Goal: Obtain resource: Download file/media

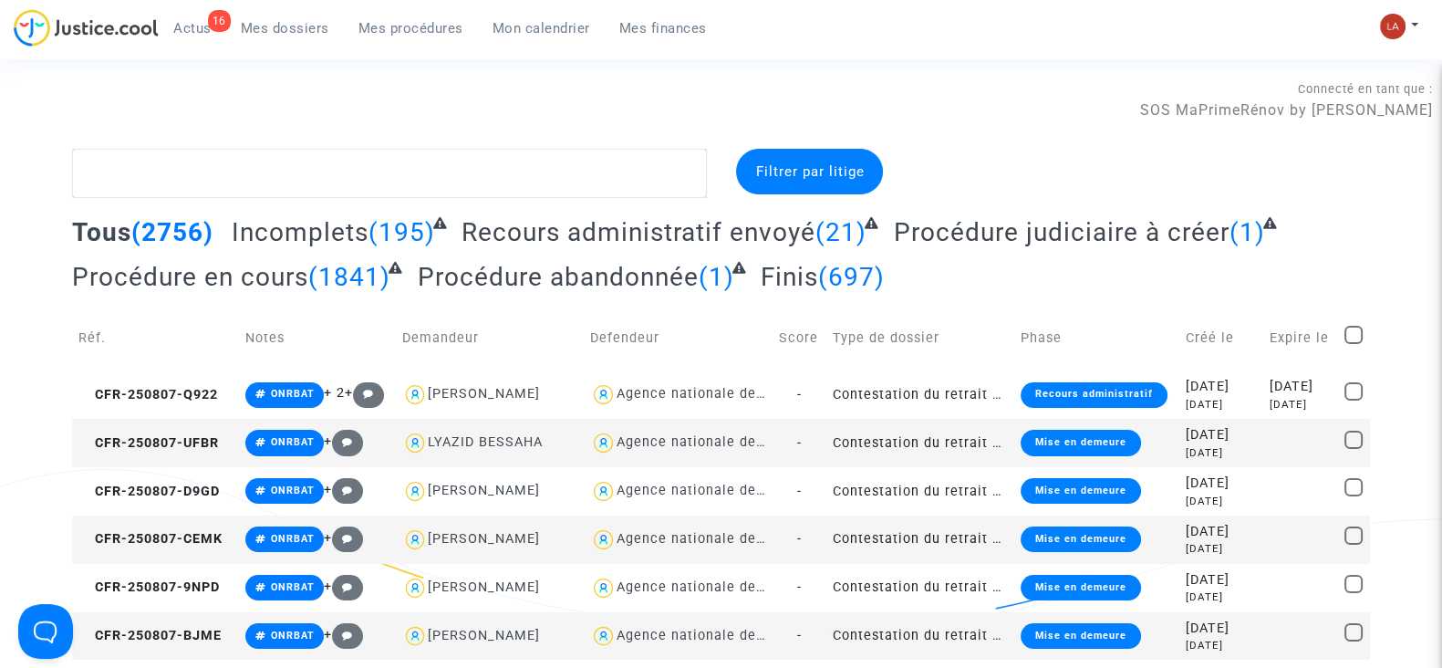
drag, startPoint x: 428, startPoint y: 21, endPoint x: 470, endPoint y: 203, distance: 186.3
click at [428, 21] on span "Mes procédures" at bounding box center [410, 28] width 105 height 16
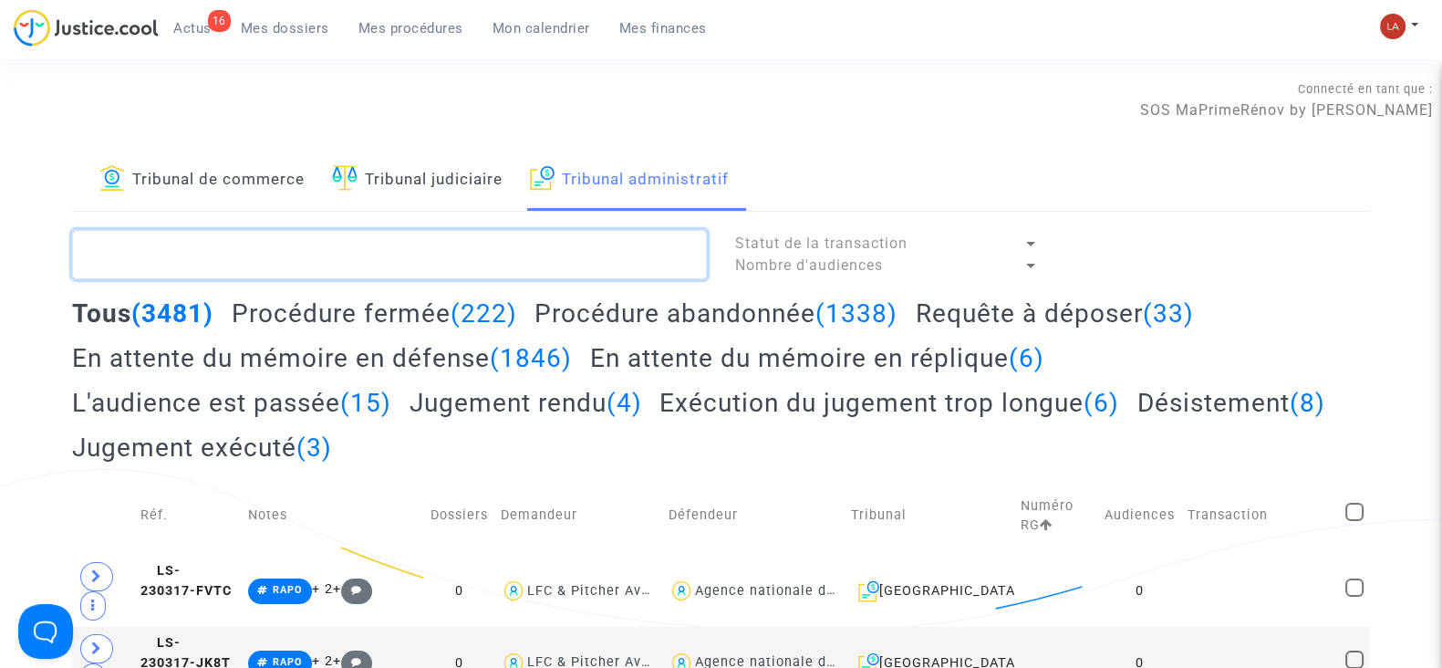
click at [499, 236] on textarea at bounding box center [389, 254] width 635 height 49
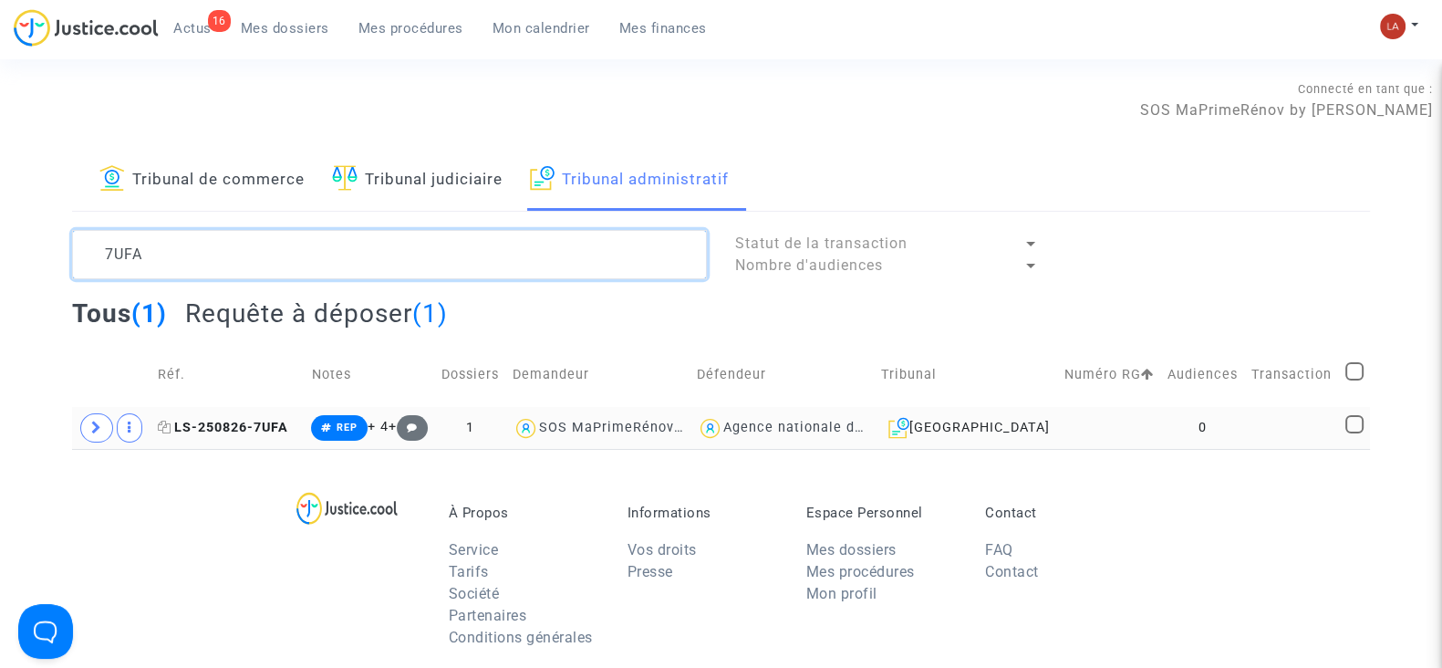
type textarea "7UFA"
drag, startPoint x: 244, startPoint y: 427, endPoint x: 269, endPoint y: 425, distance: 25.6
click at [244, 427] on span "LS-250826-7UFA" at bounding box center [223, 428] width 130 height 16
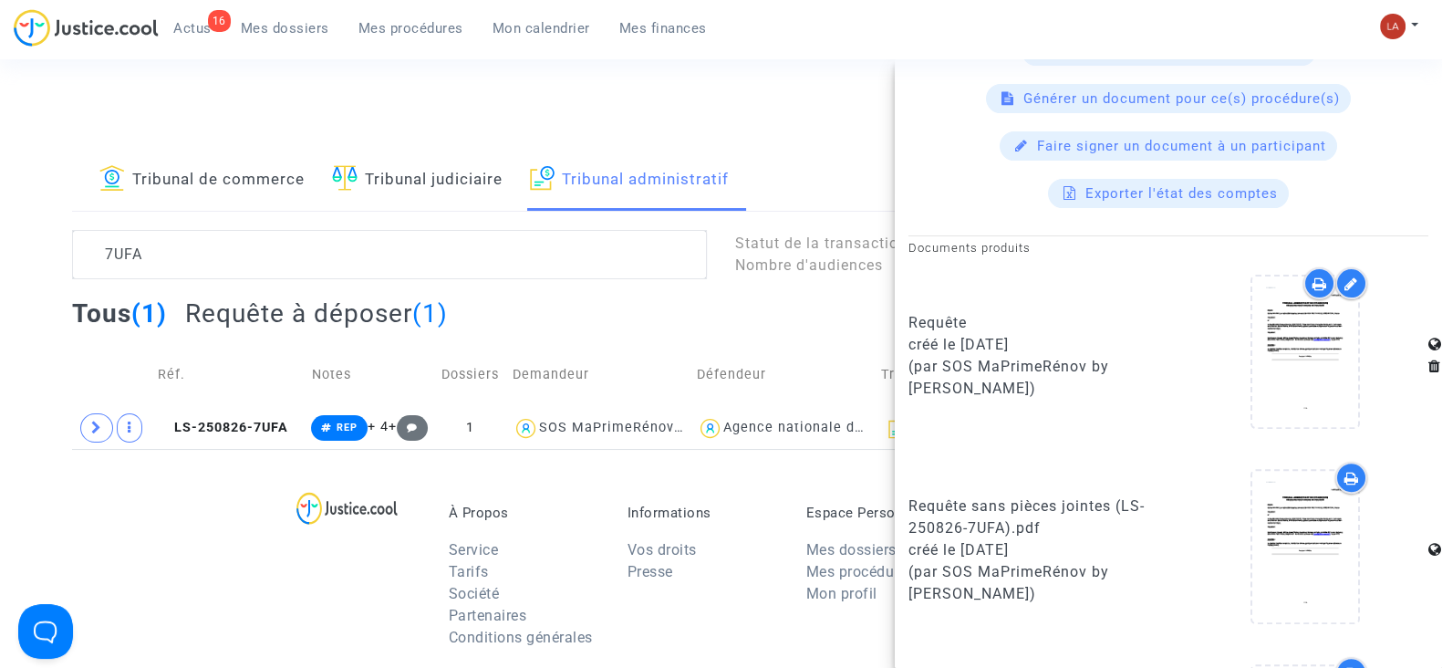
scroll to position [911, 0]
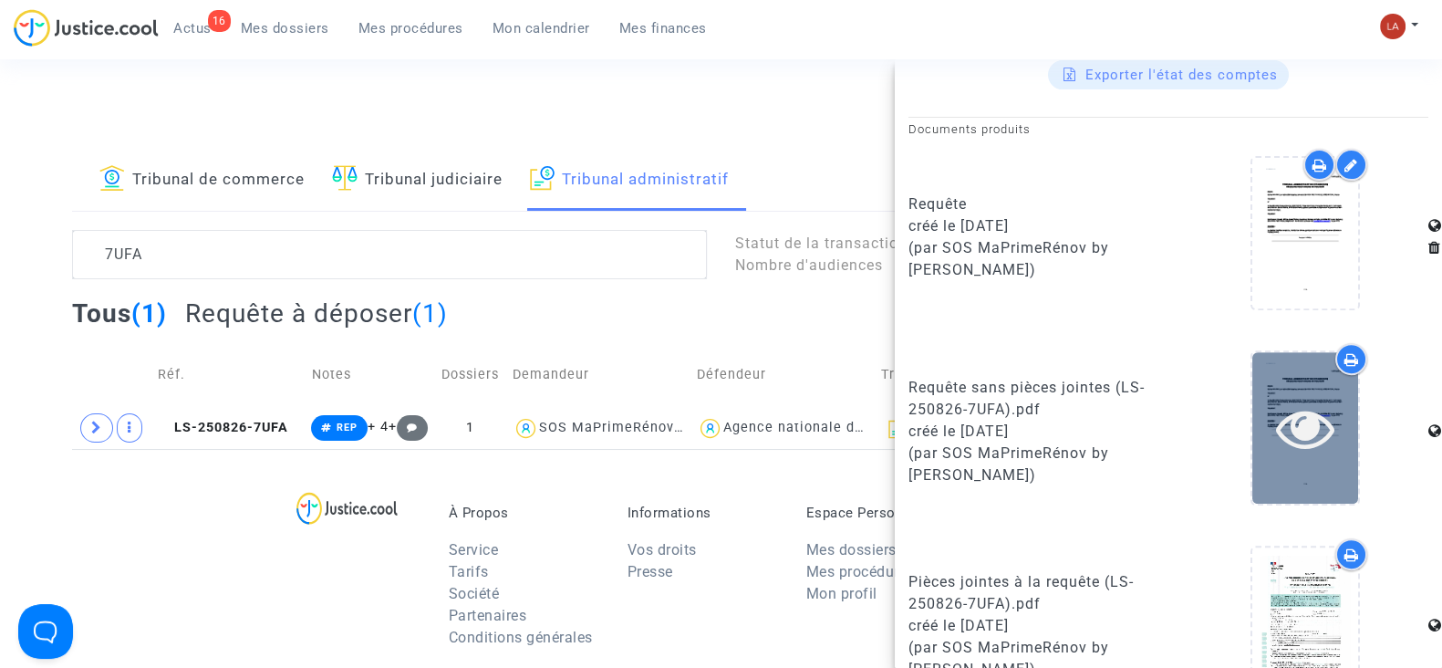
click at [1290, 430] on icon at bounding box center [1305, 428] width 59 height 58
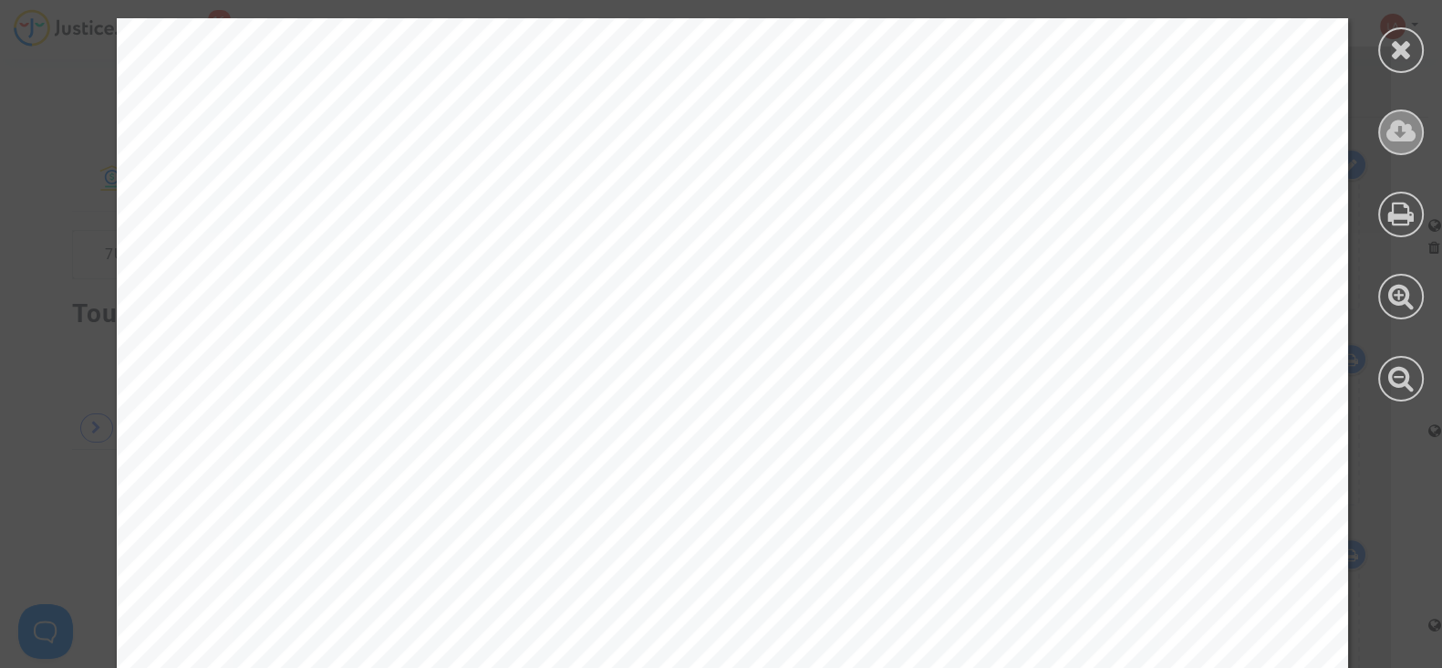
click at [1395, 132] on icon at bounding box center [1402, 131] width 30 height 27
drag, startPoint x: 1391, startPoint y: 51, endPoint x: 1162, endPoint y: 50, distance: 229.0
click at [1391, 51] on icon at bounding box center [1401, 49] width 23 height 27
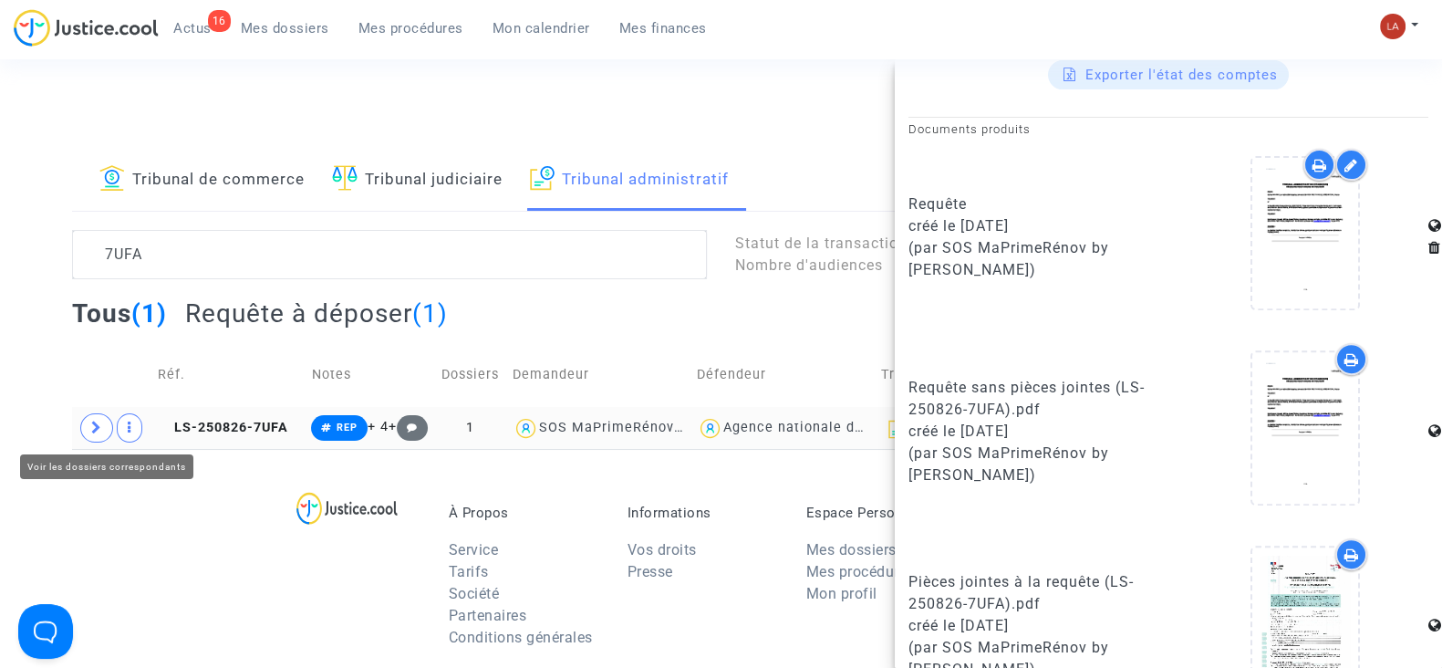
click at [104, 422] on span at bounding box center [96, 427] width 33 height 29
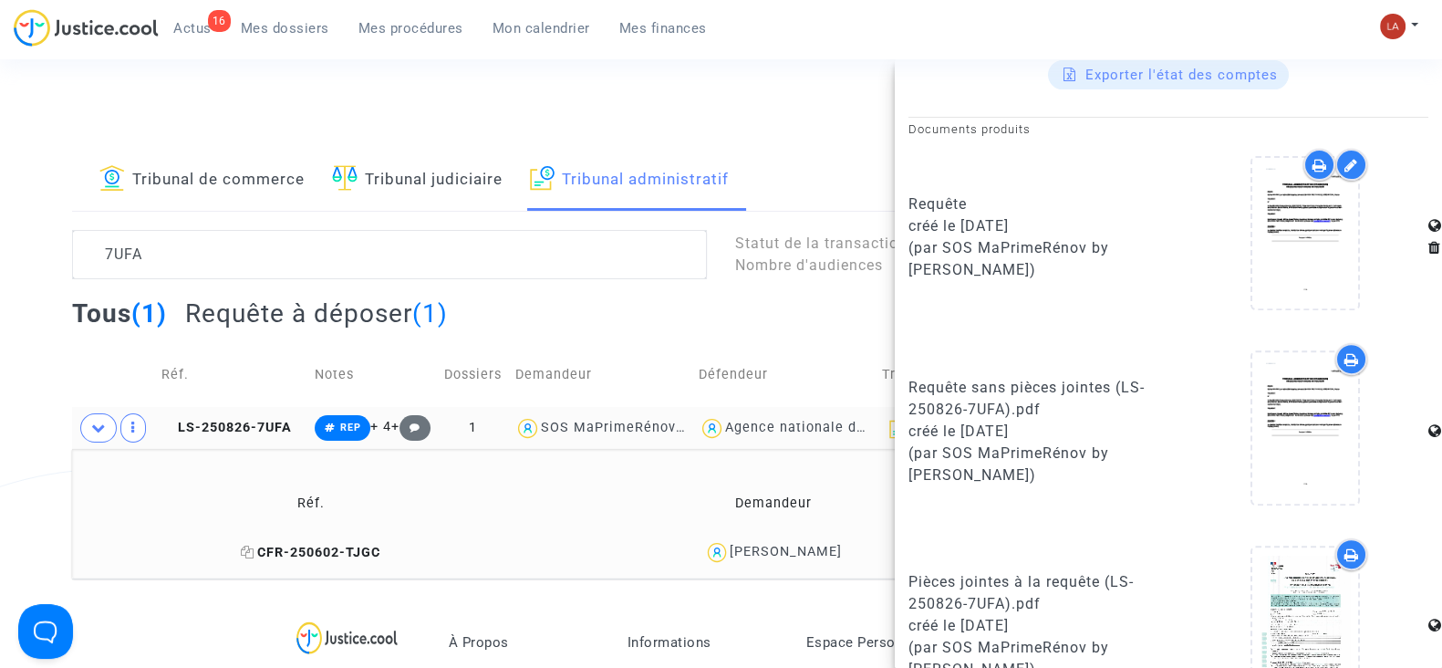
click at [335, 555] on span "CFR-250602-TJGC" at bounding box center [311, 553] width 140 height 16
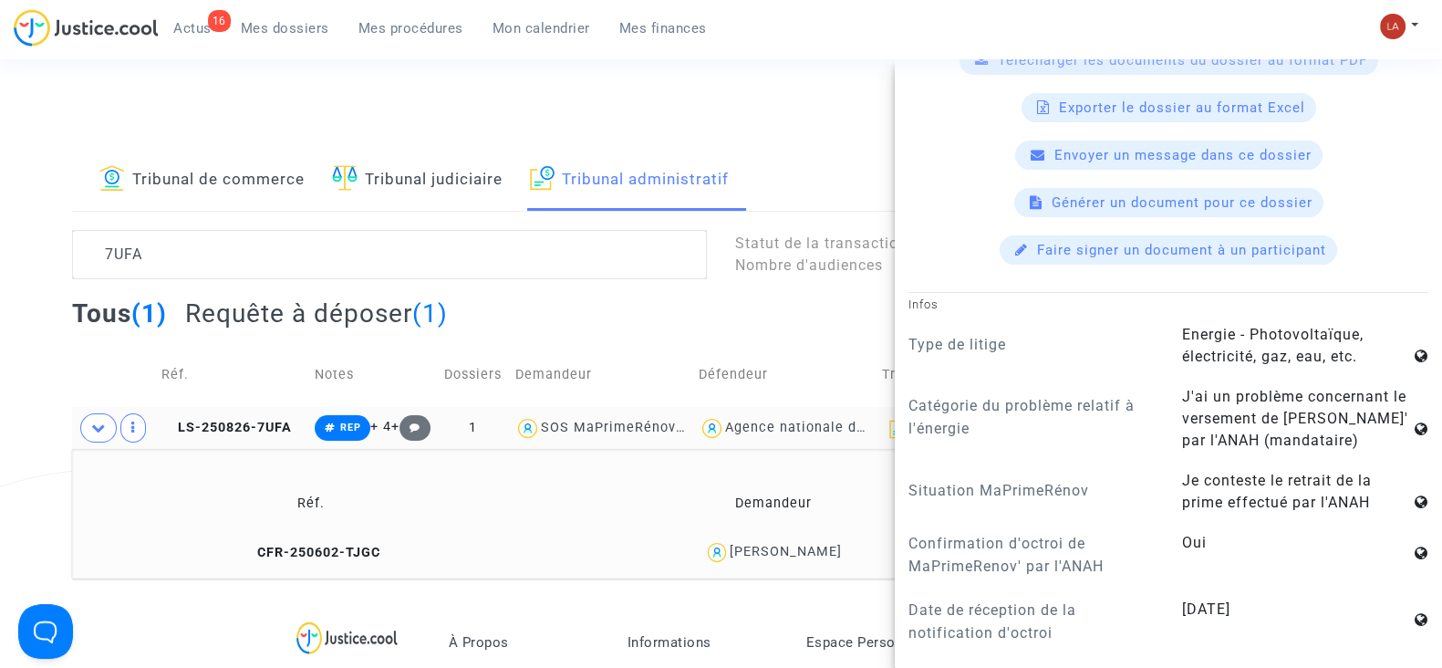
scroll to position [455, 0]
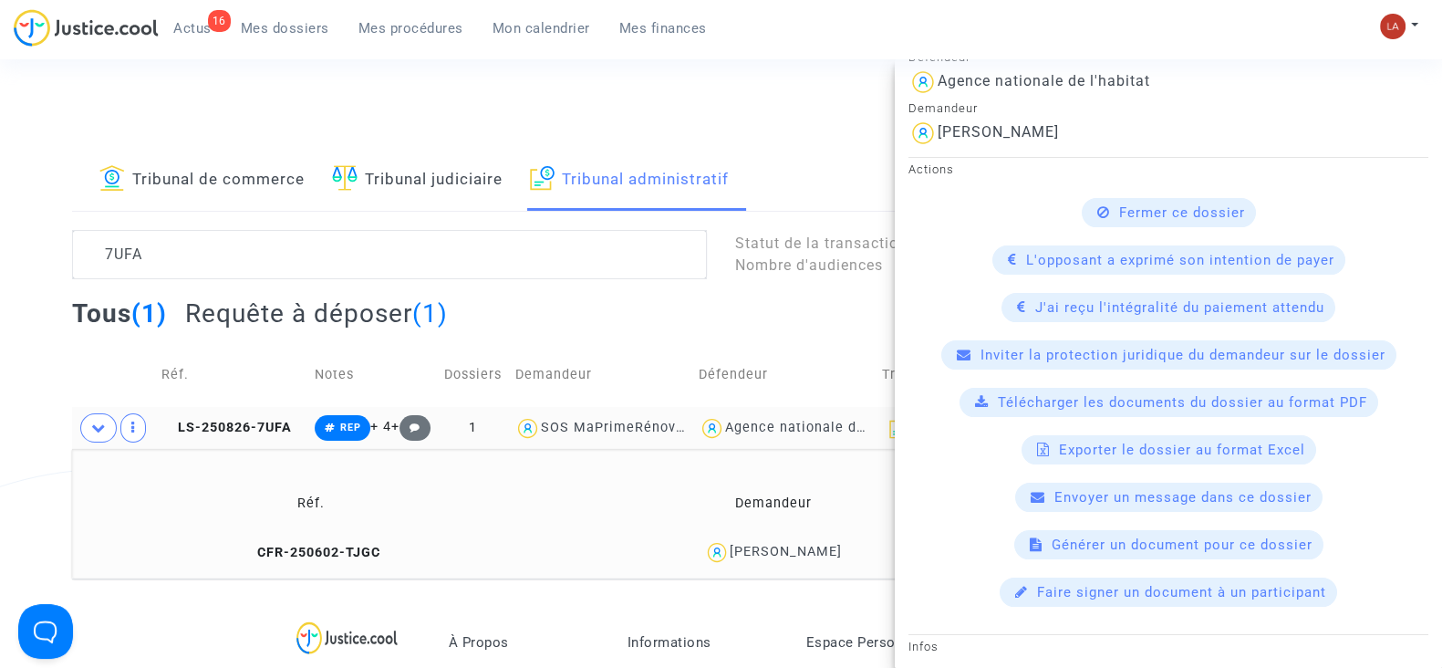
click at [1050, 394] on span "Télécharger les documents du dossier au format PDF" at bounding box center [1182, 402] width 369 height 16
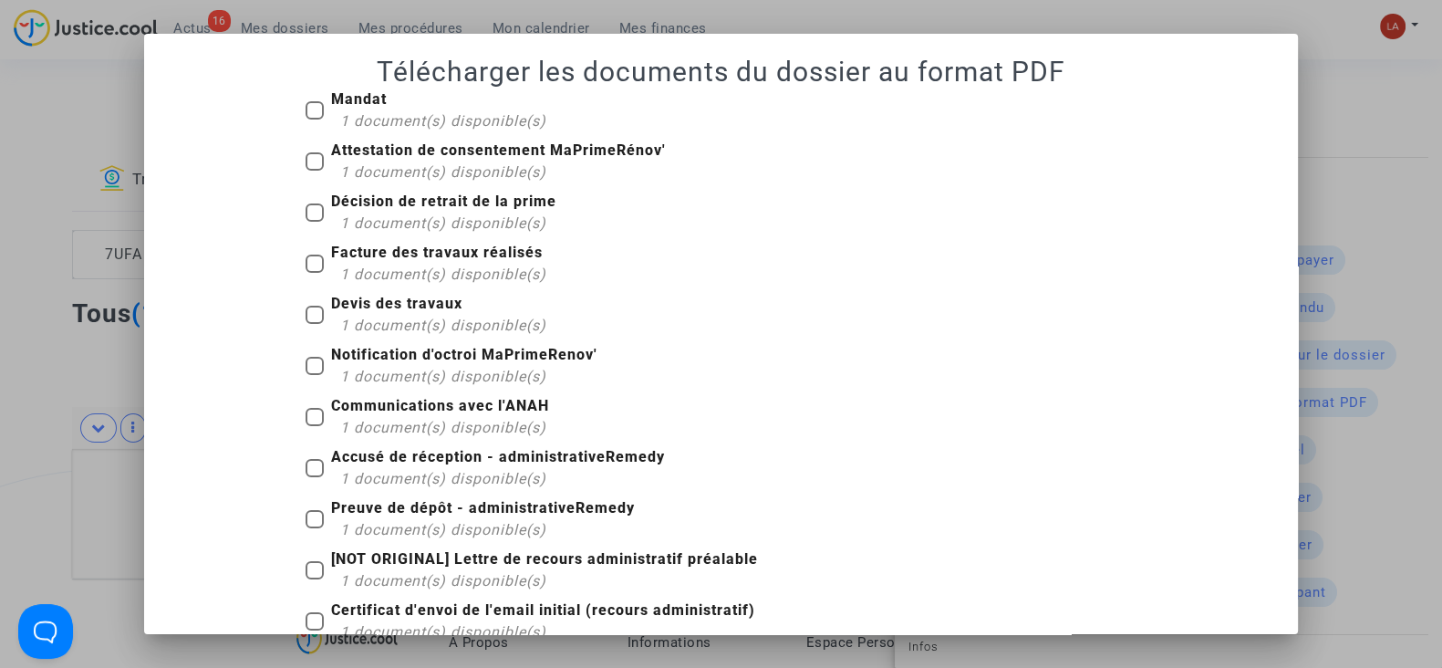
click at [356, 112] on span "1 document(s) disponible(s)" at bounding box center [443, 120] width 206 height 17
click at [315, 119] on input "Mandat 1 document(s) disponible(s)" at bounding box center [314, 119] width 1 height 1
checkbox input "true"
click at [425, 204] on b "Décision de retrait de la prime" at bounding box center [443, 200] width 225 height 17
click at [315, 222] on input "Décision de retrait de la prime 1 document(s) disponible(s)" at bounding box center [314, 222] width 1 height 1
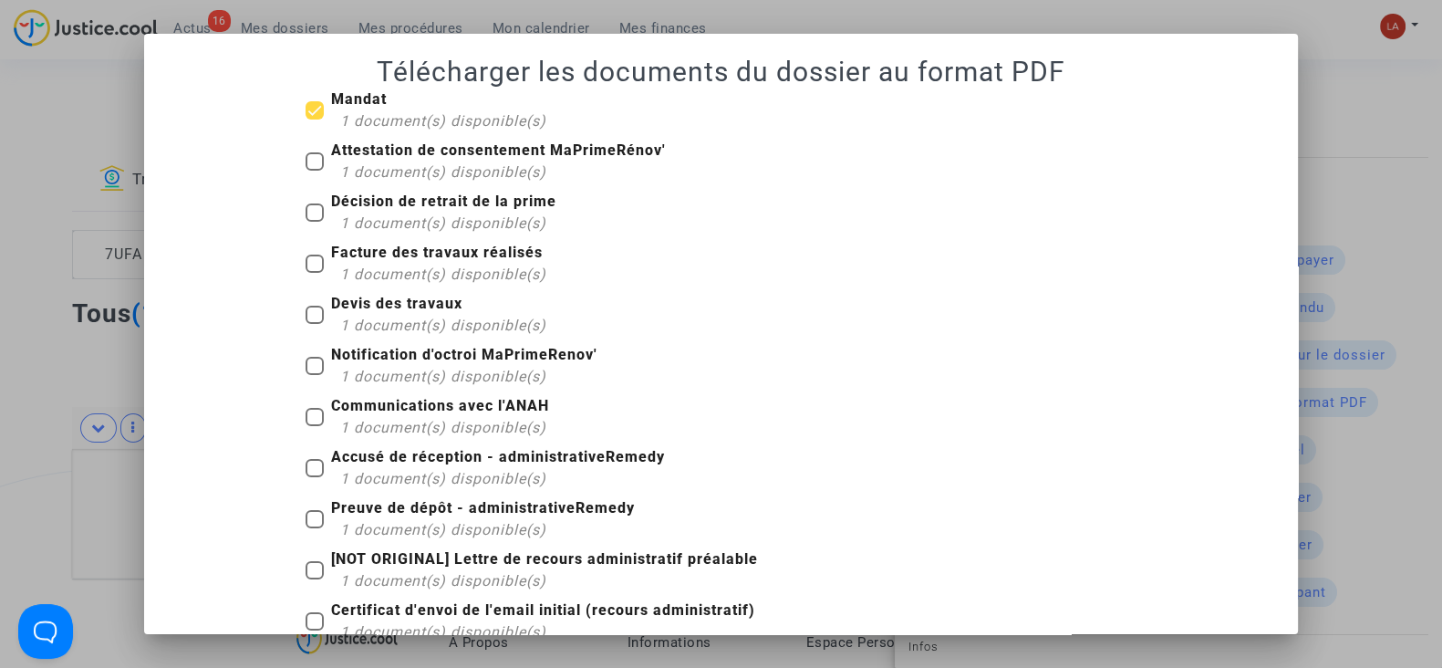
checkbox input "true"
click at [450, 277] on span "1 document(s) disponible(s)" at bounding box center [443, 273] width 206 height 17
click at [315, 274] on input "Facture des travaux réalisés 1 document(s) disponible(s)" at bounding box center [314, 273] width 1 height 1
checkbox input "true"
click at [410, 321] on span "1 document(s) disponible(s)" at bounding box center [443, 325] width 206 height 17
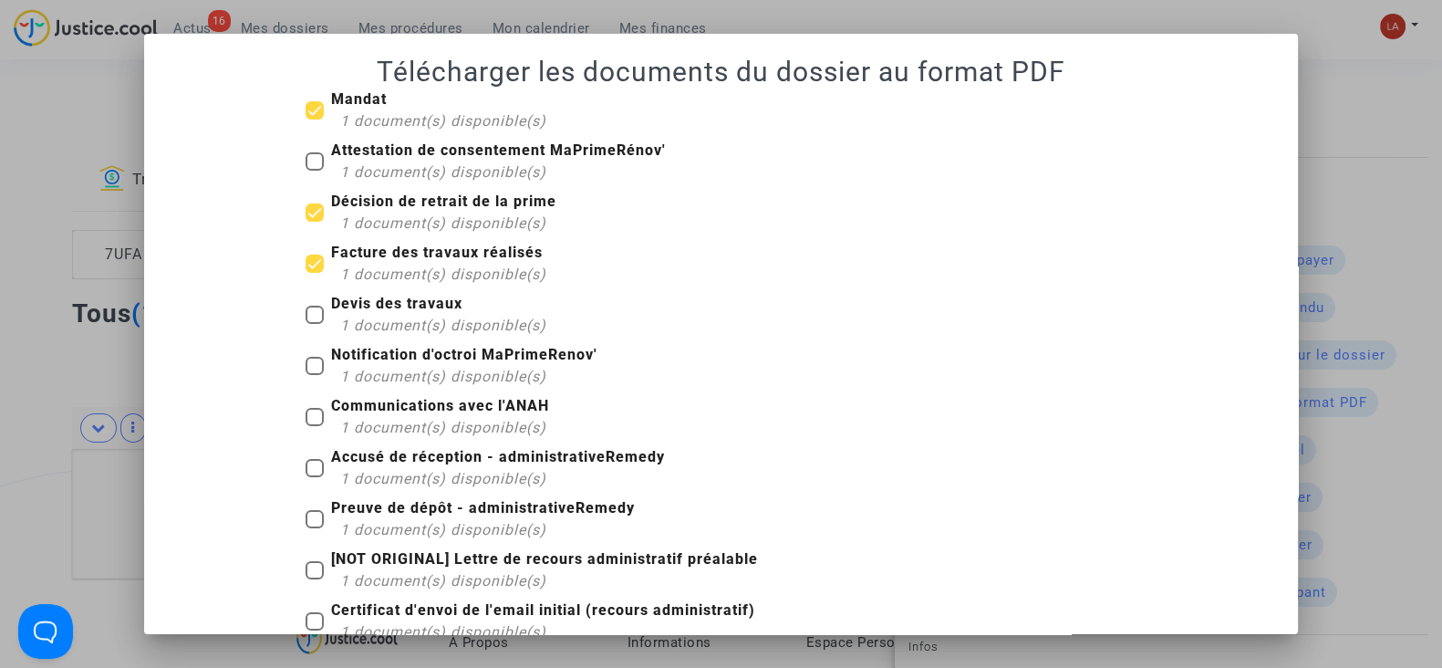
click at [315, 324] on input "Devis des travaux 1 document(s) disponible(s)" at bounding box center [314, 324] width 1 height 1
checkbox input "true"
click at [412, 353] on b "Notification d'octroi MaPrimeRenov'" at bounding box center [464, 354] width 266 height 17
click at [315, 375] on input "Notification d'octroi MaPrimeRenov' 1 document(s) disponible(s)" at bounding box center [314, 375] width 1 height 1
checkbox input "true"
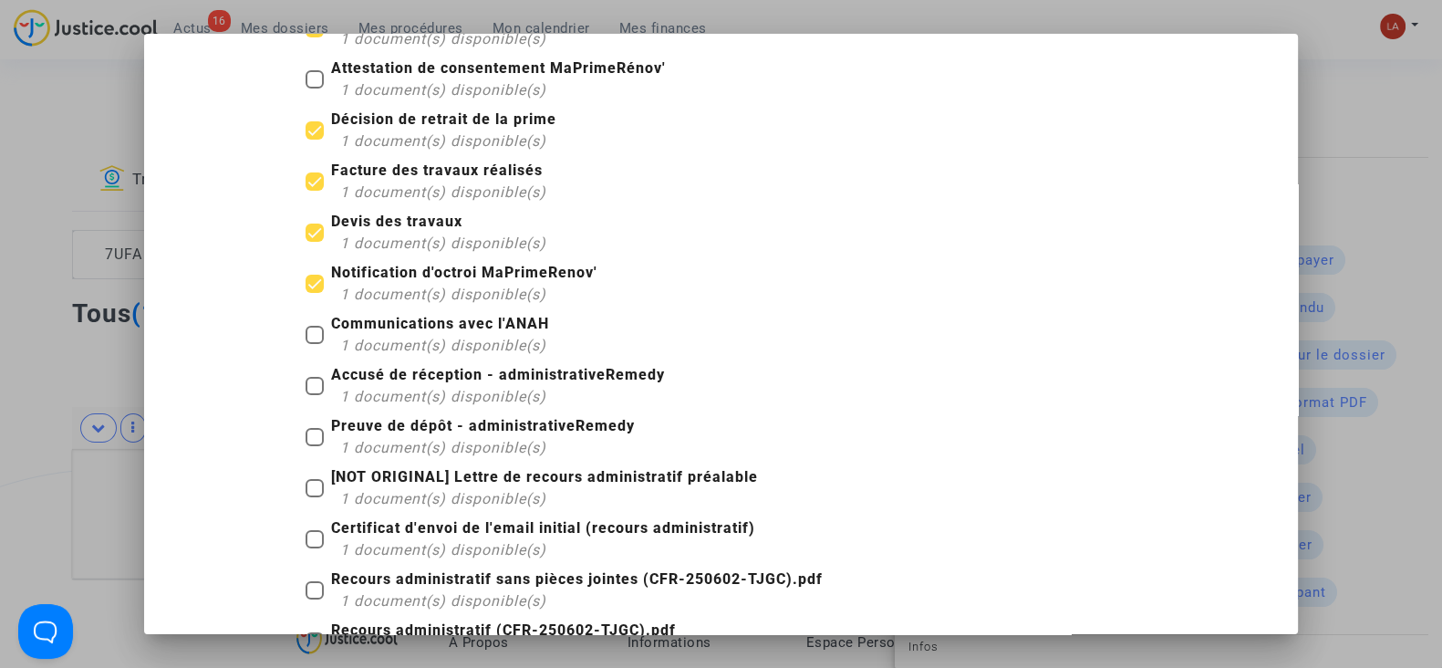
scroll to position [113, 0]
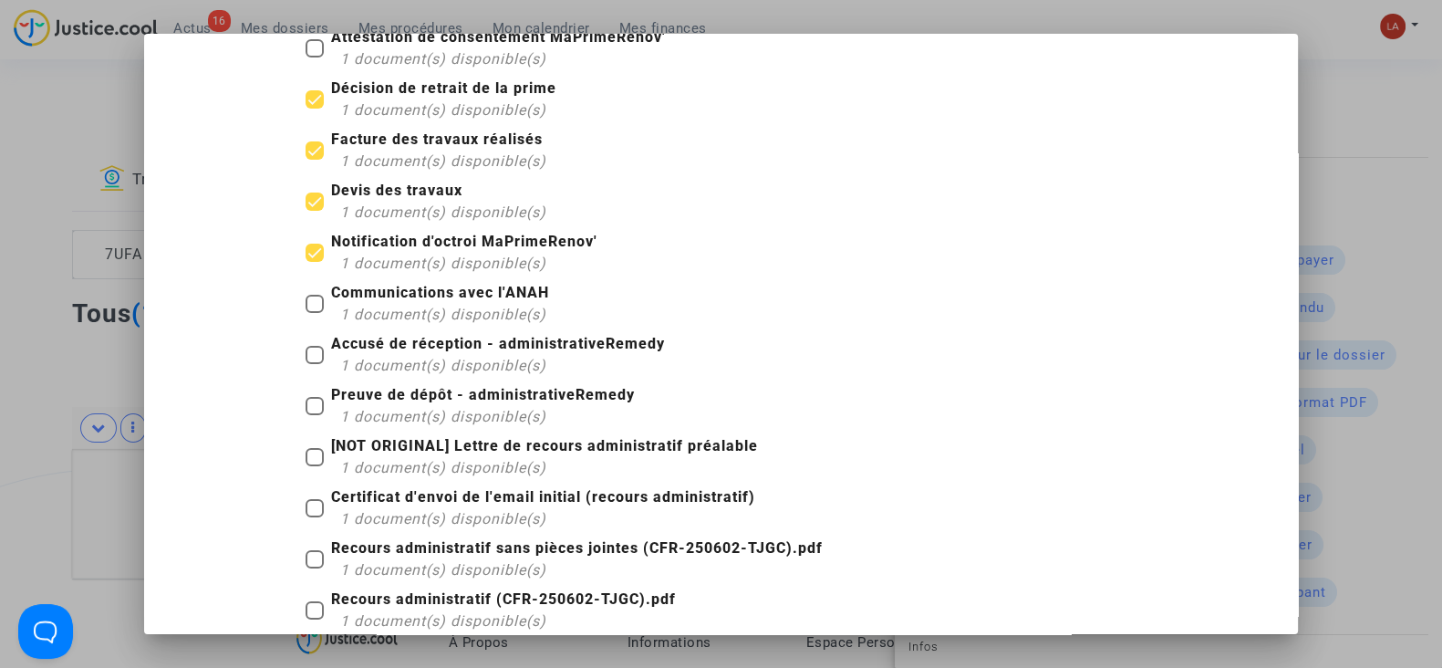
click at [490, 347] on b "Accusé de réception - administrativeRemedy" at bounding box center [498, 343] width 334 height 17
click at [315, 364] on input "Accusé de réception - administrativeRemedy 1 document(s) disponible(s)" at bounding box center [314, 364] width 1 height 1
checkbox input "true"
click at [483, 412] on span "1 document(s) disponible(s)" at bounding box center [443, 416] width 206 height 17
click at [315, 415] on input "Preuve de dépôt - administrativeRemedy 1 document(s) disponible(s)" at bounding box center [314, 415] width 1 height 1
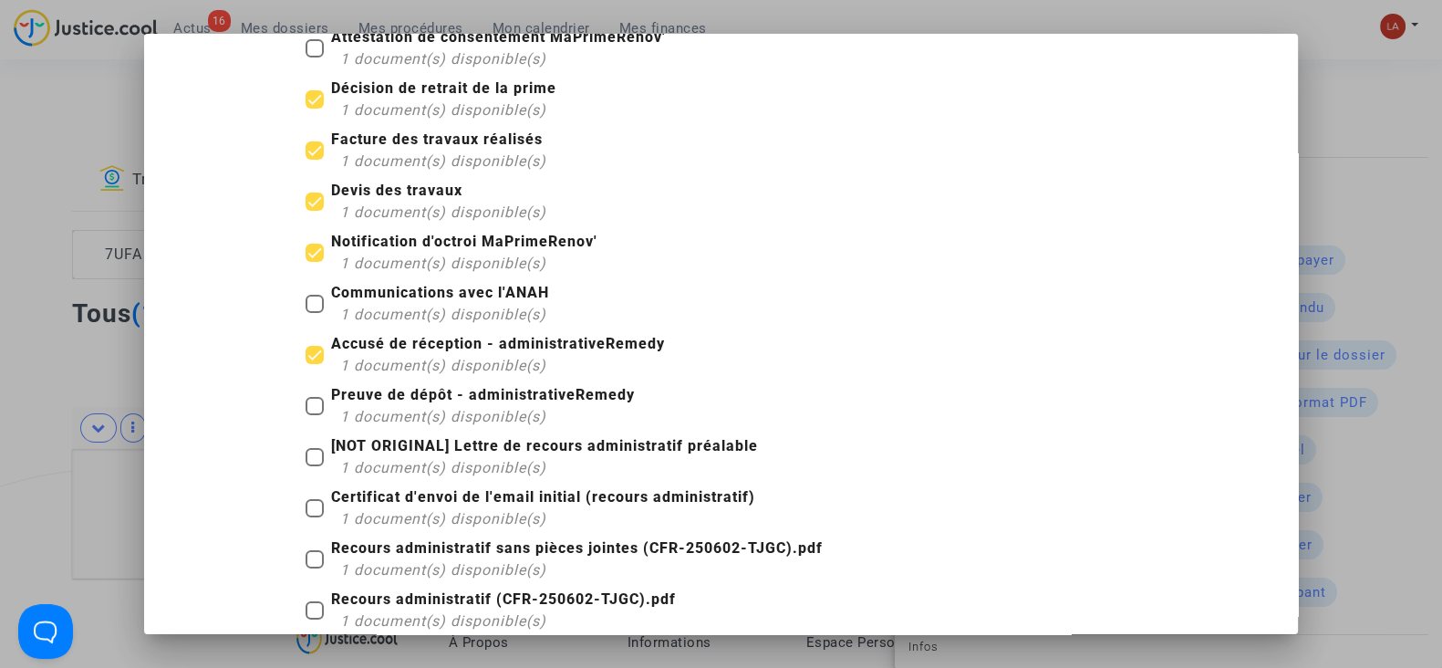
checkbox input "true"
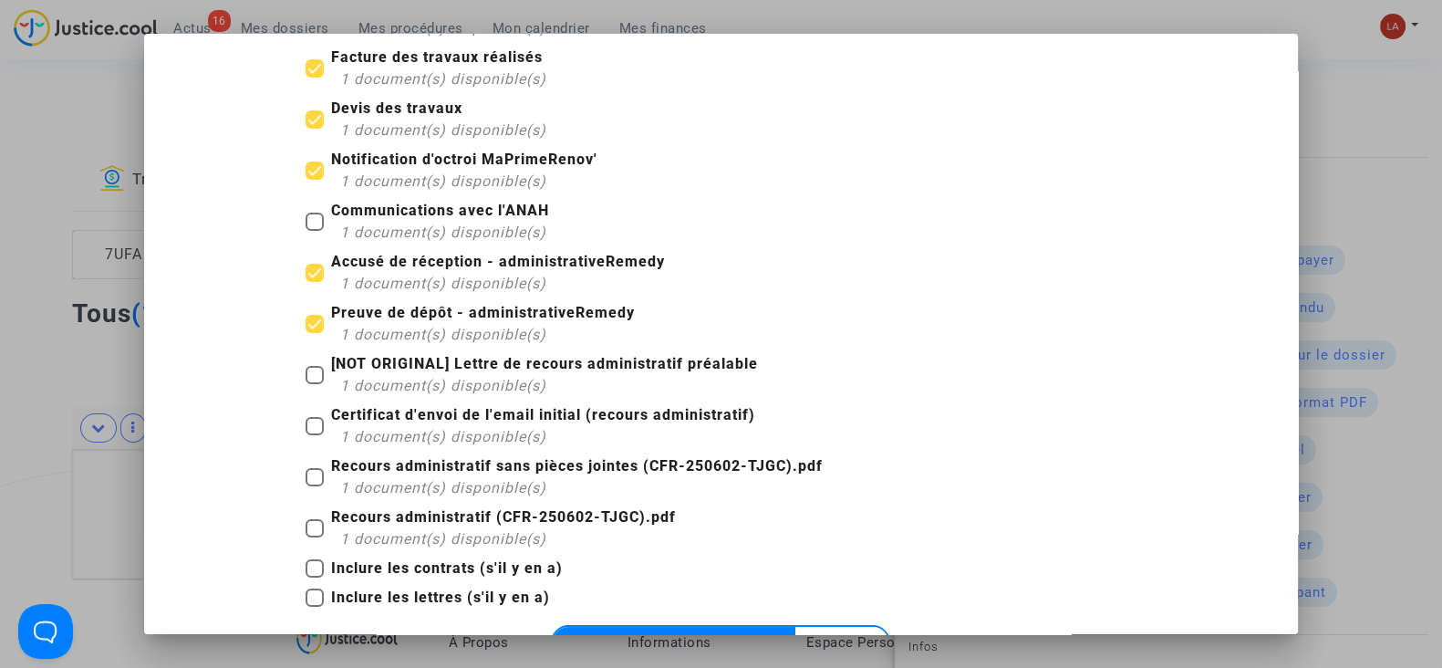
scroll to position [227, 0]
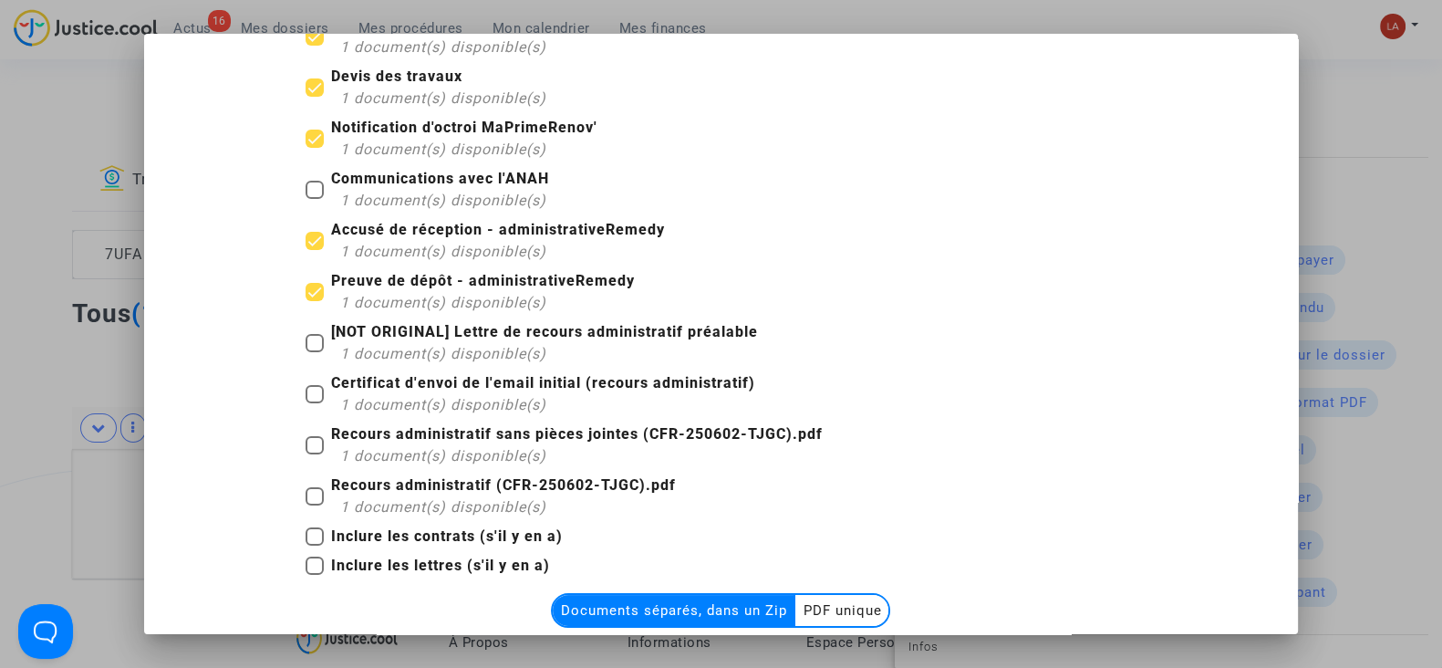
click at [561, 436] on b "Recours administratif sans pièces jointes (CFR-250602-TJGC).pdf" at bounding box center [577, 433] width 492 height 17
click at [315, 454] on input "Recours administratif sans pièces jointes (CFR-250602-TJGC).pdf 1 document(s) d…" at bounding box center [314, 454] width 1 height 1
checkbox input "true"
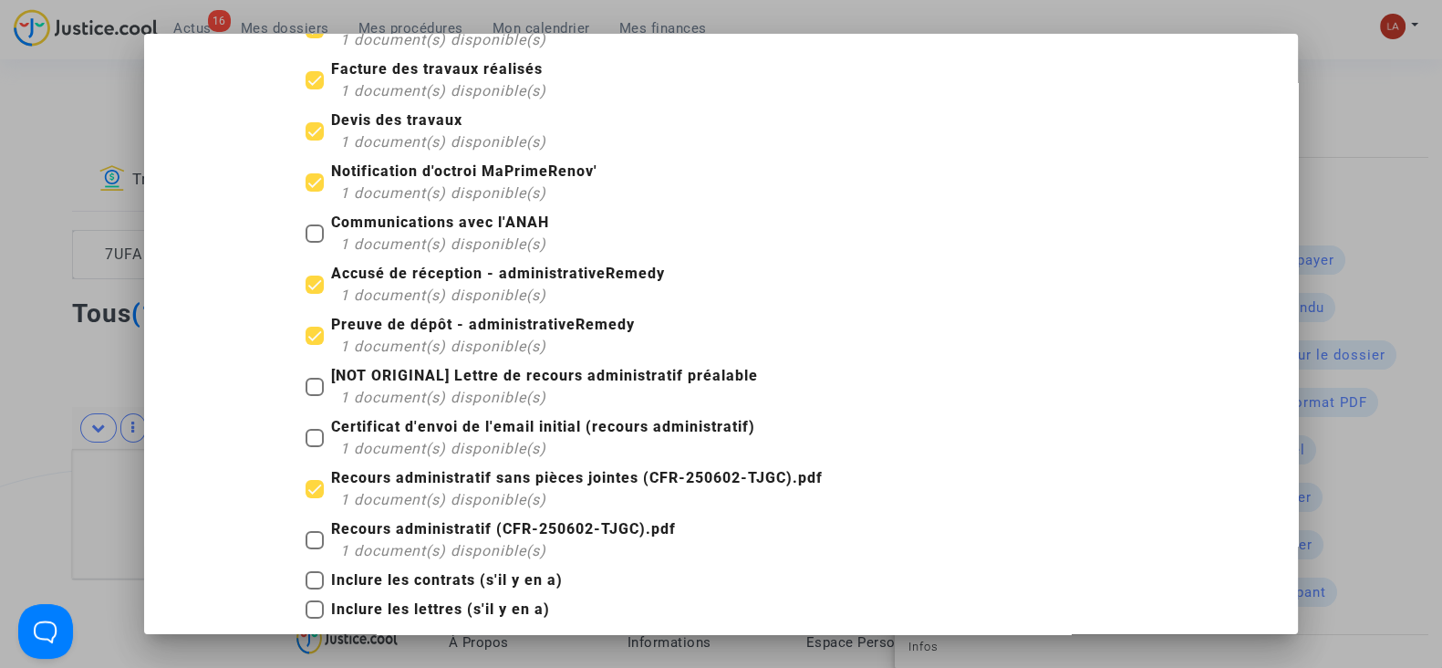
scroll to position [338, 0]
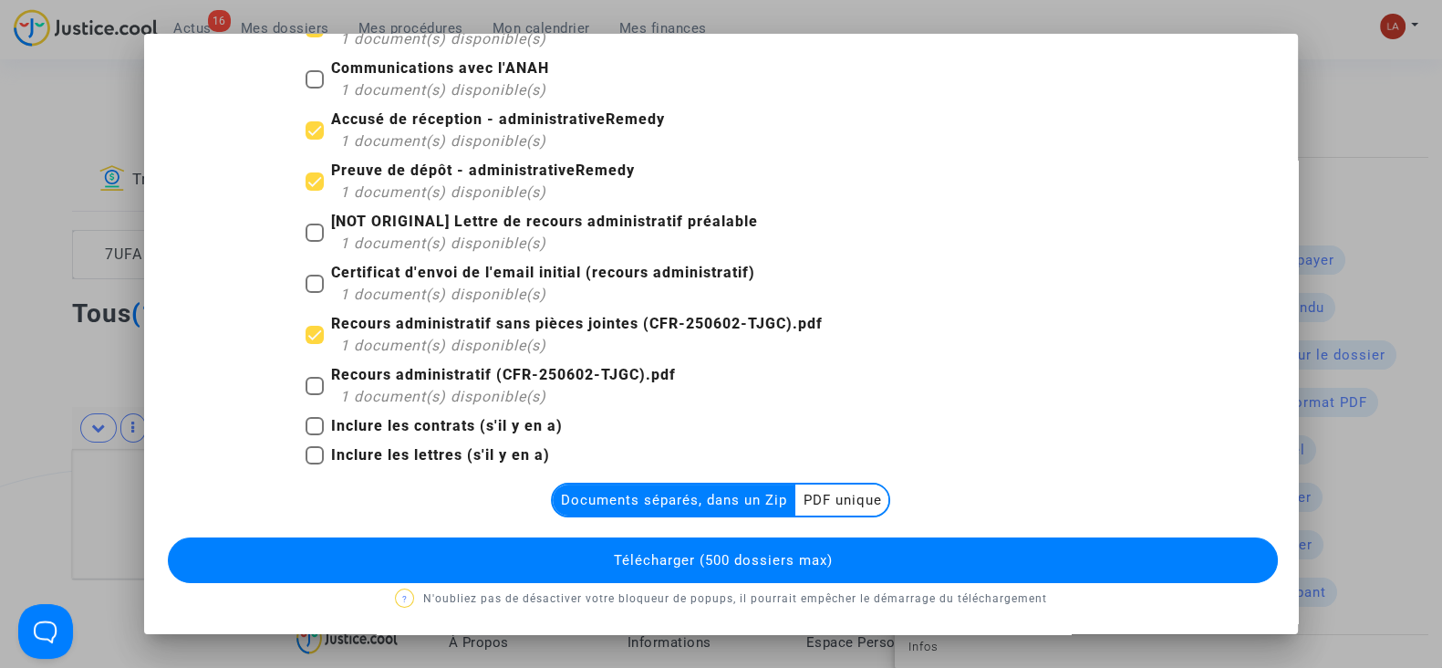
click at [732, 554] on span "Télécharger (500 dossiers max)" at bounding box center [722, 560] width 219 height 16
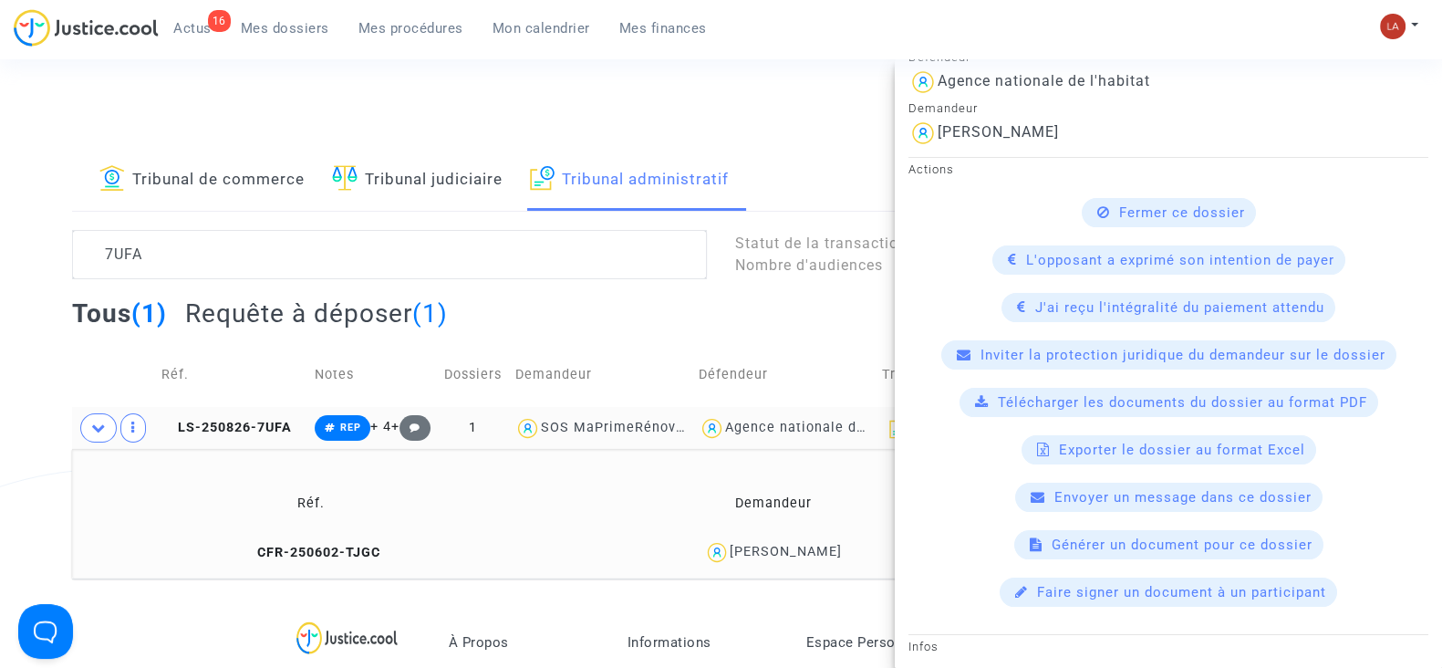
drag, startPoint x: 348, startPoint y: 545, endPoint x: 594, endPoint y: 479, distance: 254.3
click at [347, 545] on span "CFR-250602-TJGC" at bounding box center [311, 553] width 140 height 16
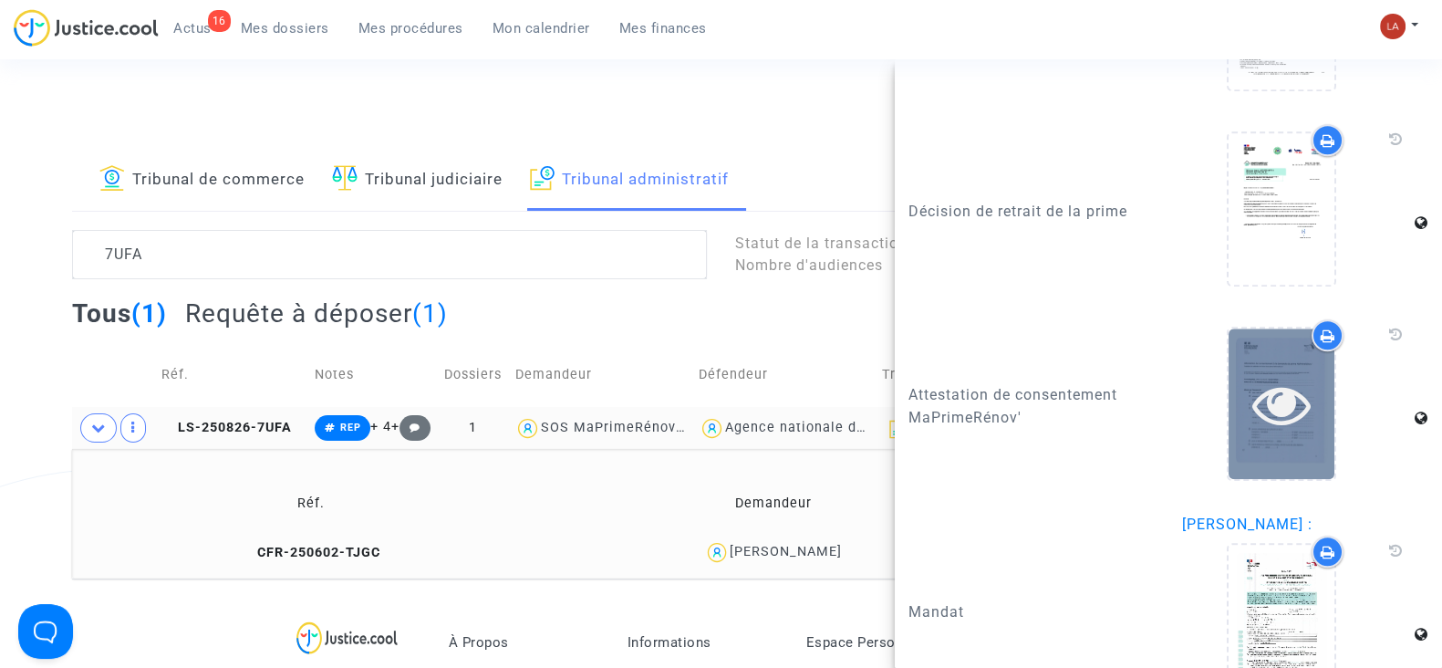
scroll to position [2681, 0]
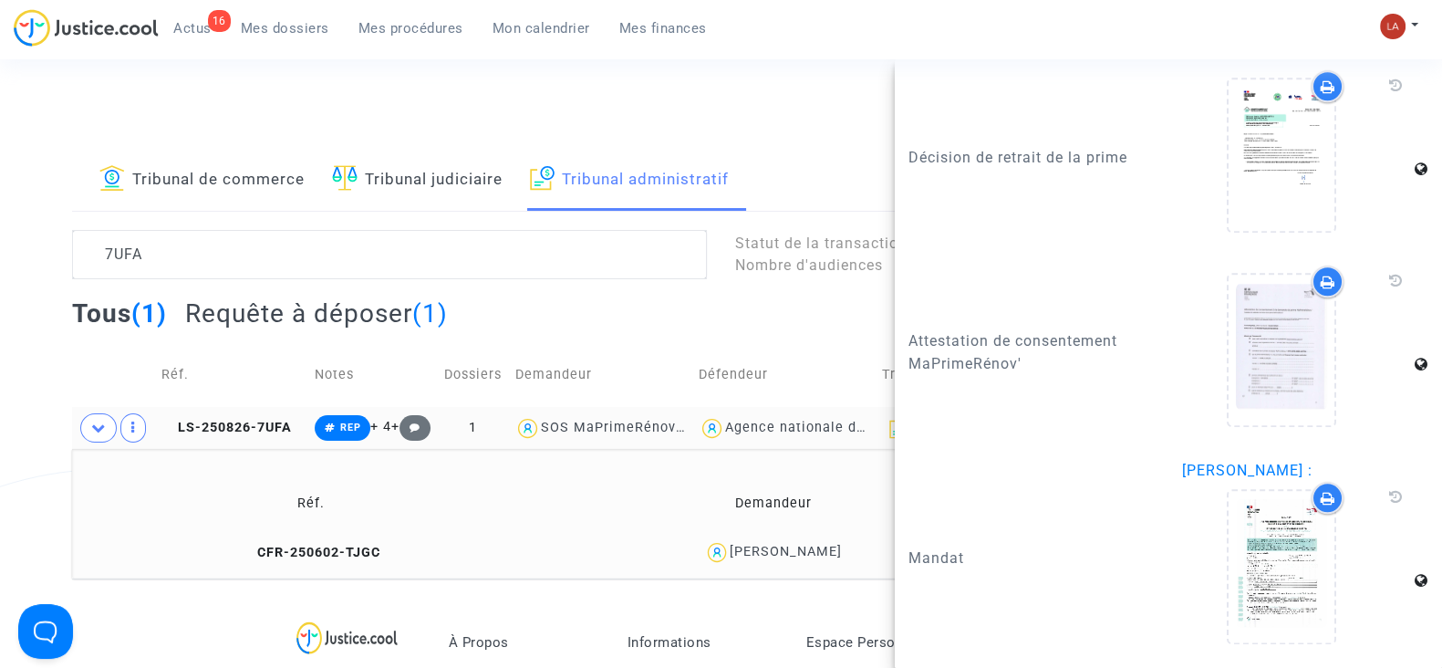
drag, startPoint x: 348, startPoint y: 555, endPoint x: 557, endPoint y: 505, distance: 214.6
click at [348, 555] on span "CFR-250602-TJGC" at bounding box center [311, 553] width 140 height 16
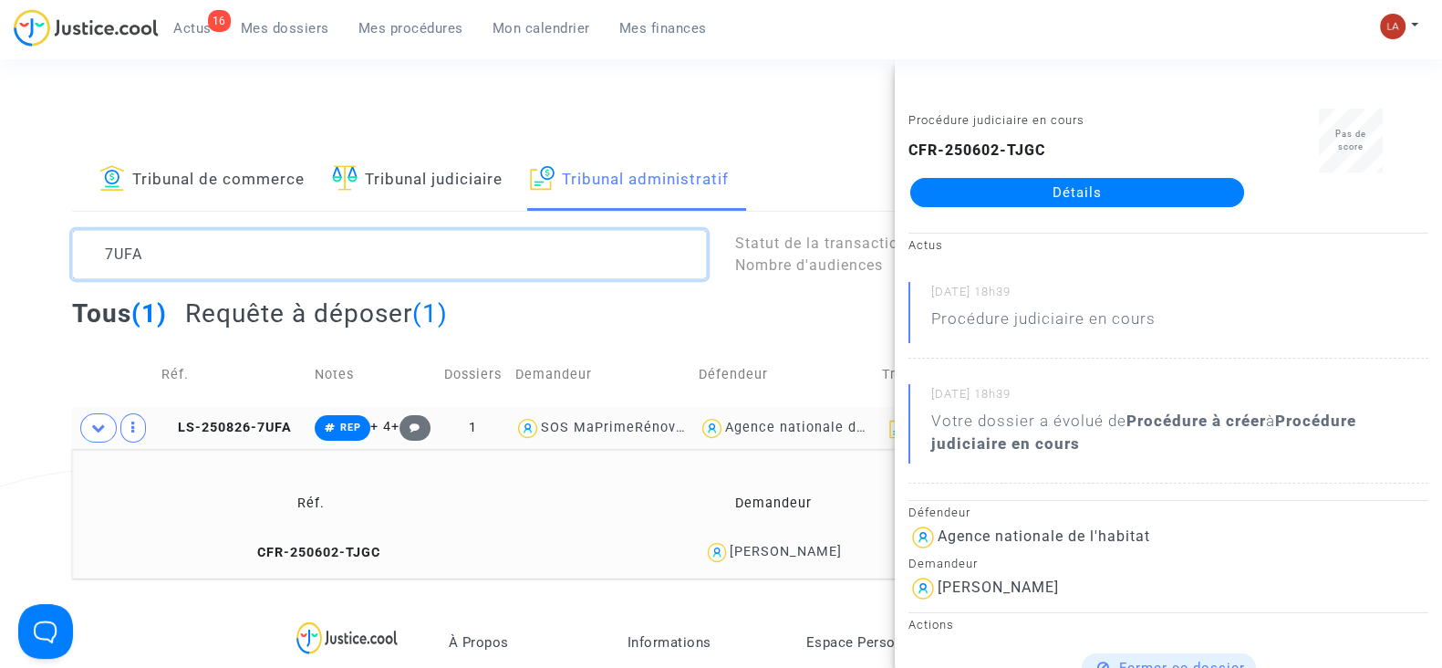
drag, startPoint x: 154, startPoint y: 255, endPoint x: 248, endPoint y: 268, distance: 94.8
click at [244, 269] on textarea at bounding box center [389, 254] width 635 height 49
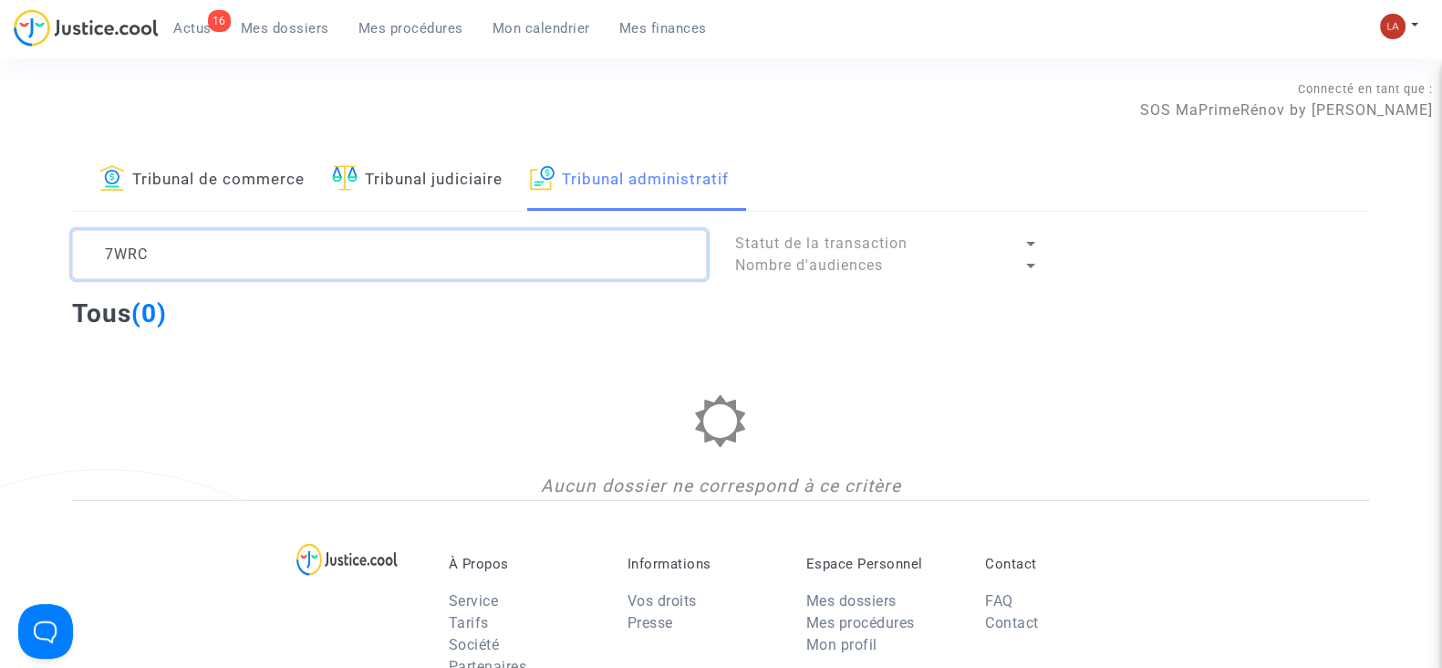
drag, startPoint x: 131, startPoint y: 258, endPoint x: 251, endPoint y: 257, distance: 119.5
click at [251, 257] on textarea at bounding box center [389, 254] width 635 height 49
click at [129, 253] on textarea at bounding box center [389, 254] width 635 height 49
drag, startPoint x: 139, startPoint y: 248, endPoint x: 244, endPoint y: 257, distance: 105.3
click at [226, 253] on textarea at bounding box center [389, 254] width 635 height 49
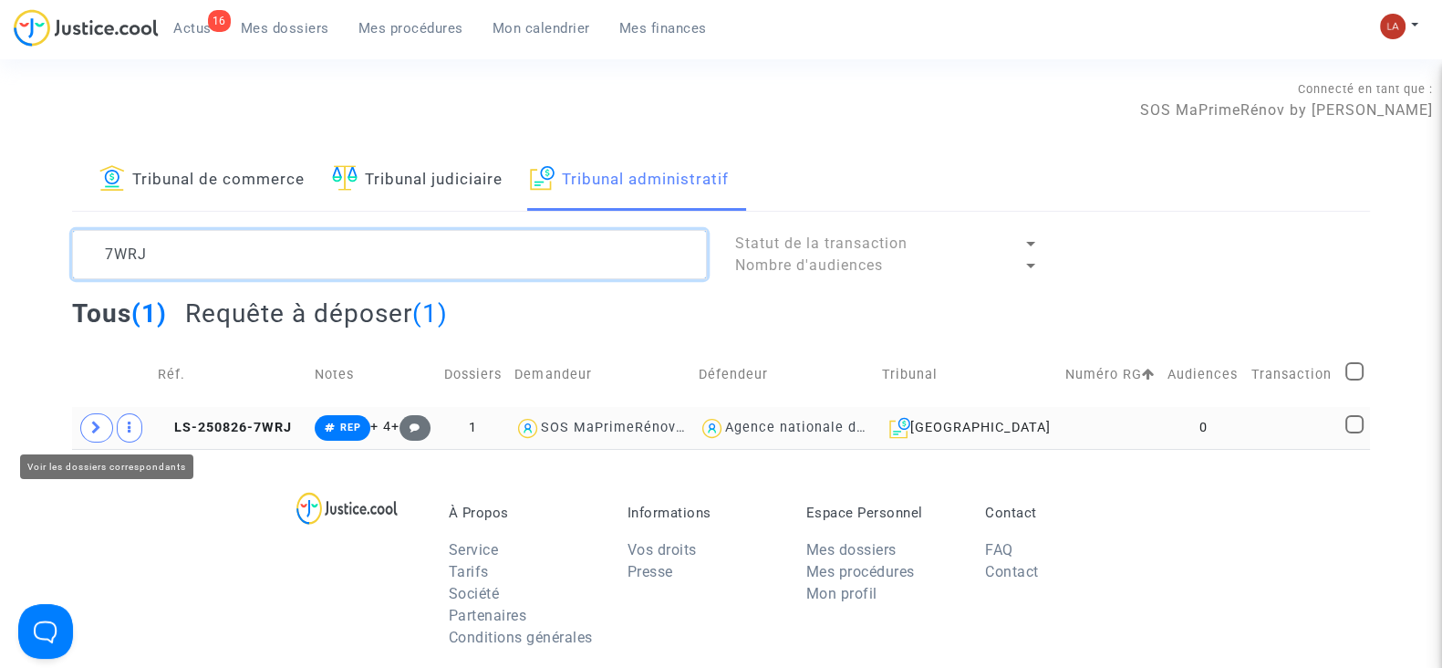
type textarea "7WRJ"
click at [99, 426] on icon at bounding box center [96, 428] width 11 height 14
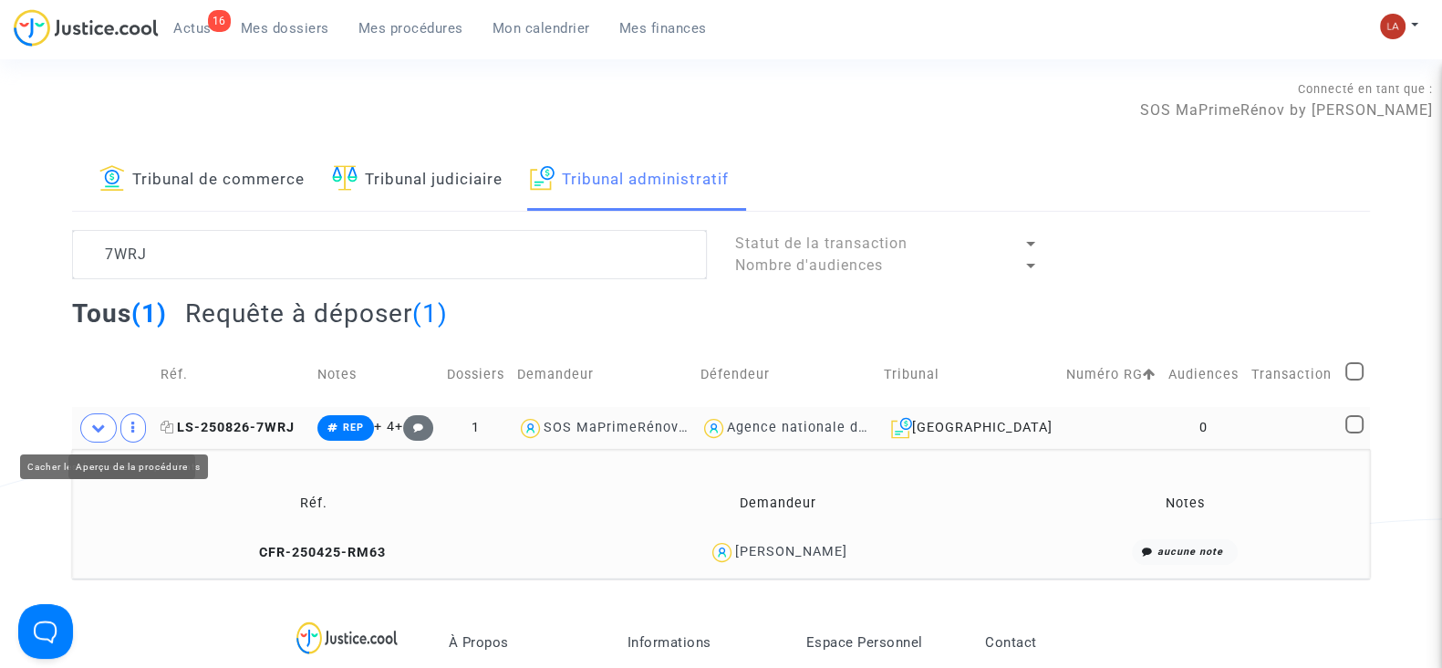
click at [217, 431] on span "LS-250826-7WRJ" at bounding box center [228, 428] width 134 height 16
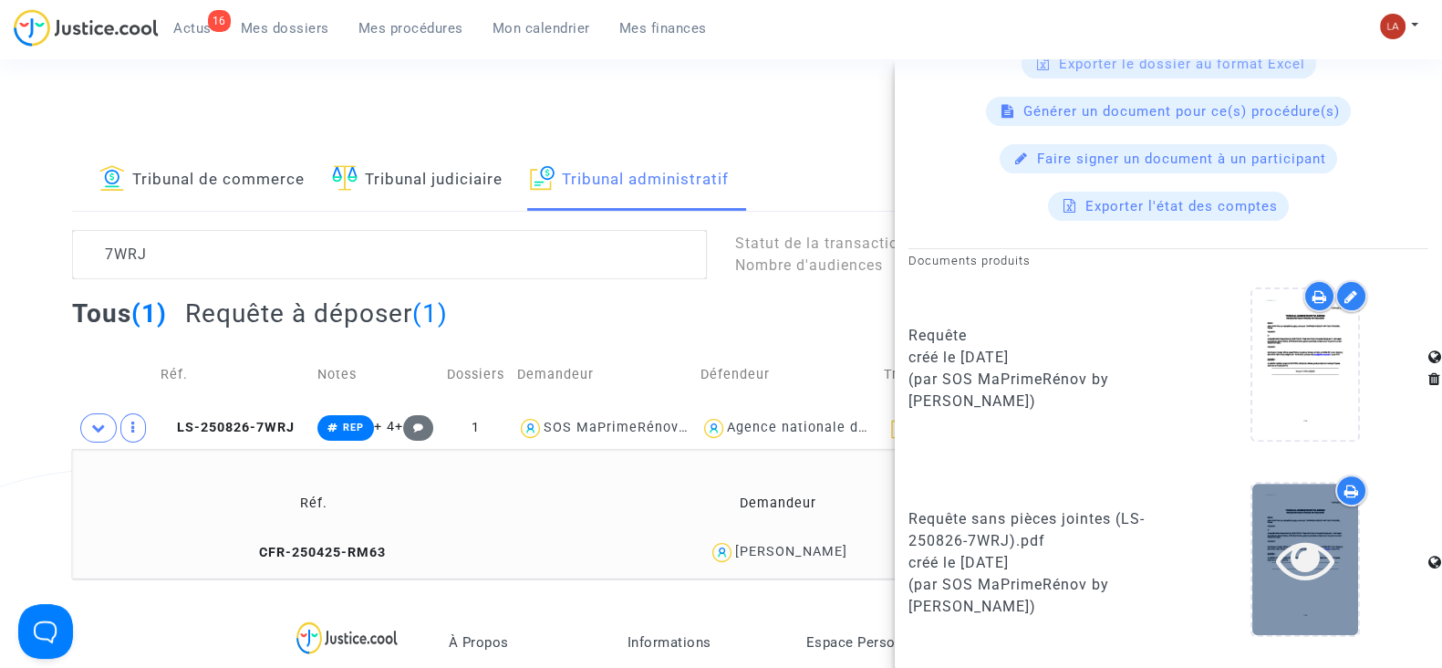
scroll to position [797, 0]
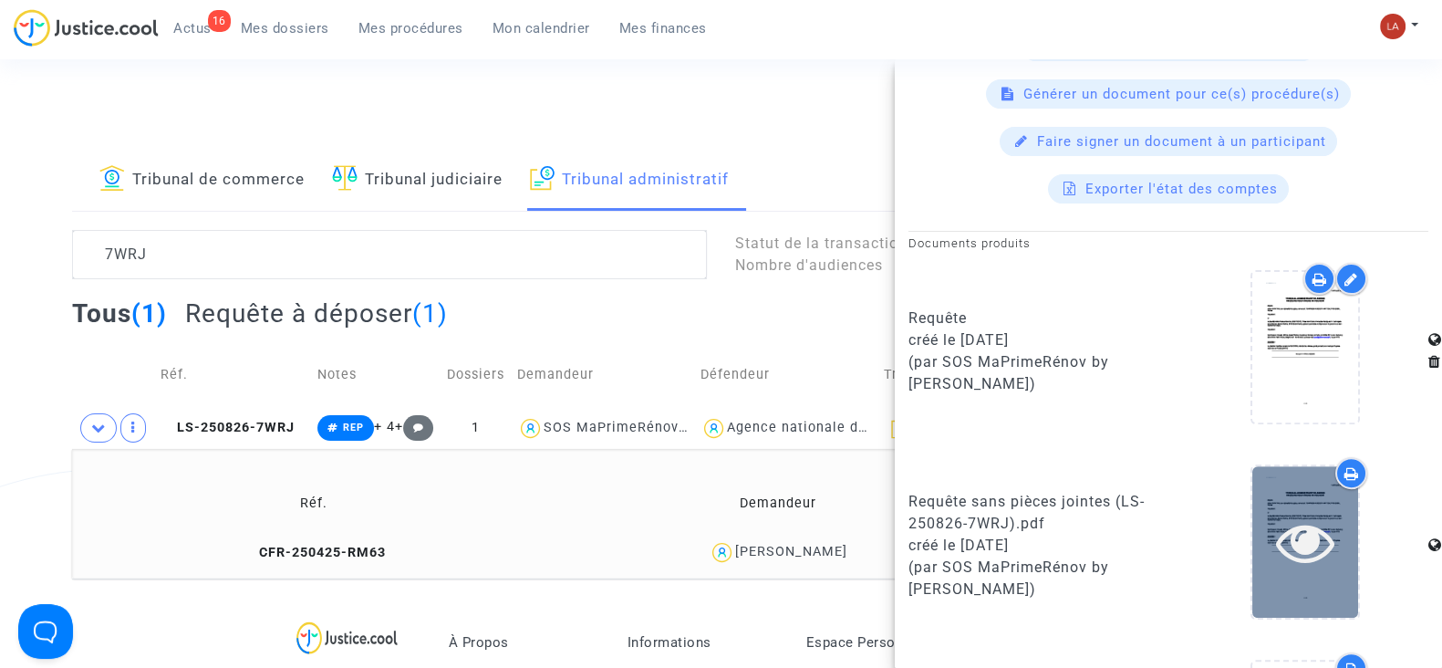
click at [1313, 521] on icon at bounding box center [1305, 542] width 59 height 58
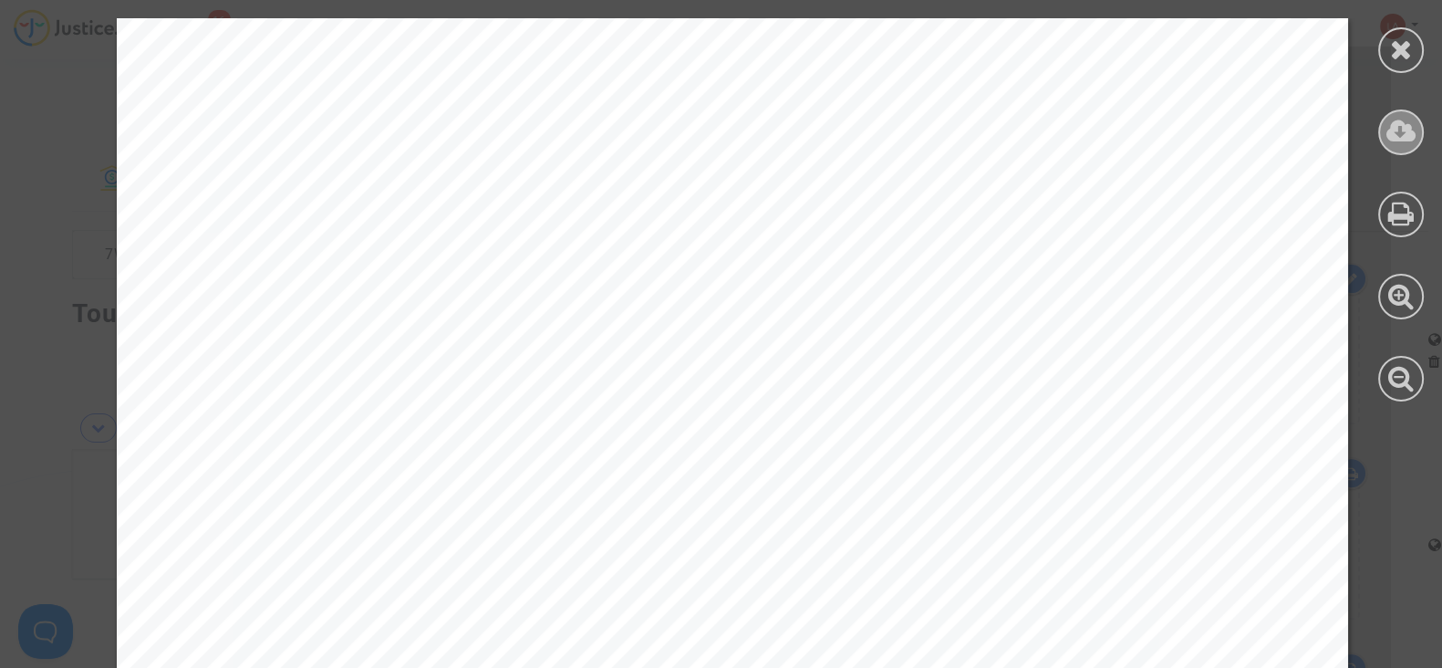
click at [1396, 148] on div at bounding box center [1401, 132] width 46 height 46
click at [1403, 53] on icon at bounding box center [1401, 49] width 23 height 27
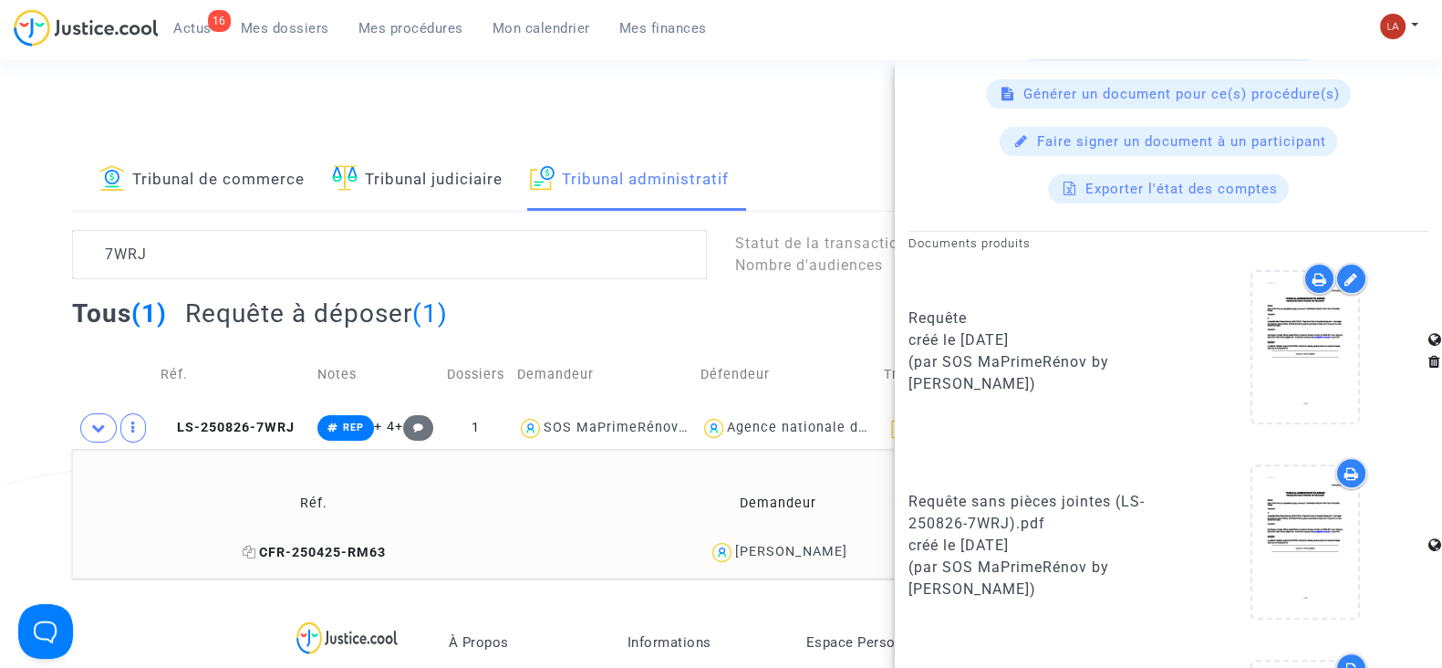
click at [310, 545] on span "CFR-250425-RM63" at bounding box center [314, 553] width 143 height 16
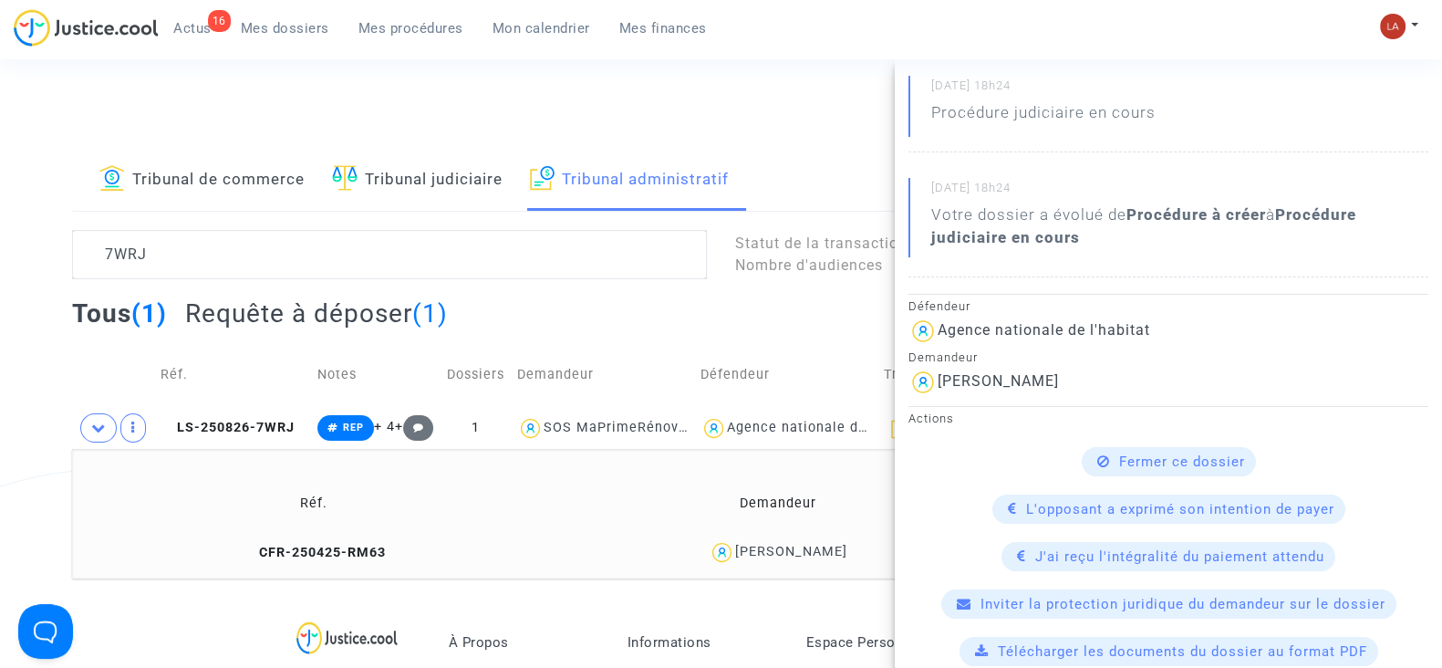
scroll to position [684, 0]
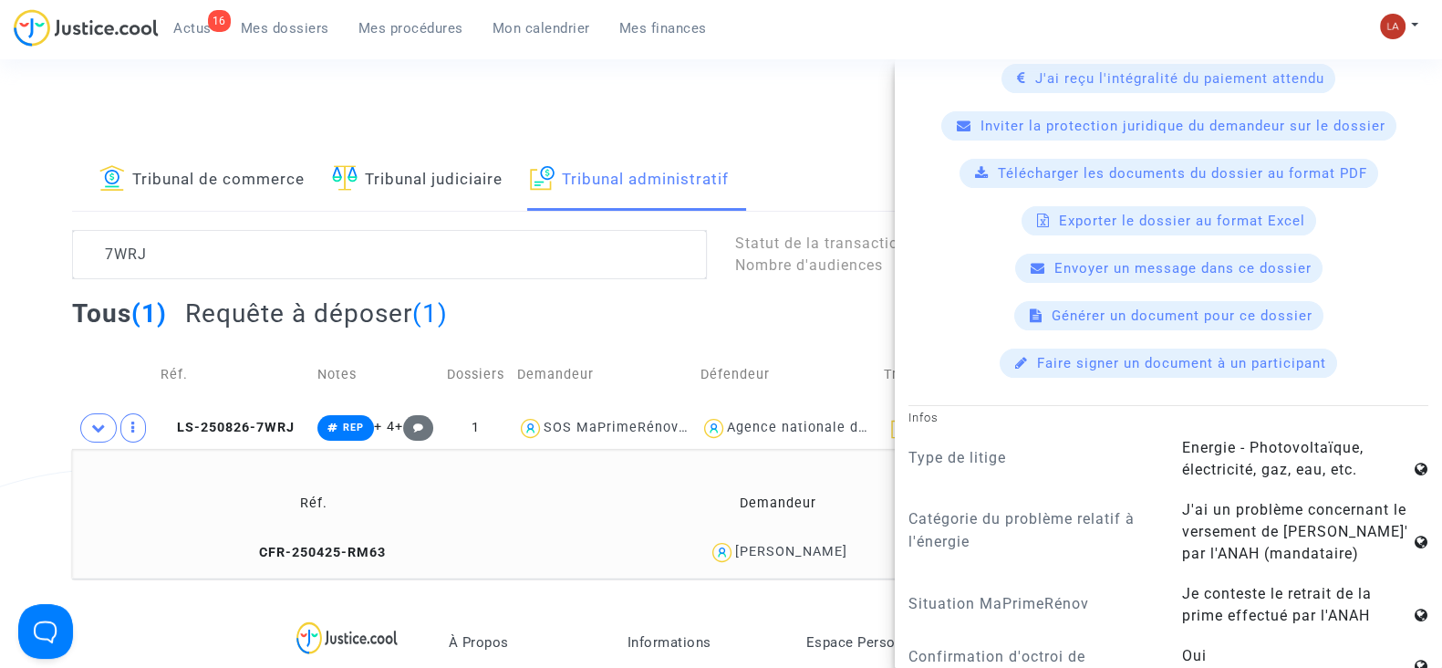
click at [1042, 165] on span "Télécharger les documents du dossier au format PDF" at bounding box center [1182, 173] width 369 height 16
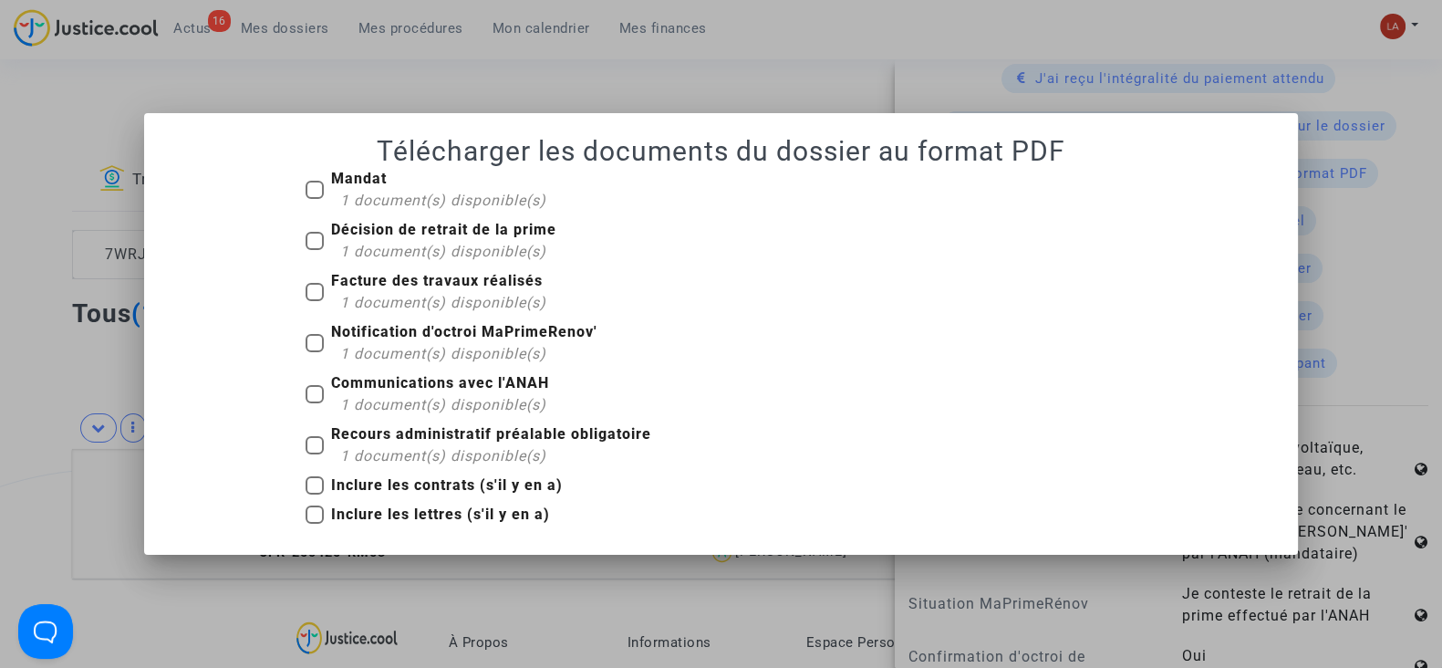
click at [410, 188] on span "Mandat 1 document(s) disponible(s)" at bounding box center [438, 190] width 215 height 44
click at [315, 199] on input "Mandat 1 document(s) disponible(s)" at bounding box center [314, 199] width 1 height 1
checkbox input "true"
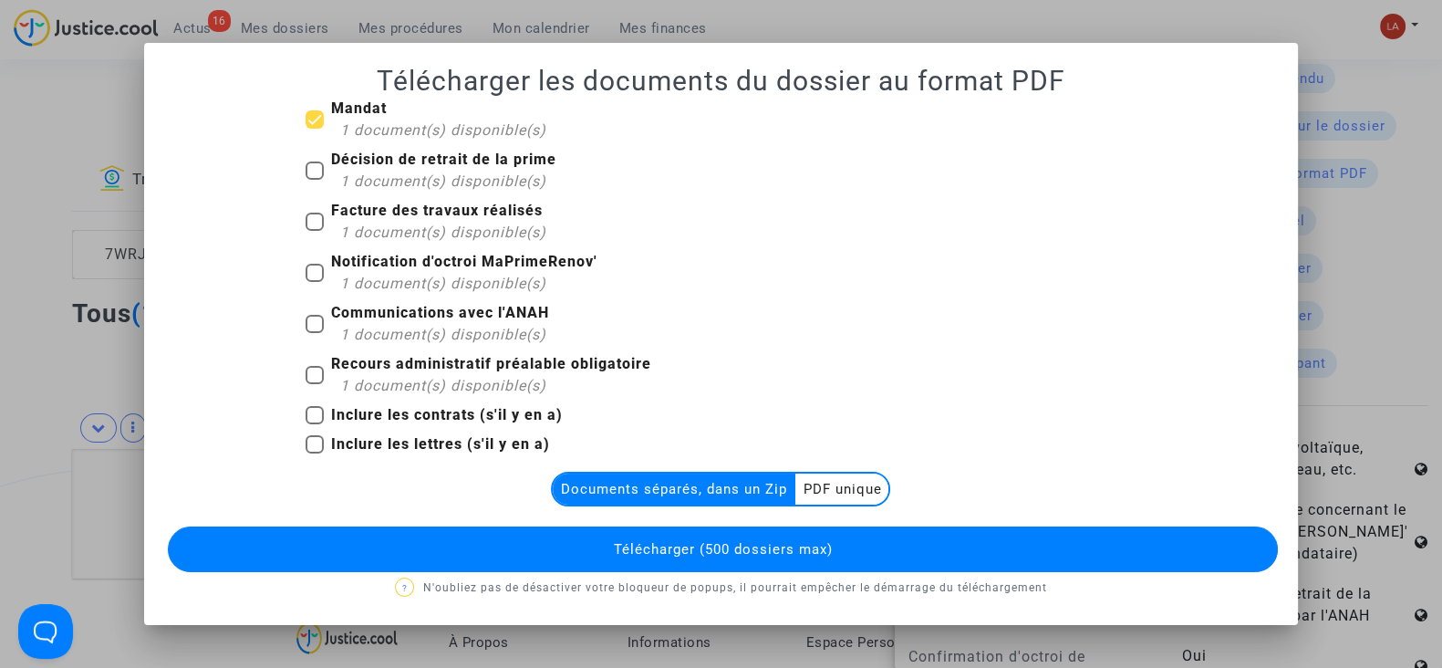
click at [420, 161] on b "Décision de retrait de la prime" at bounding box center [443, 159] width 225 height 17
click at [315, 180] on input "Décision de retrait de la prime 1 document(s) disponible(s)" at bounding box center [314, 180] width 1 height 1
checkbox input "true"
click at [410, 236] on span "1 document(s) disponible(s)" at bounding box center [443, 231] width 206 height 17
click at [315, 232] on input "Facture des travaux réalisés 1 document(s) disponible(s)" at bounding box center [314, 231] width 1 height 1
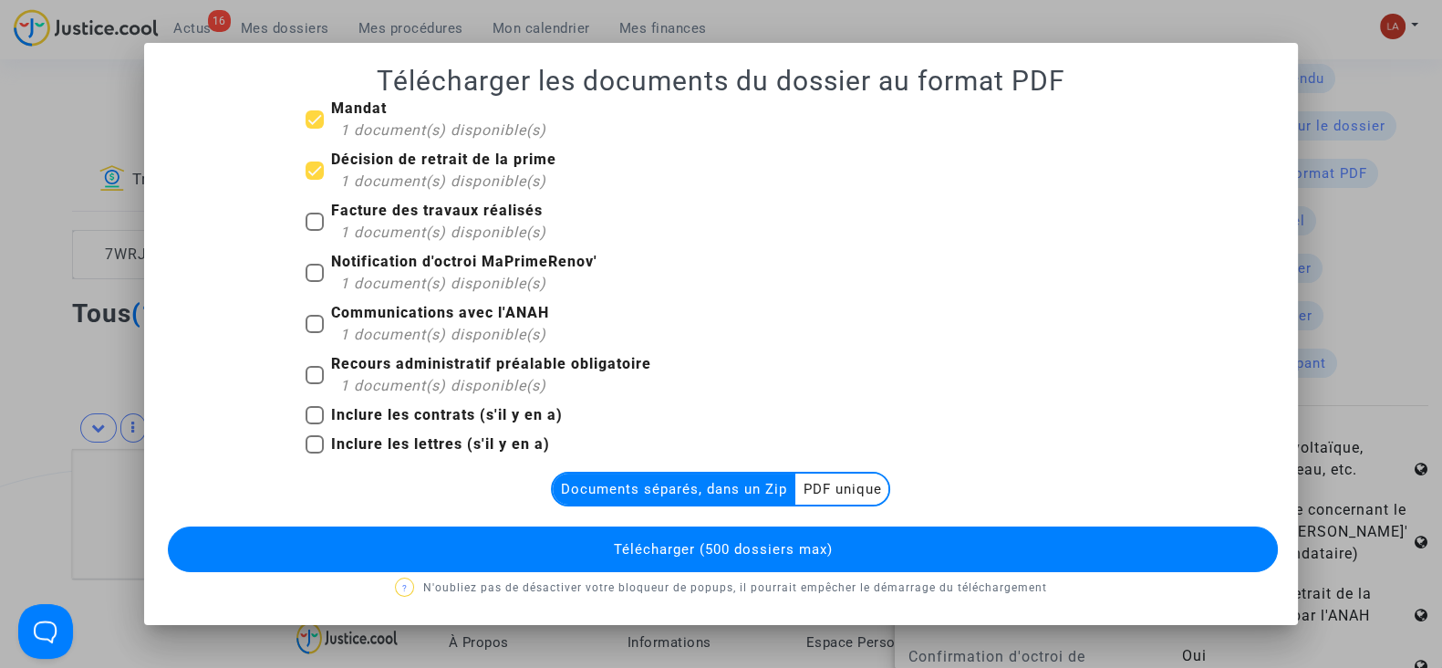
checkbox input "true"
click at [397, 269] on b "Notification d'octroi MaPrimeRenov'" at bounding box center [464, 261] width 266 height 17
click at [315, 282] on input "Notification d'octroi MaPrimeRenov' 1 document(s) disponible(s)" at bounding box center [314, 282] width 1 height 1
checkbox input "true"
click at [393, 367] on b "Recours administratif préalable obligatoire" at bounding box center [491, 363] width 320 height 17
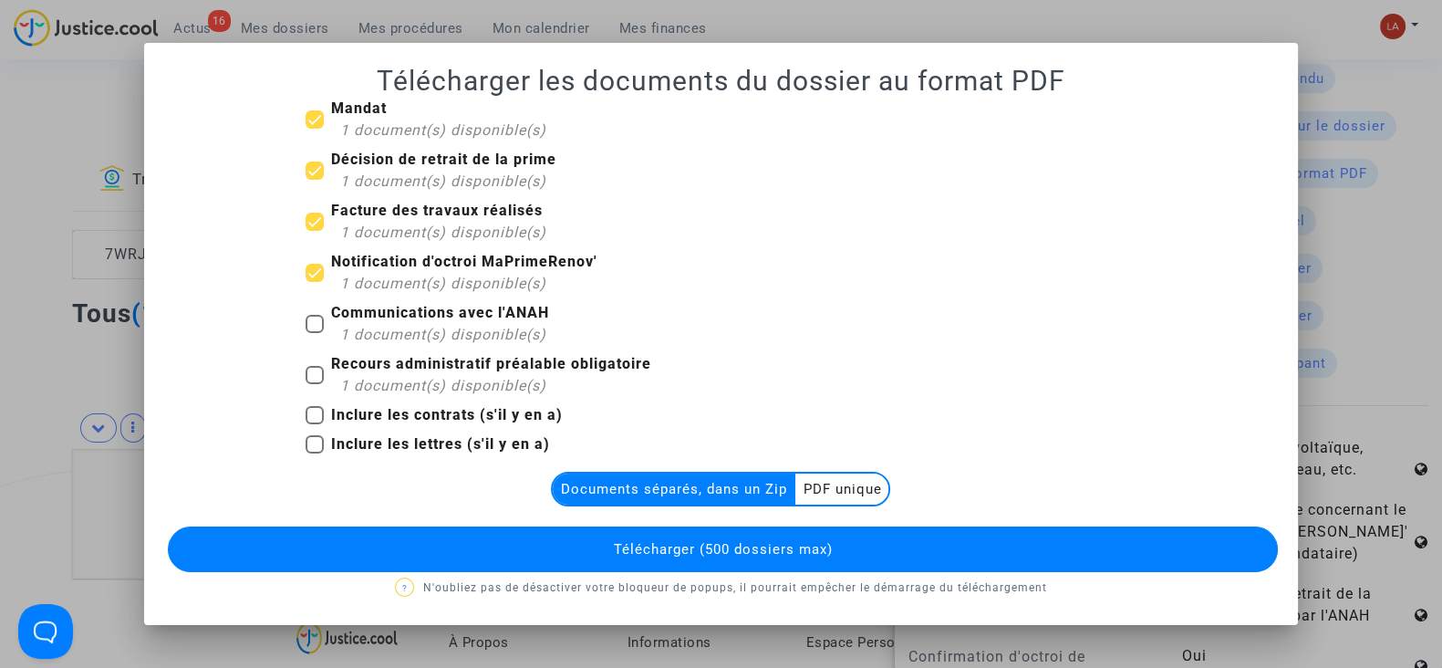
click at [315, 384] on input "Recours administratif préalable obligatoire 1 document(s) disponible(s)" at bounding box center [314, 384] width 1 height 1
checkbox input "true"
click at [815, 557] on button "Télécharger (500 dossiers max)" at bounding box center [723, 549] width 1110 height 46
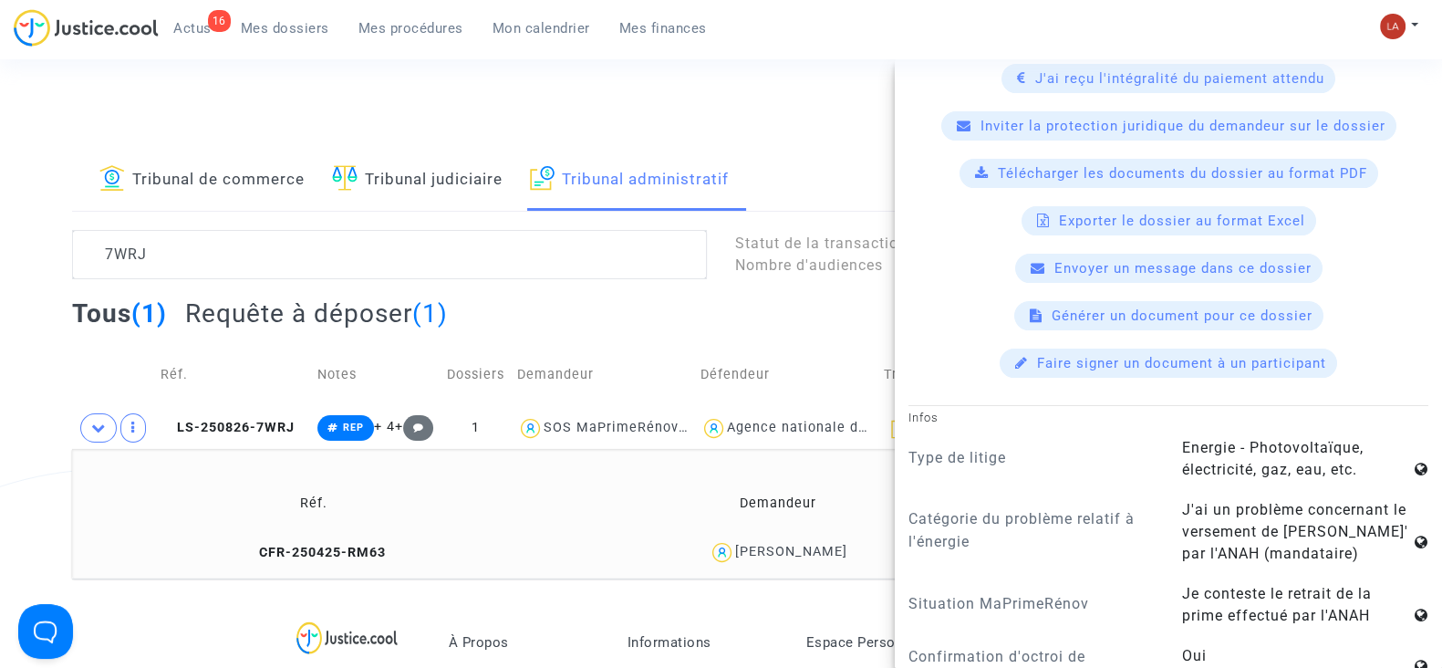
click at [184, 256] on textarea at bounding box center [389, 254] width 635 height 49
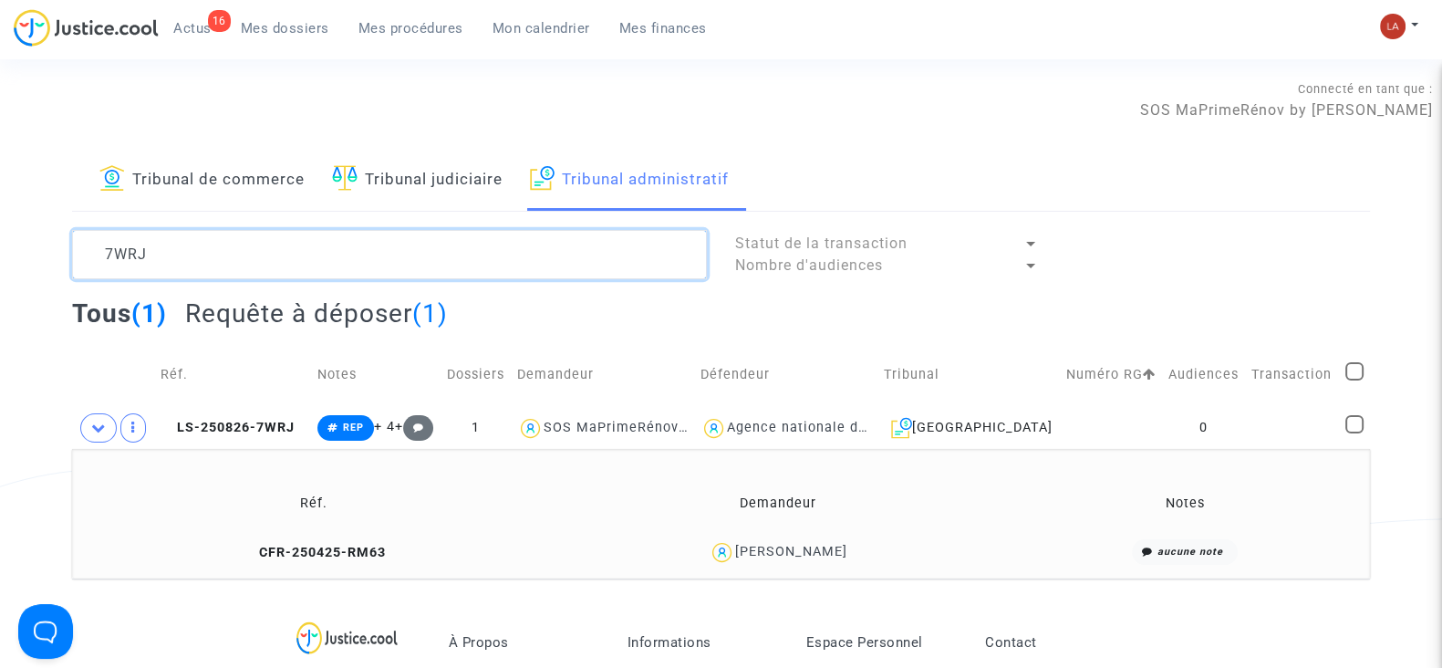
scroll to position [0, 0]
click at [184, 256] on textarea at bounding box center [389, 254] width 635 height 49
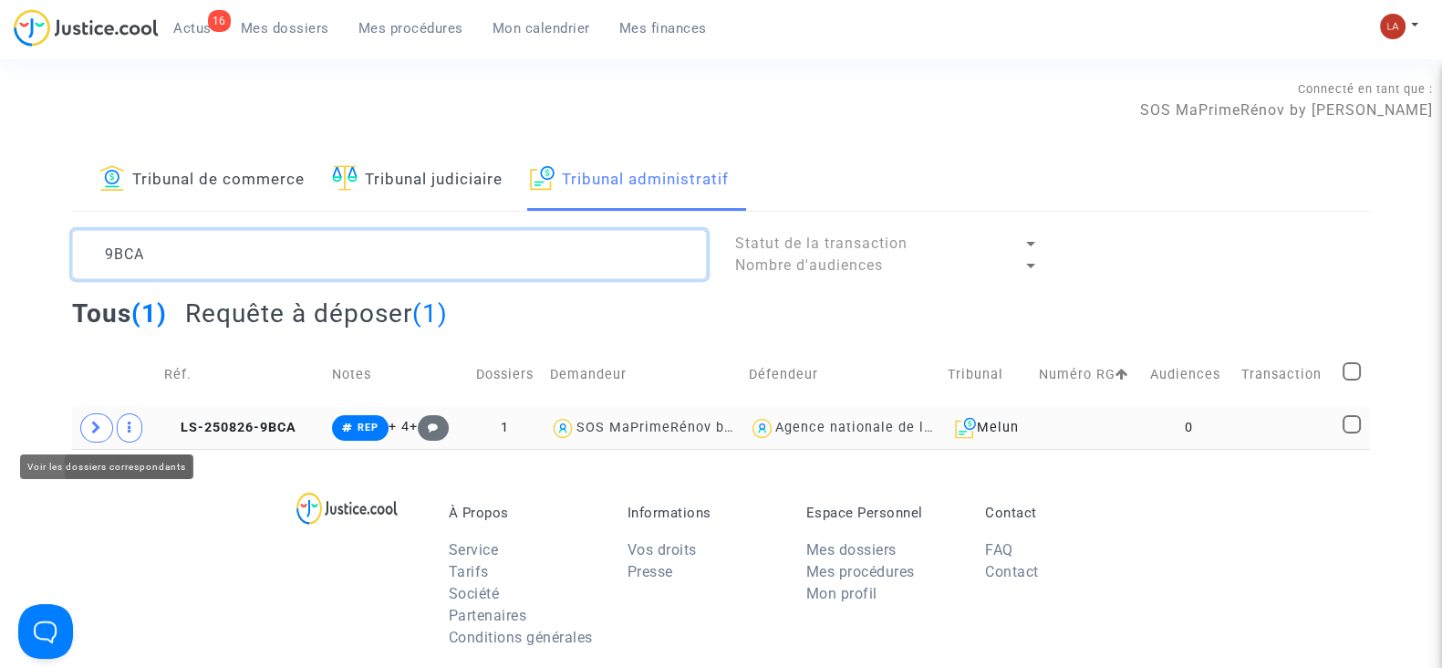
type textarea "9BCA"
drag, startPoint x: 93, startPoint y: 435, endPoint x: 155, endPoint y: 444, distance: 62.7
click at [93, 432] on span at bounding box center [96, 427] width 33 height 29
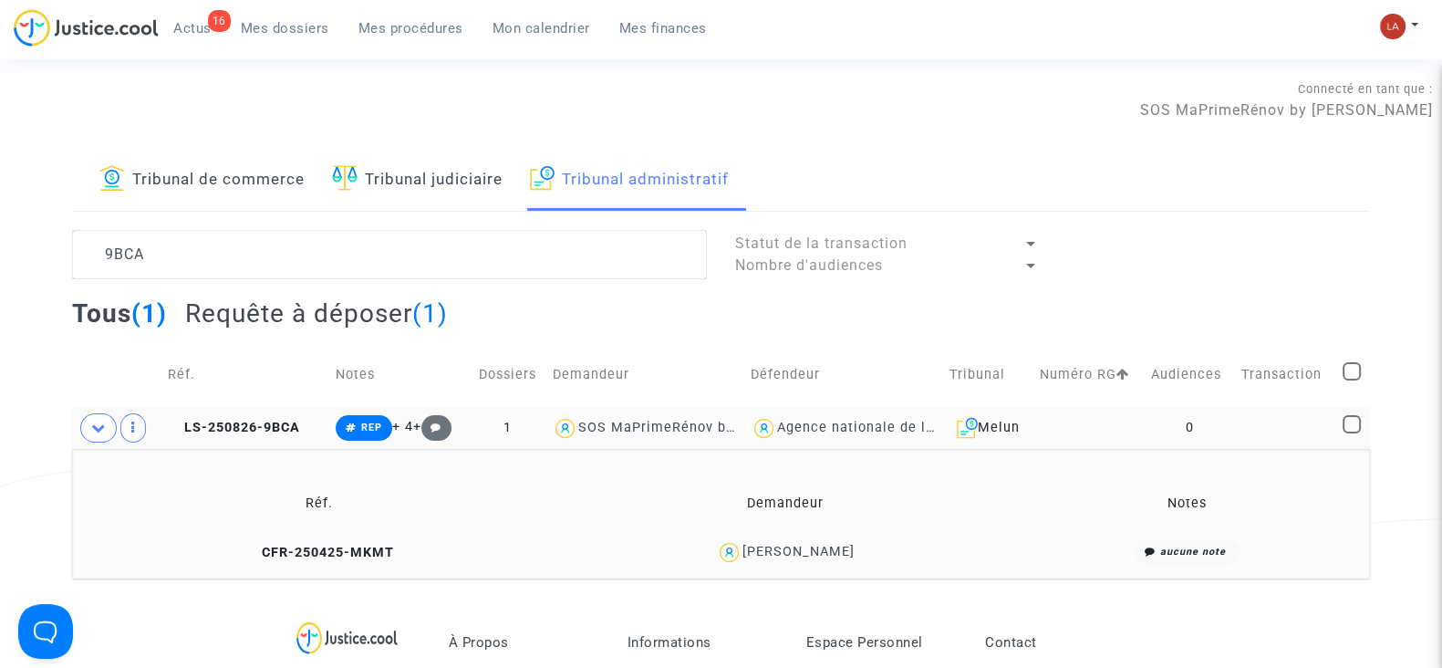
click at [281, 445] on td "LS-250826-9BCA" at bounding box center [245, 428] width 168 height 42
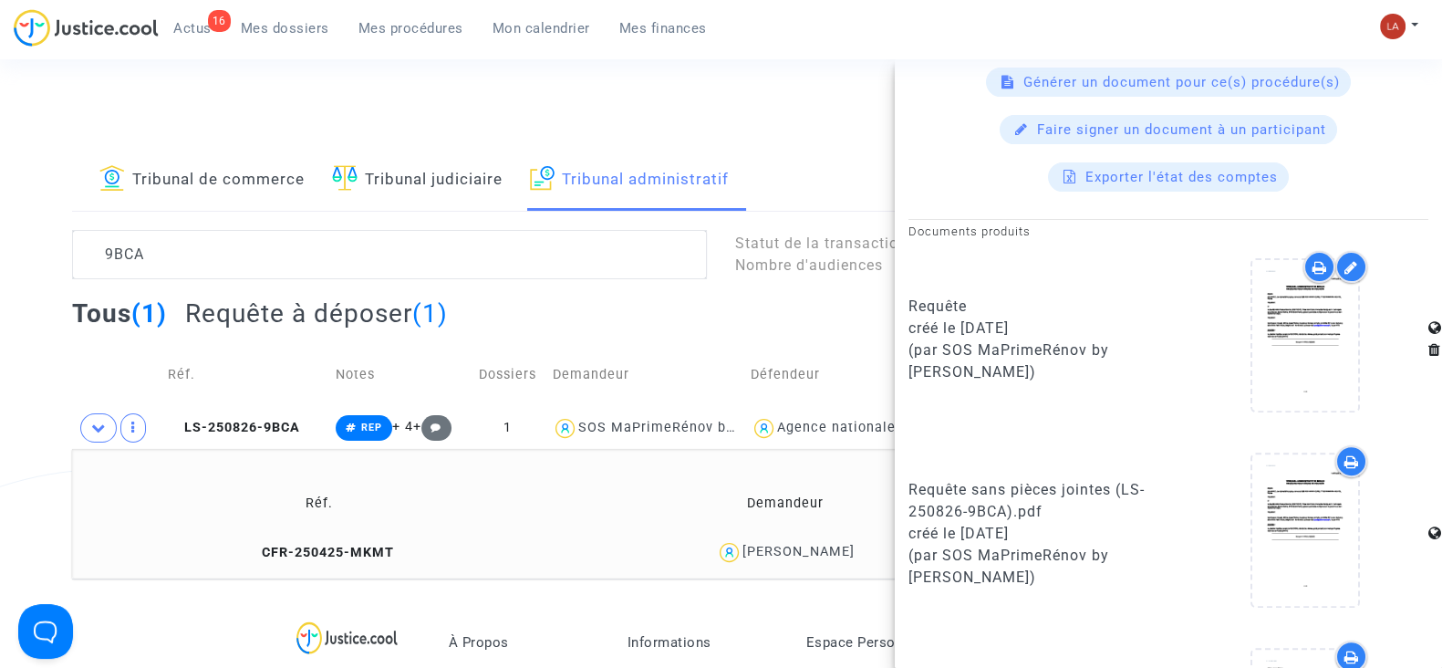
scroll to position [960, 0]
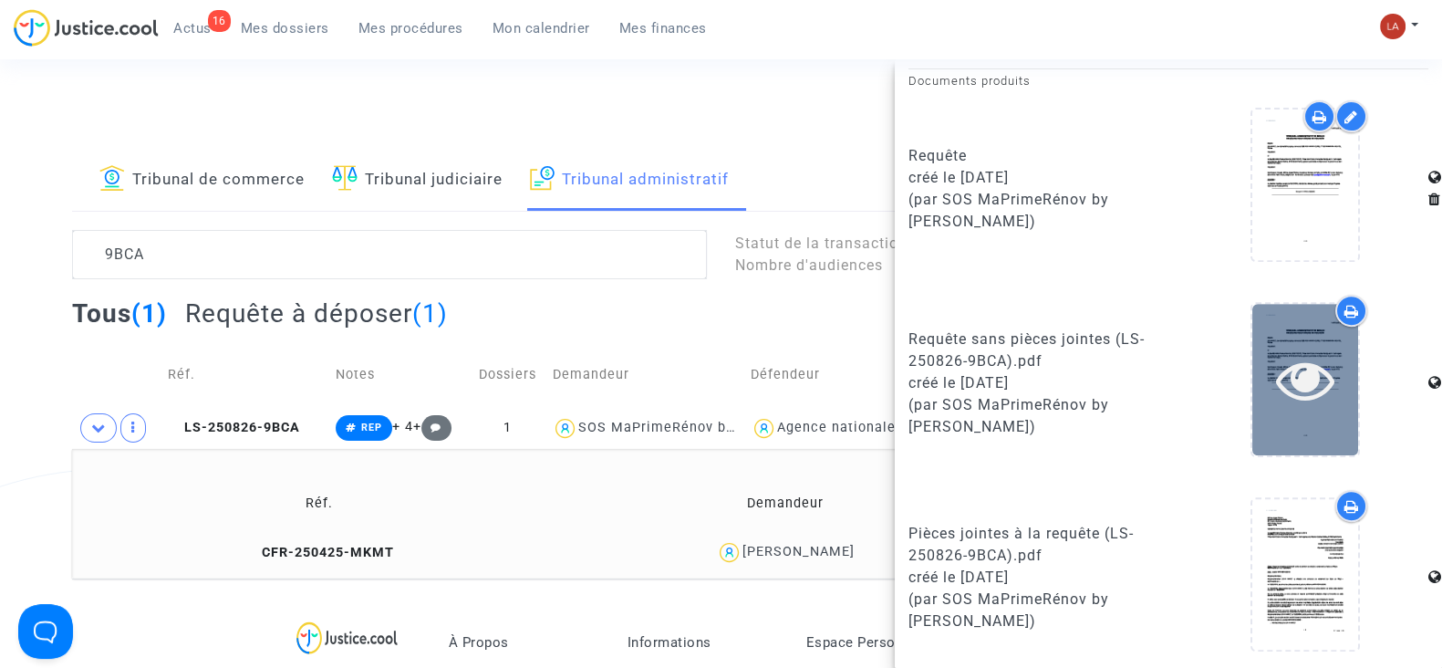
click at [1278, 382] on icon at bounding box center [1305, 379] width 59 height 58
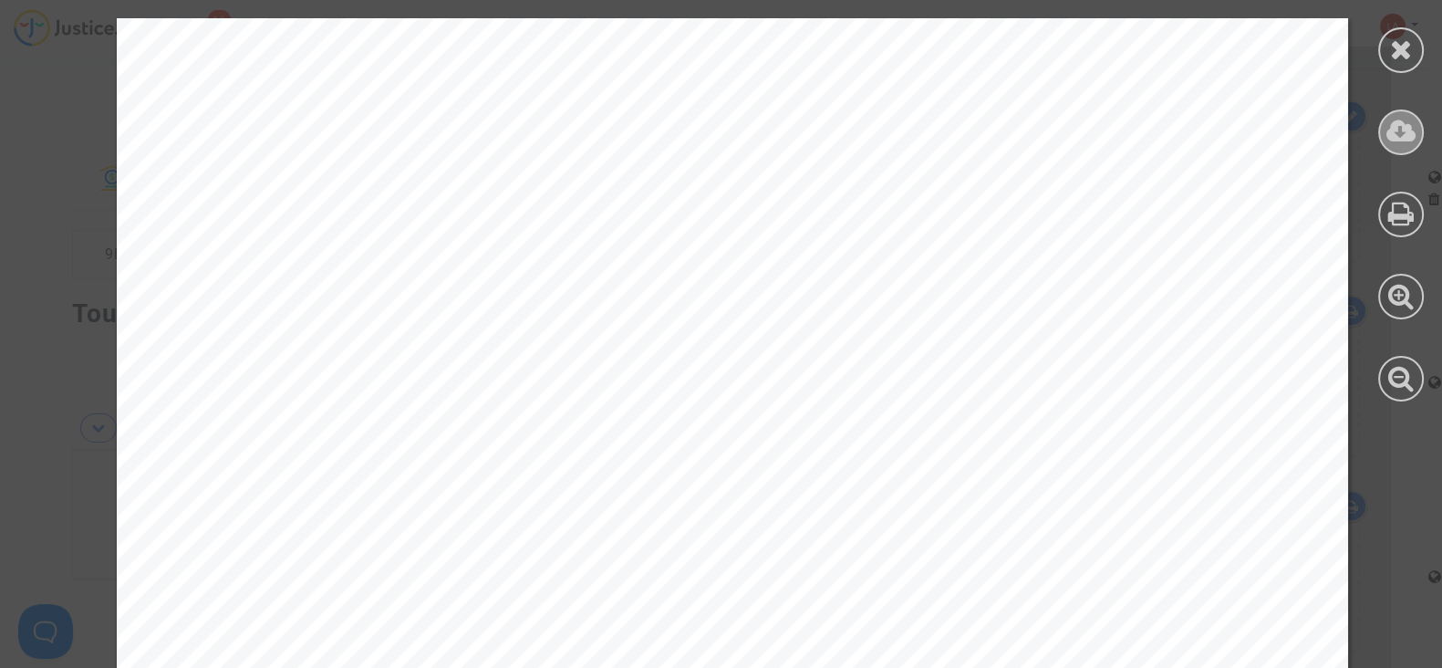
click at [1399, 132] on icon at bounding box center [1402, 131] width 30 height 27
click at [1388, 36] on div at bounding box center [1401, 50] width 46 height 46
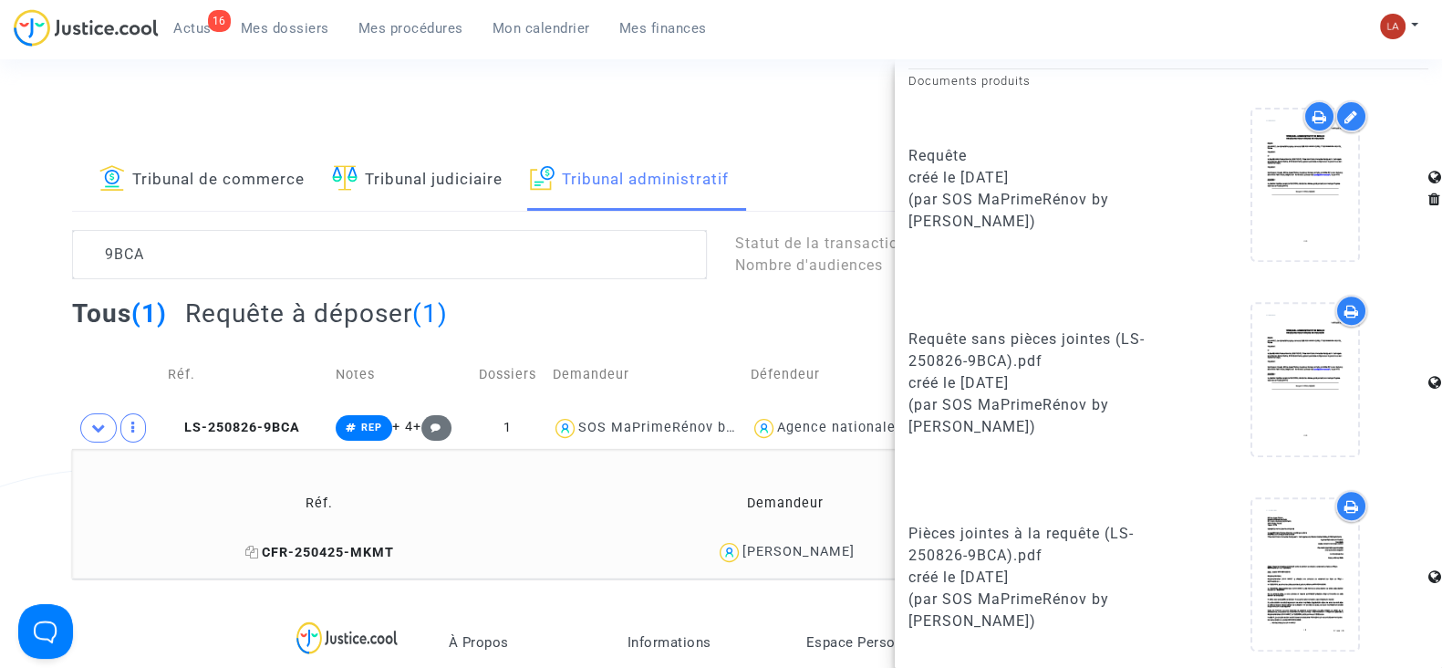
click at [382, 554] on span "CFR-250425-MKMT" at bounding box center [318, 553] width 149 height 16
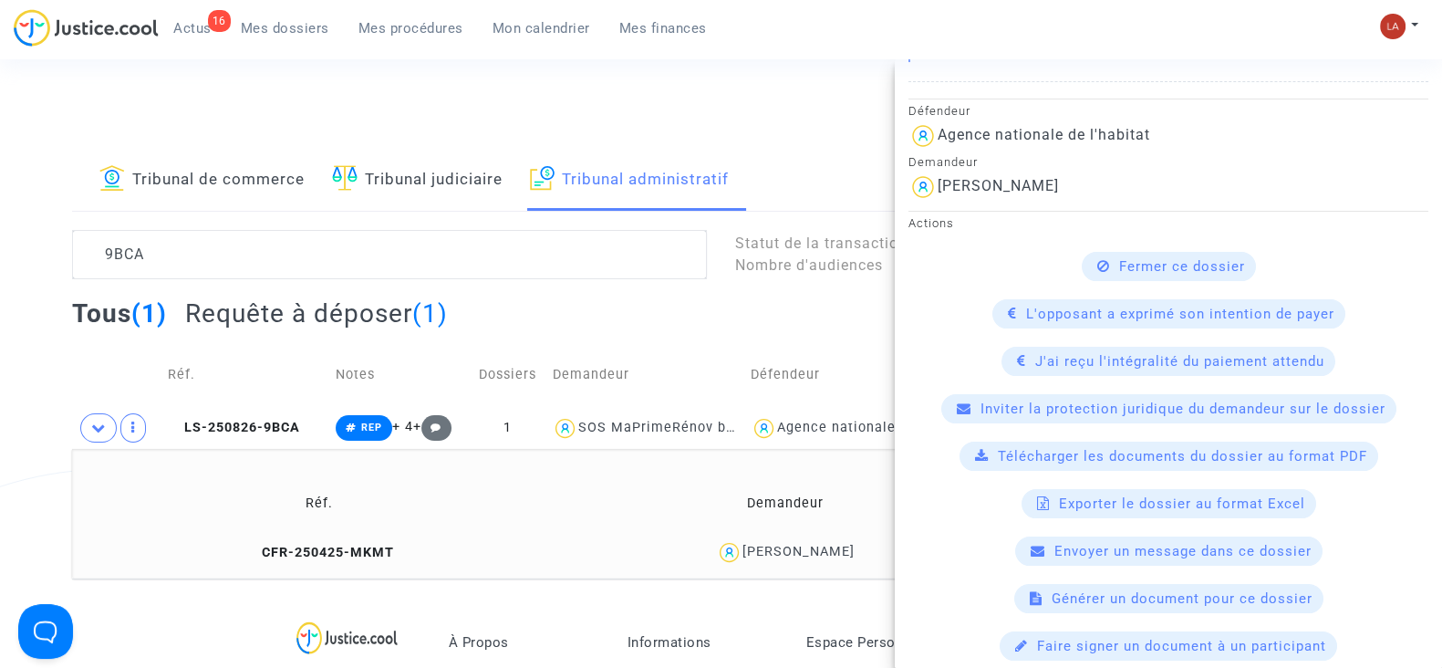
scroll to position [570, 0]
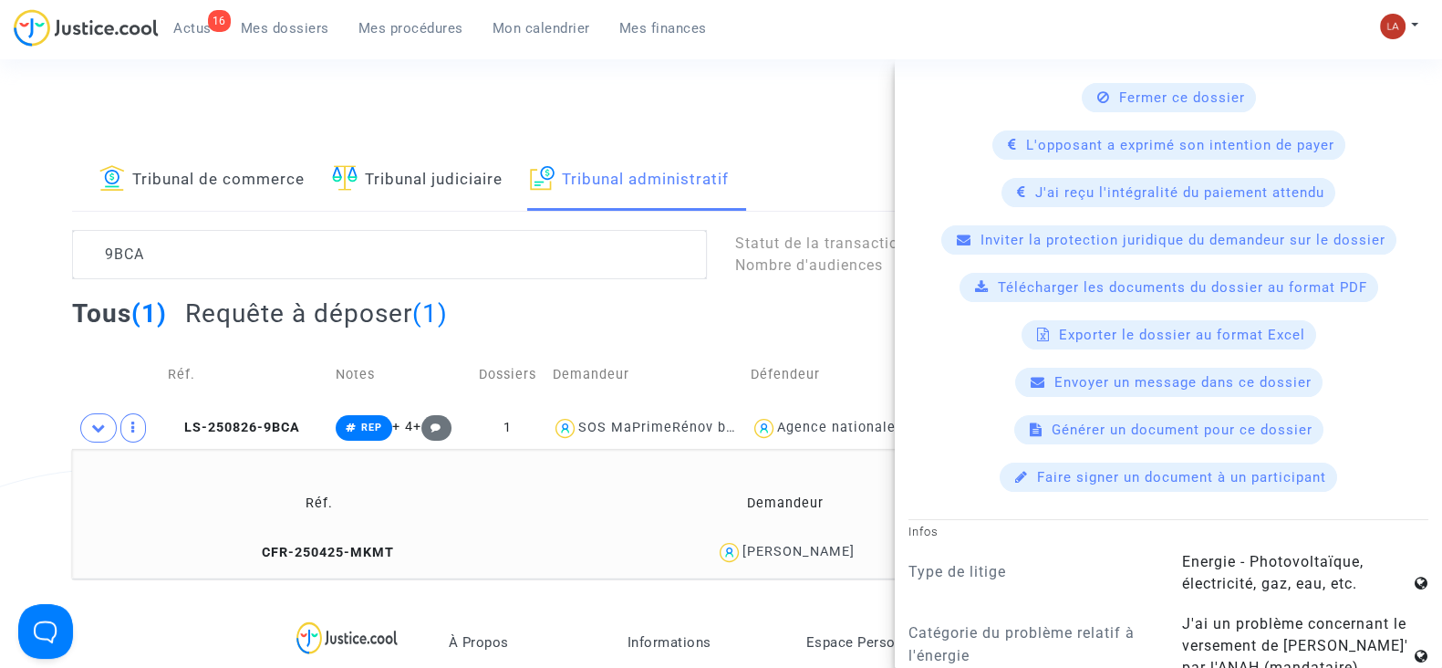
click at [1098, 285] on span "Télécharger les documents du dossier au format PDF" at bounding box center [1182, 287] width 369 height 16
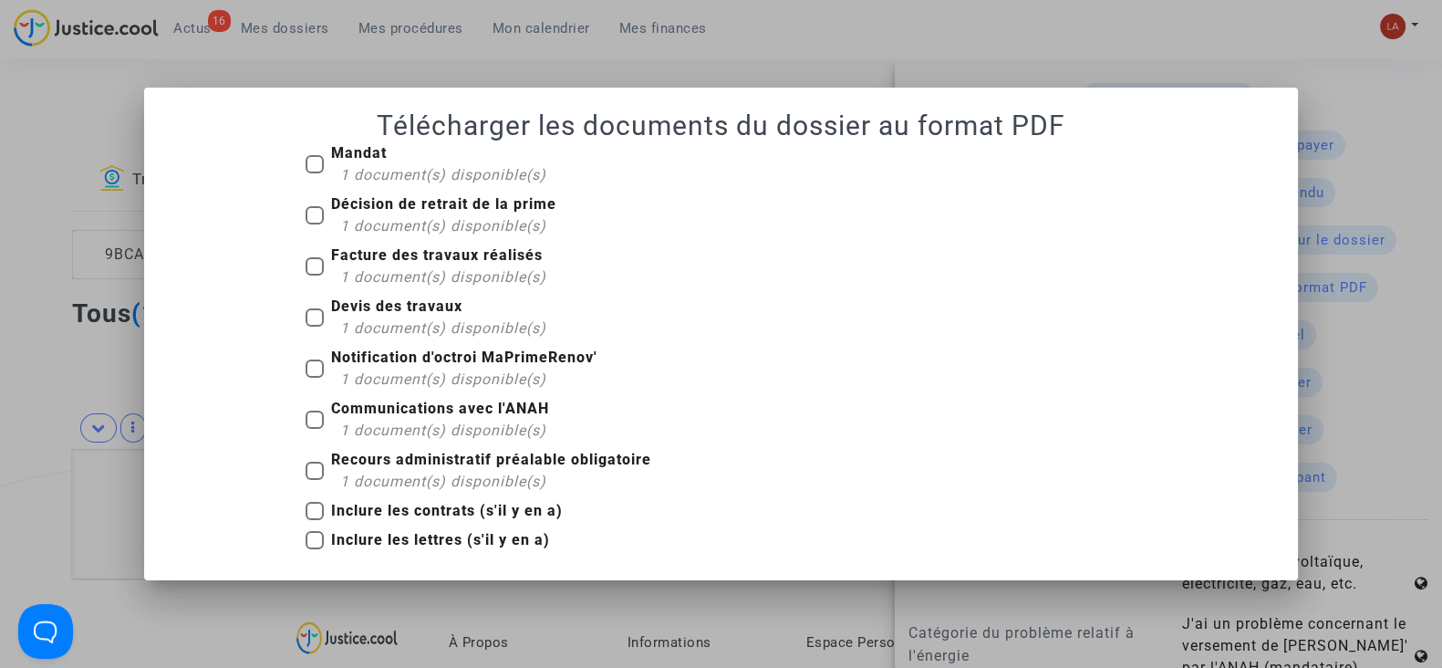
click at [436, 171] on span "1 document(s) disponible(s)" at bounding box center [443, 174] width 206 height 17
click at [315, 173] on input "Mandat 1 document(s) disponible(s)" at bounding box center [314, 173] width 1 height 1
checkbox input "true"
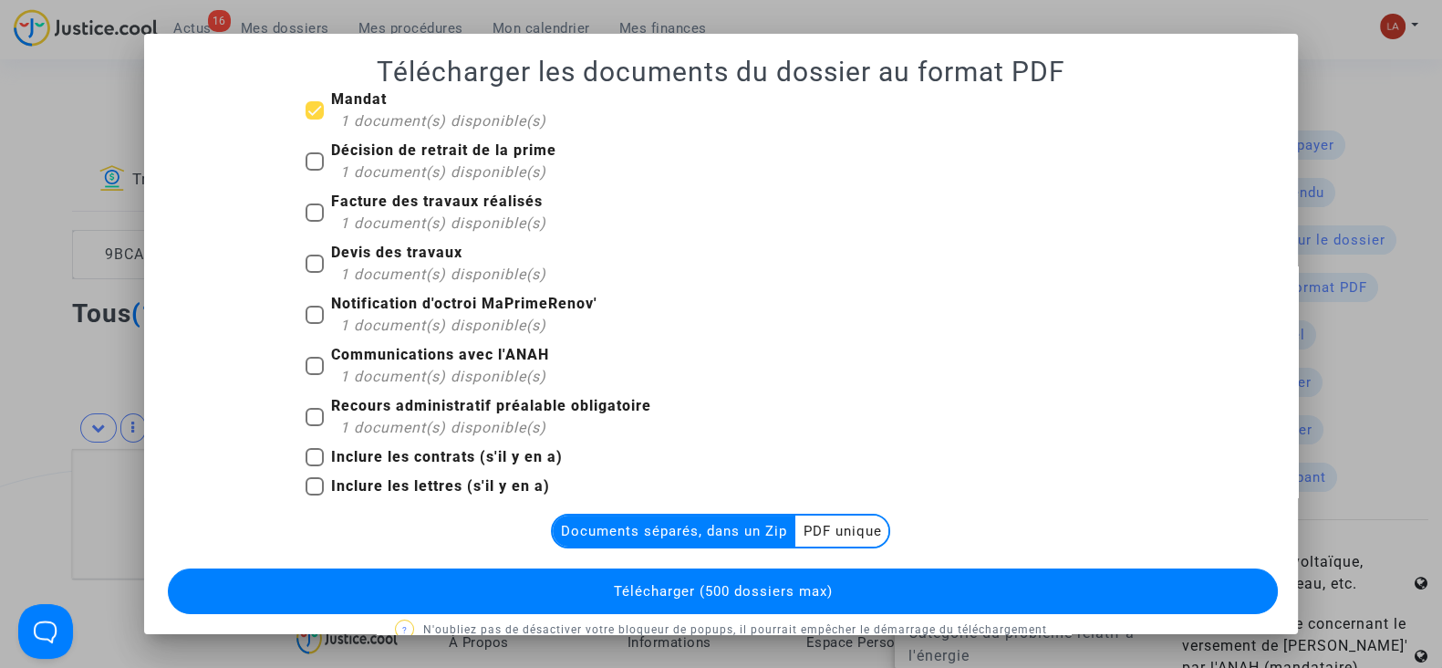
click at [392, 156] on b "Décision de retrait de la prime" at bounding box center [443, 149] width 225 height 17
click at [315, 171] on input "Décision de retrait de la prime 1 document(s) disponible(s)" at bounding box center [314, 171] width 1 height 1
checkbox input "true"
click at [388, 214] on span "1 document(s) disponible(s)" at bounding box center [443, 222] width 206 height 17
click at [315, 222] on input "Facture des travaux réalisés 1 document(s) disponible(s)" at bounding box center [314, 222] width 1 height 1
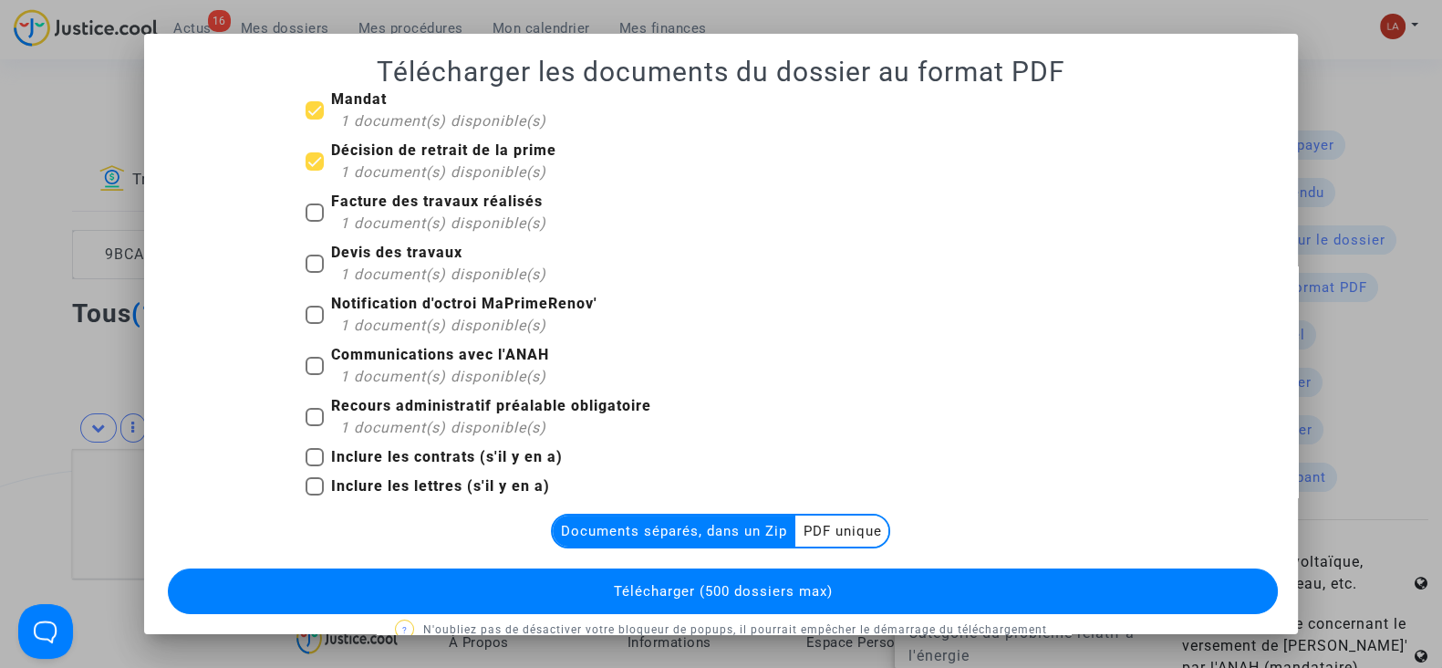
checkbox input "true"
click at [401, 271] on span "1 document(s) disponible(s)" at bounding box center [443, 273] width 206 height 17
click at [315, 273] on input "Devis des travaux 1 document(s) disponible(s)" at bounding box center [314, 273] width 1 height 1
checkbox input "true"
click at [406, 325] on span "1 document(s) disponible(s)" at bounding box center [443, 325] width 206 height 17
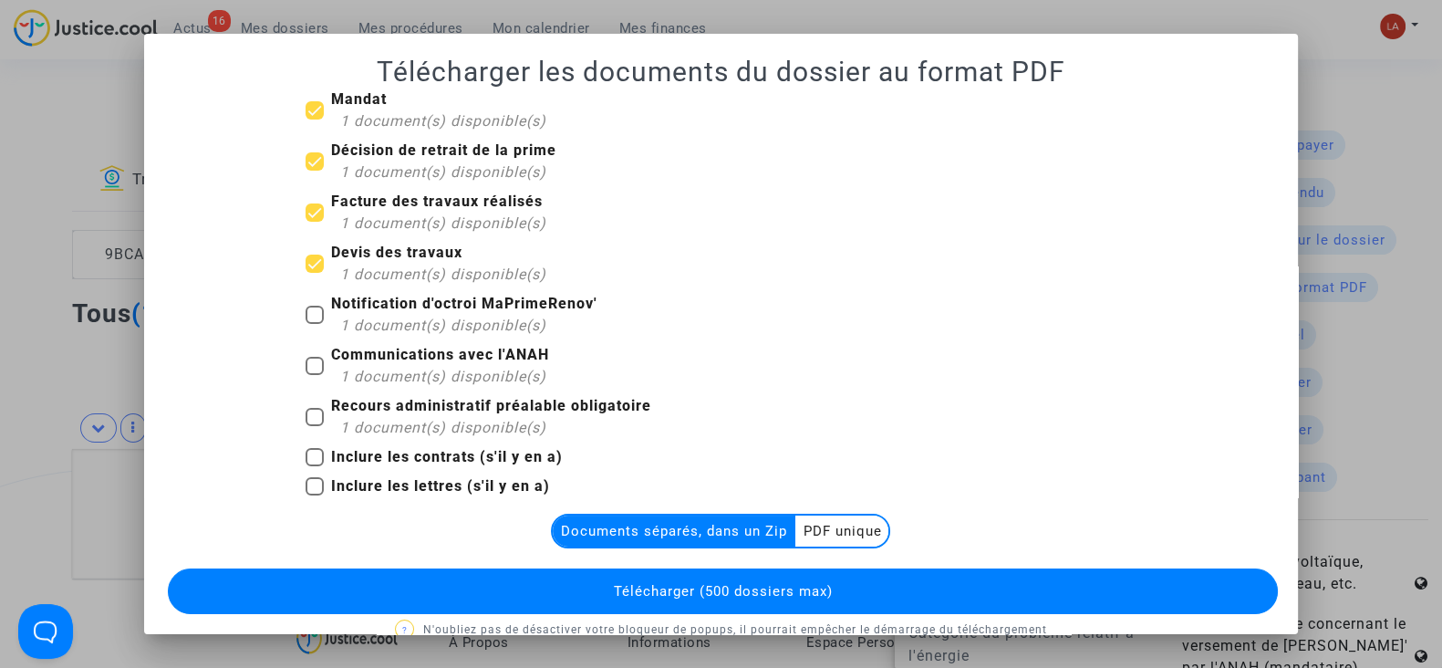
click at [315, 325] on input "Notification d'octroi MaPrimeRenov' 1 document(s) disponible(s)" at bounding box center [314, 324] width 1 height 1
checkbox input "true"
click at [405, 410] on b "Recours administratif préalable obligatoire" at bounding box center [491, 405] width 320 height 17
click at [315, 426] on input "Recours administratif préalable obligatoire 1 document(s) disponible(s)" at bounding box center [314, 426] width 1 height 1
checkbox input "true"
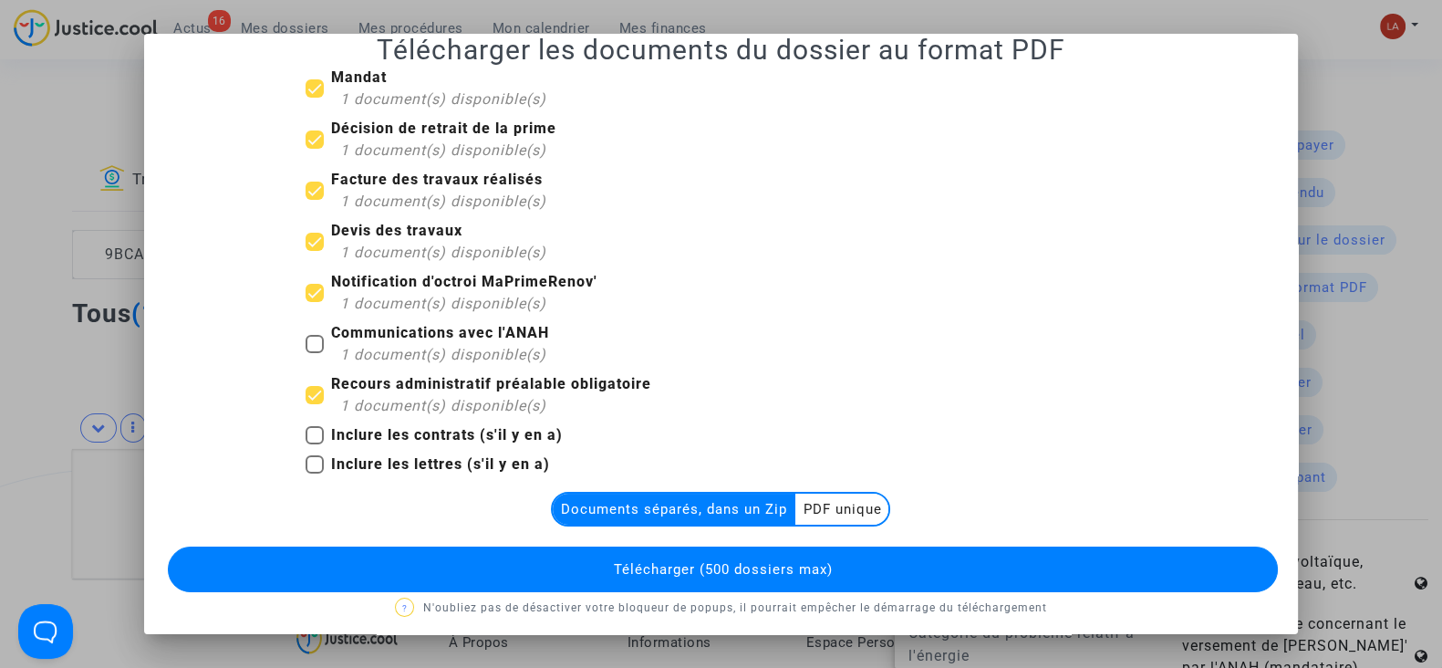
scroll to position [31, 0]
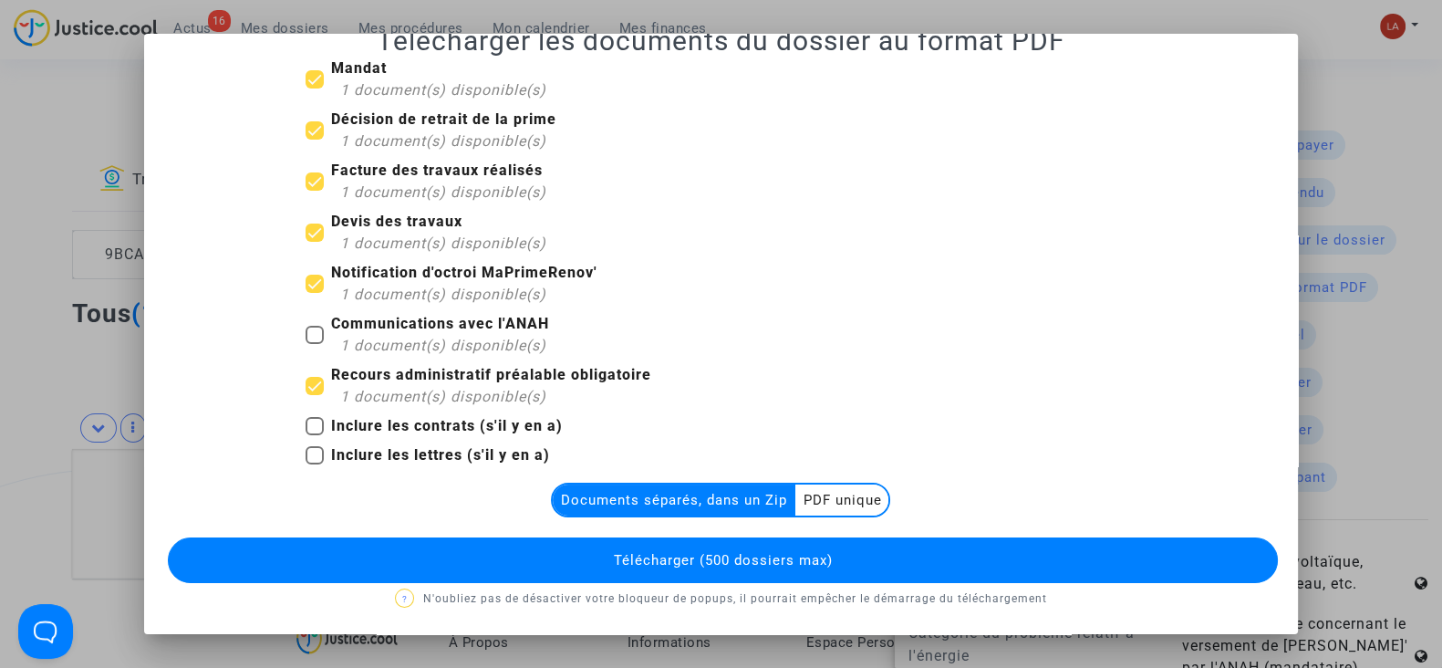
click at [782, 572] on button "Télécharger (500 dossiers max)" at bounding box center [723, 560] width 1110 height 46
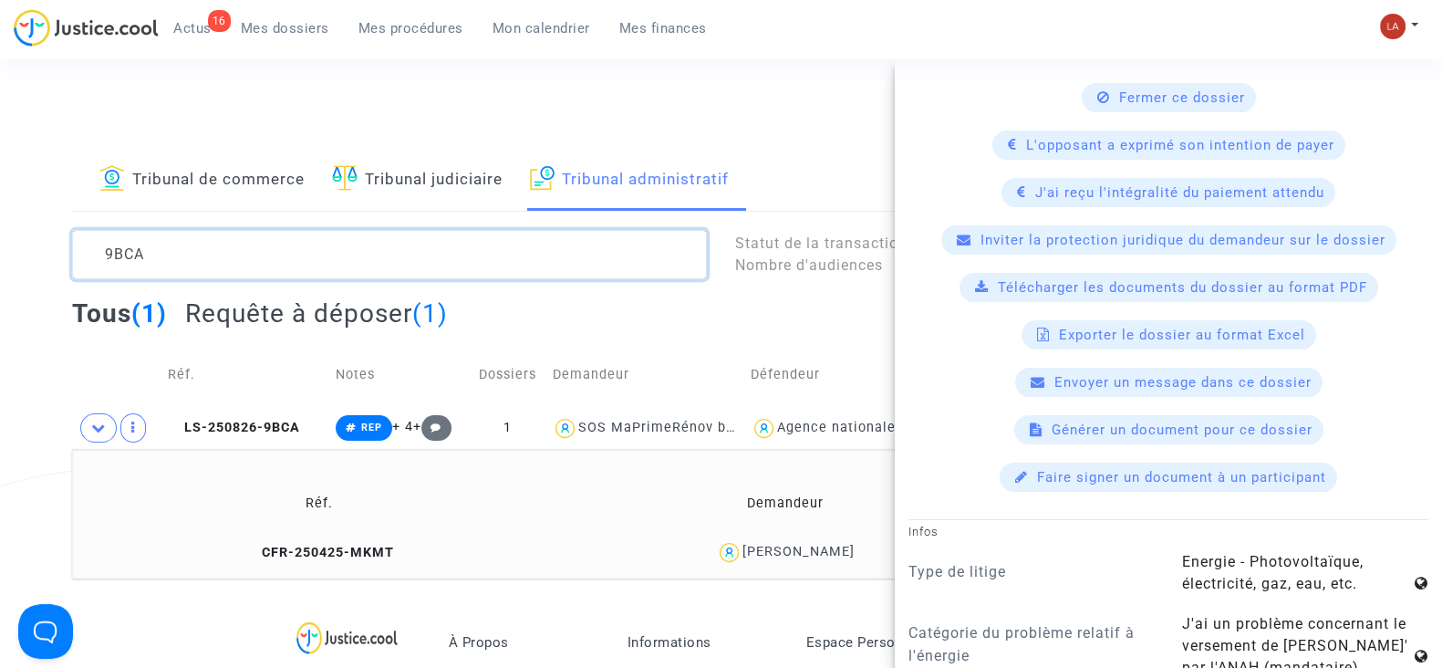
drag, startPoint x: 118, startPoint y: 253, endPoint x: 289, endPoint y: 253, distance: 171.5
click at [289, 253] on textarea at bounding box center [389, 254] width 635 height 49
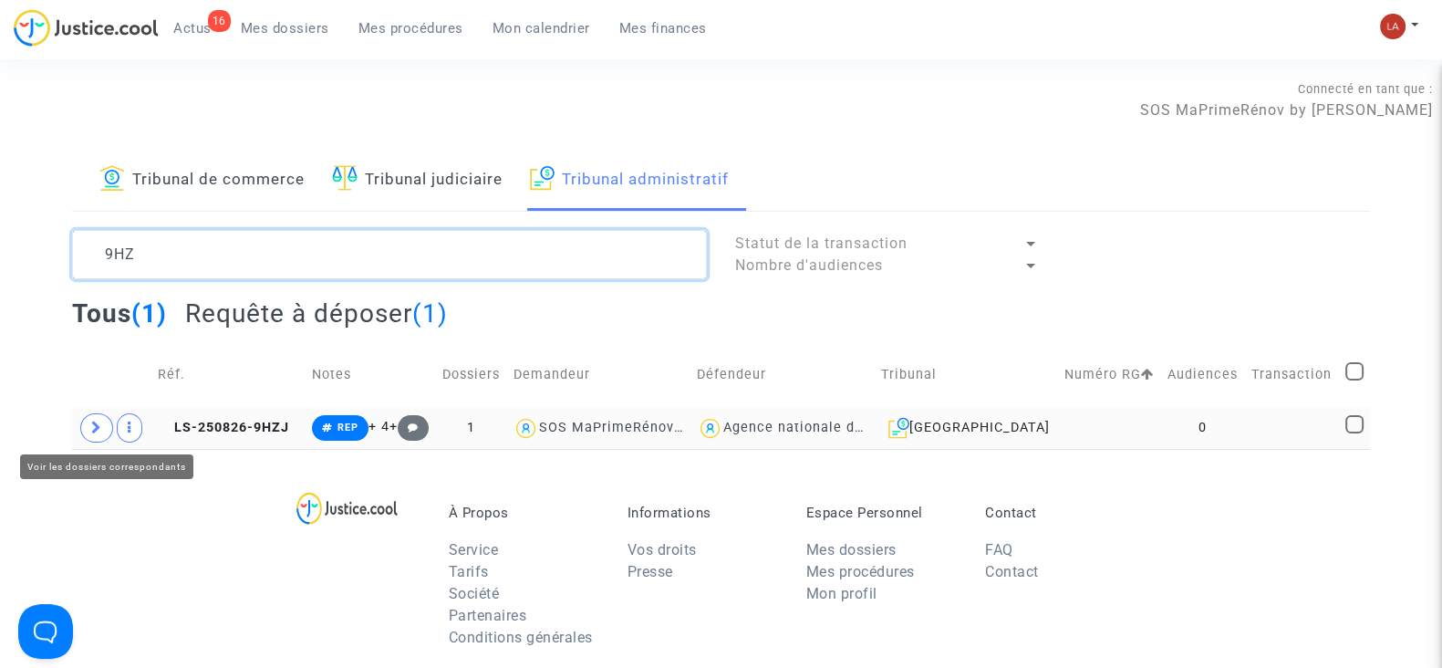
type textarea "9HZ"
click at [94, 432] on icon at bounding box center [96, 428] width 11 height 14
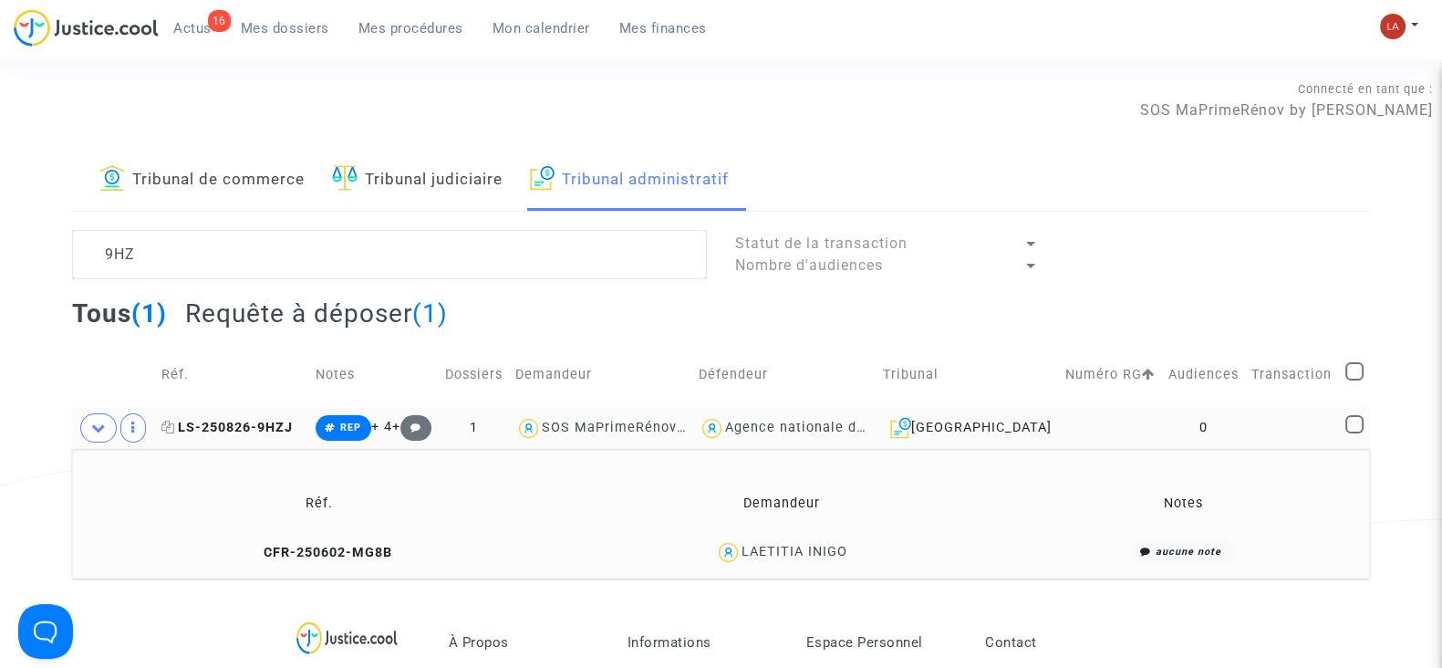
click at [233, 432] on span "LS-250826-9HZJ" at bounding box center [226, 428] width 131 height 16
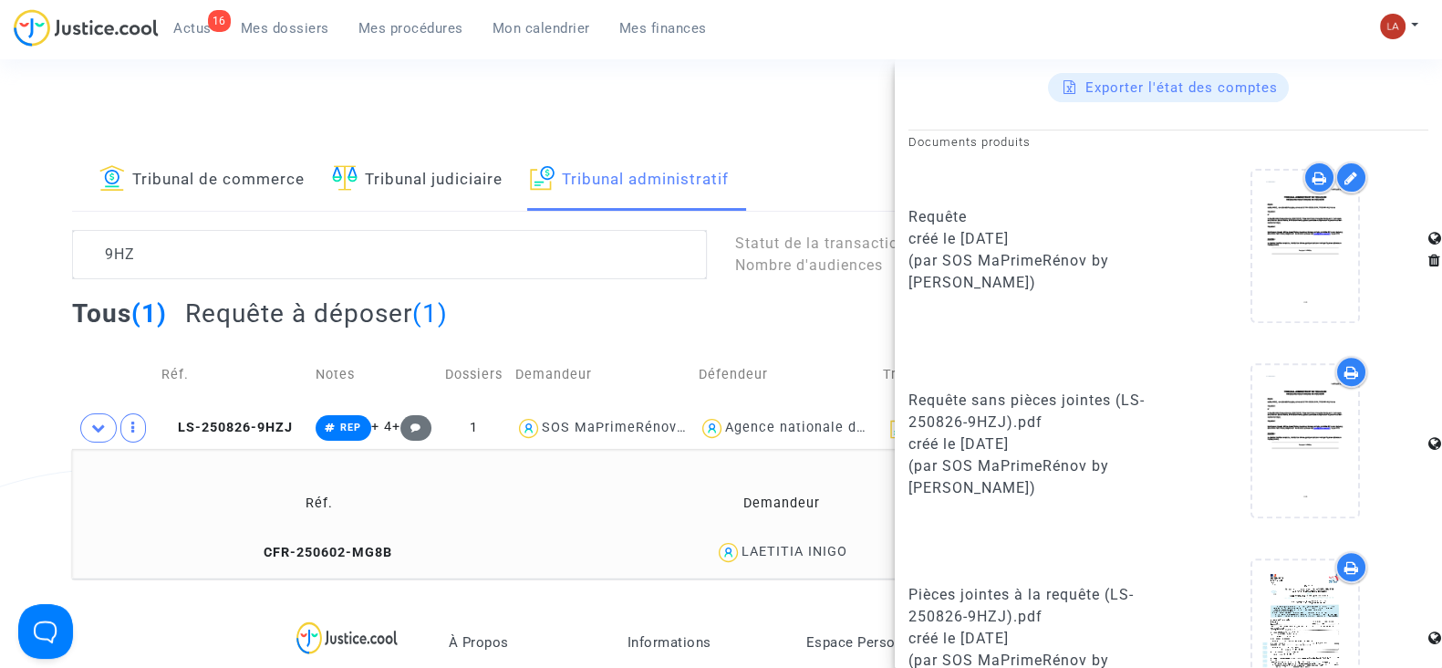
scroll to position [960, 0]
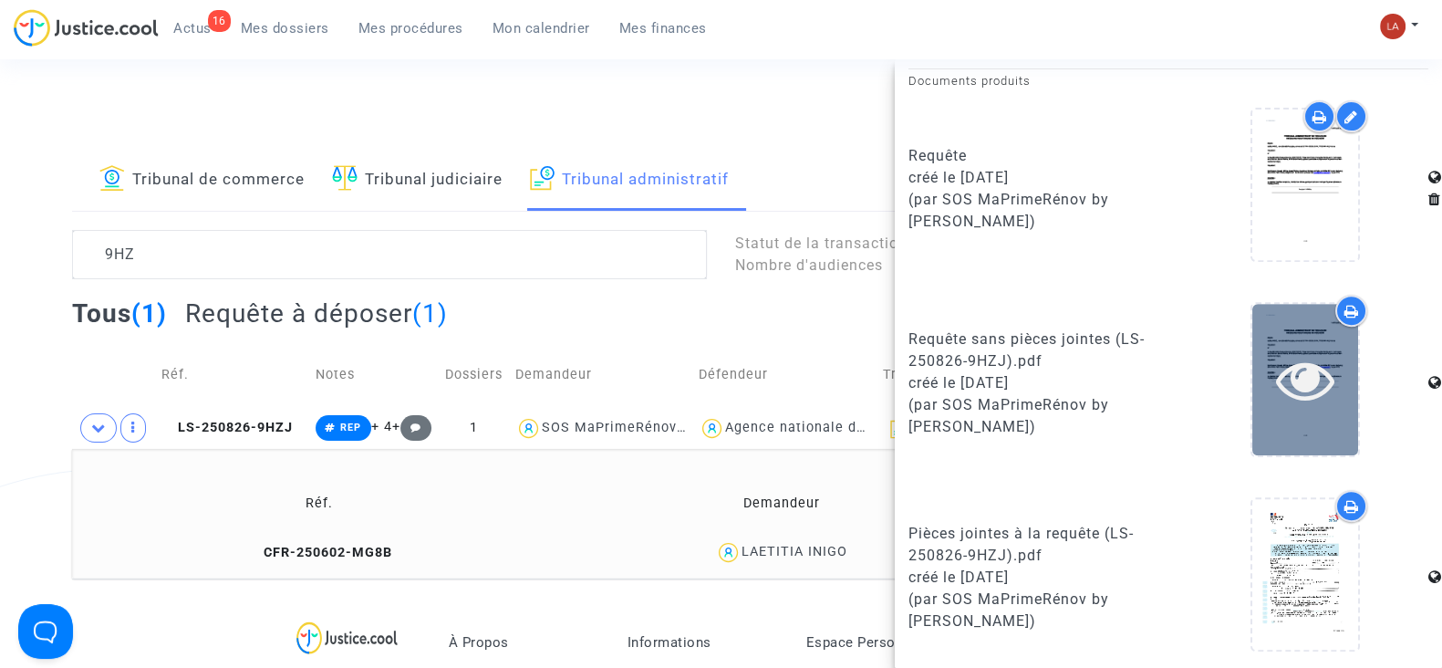
click at [1294, 363] on icon at bounding box center [1305, 379] width 59 height 58
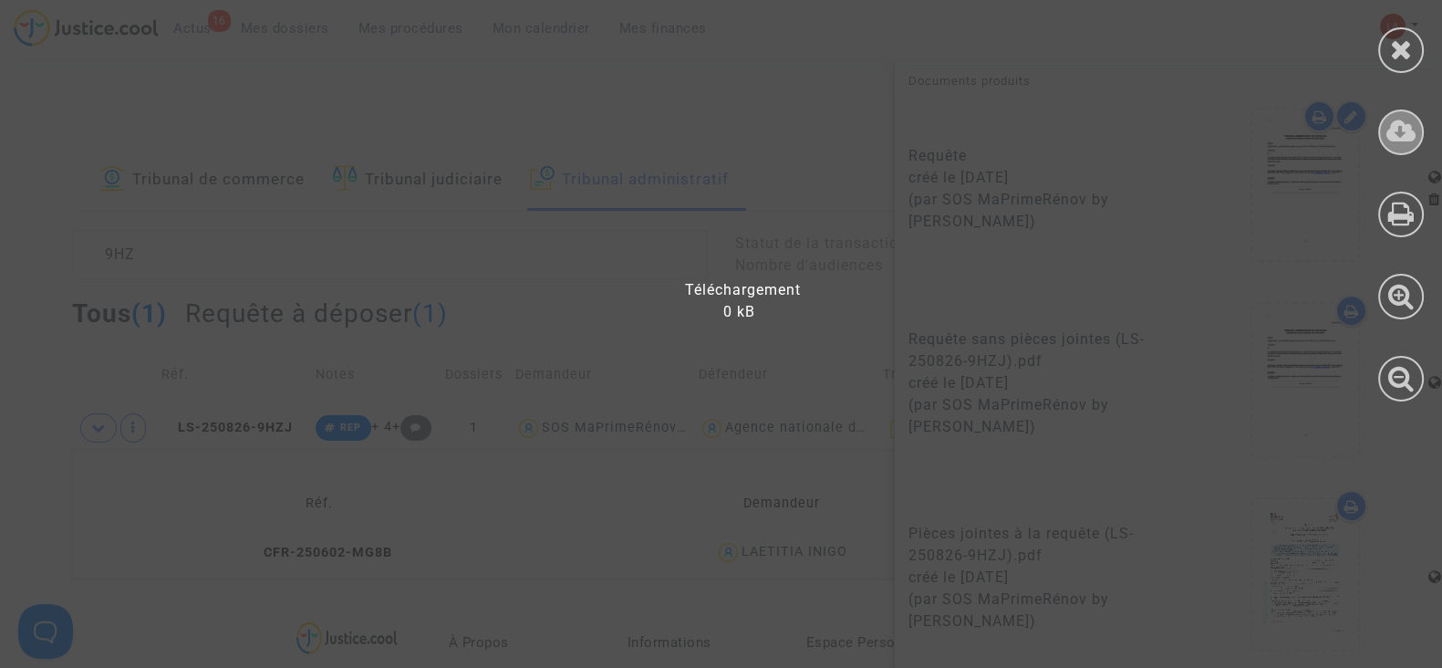
click at [1394, 119] on icon at bounding box center [1402, 131] width 30 height 27
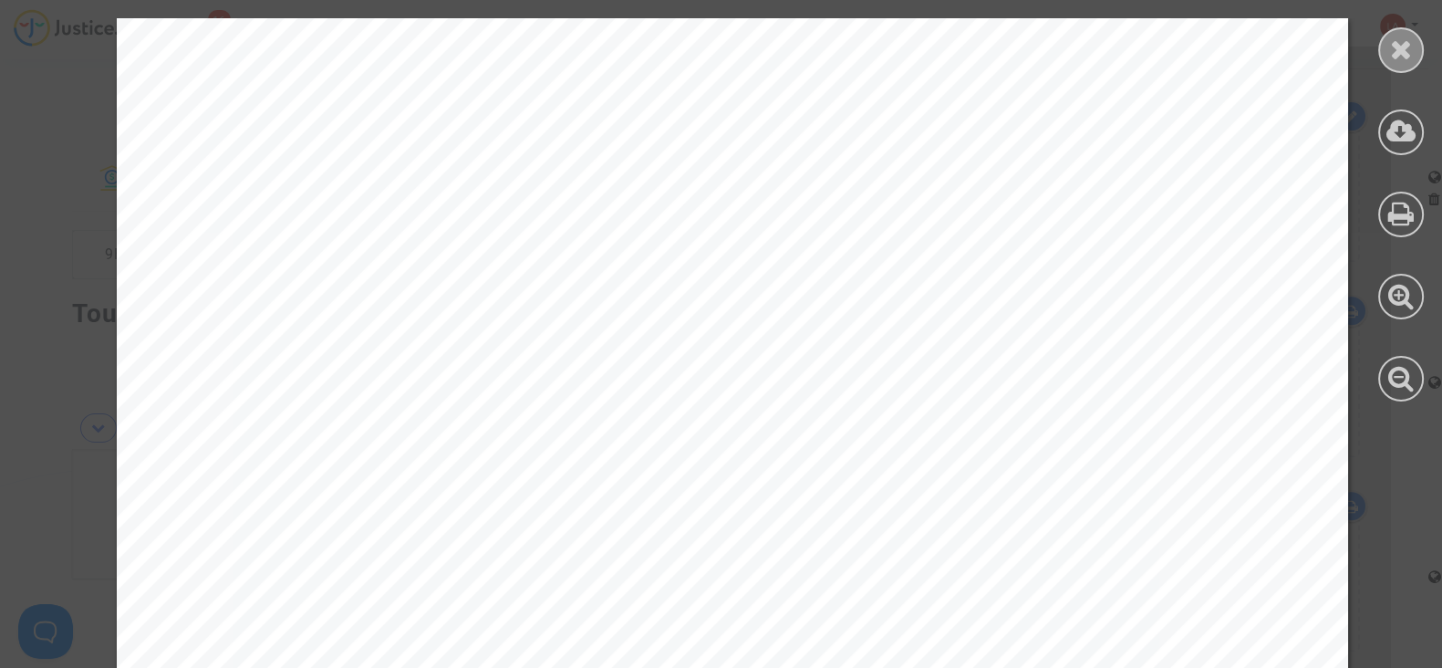
click at [1409, 41] on icon at bounding box center [1401, 49] width 23 height 27
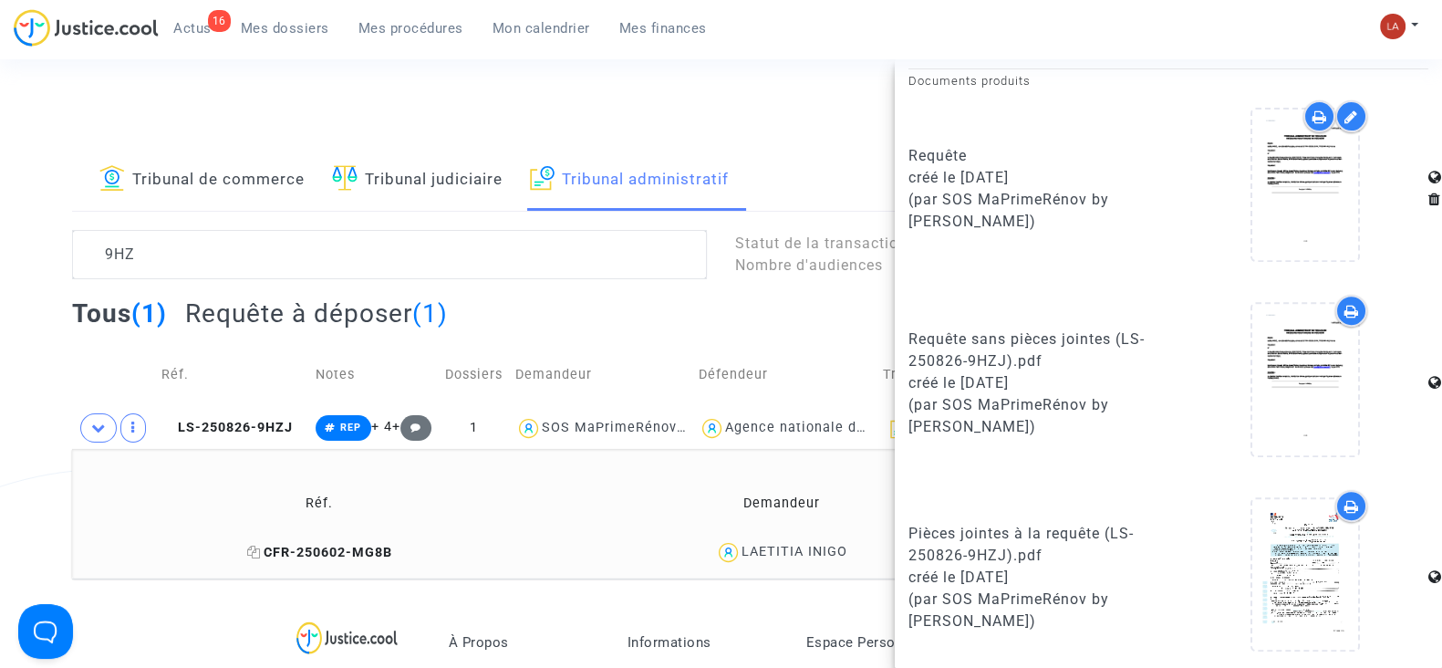
click at [350, 545] on span "CFR-250602-MG8B" at bounding box center [319, 553] width 145 height 16
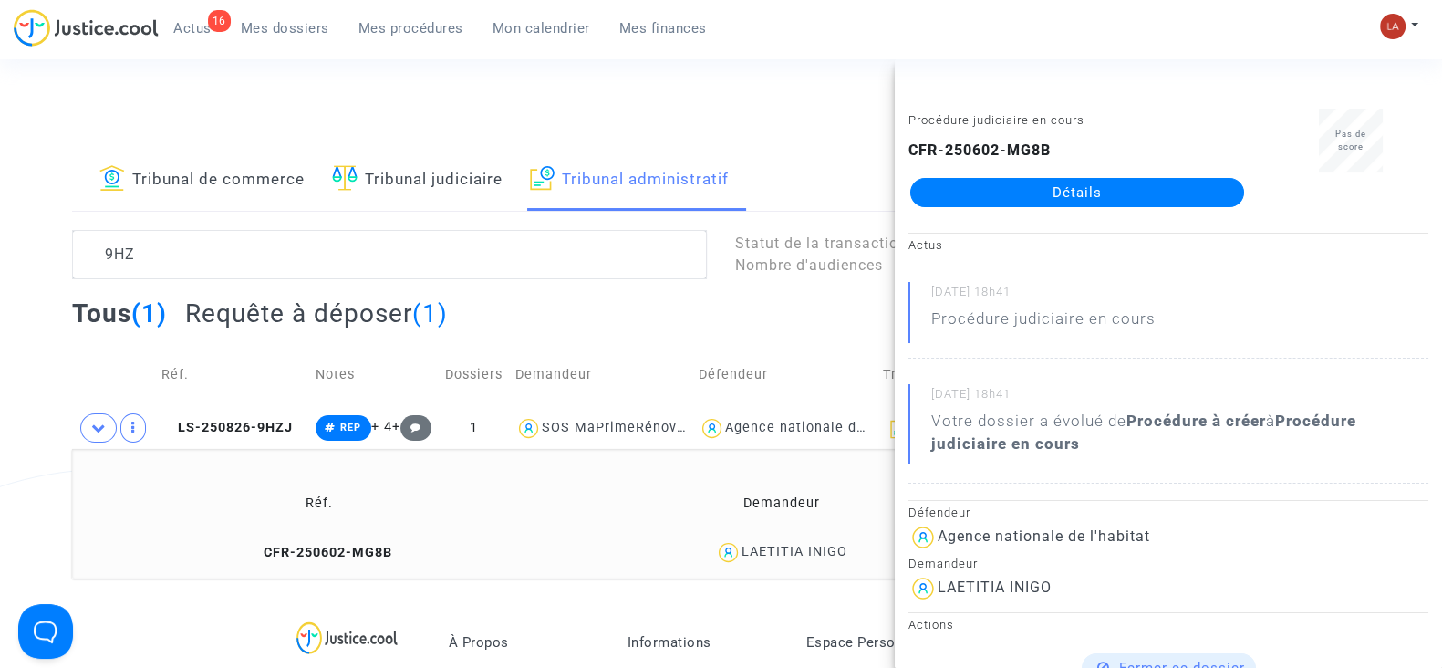
scroll to position [570, 0]
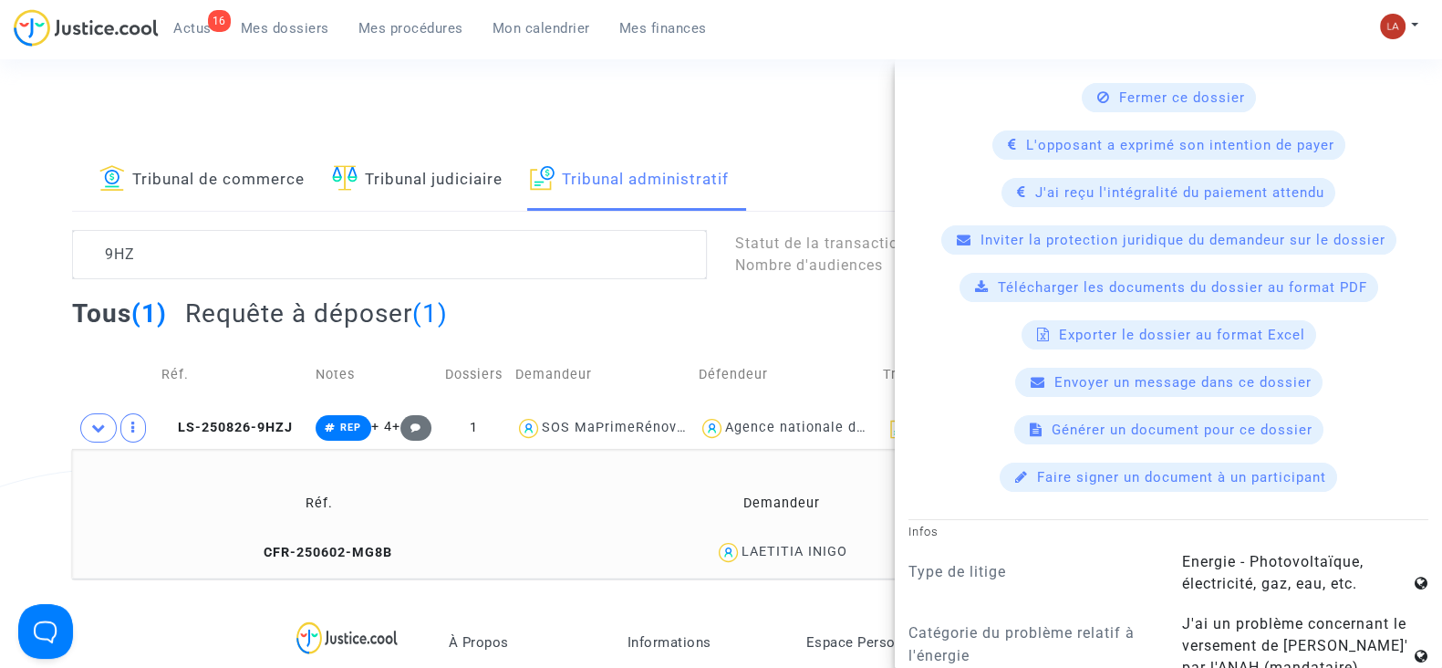
click at [1145, 286] on span "Télécharger les documents du dossier au format PDF" at bounding box center [1182, 287] width 369 height 16
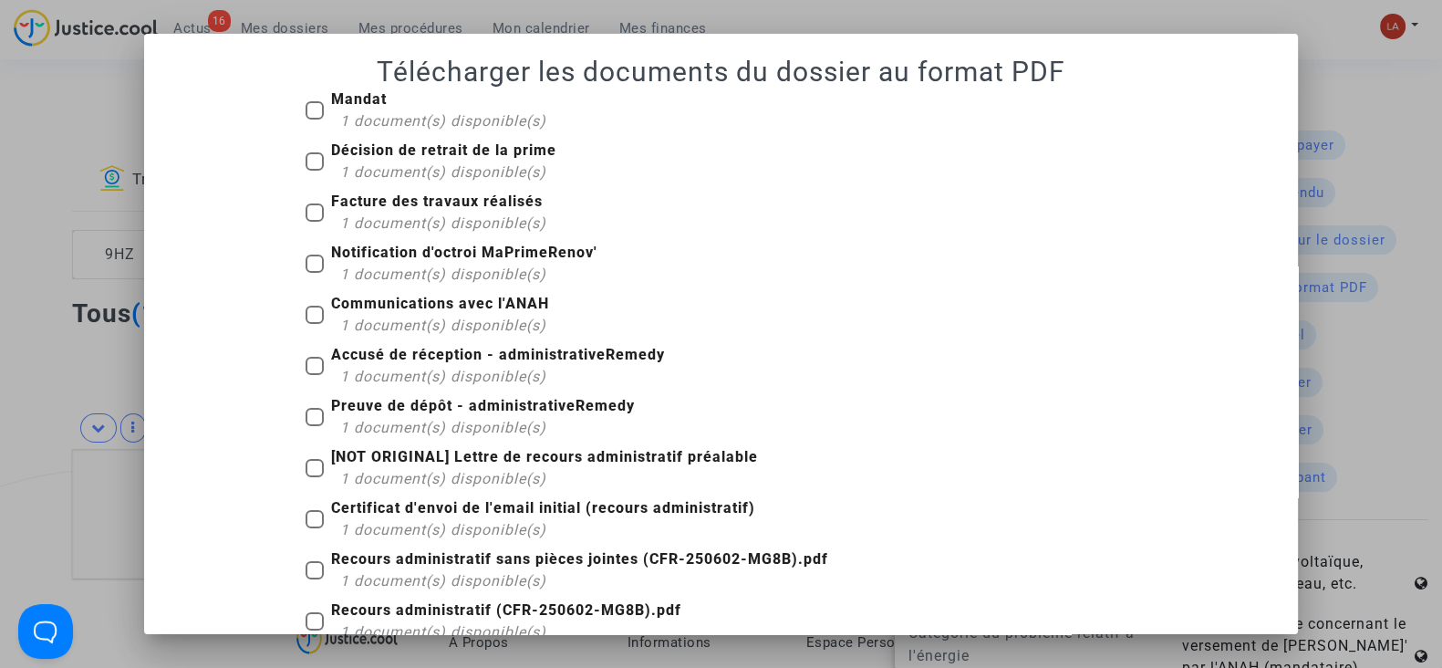
click at [408, 103] on span "Mandat 1 document(s) disponible(s)" at bounding box center [438, 110] width 215 height 44
click at [315, 119] on input "Mandat 1 document(s) disponible(s)" at bounding box center [314, 119] width 1 height 1
checkbox input "true"
click at [431, 169] on span "1 document(s) disponible(s)" at bounding box center [443, 171] width 206 height 17
click at [315, 171] on input "Décision de retrait de la prime 1 document(s) disponible(s)" at bounding box center [314, 171] width 1 height 1
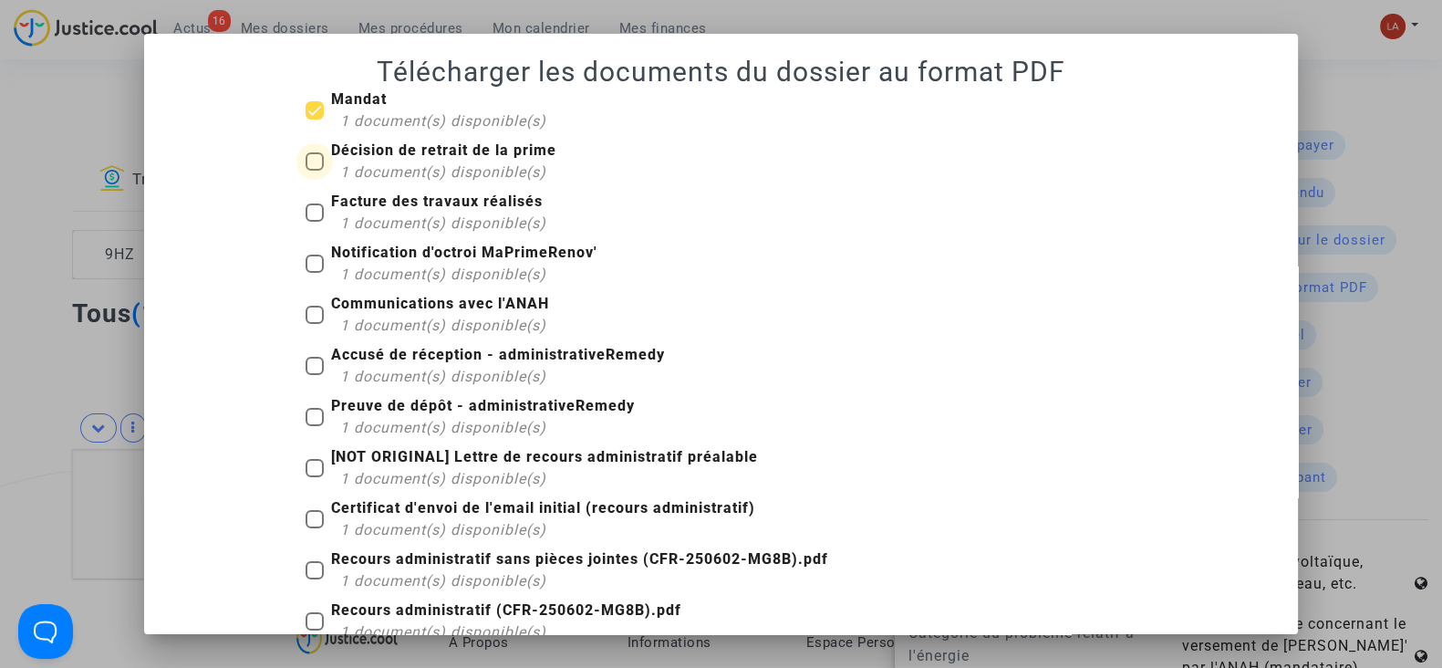
checkbox input "true"
click at [442, 225] on span "1 document(s) disponible(s)" at bounding box center [443, 222] width 206 height 17
click at [315, 223] on input "Facture des travaux réalisés 1 document(s) disponible(s)" at bounding box center [314, 222] width 1 height 1
checkbox input "true"
click at [459, 285] on div "1 document(s) disponible(s)" at bounding box center [468, 275] width 257 height 22
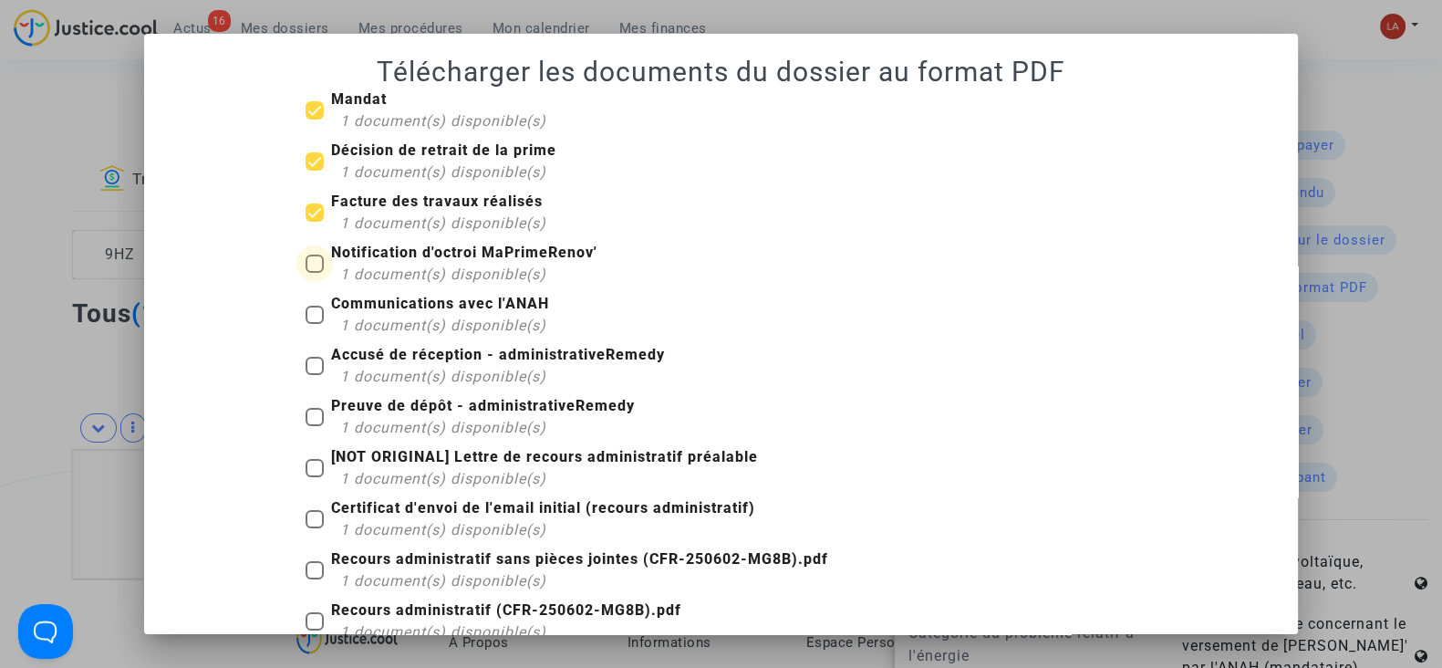
click at [315, 274] on input "Notification d'octroi MaPrimeRenov' 1 document(s) disponible(s)" at bounding box center [314, 273] width 1 height 1
checkbox input "true"
click at [458, 362] on b "Accusé de réception - administrativeRemedy" at bounding box center [498, 354] width 334 height 17
click at [315, 375] on input "Accusé de réception - administrativeRemedy 1 document(s) disponible(s)" at bounding box center [314, 375] width 1 height 1
checkbox input "true"
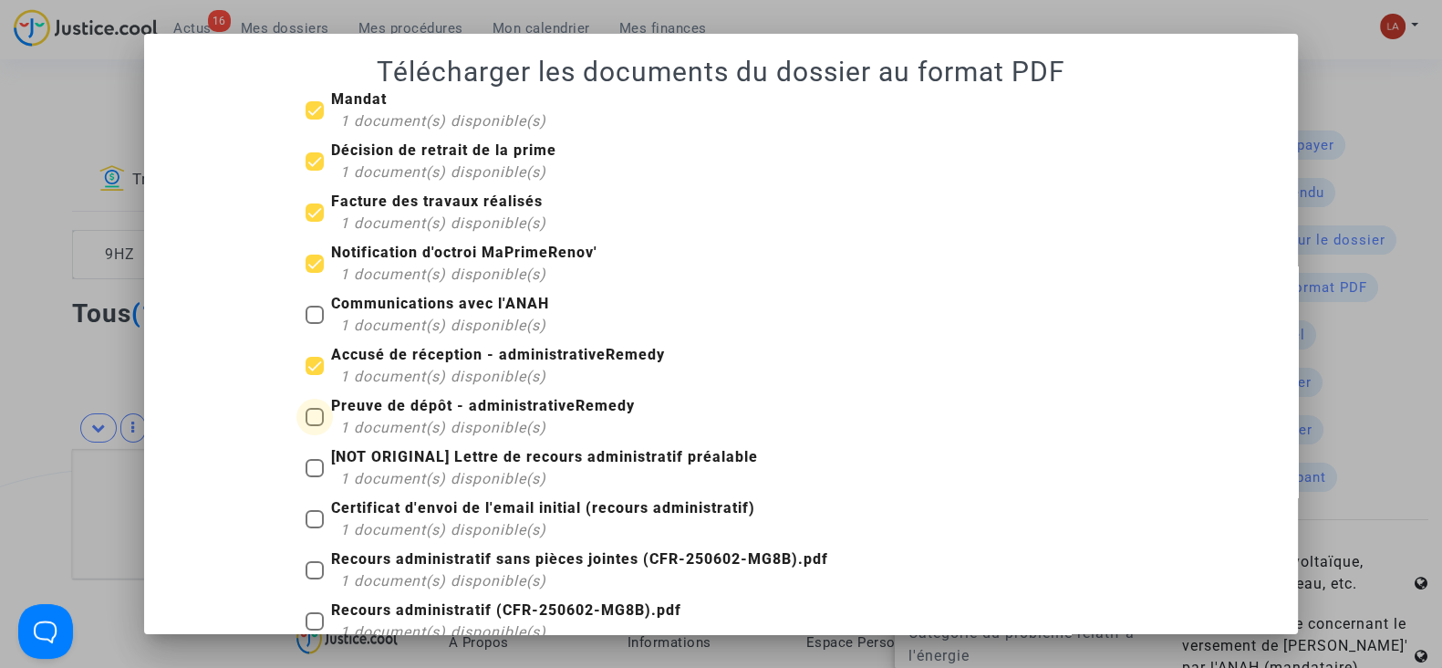
click at [438, 409] on b "Preuve de dépôt - administrativeRemedy" at bounding box center [483, 405] width 304 height 17
click at [315, 426] on input "Preuve de dépôt - administrativeRemedy 1 document(s) disponible(s)" at bounding box center [314, 426] width 1 height 1
checkbox input "true"
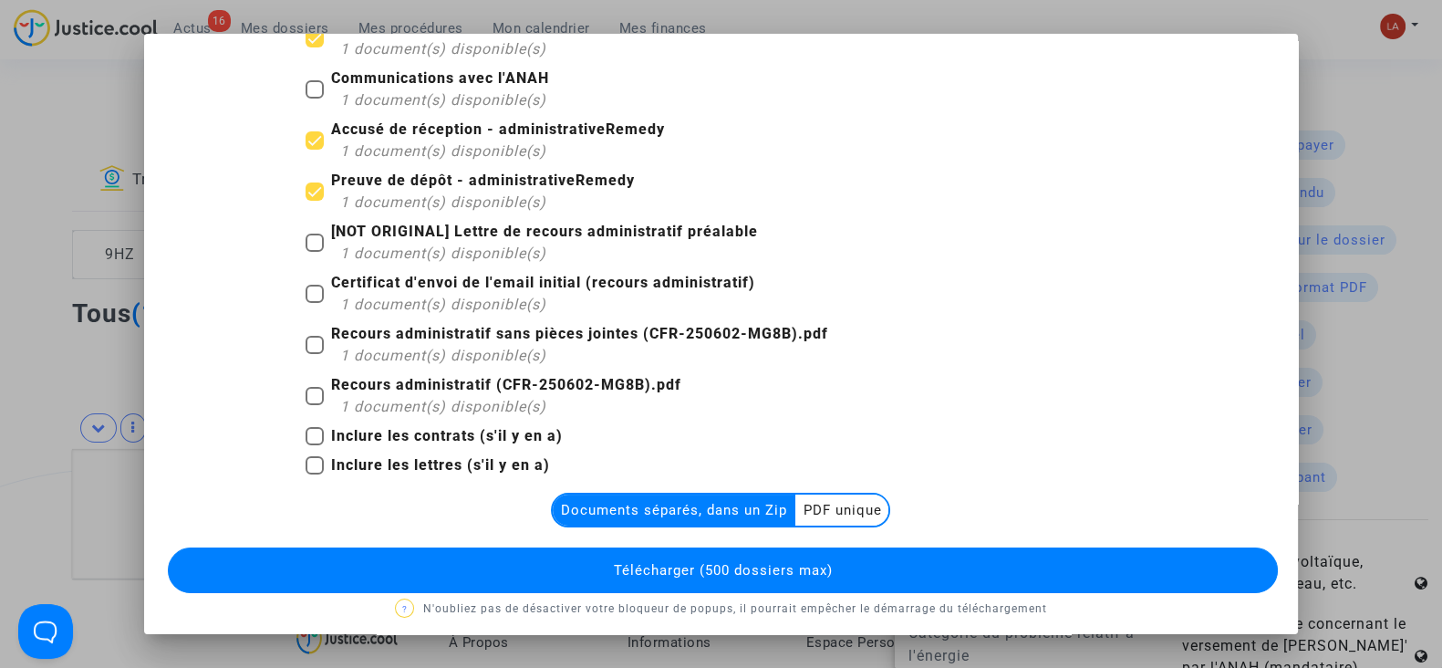
scroll to position [235, 0]
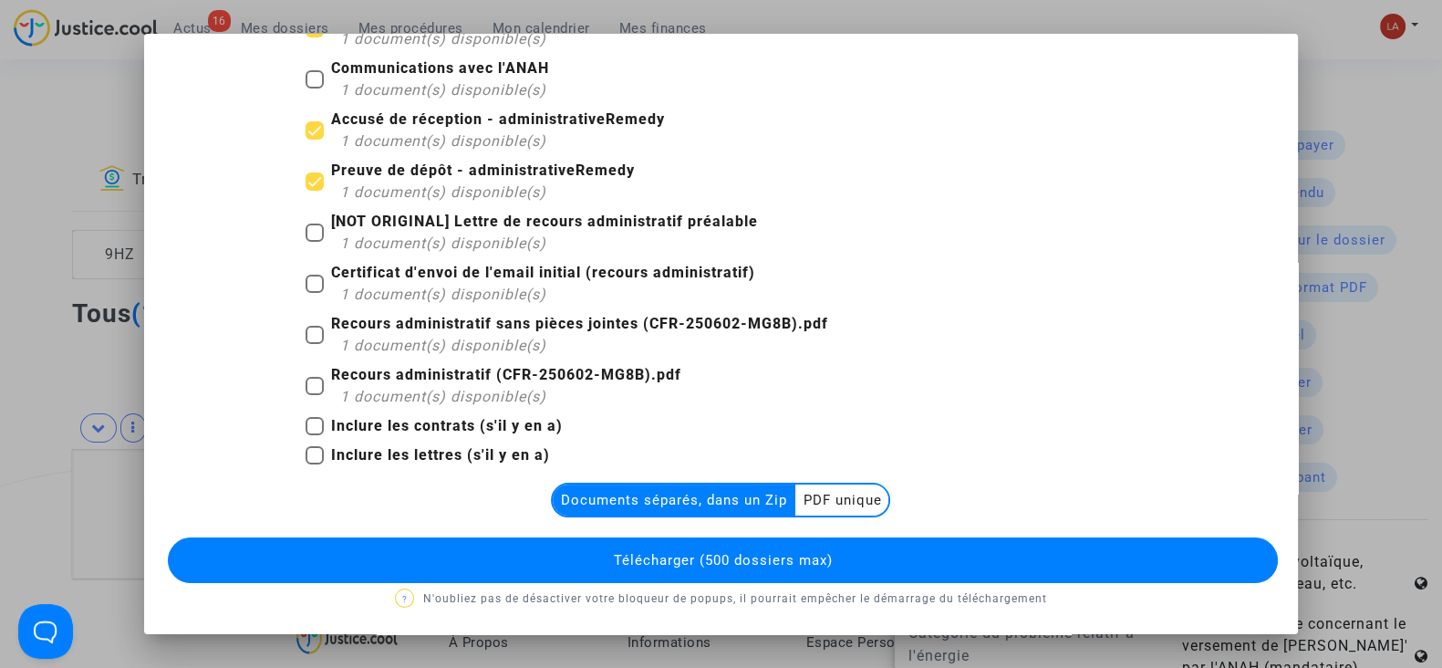
click at [422, 321] on b "Recours administratif sans pièces jointes (CFR-250602-MG8B).pdf" at bounding box center [579, 323] width 497 height 17
click at [315, 344] on input "Recours administratif sans pièces jointes (CFR-250602-MG8B).pdf 1 document(s) d…" at bounding box center [314, 344] width 1 height 1
checkbox input "true"
click at [844, 545] on button "Télécharger (500 dossiers max)" at bounding box center [723, 560] width 1110 height 46
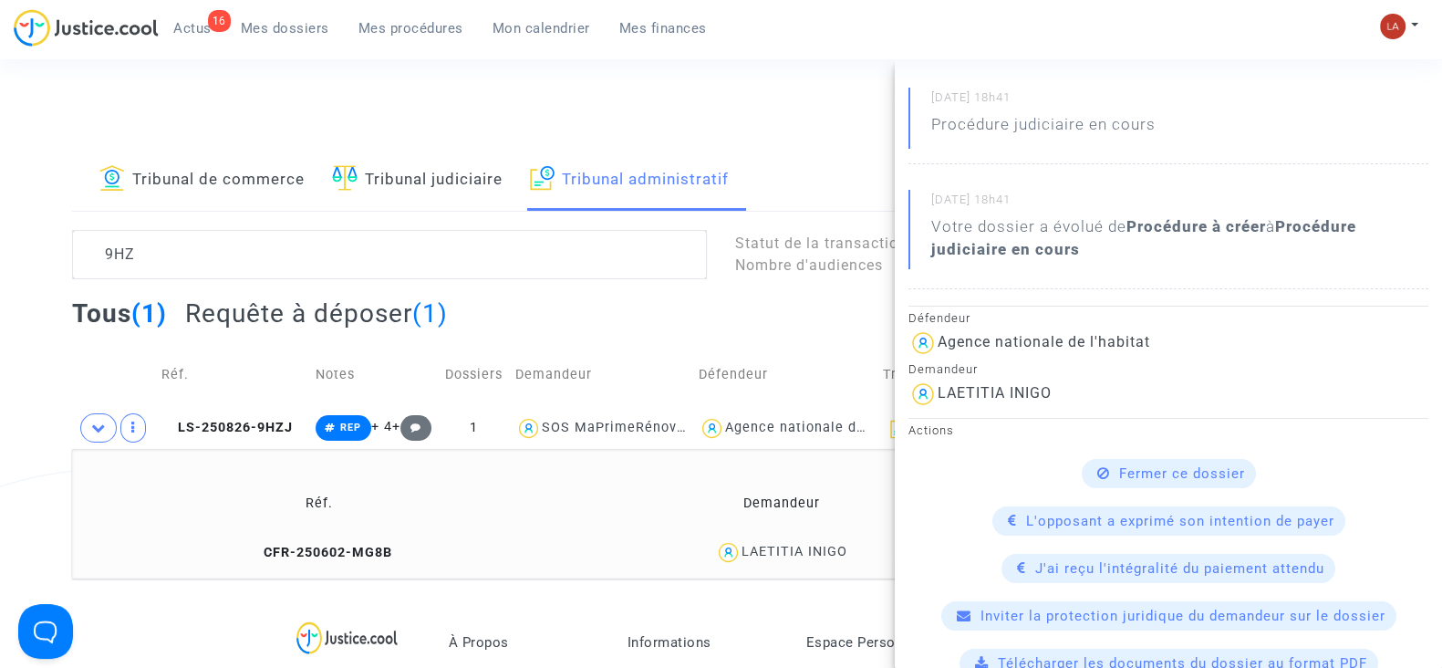
scroll to position [0, 0]
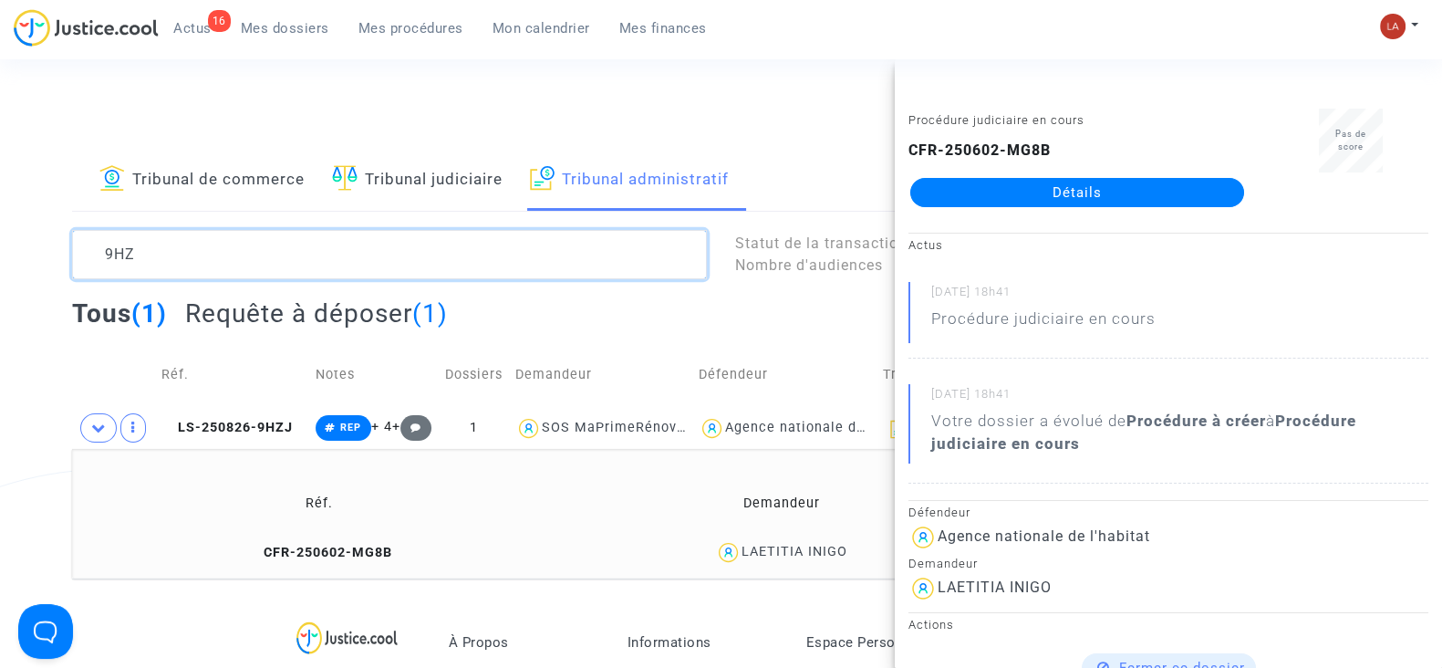
drag, startPoint x: 109, startPoint y: 250, endPoint x: 317, endPoint y: 254, distance: 208.0
click at [317, 254] on textarea at bounding box center [389, 254] width 635 height 49
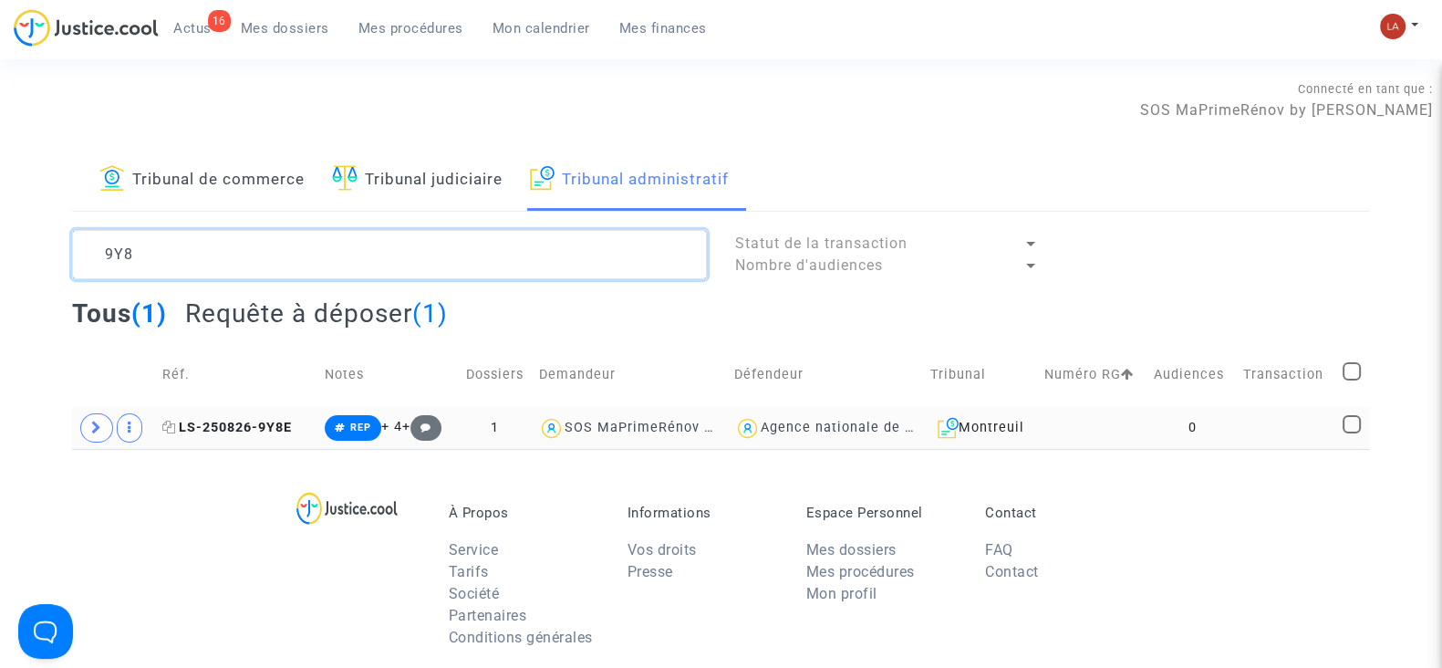
type textarea "9Y8"
click at [233, 427] on span "LS-250826-9Y8E" at bounding box center [227, 428] width 130 height 16
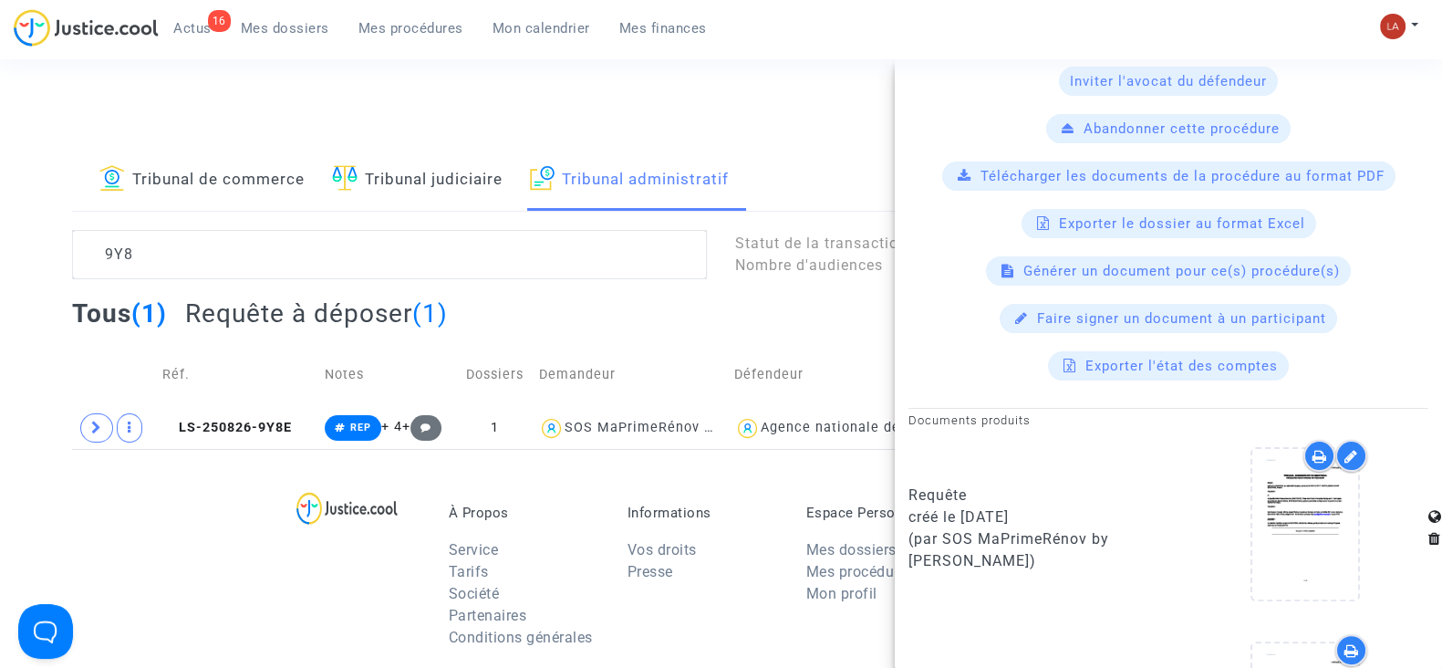
scroll to position [684, 0]
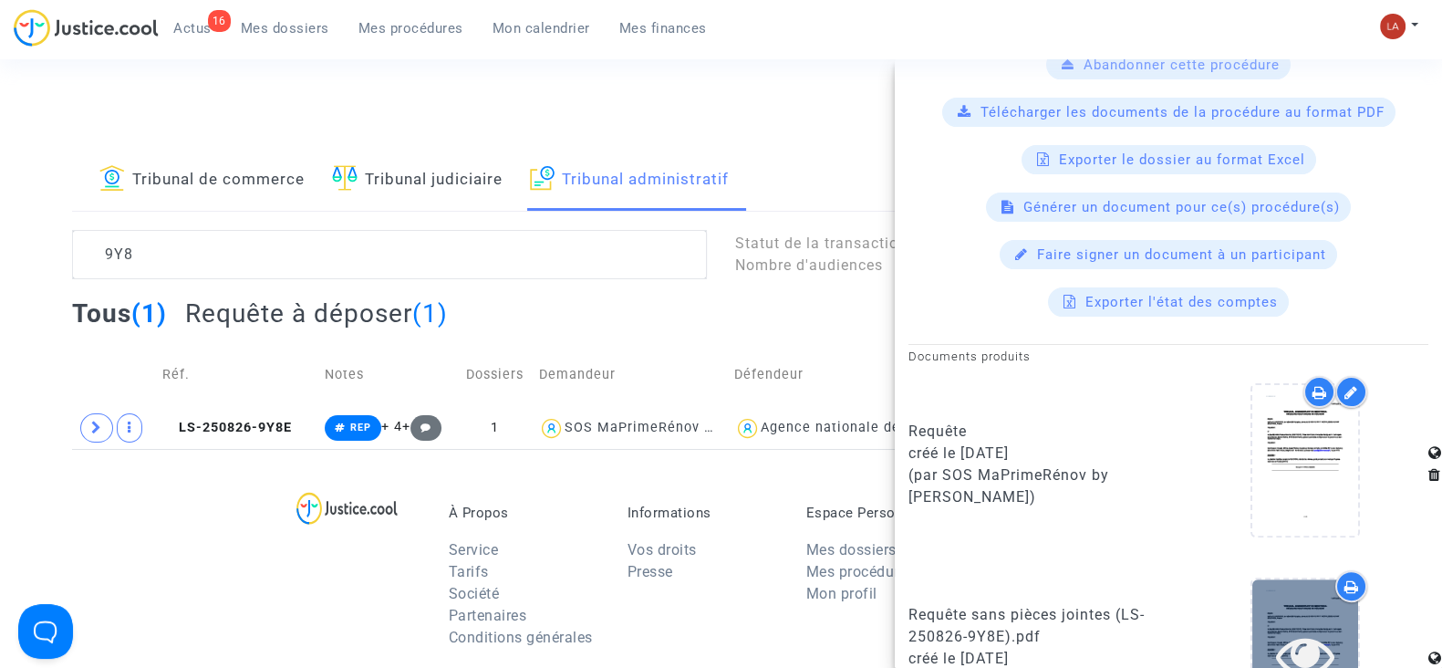
click at [1293, 595] on div at bounding box center [1305, 654] width 106 height 151
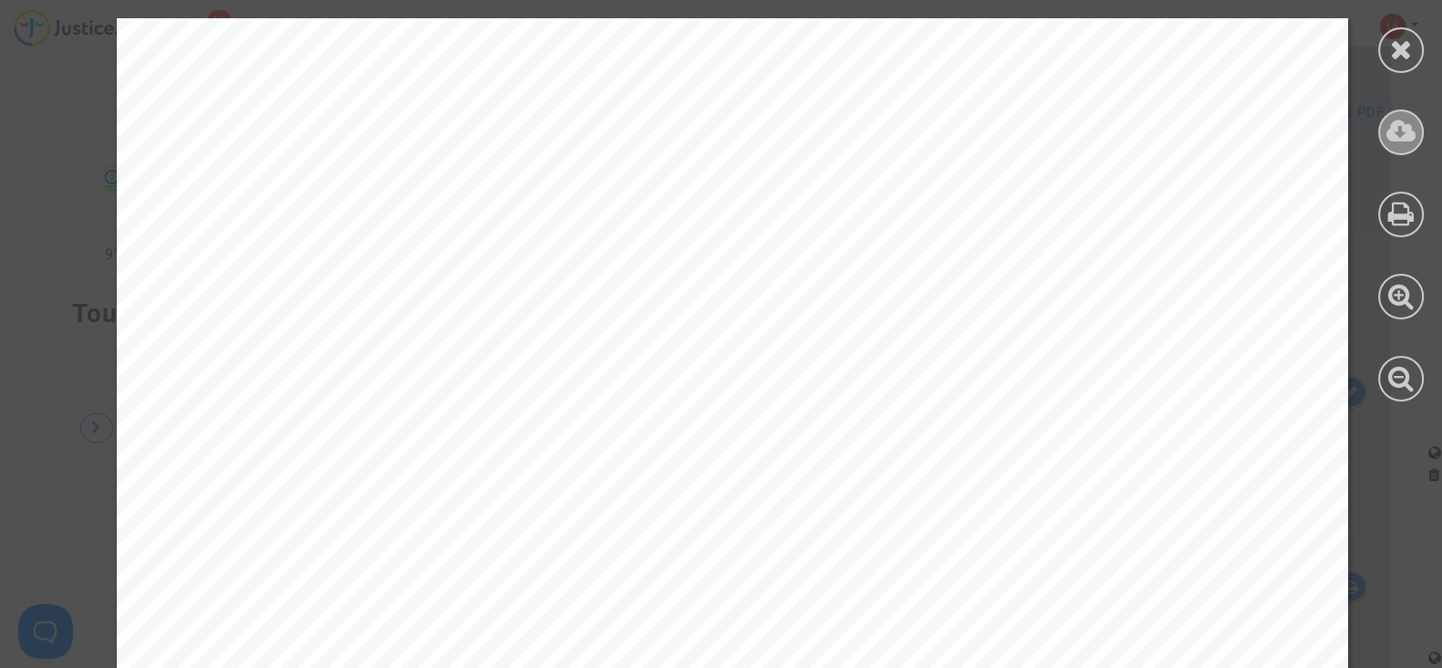
click at [1383, 143] on div at bounding box center [1401, 132] width 46 height 46
drag, startPoint x: 1402, startPoint y: 47, endPoint x: 591, endPoint y: 258, distance: 837.9
click at [1403, 47] on icon at bounding box center [1401, 49] width 23 height 27
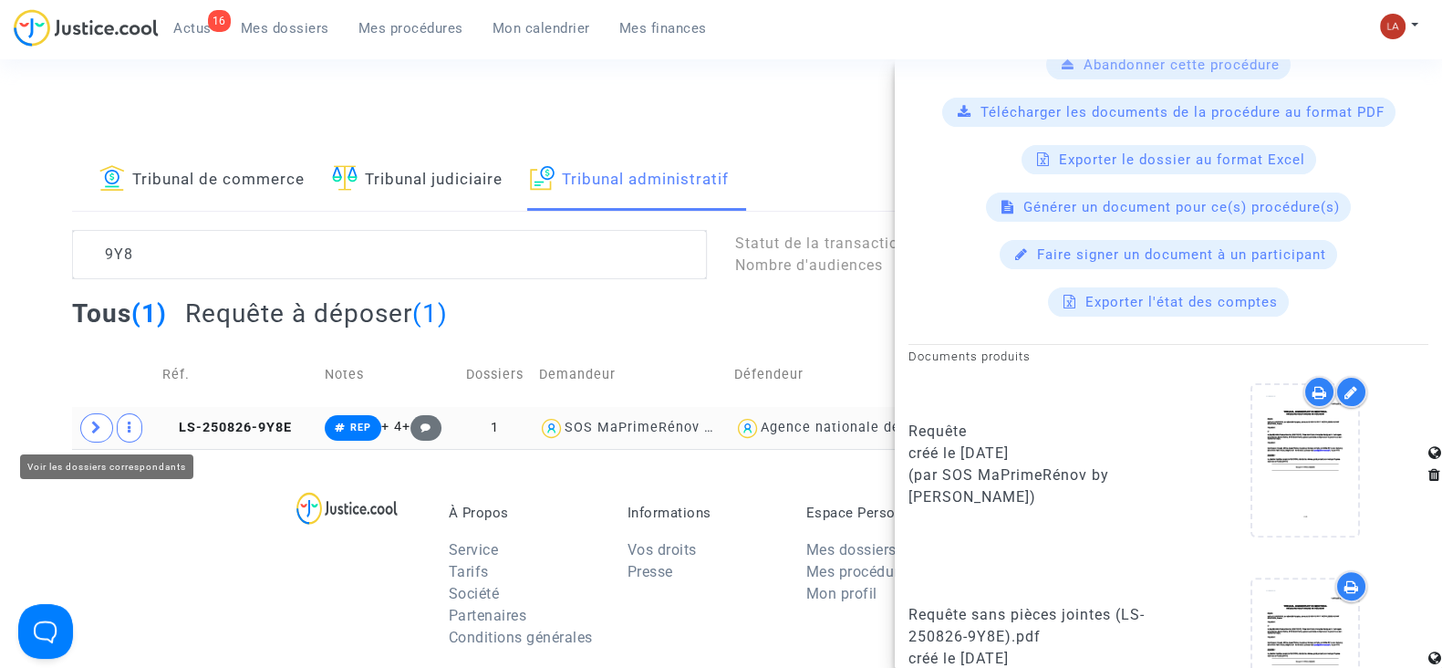
click at [88, 425] on span at bounding box center [96, 427] width 33 height 29
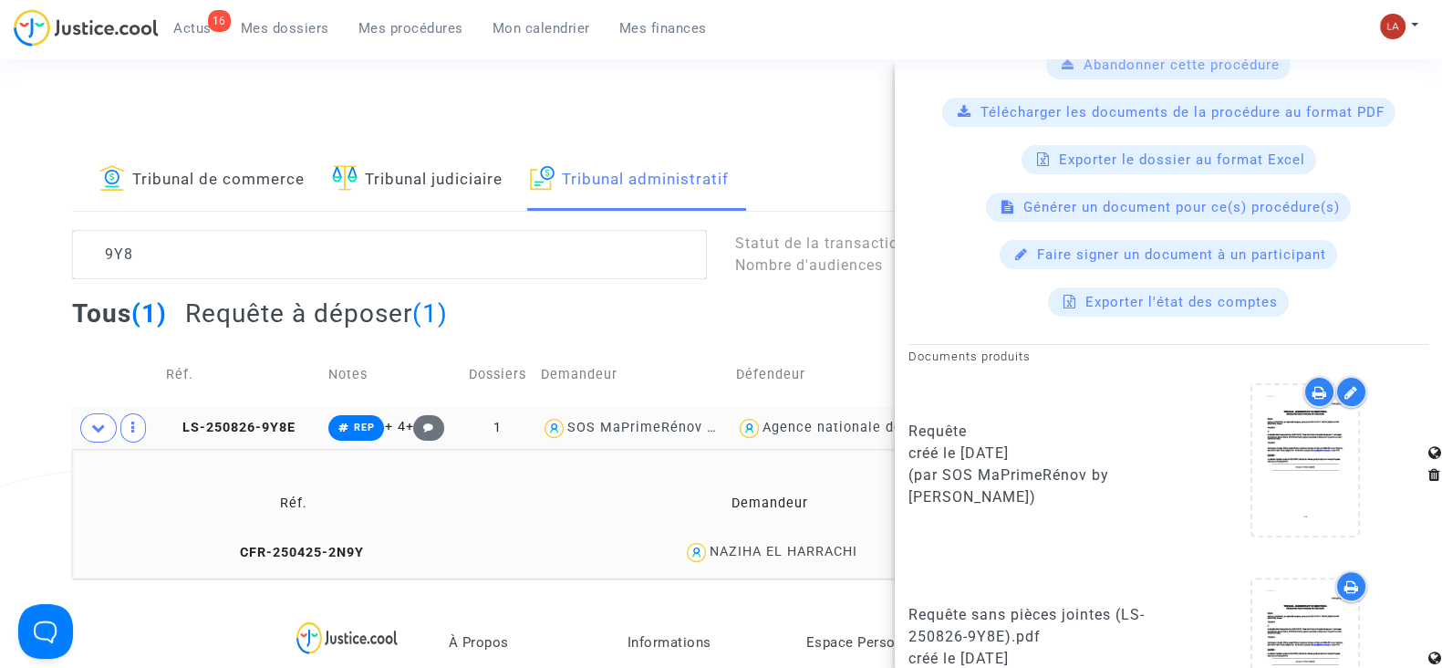
click at [345, 545] on span "CFR-250425-2N9Y" at bounding box center [293, 553] width 140 height 16
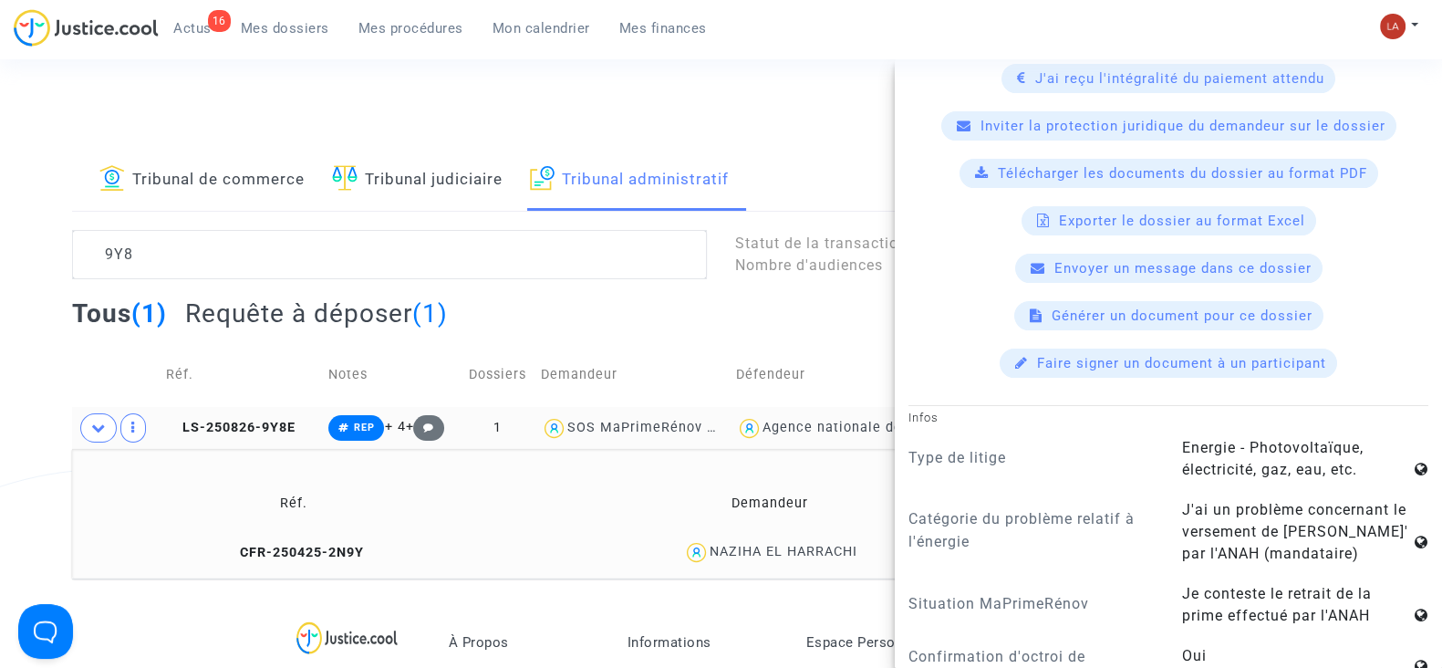
click at [1121, 169] on span "Télécharger les documents du dossier au format PDF" at bounding box center [1182, 173] width 369 height 16
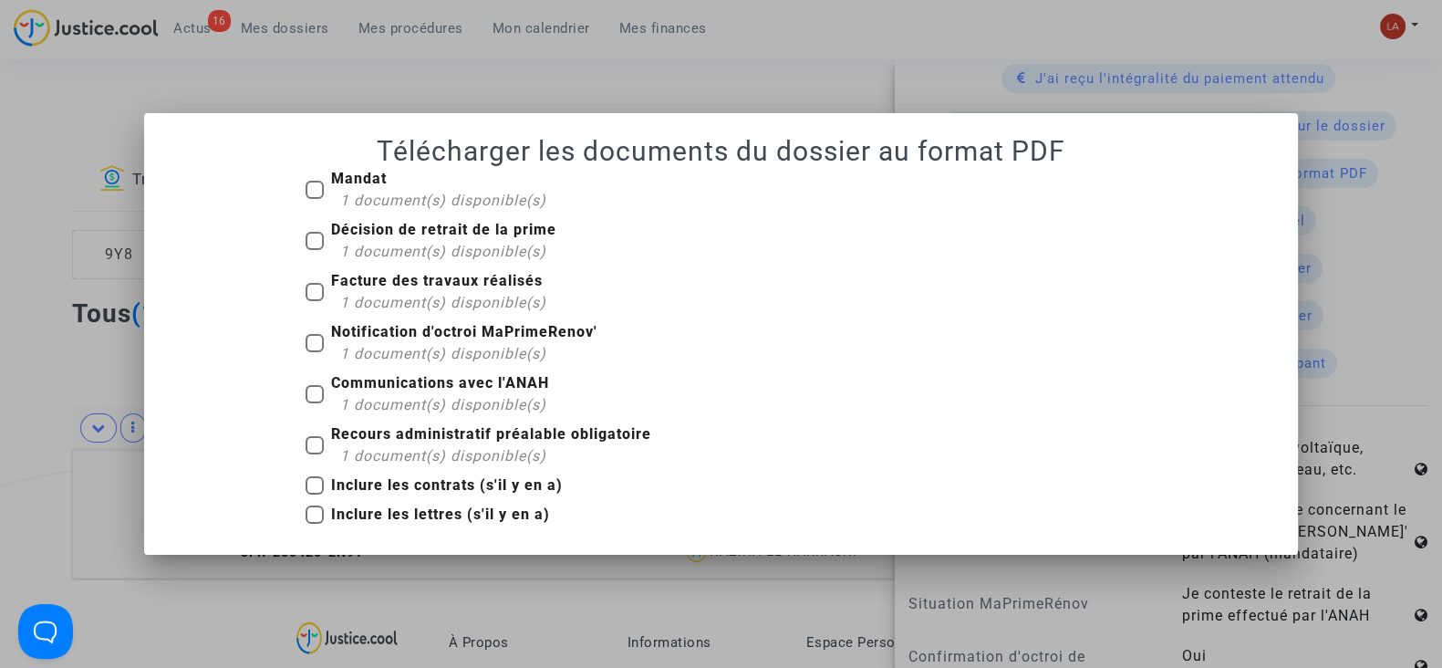
click at [406, 196] on span "1 document(s) disponible(s)" at bounding box center [443, 200] width 206 height 17
click at [315, 199] on input "Mandat 1 document(s) disponible(s)" at bounding box center [314, 199] width 1 height 1
checkbox input "true"
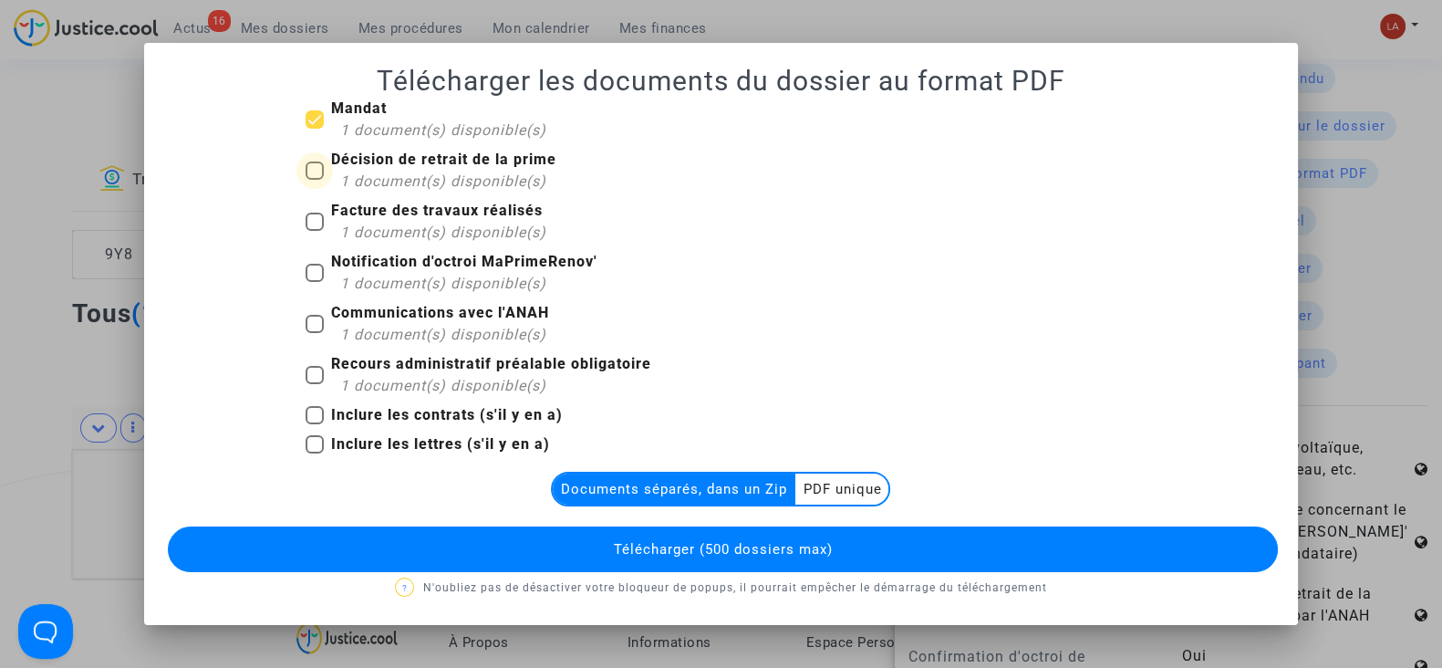
click at [391, 170] on span "Décision de retrait de la prime 1 document(s) disponible(s)" at bounding box center [443, 171] width 225 height 44
click at [315, 180] on input "Décision de retrait de la prime 1 document(s) disponible(s)" at bounding box center [314, 180] width 1 height 1
checkbox input "true"
click at [390, 222] on div "1 document(s) disponible(s)" at bounding box center [443, 233] width 206 height 22
click at [315, 231] on input "Facture des travaux réalisés 1 document(s) disponible(s)" at bounding box center [314, 231] width 1 height 1
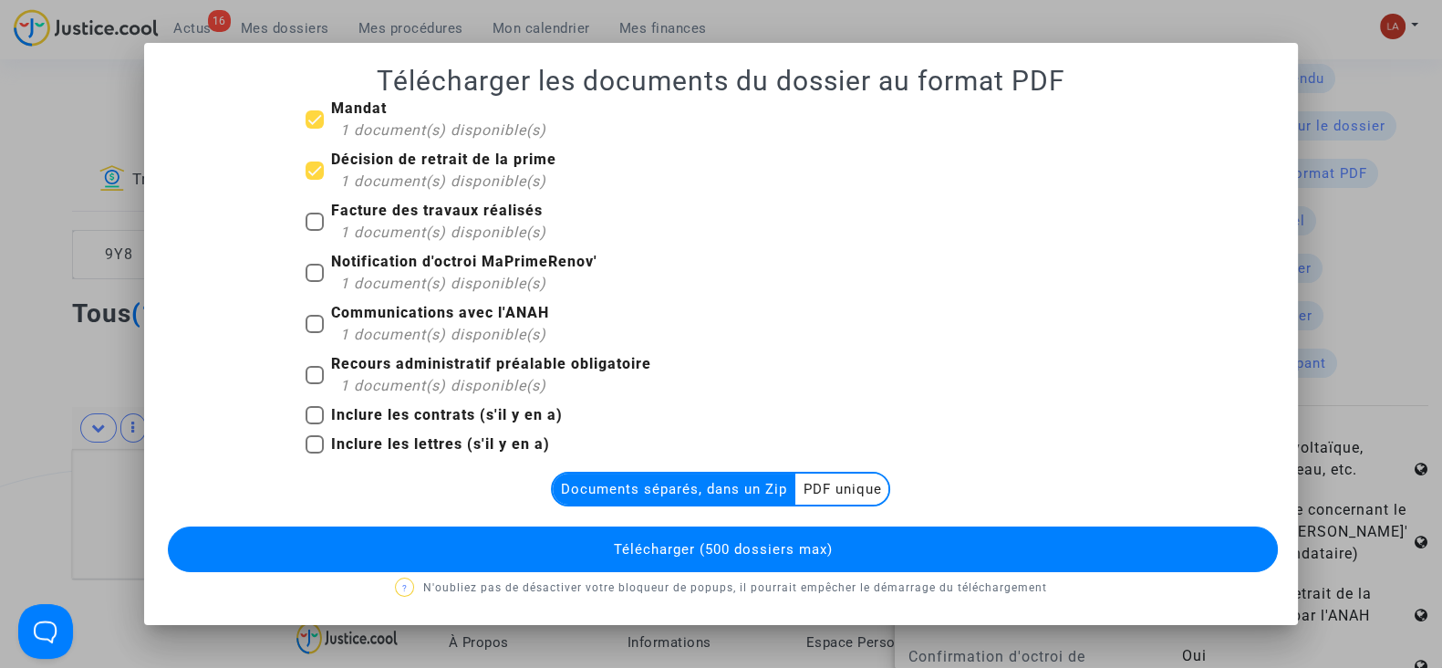
checkbox input "true"
click at [383, 269] on b "Notification d'octroi MaPrimeRenov'" at bounding box center [464, 261] width 266 height 17
click at [315, 282] on input "Notification d'octroi MaPrimeRenov' 1 document(s) disponible(s)" at bounding box center [314, 282] width 1 height 1
checkbox input "true"
click at [365, 357] on b "Recours administratif préalable obligatoire" at bounding box center [491, 363] width 320 height 17
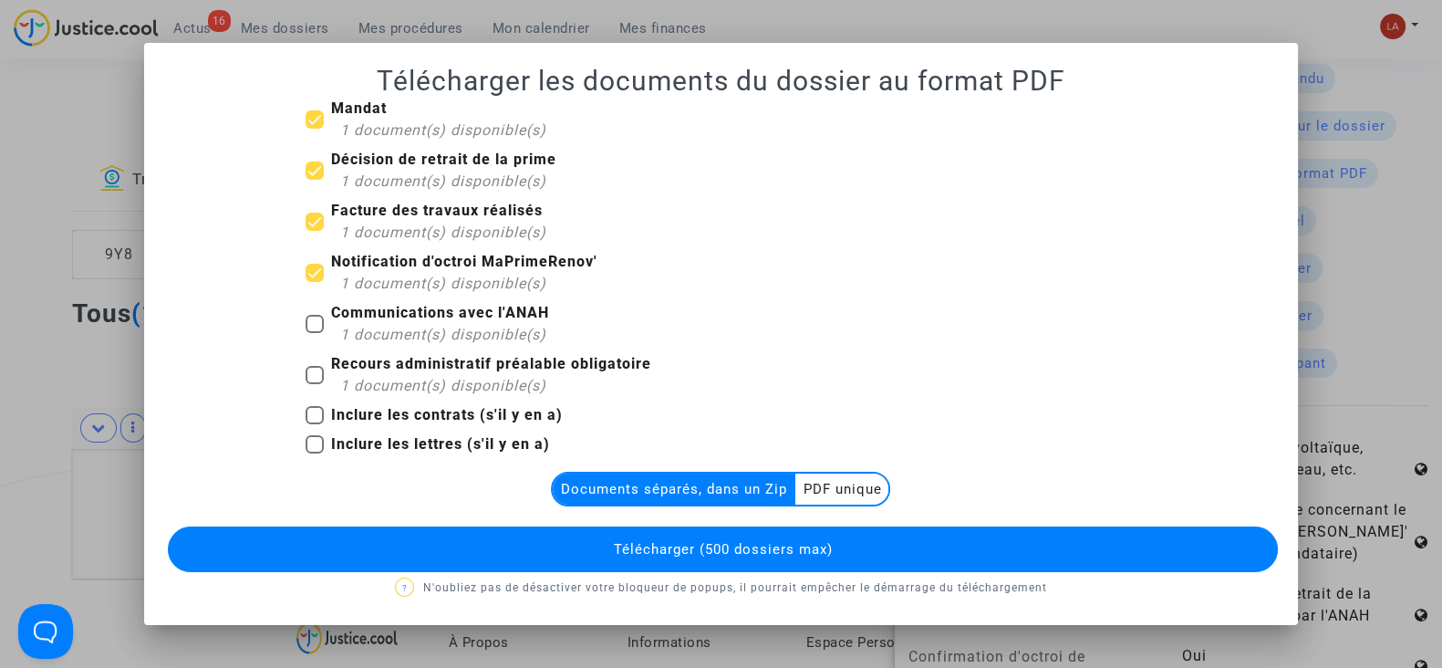
click at [315, 384] on input "Recours administratif préalable obligatoire 1 document(s) disponible(s)" at bounding box center [314, 384] width 1 height 1
checkbox input "true"
click at [664, 545] on span "Télécharger (500 dossiers max)" at bounding box center [722, 549] width 219 height 16
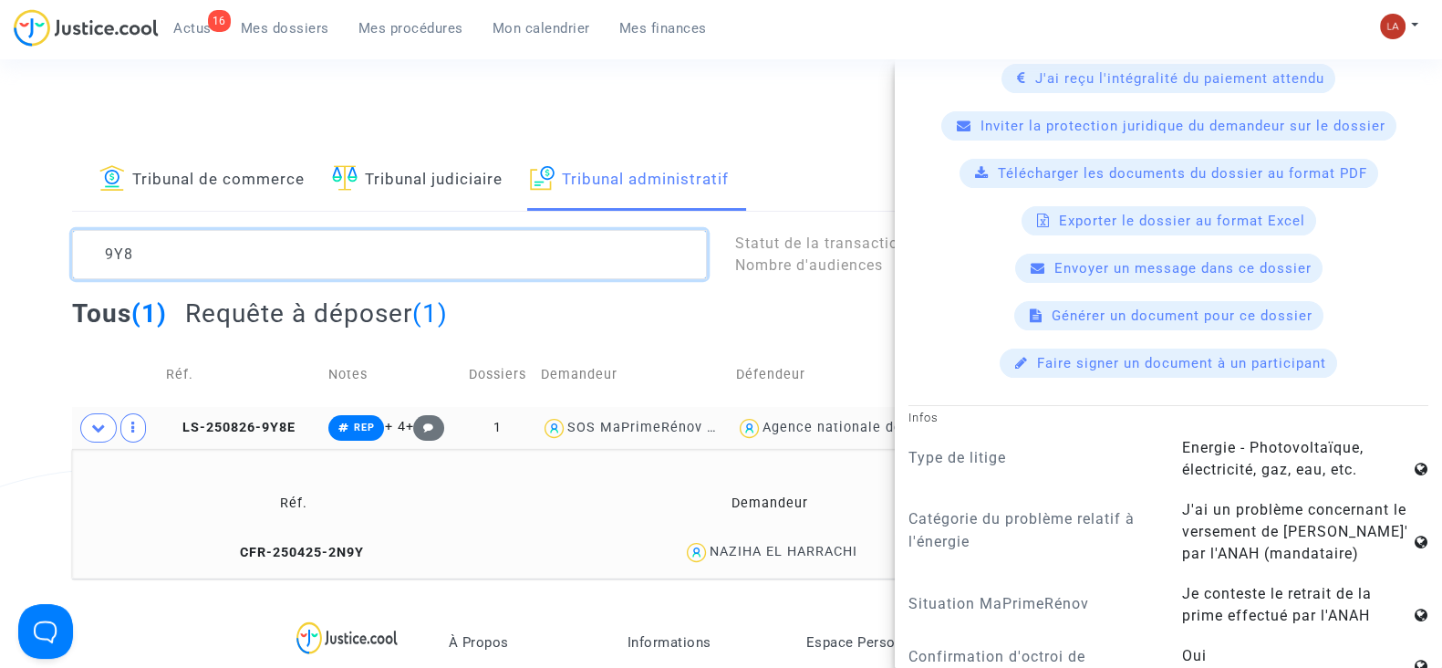
click at [424, 258] on textarea at bounding box center [389, 254] width 635 height 49
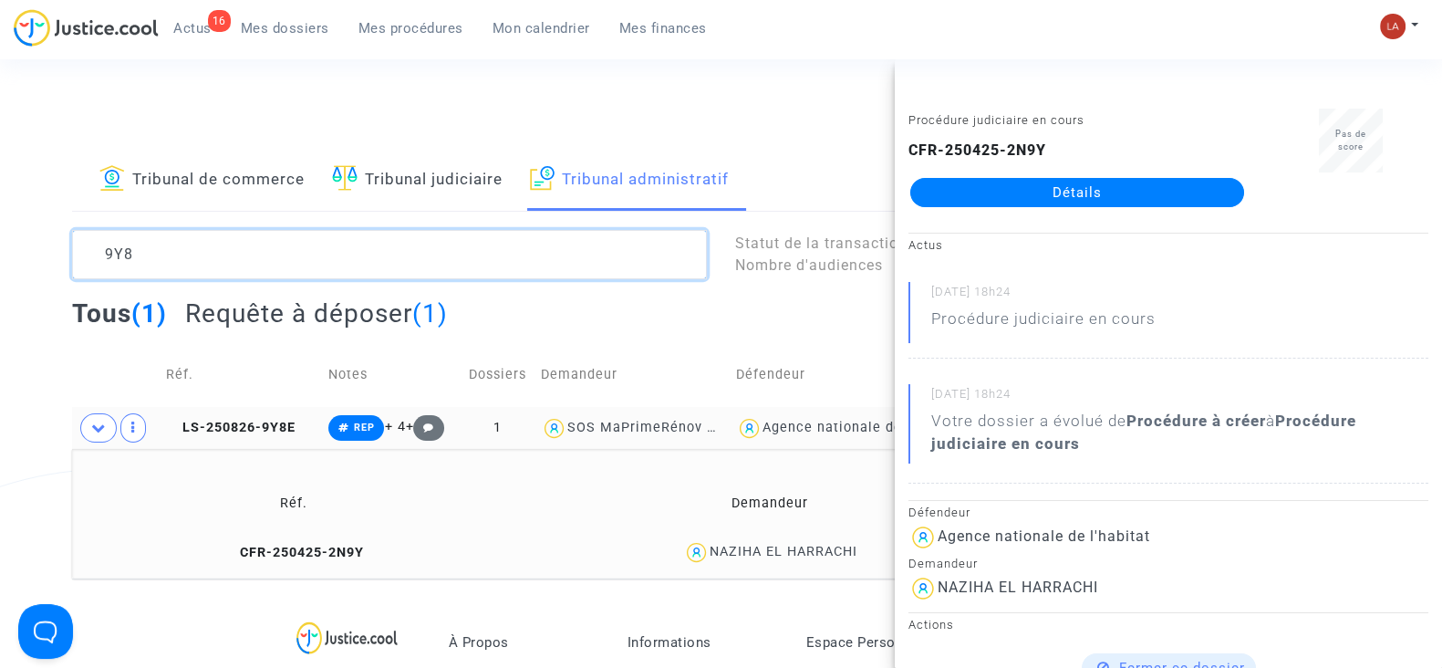
click at [424, 258] on textarea at bounding box center [389, 254] width 635 height 49
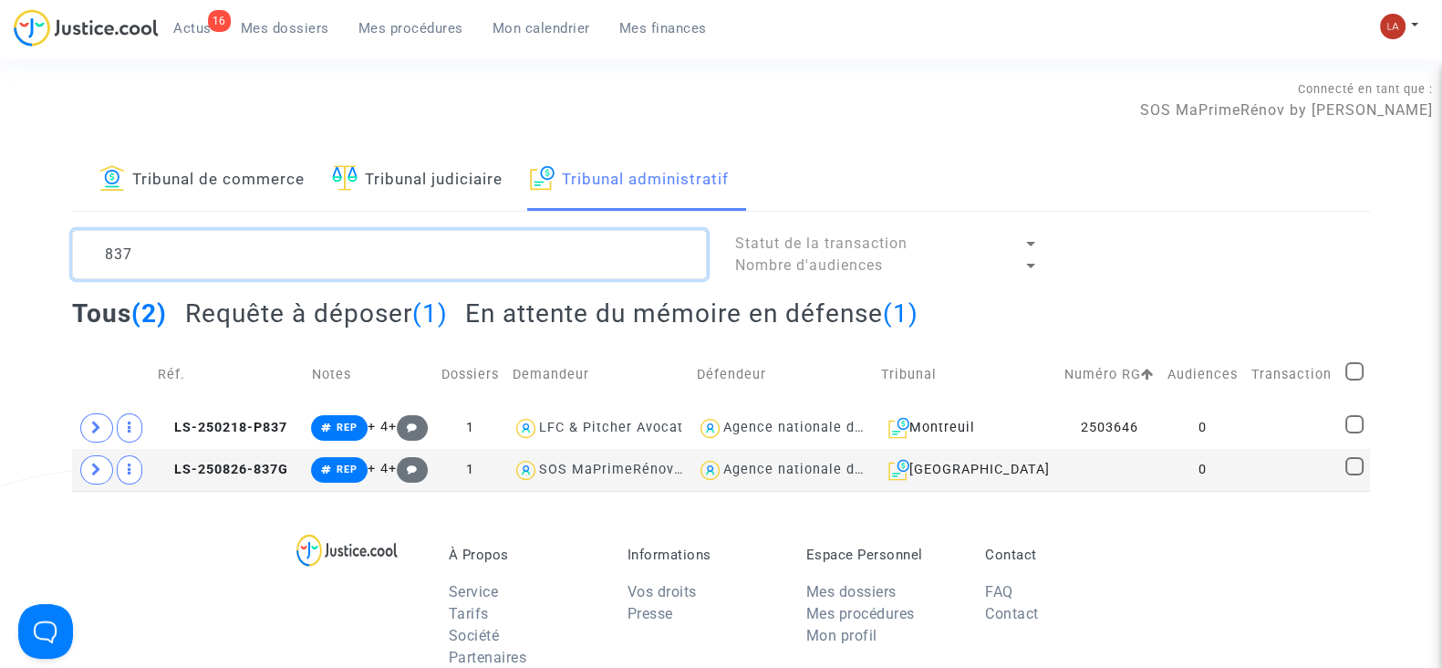
type textarea "837"
click at [372, 329] on div "Tous (2) Requête à déposer (1) En attente du mémoire en défense (1)" at bounding box center [721, 319] width 1298 height 45
click at [372, 312] on h2 "Requête à déposer (1)" at bounding box center [316, 313] width 263 height 32
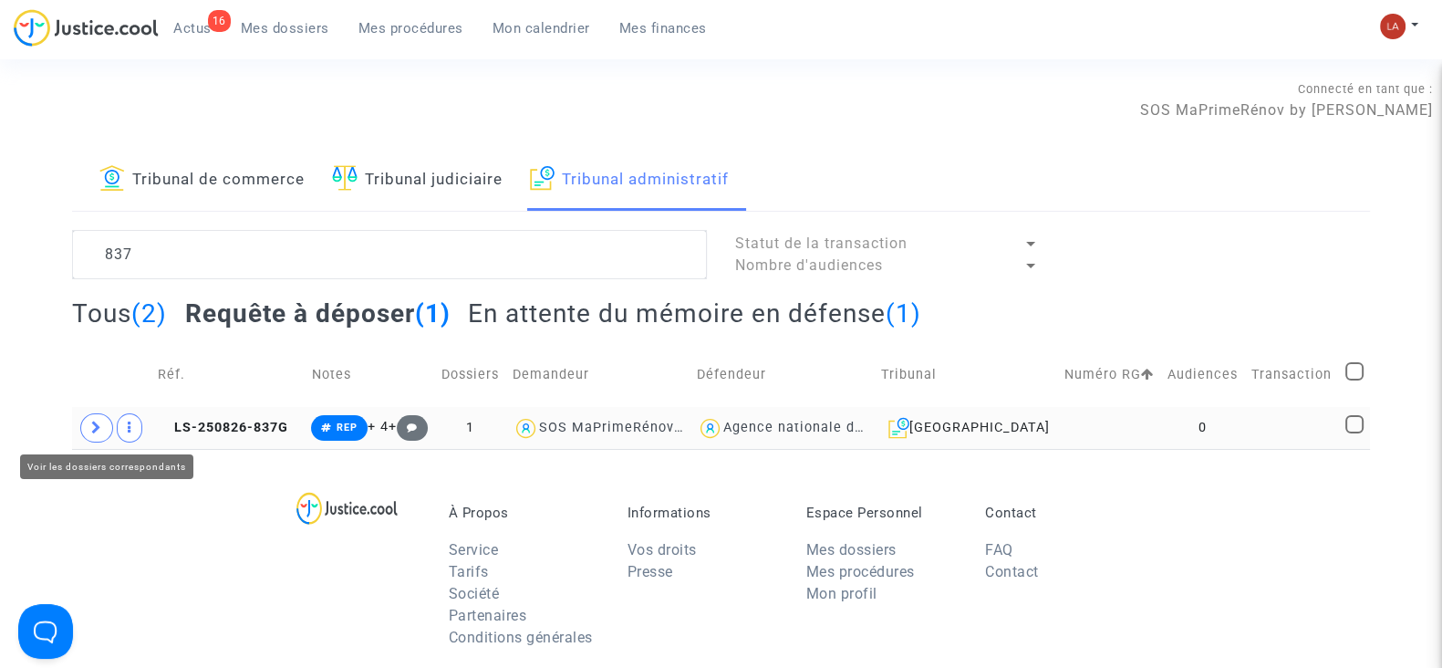
click at [91, 431] on icon at bounding box center [96, 428] width 11 height 14
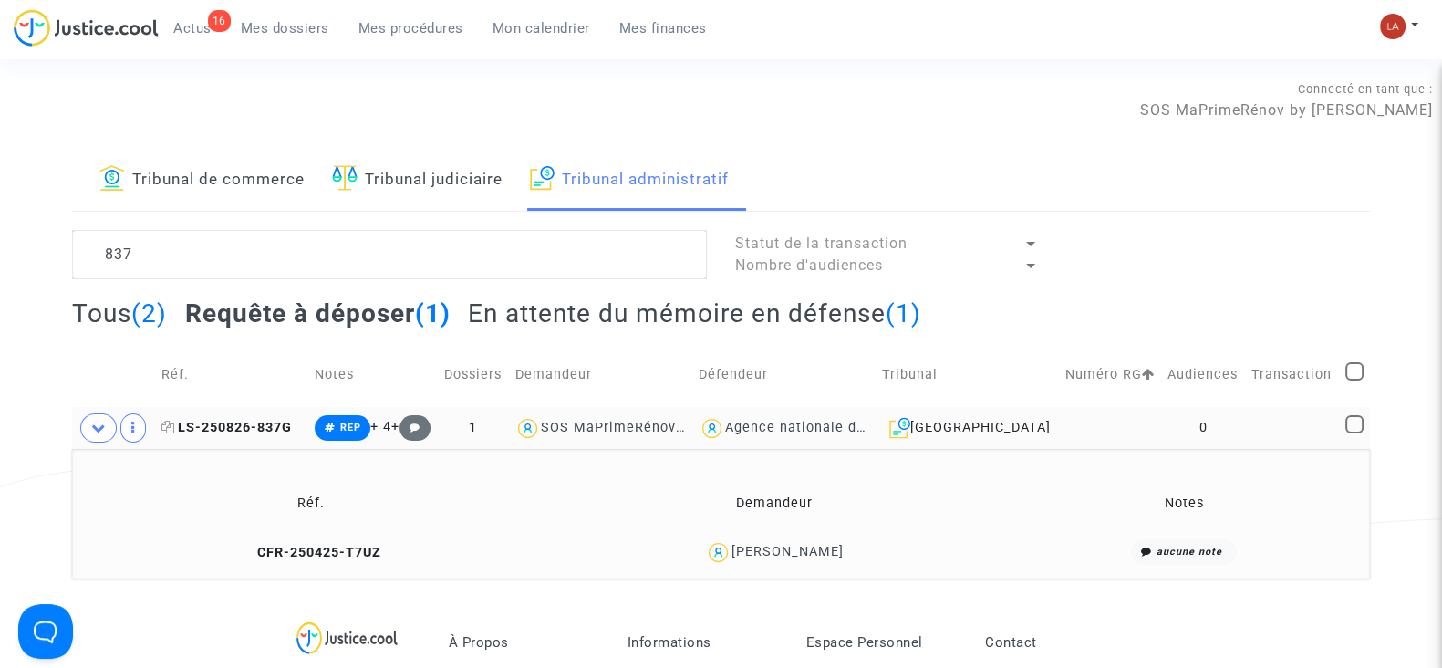
click at [246, 427] on span "LS-250826-837G" at bounding box center [226, 428] width 130 height 16
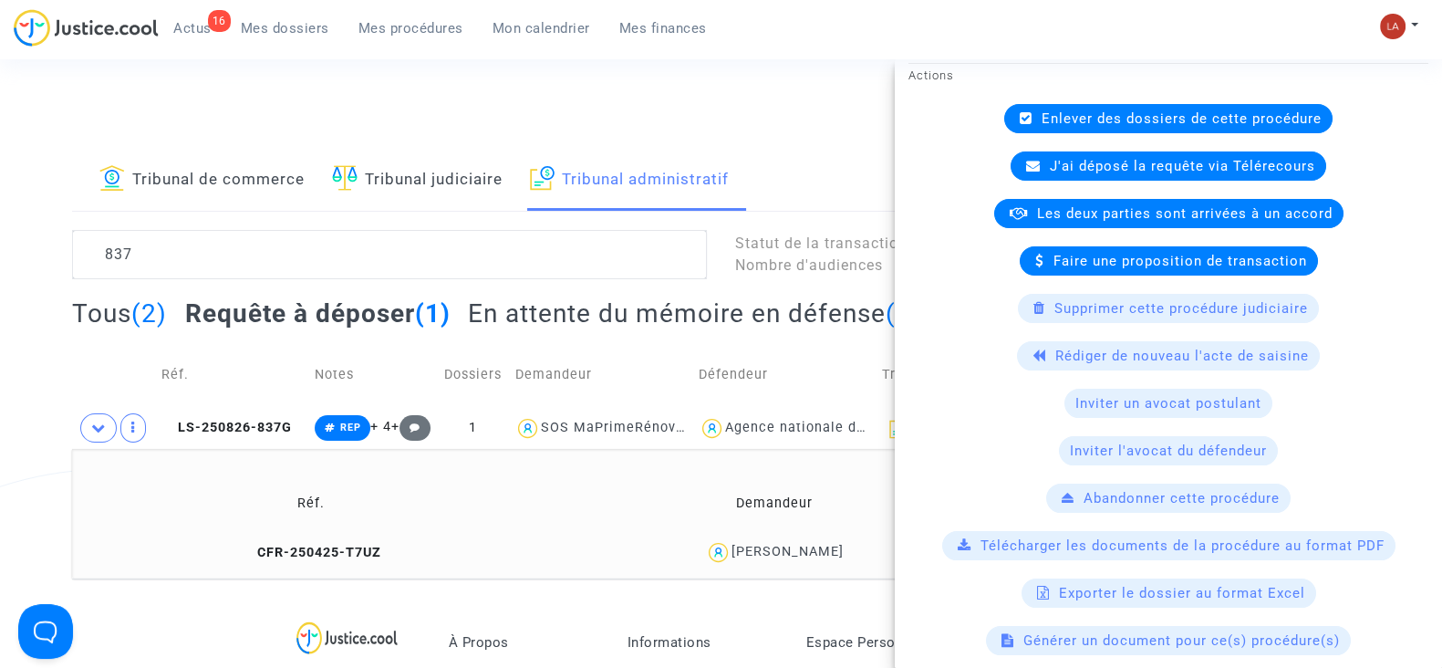
scroll to position [684, 0]
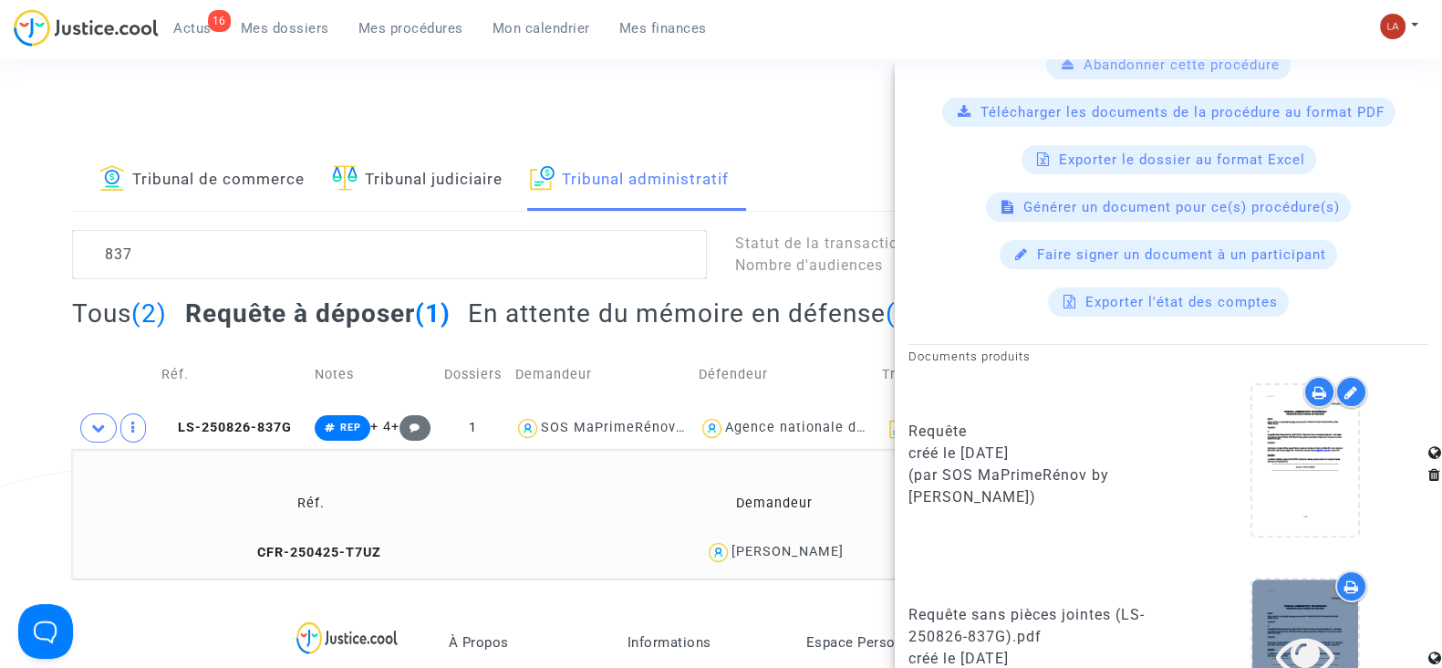
click at [1286, 631] on icon at bounding box center [1305, 655] width 59 height 58
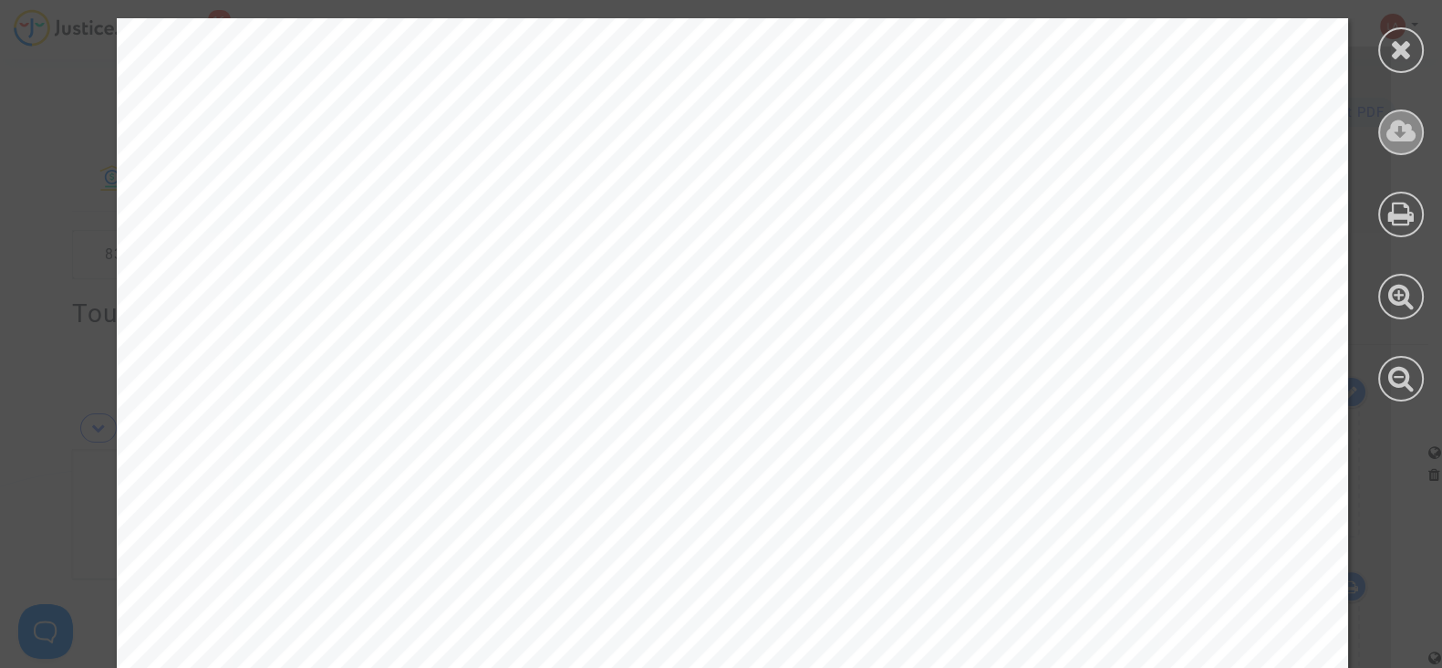
click at [1410, 125] on icon at bounding box center [1402, 131] width 30 height 27
click at [1395, 47] on icon at bounding box center [1401, 49] width 23 height 27
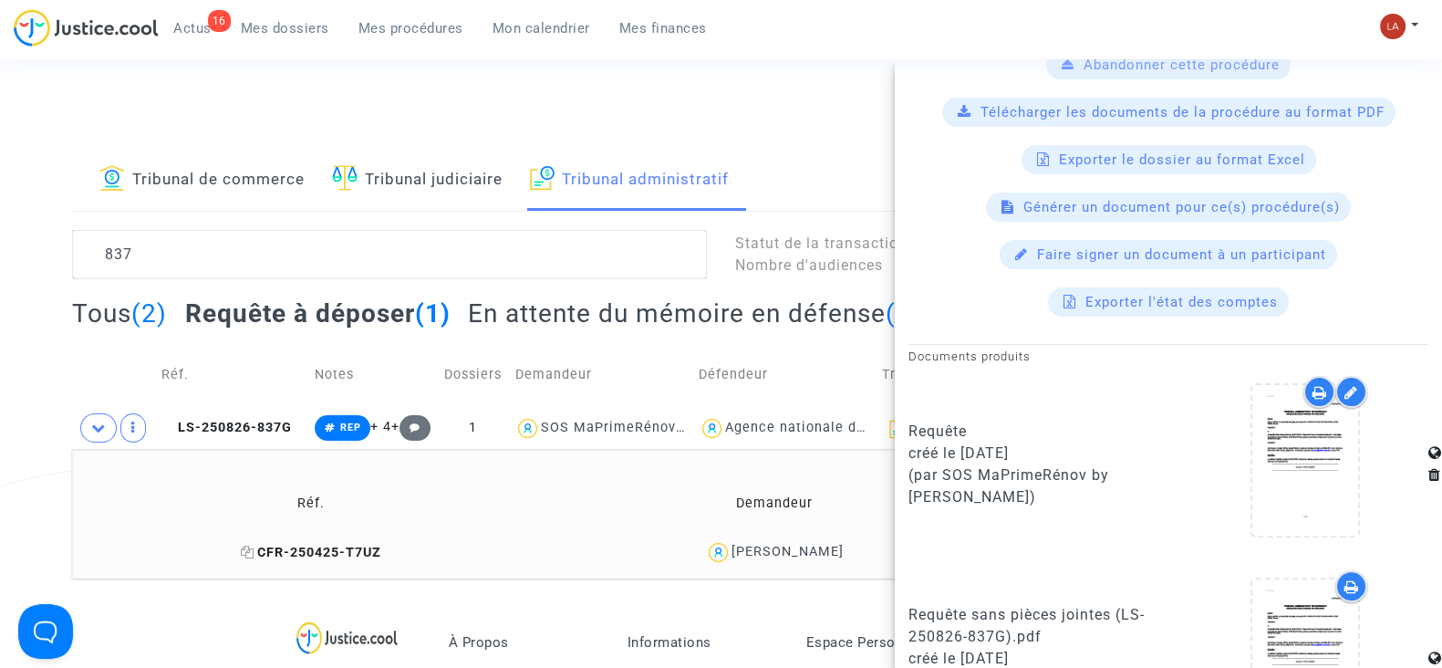
drag, startPoint x: 326, startPoint y: 556, endPoint x: 318, endPoint y: 545, distance: 13.9
click at [325, 556] on span "CFR-250425-T7UZ" at bounding box center [311, 553] width 140 height 16
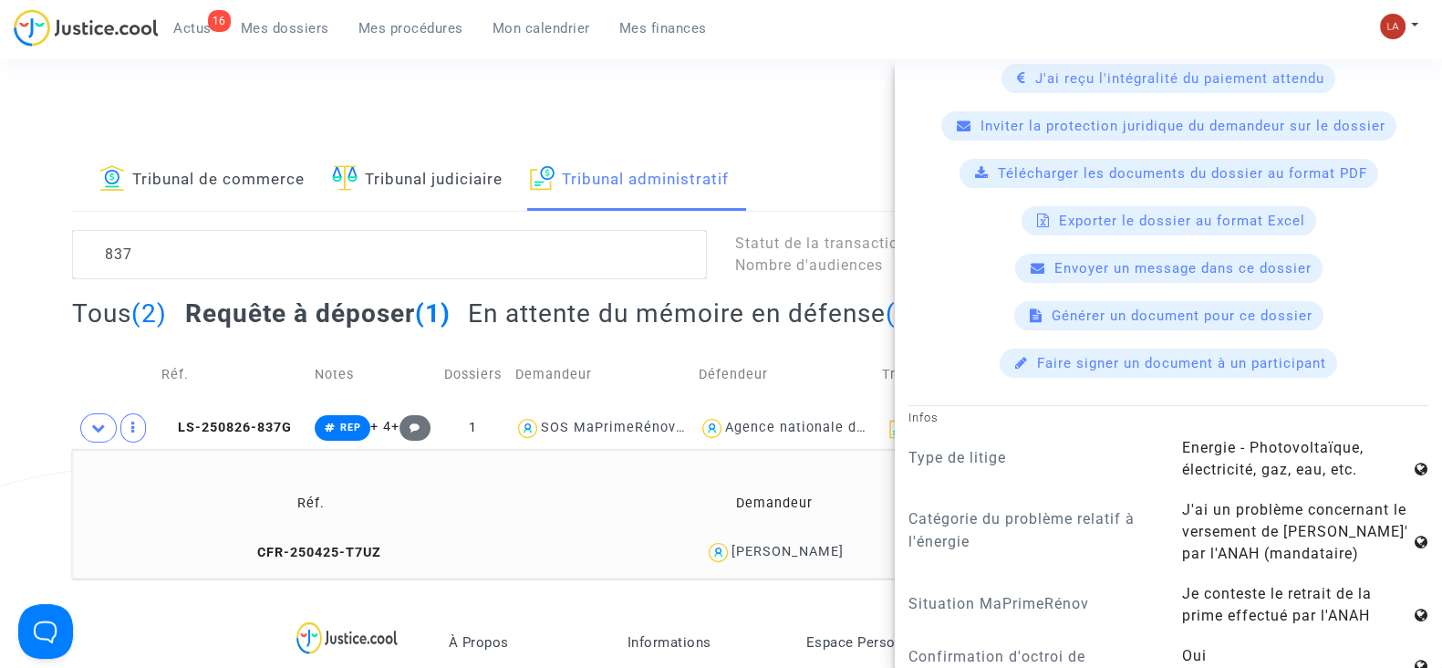
click at [1081, 166] on span "Télécharger les documents du dossier au format PDF" at bounding box center [1182, 173] width 369 height 16
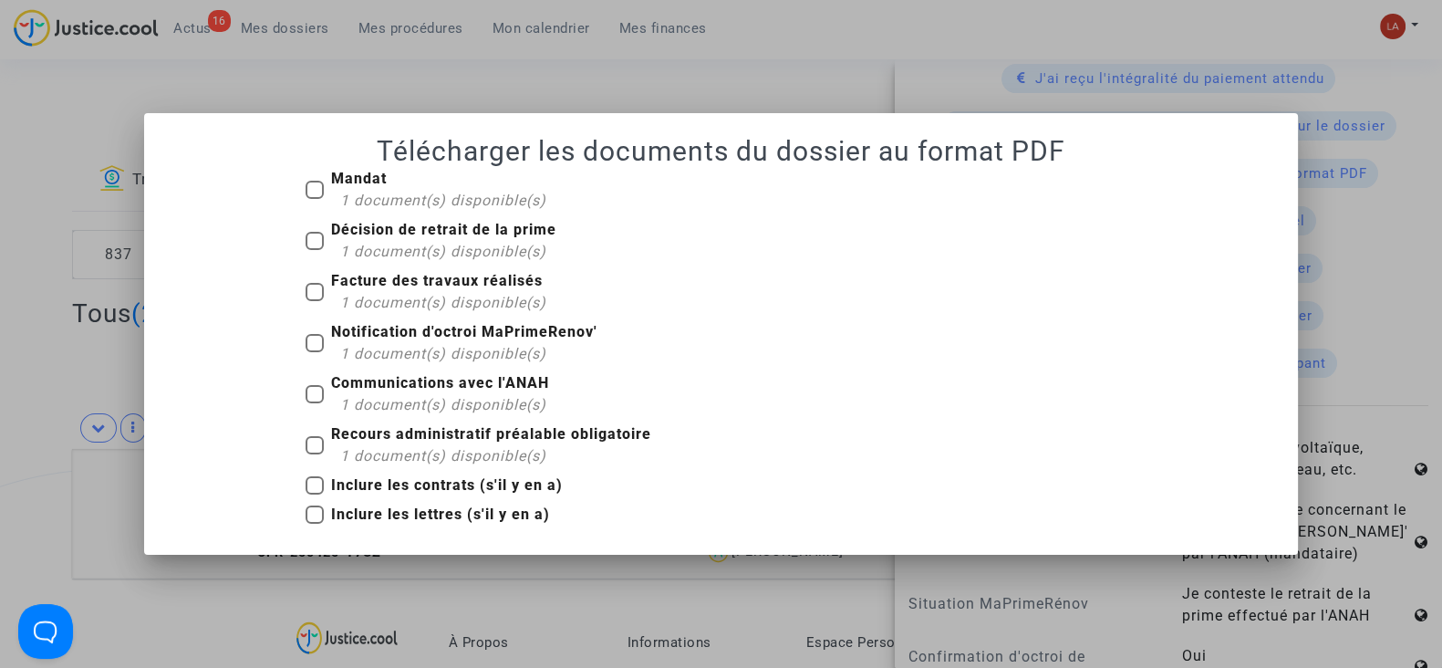
click at [401, 176] on span "Mandat 1 document(s) disponible(s)" at bounding box center [438, 190] width 215 height 44
click at [315, 199] on input "Mandat 1 document(s) disponible(s)" at bounding box center [314, 199] width 1 height 1
checkbox input "true"
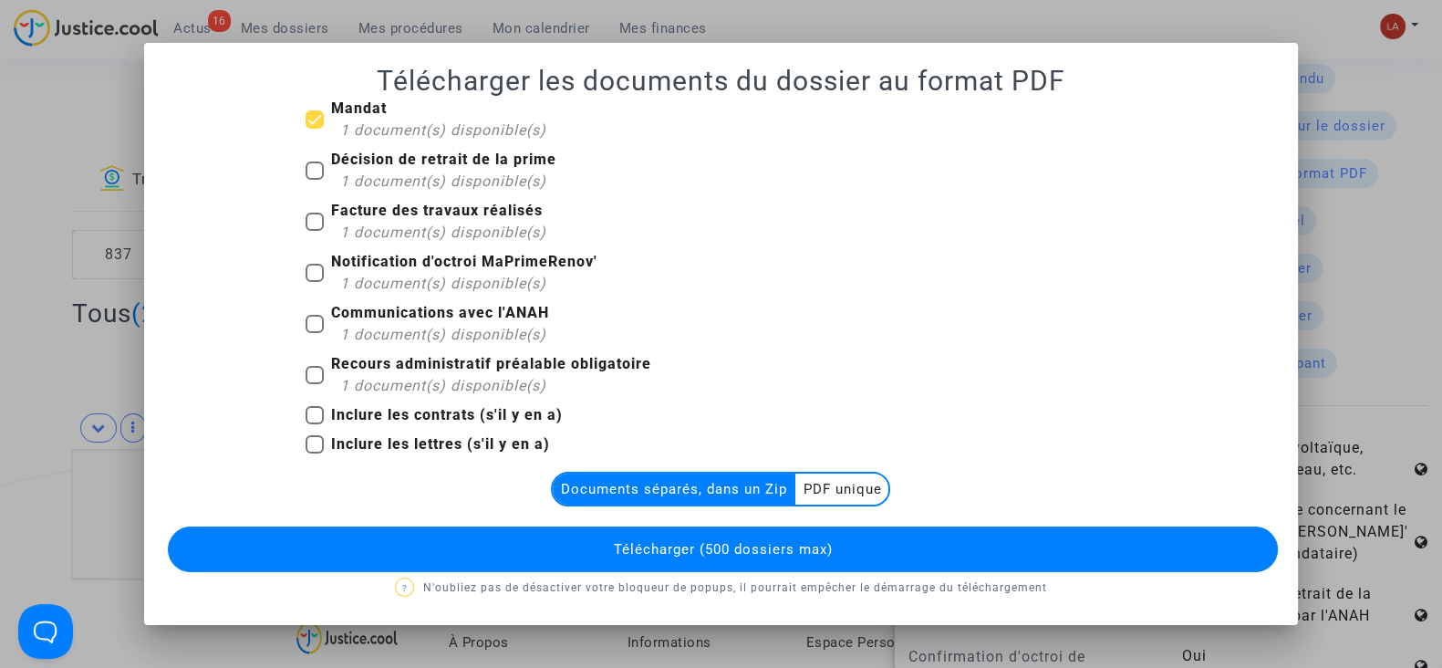
click at [400, 189] on span "1 document(s) disponible(s)" at bounding box center [443, 180] width 206 height 17
click at [315, 181] on input "Décision de retrait de la prime 1 document(s) disponible(s)" at bounding box center [314, 180] width 1 height 1
checkbox input "true"
click at [383, 219] on b "Facture des travaux réalisés" at bounding box center [437, 210] width 212 height 17
click at [315, 231] on input "Facture des travaux réalisés 1 document(s) disponible(s)" at bounding box center [314, 231] width 1 height 1
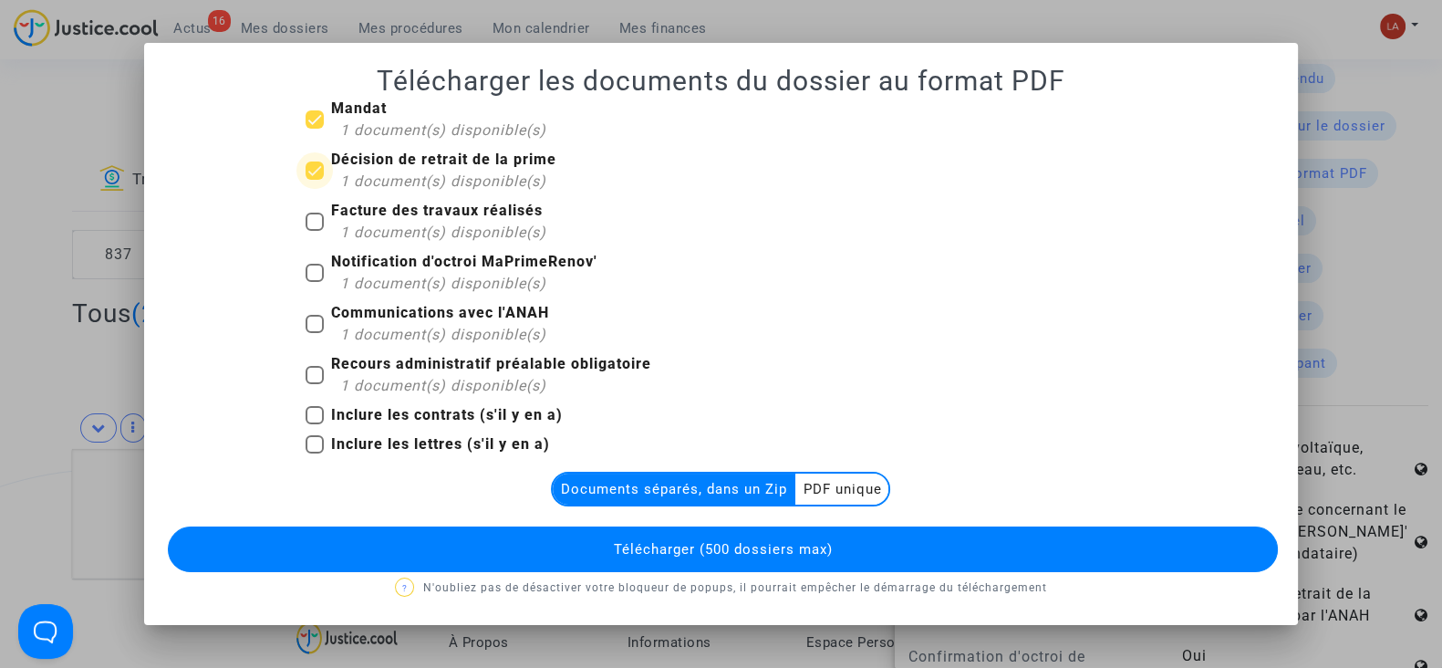
checkbox input "true"
click at [358, 277] on span "1 document(s) disponible(s)" at bounding box center [443, 283] width 206 height 17
click at [315, 282] on input "Notification d'octroi MaPrimeRenov' 1 document(s) disponible(s)" at bounding box center [314, 282] width 1 height 1
checkbox input "true"
click at [410, 365] on b "Recours administratif préalable obligatoire" at bounding box center [491, 363] width 320 height 17
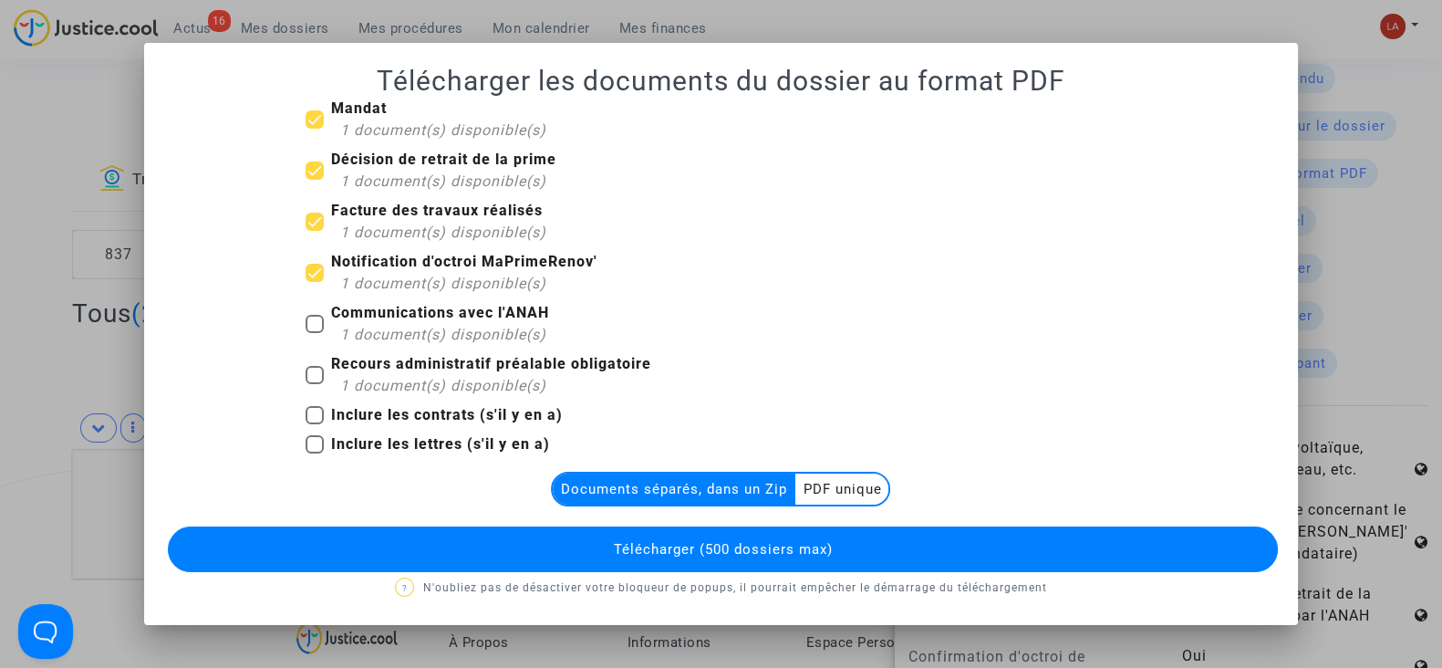
click at [315, 384] on input "Recours administratif préalable obligatoire 1 document(s) disponible(s)" at bounding box center [314, 384] width 1 height 1
checkbox input "true"
click at [491, 566] on button "Télécharger (500 dossiers max)" at bounding box center [723, 549] width 1110 height 46
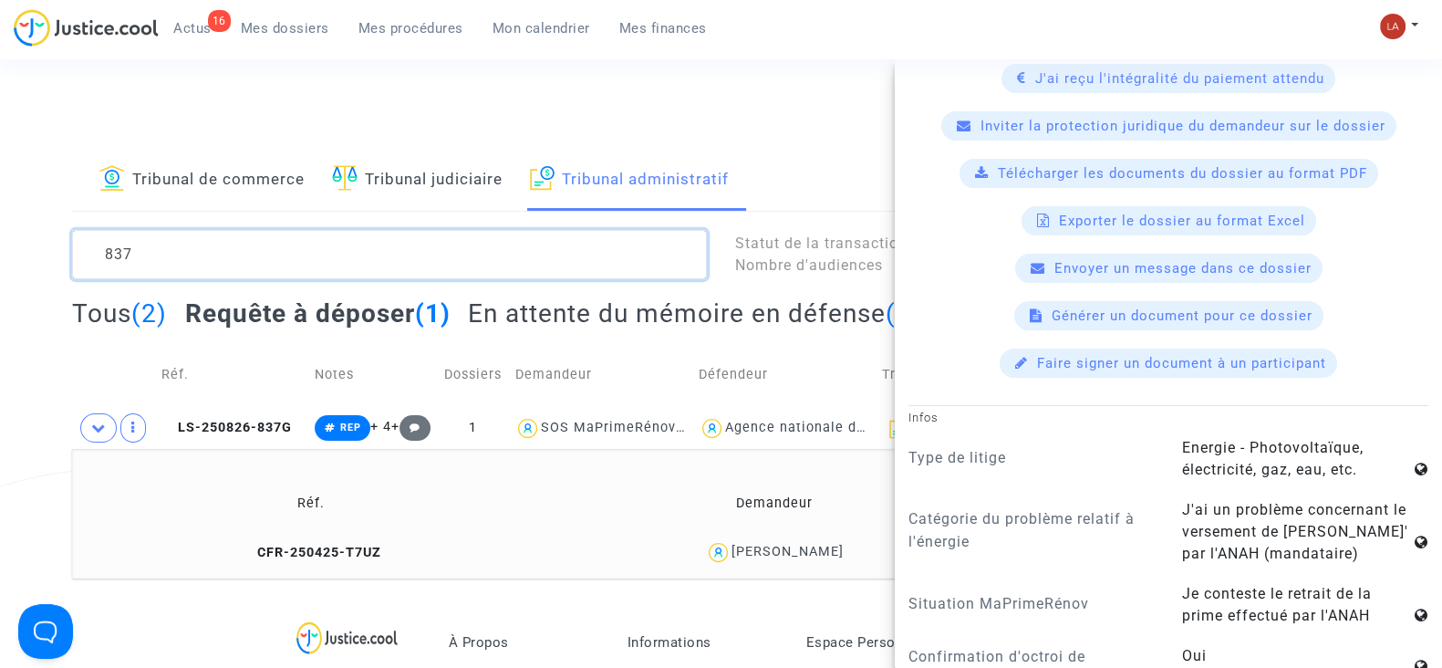
click at [190, 244] on textarea at bounding box center [389, 254] width 635 height 49
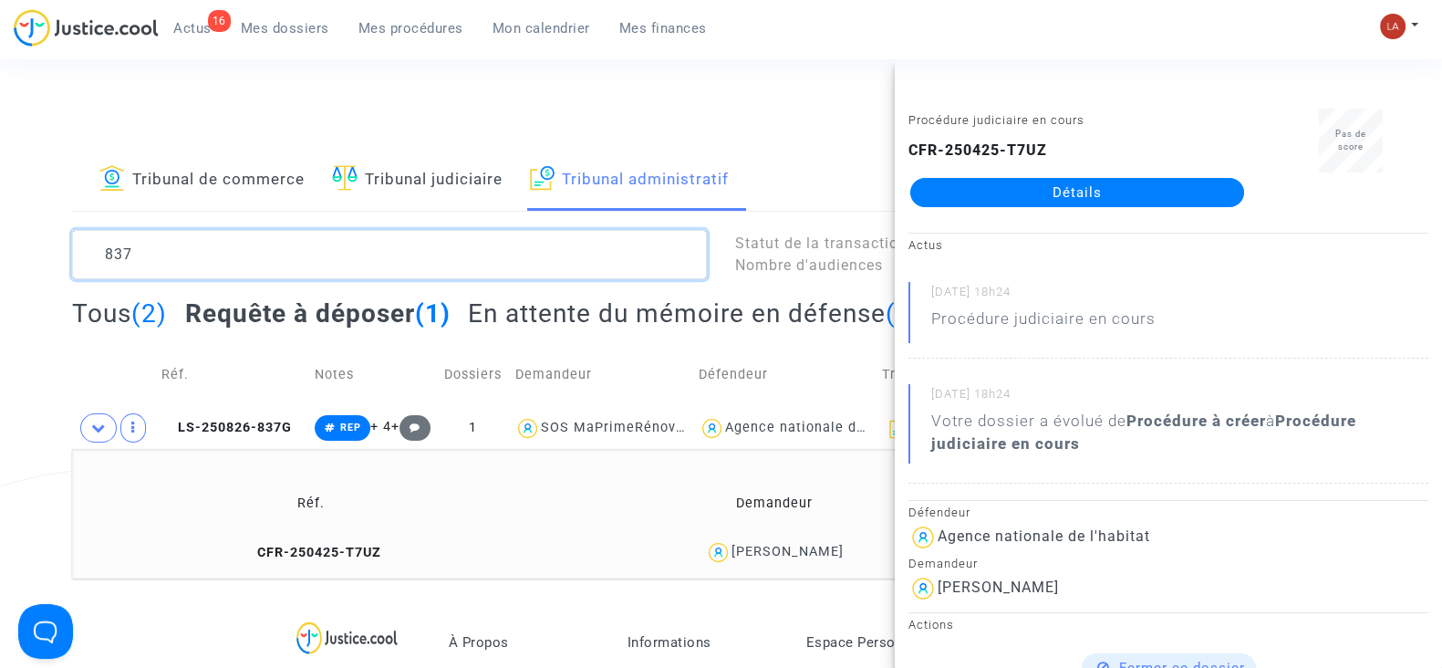
click at [190, 244] on textarea at bounding box center [389, 254] width 635 height 49
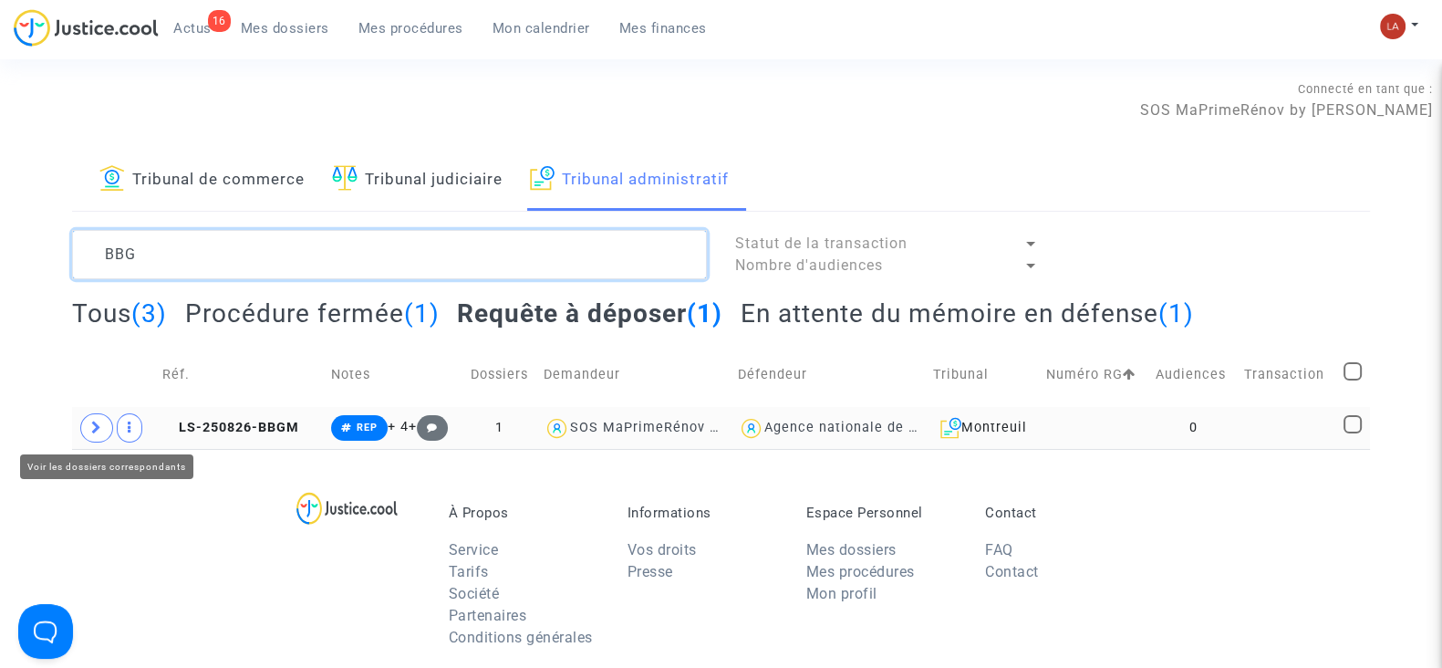
type textarea "BBG"
click at [86, 425] on span at bounding box center [96, 427] width 33 height 29
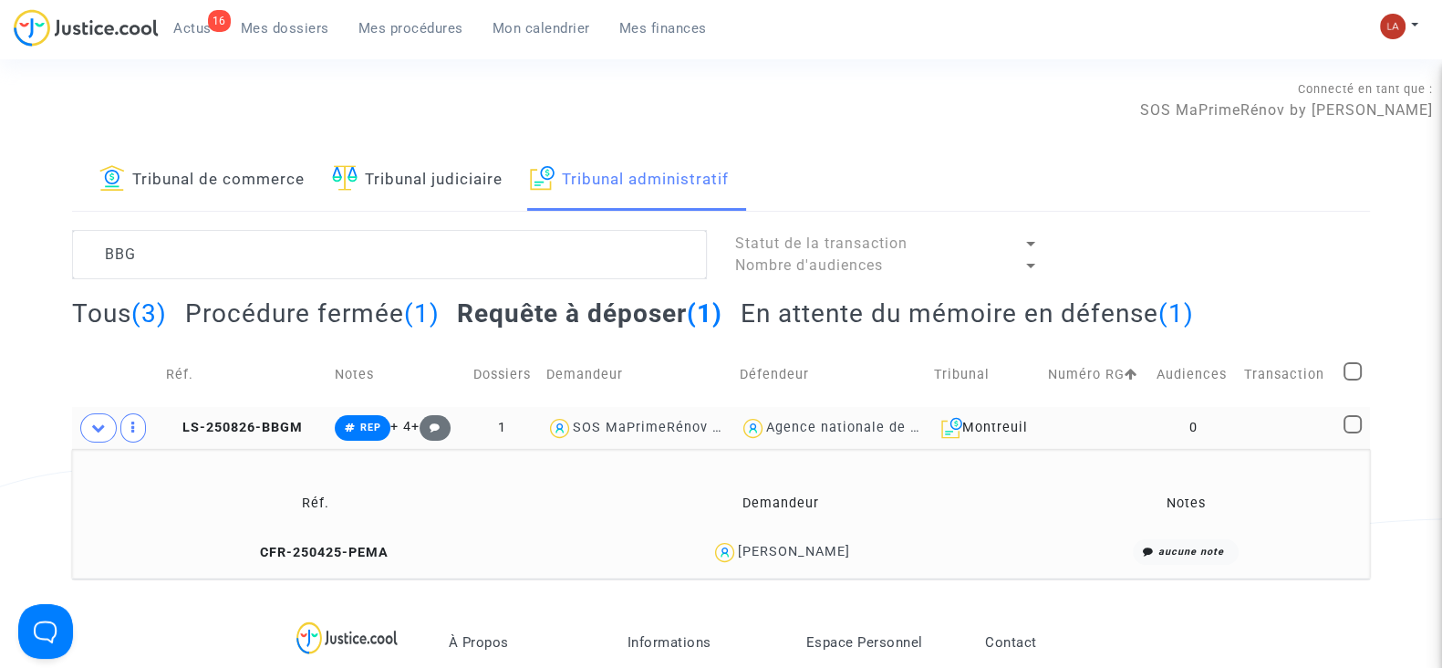
click at [219, 438] on td "LS-250826-BBGM" at bounding box center [244, 428] width 169 height 42
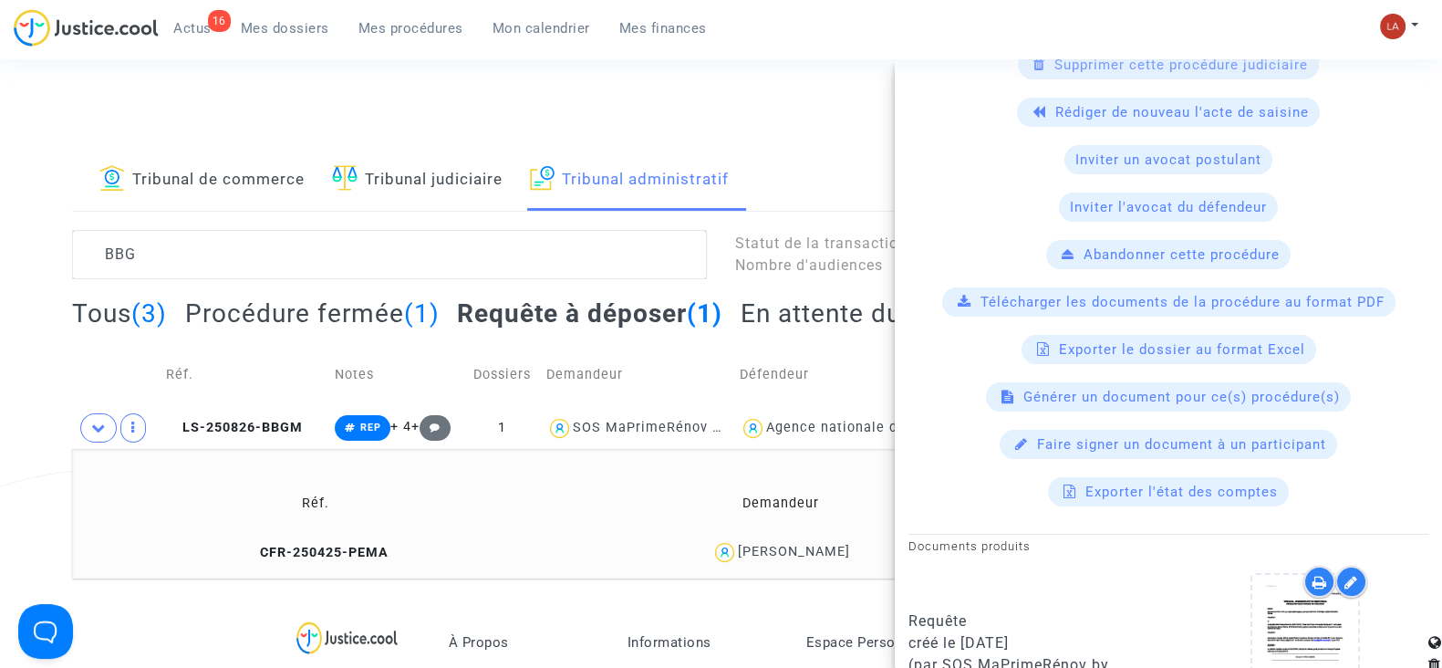
scroll to position [684, 0]
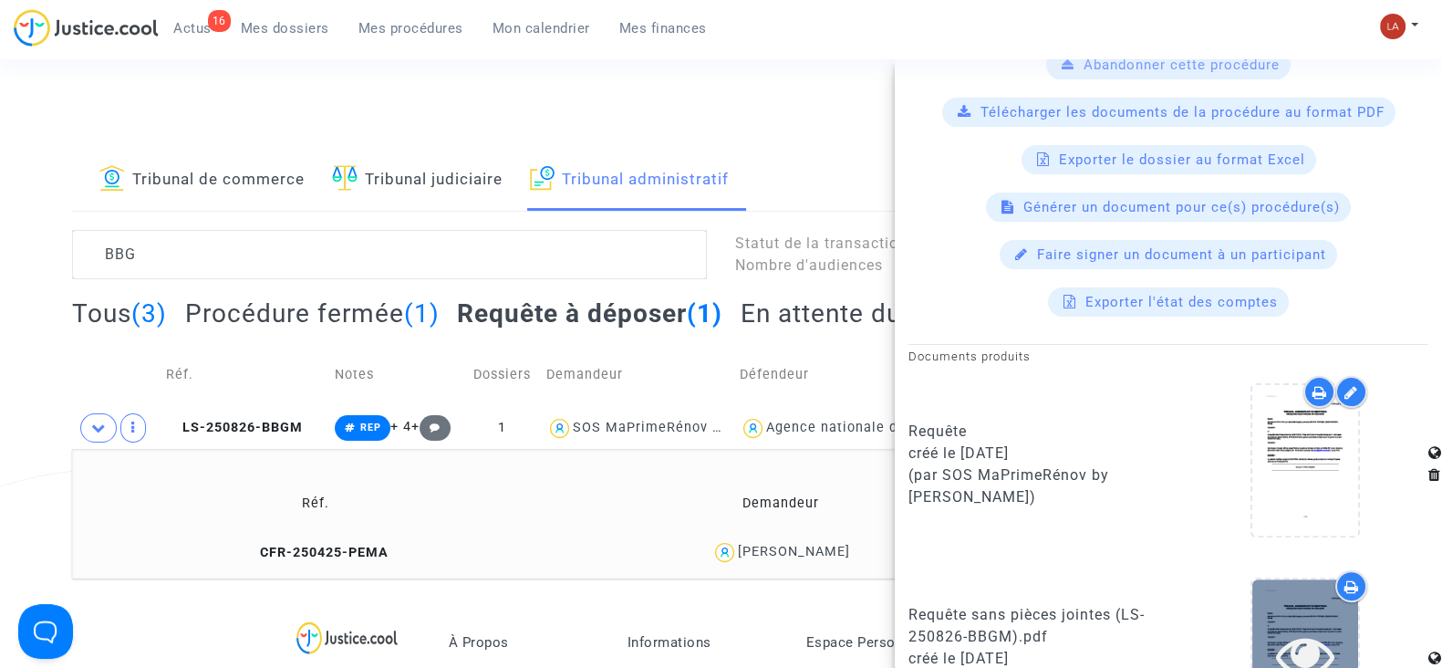
click at [1306, 579] on div at bounding box center [1305, 654] width 106 height 151
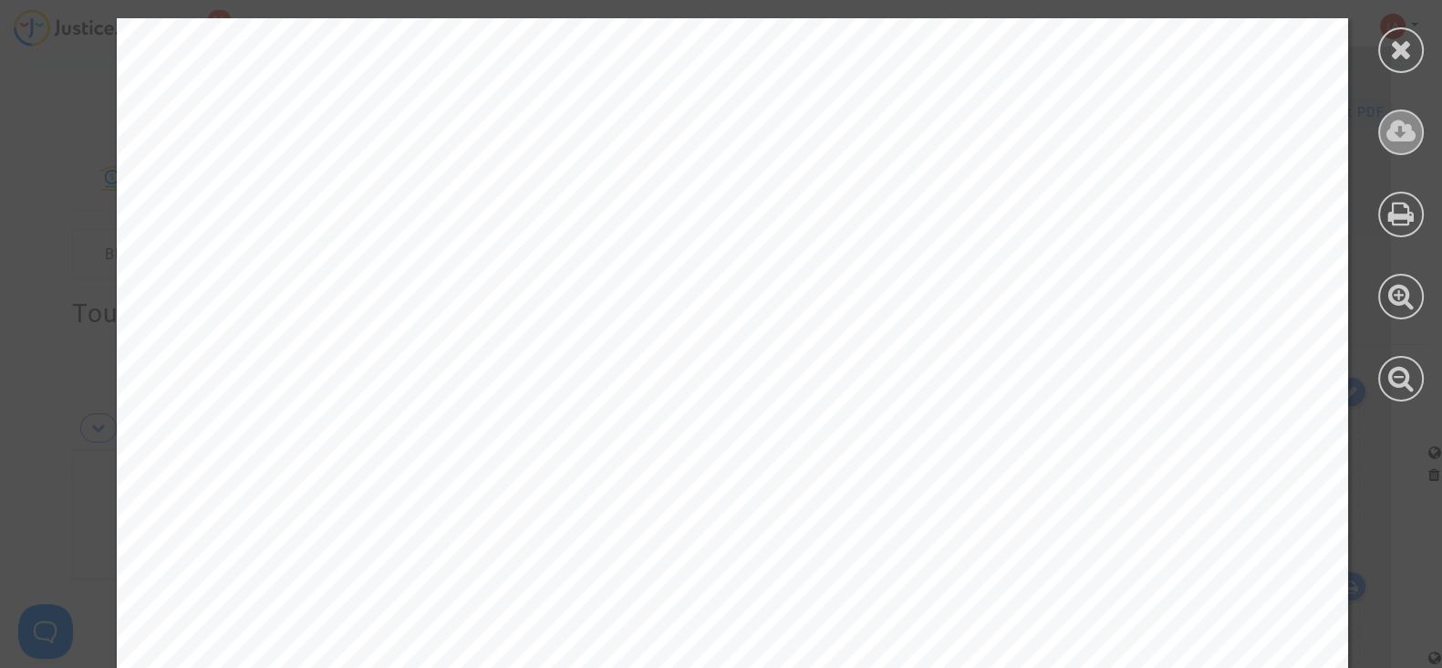
click at [1417, 131] on div at bounding box center [1401, 132] width 46 height 46
click at [1397, 43] on icon at bounding box center [1401, 49] width 23 height 27
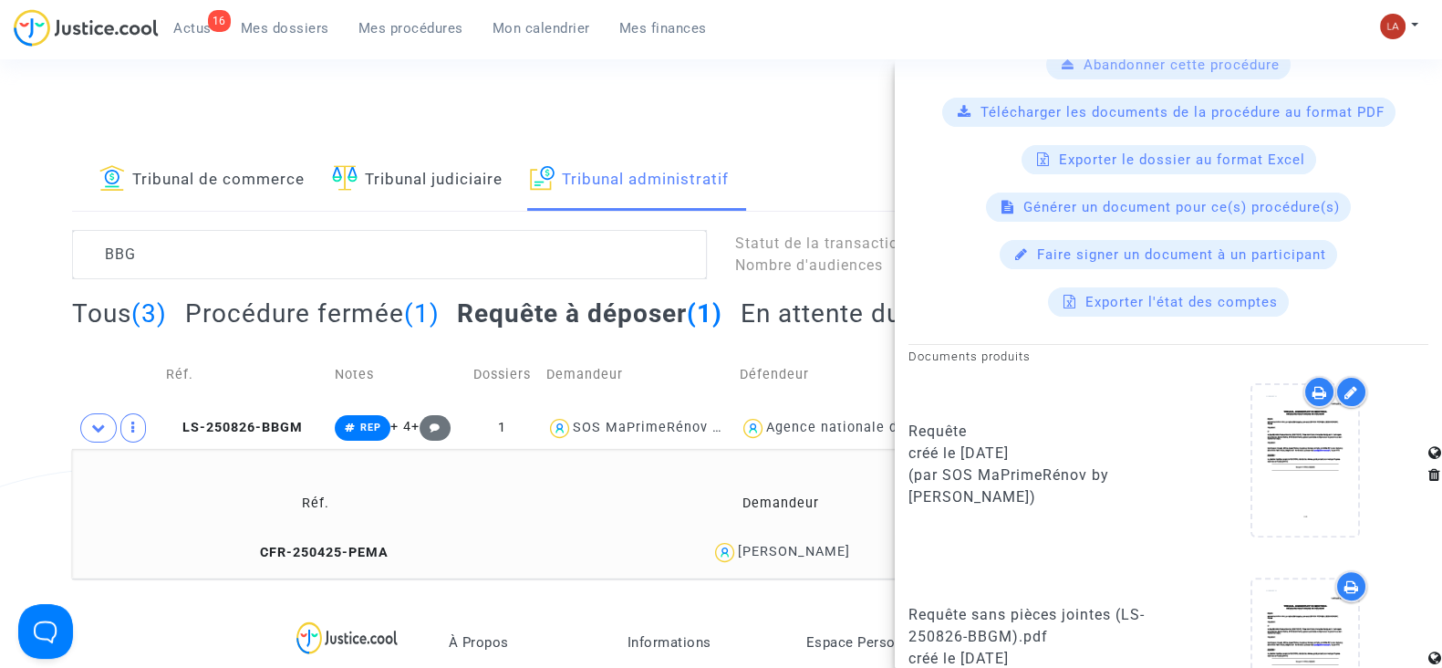
drag, startPoint x: 269, startPoint y: 543, endPoint x: 410, endPoint y: 486, distance: 152.3
click at [269, 545] on span "CFR-250425-PEMA" at bounding box center [316, 553] width 145 height 16
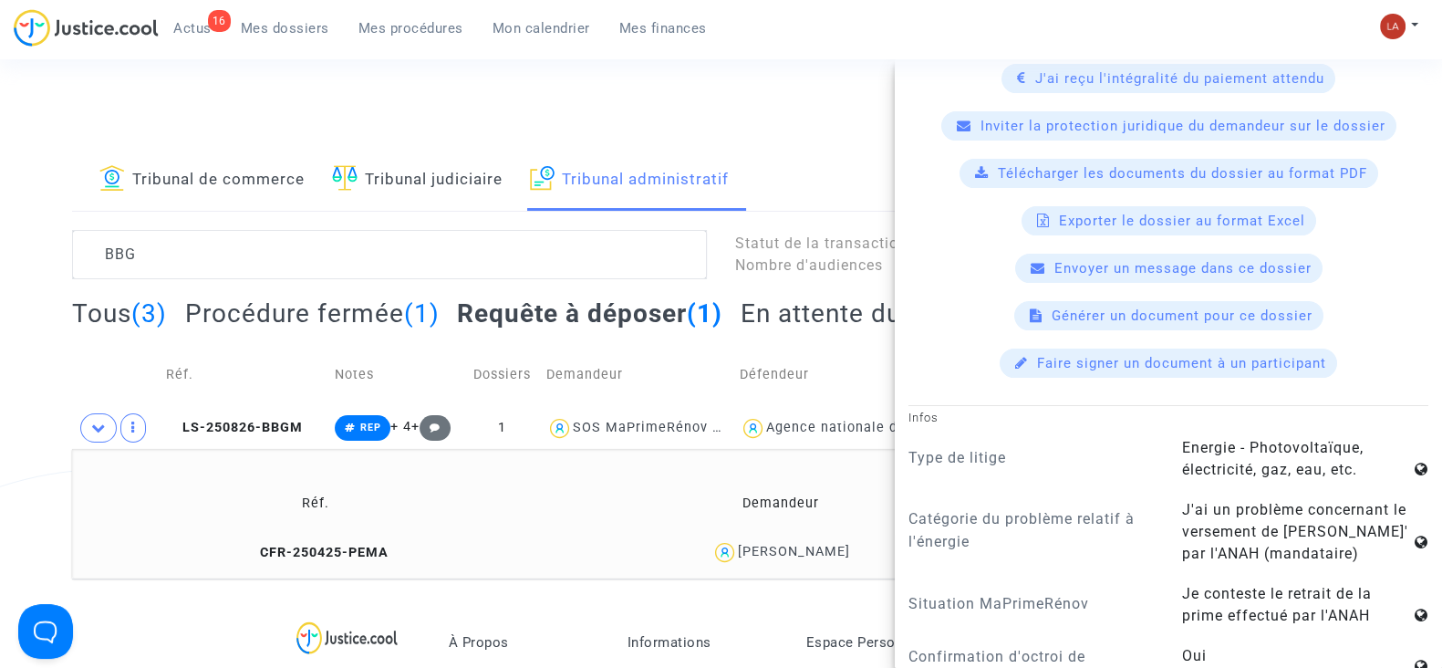
click at [1040, 160] on div "Télécharger les documents du dossier au format PDF" at bounding box center [1169, 173] width 419 height 29
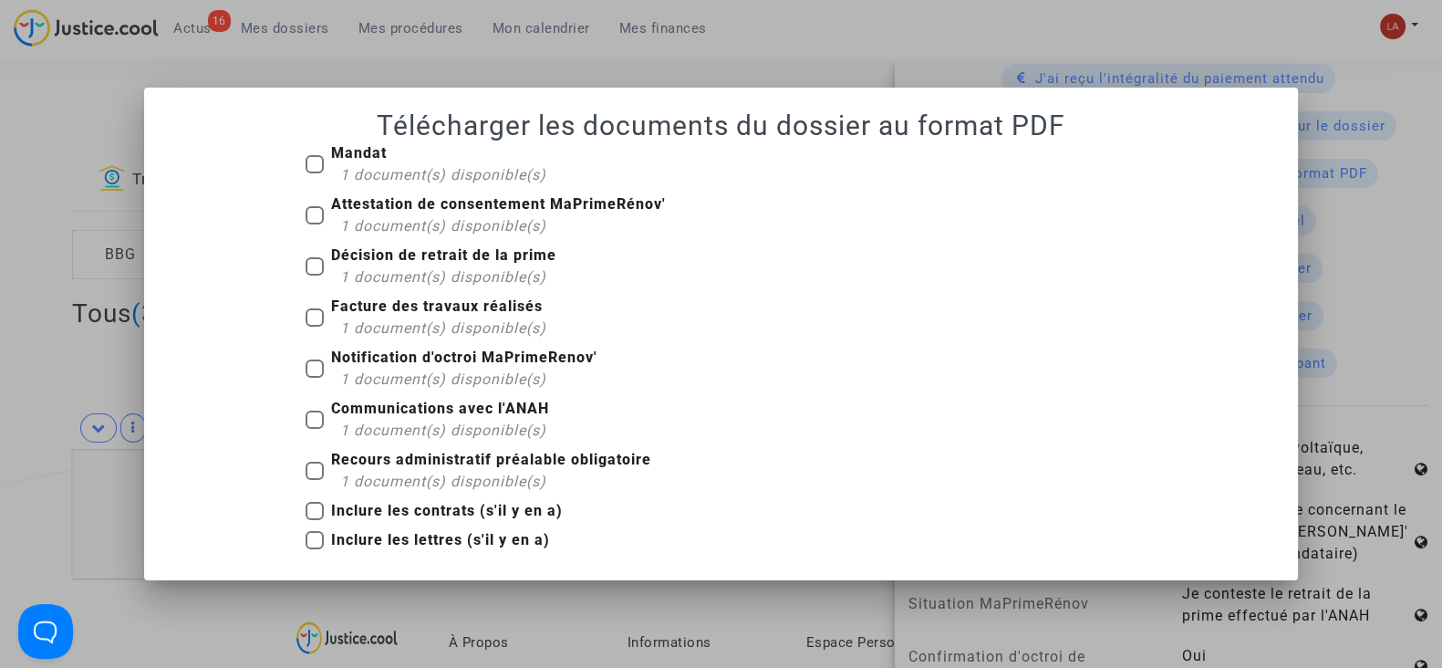
click at [400, 166] on span "1 document(s) disponible(s)" at bounding box center [443, 174] width 206 height 17
click at [315, 173] on input "Mandat 1 document(s) disponible(s)" at bounding box center [314, 173] width 1 height 1
checkbox input "true"
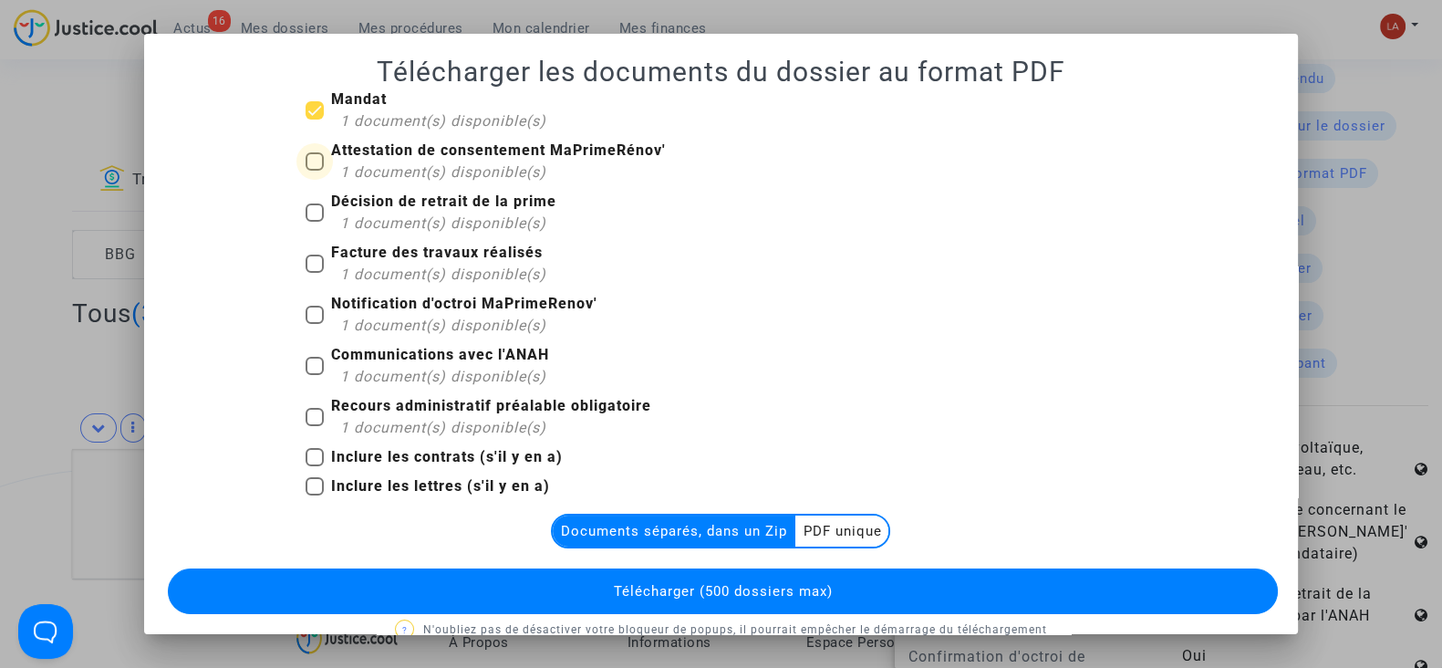
click at [406, 157] on b "Attestation de consentement MaPrimeRénov'" at bounding box center [498, 149] width 335 height 17
click at [315, 171] on input "Attestation de consentement MaPrimeRénov' 1 document(s) disponible(s)" at bounding box center [314, 171] width 1 height 1
checkbox input "true"
click at [400, 207] on b "Décision de retrait de la prime" at bounding box center [443, 200] width 225 height 17
click at [315, 222] on input "Décision de retrait de la prime 1 document(s) disponible(s)" at bounding box center [314, 222] width 1 height 1
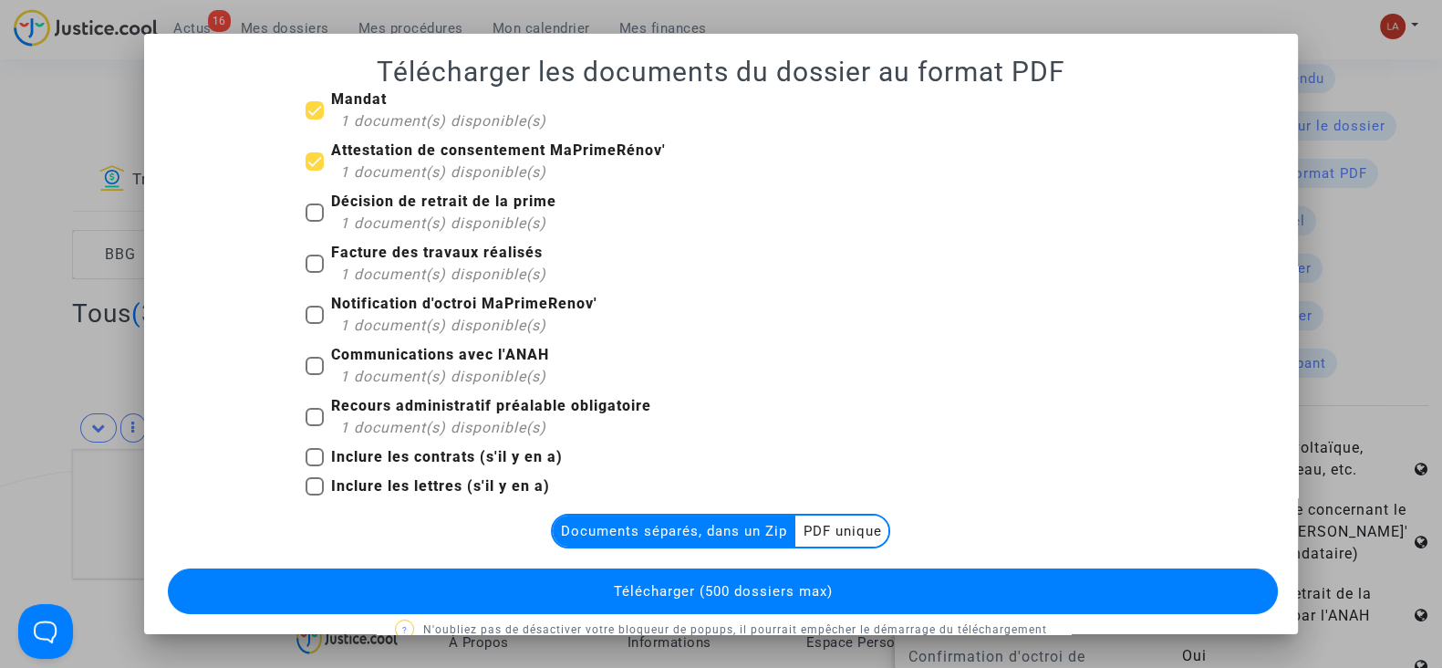
checkbox input "true"
drag, startPoint x: 396, startPoint y: 254, endPoint x: 397, endPoint y: 265, distance: 11.9
click at [395, 255] on b "Facture des travaux réalisés" at bounding box center [437, 252] width 212 height 17
click at [315, 273] on input "Facture des travaux réalisés 1 document(s) disponible(s)" at bounding box center [314, 273] width 1 height 1
checkbox input "true"
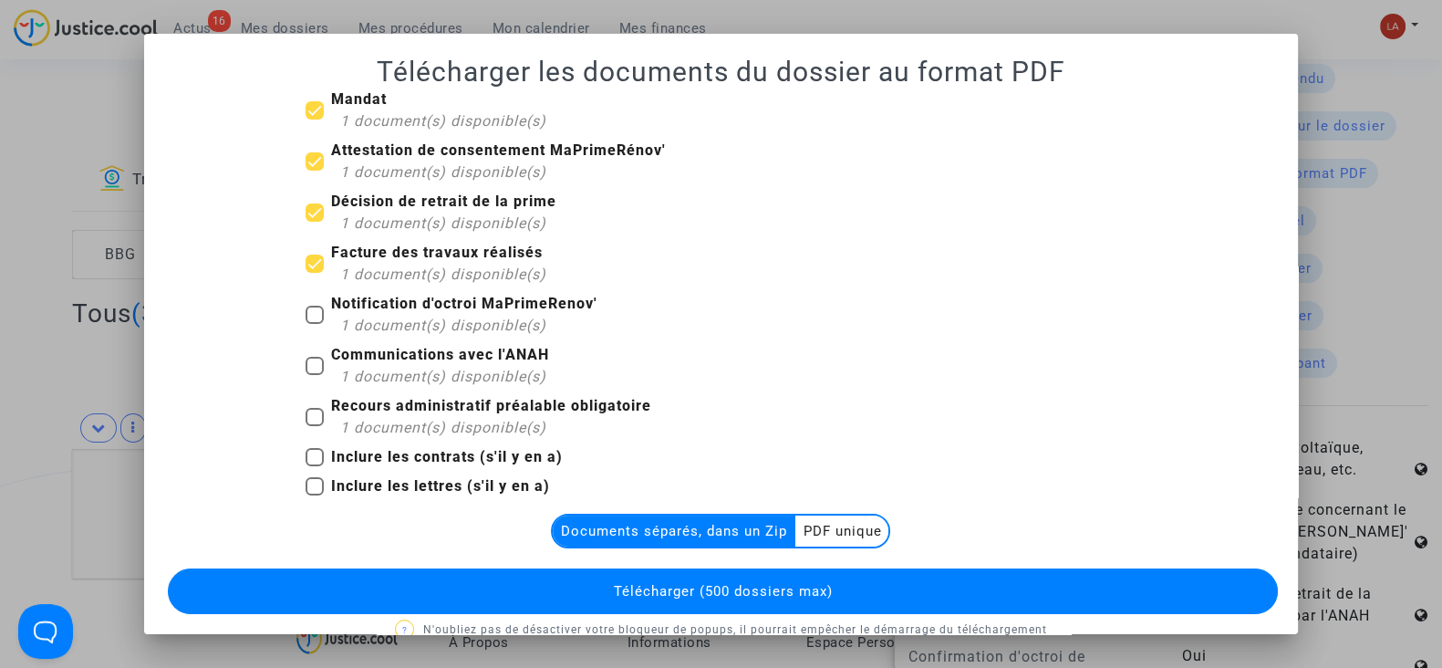
click at [394, 320] on span "1 document(s) disponible(s)" at bounding box center [443, 325] width 206 height 17
click at [315, 324] on input "Notification d'octroi MaPrimeRenov' 1 document(s) disponible(s)" at bounding box center [314, 324] width 1 height 1
checkbox input "true"
click at [397, 422] on span "1 document(s) disponible(s)" at bounding box center [443, 427] width 206 height 17
click at [315, 426] on input "Recours administratif préalable obligatoire 1 document(s) disponible(s)" at bounding box center [314, 426] width 1 height 1
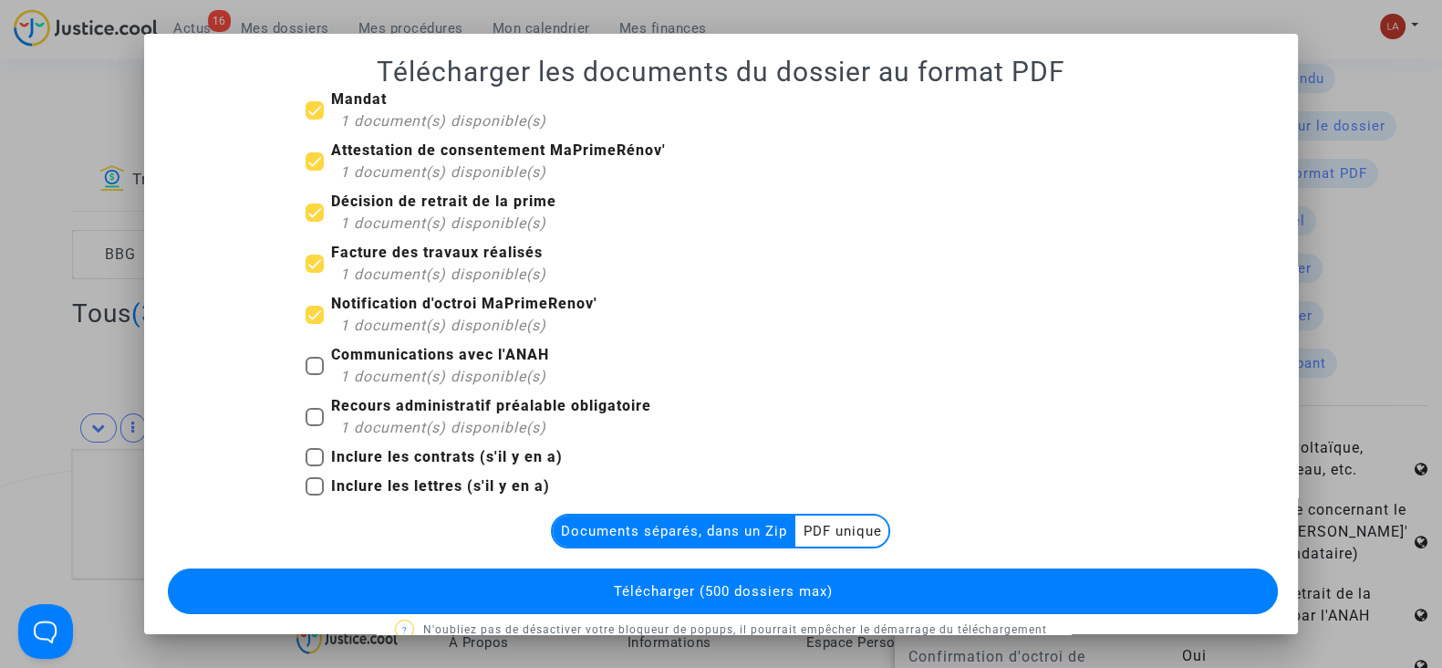
checkbox input "true"
click at [566, 572] on button "Télécharger (500 dossiers max)" at bounding box center [723, 591] width 1110 height 46
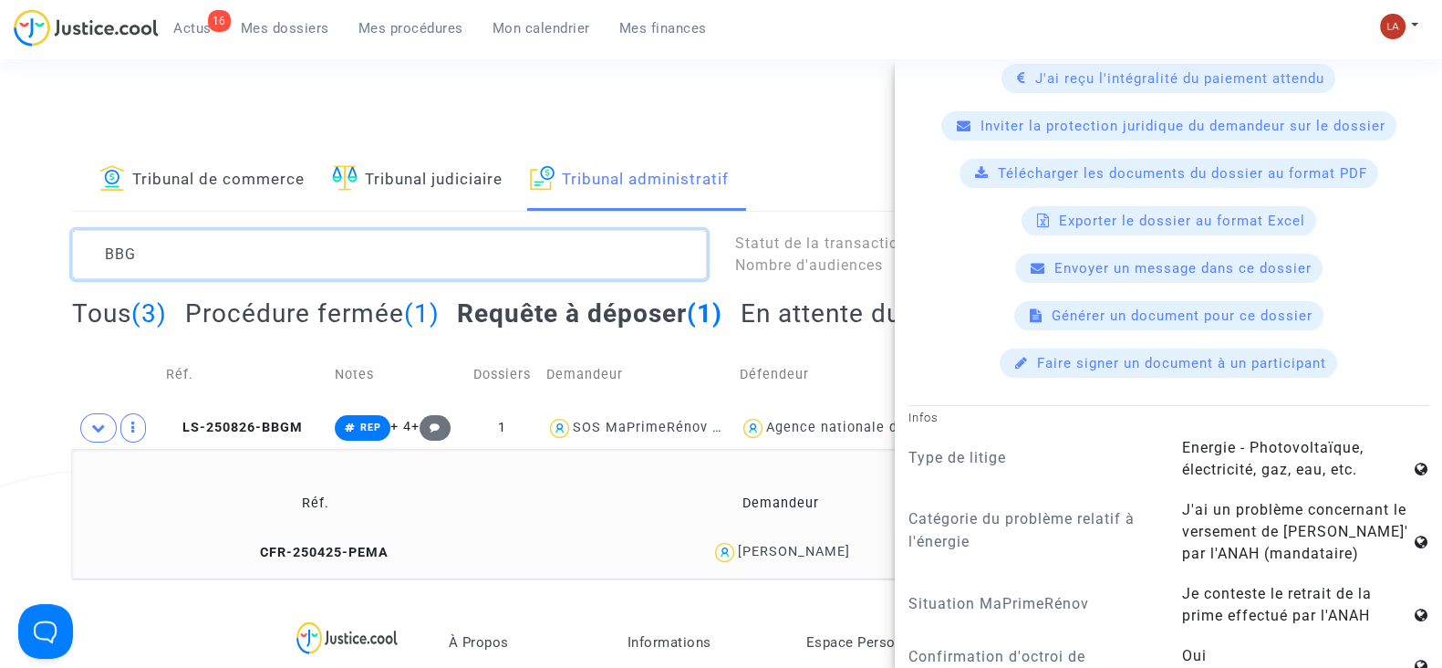
drag, startPoint x: 114, startPoint y: 238, endPoint x: 231, endPoint y: 248, distance: 117.2
click at [231, 249] on textarea at bounding box center [389, 254] width 635 height 49
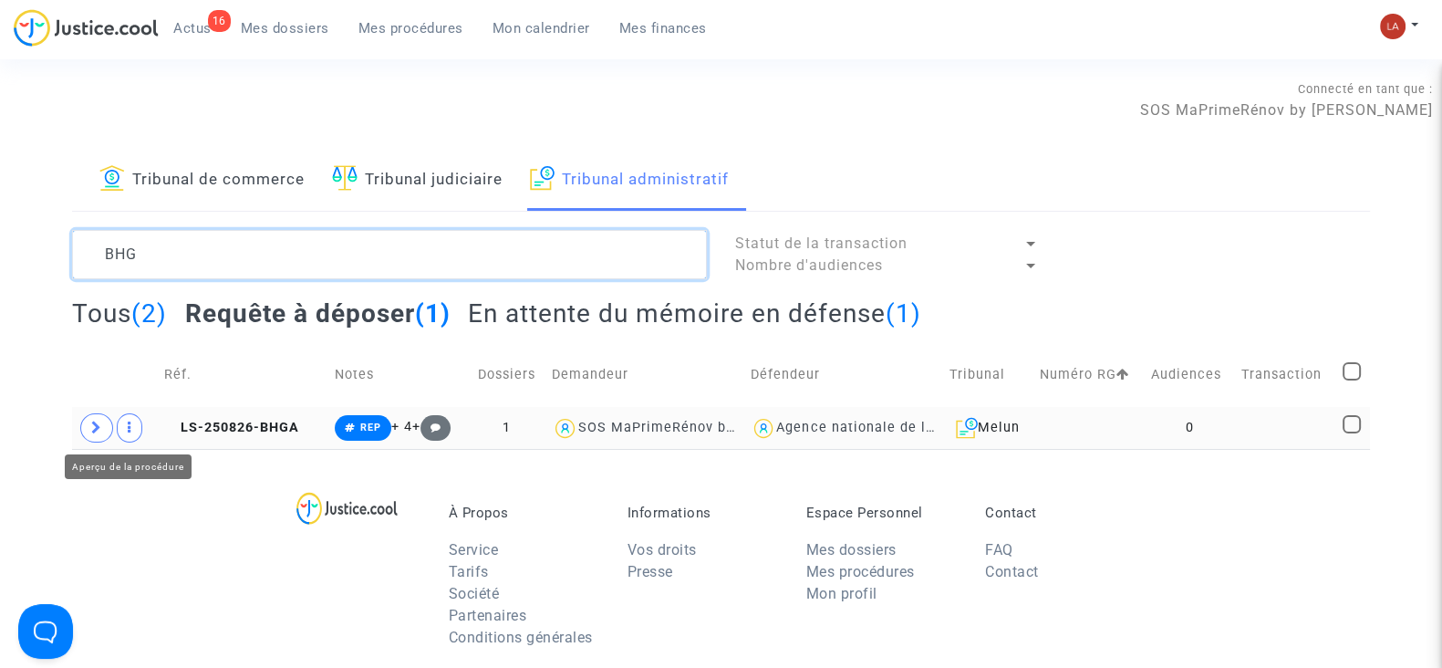
type textarea "BHG"
click at [87, 423] on span at bounding box center [96, 427] width 33 height 29
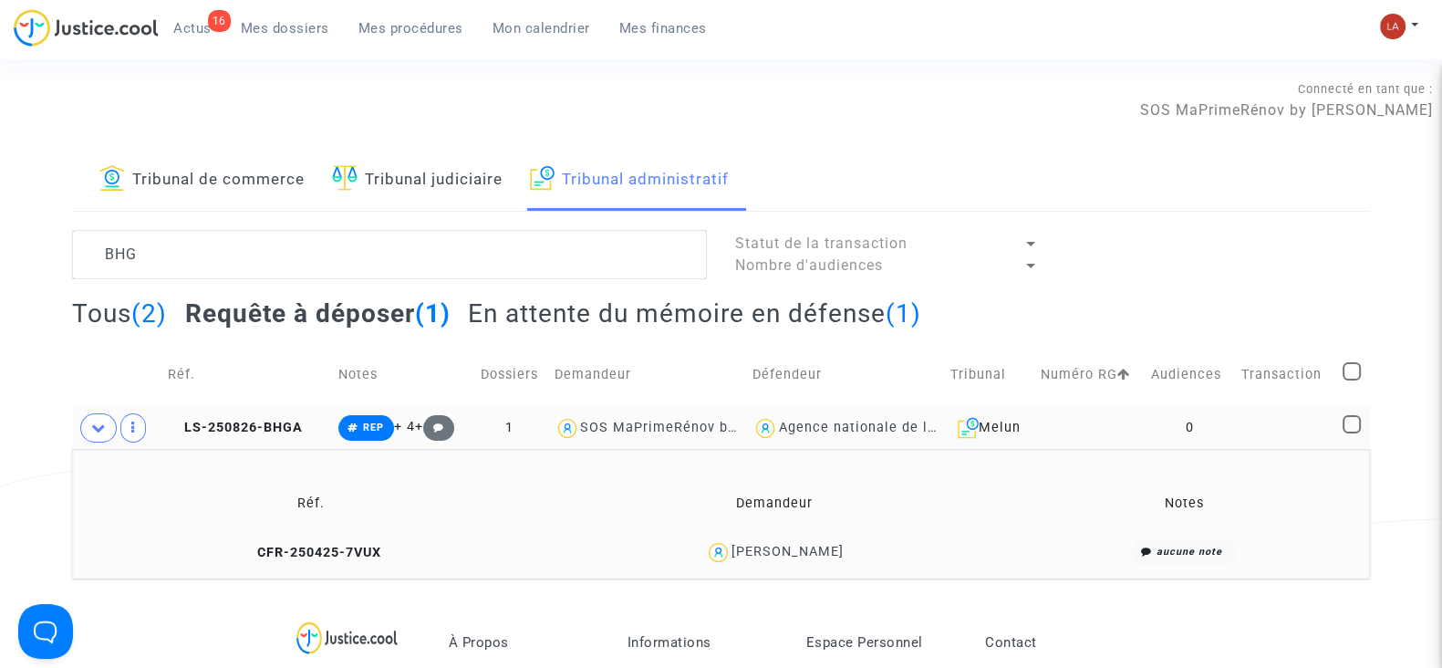
drag, startPoint x: 233, startPoint y: 438, endPoint x: 718, endPoint y: 337, distance: 495.7
click at [234, 438] on td "LS-250826-BHGA" at bounding box center [246, 428] width 171 height 42
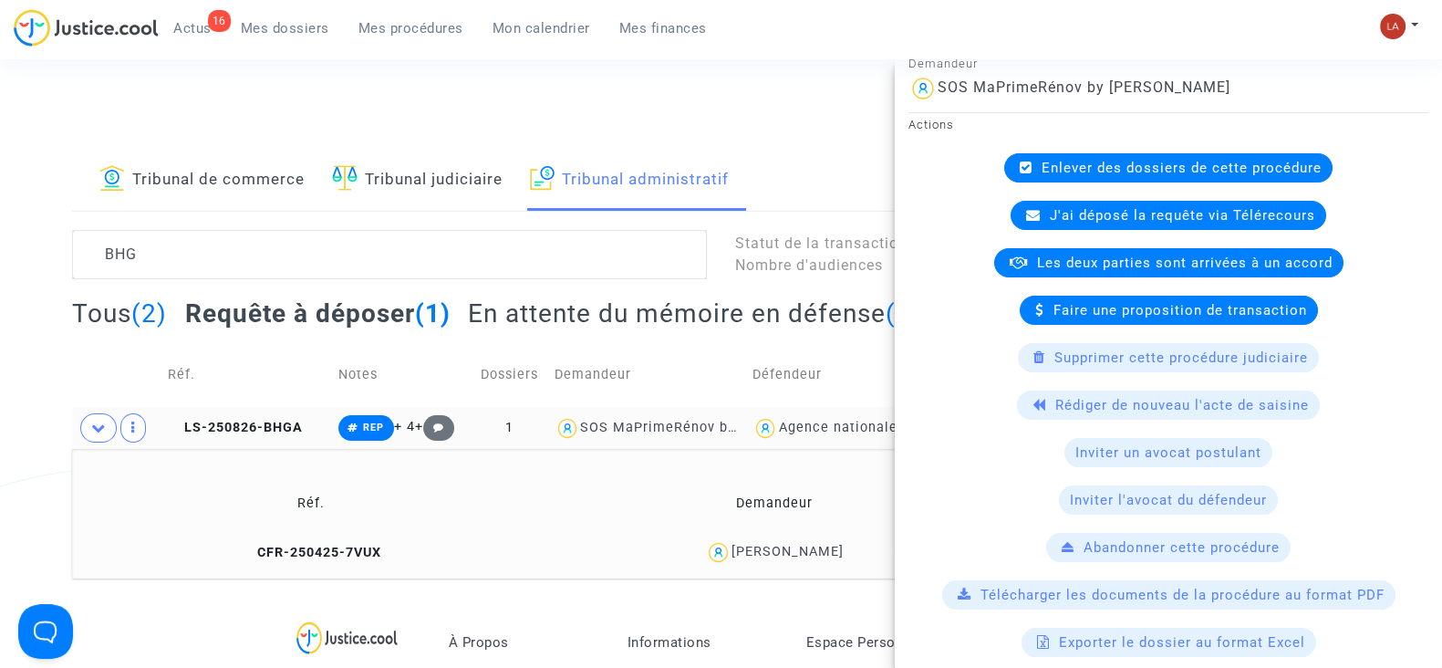
scroll to position [684, 0]
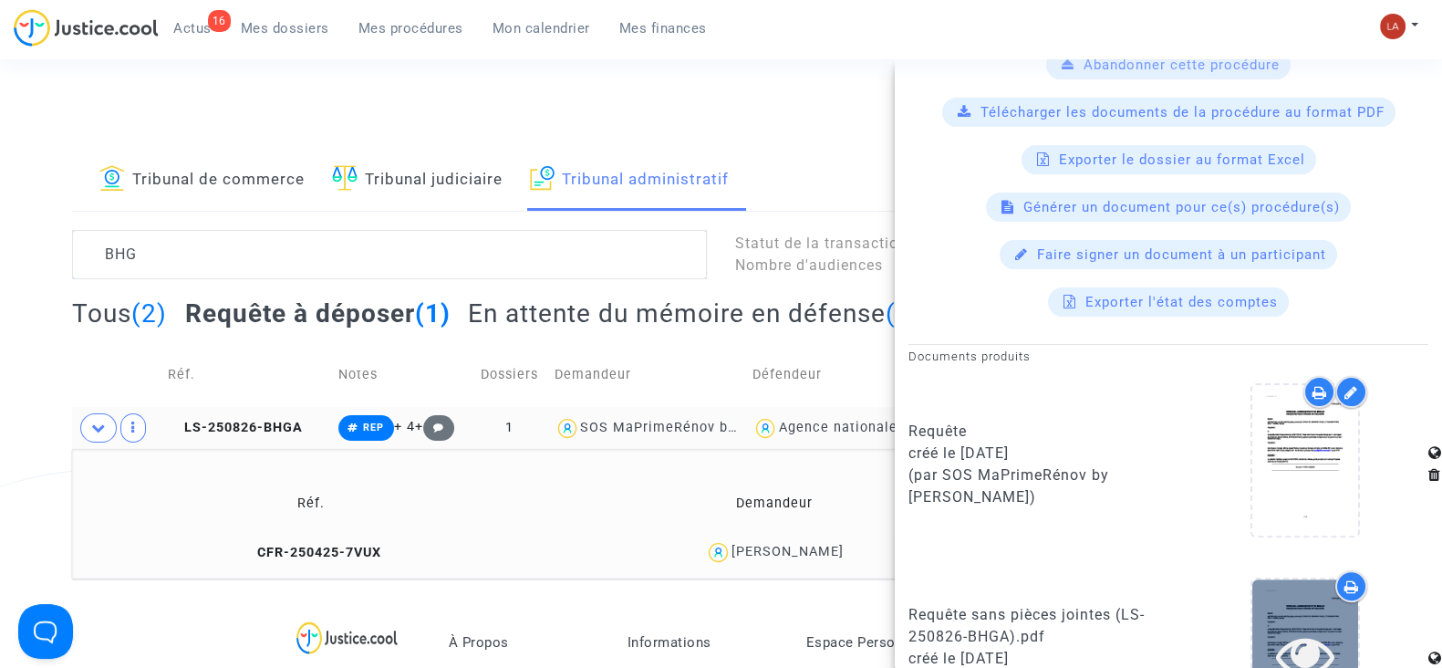
click at [1309, 628] on icon at bounding box center [1305, 655] width 59 height 58
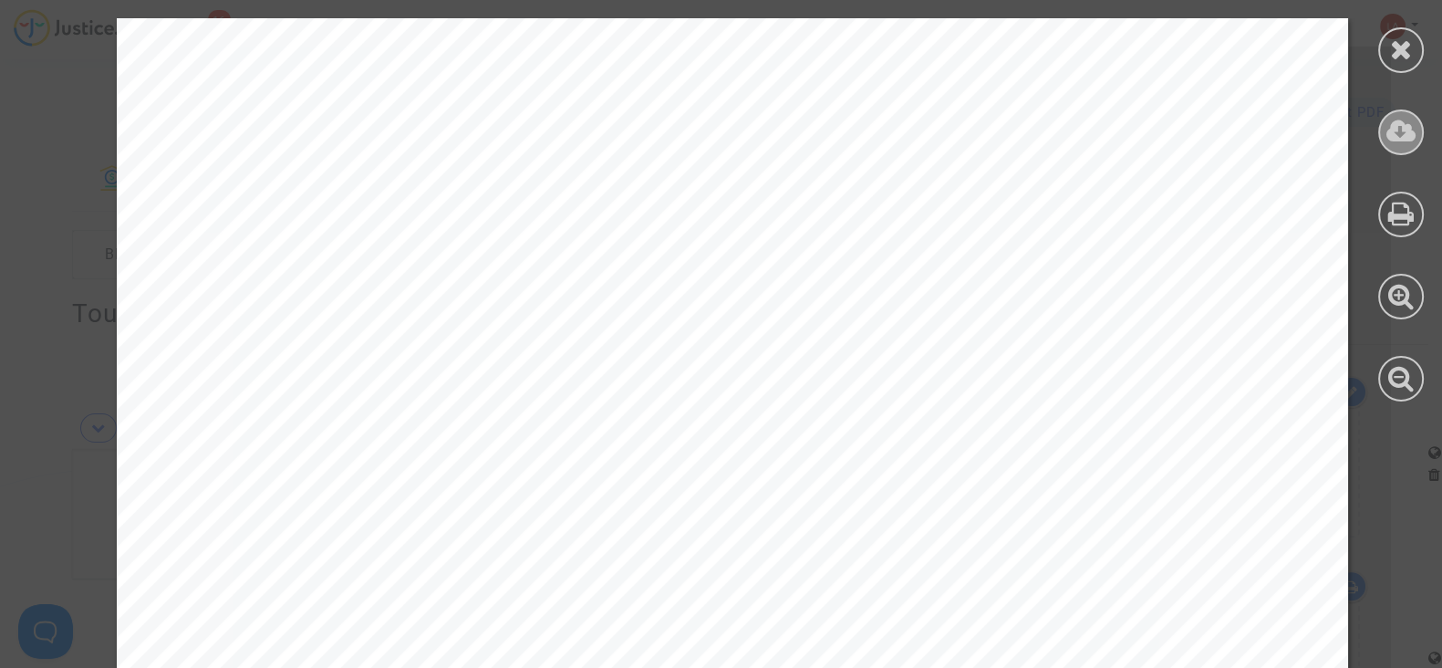
click at [1382, 139] on div at bounding box center [1401, 132] width 46 height 46
click at [1408, 50] on icon at bounding box center [1401, 49] width 23 height 27
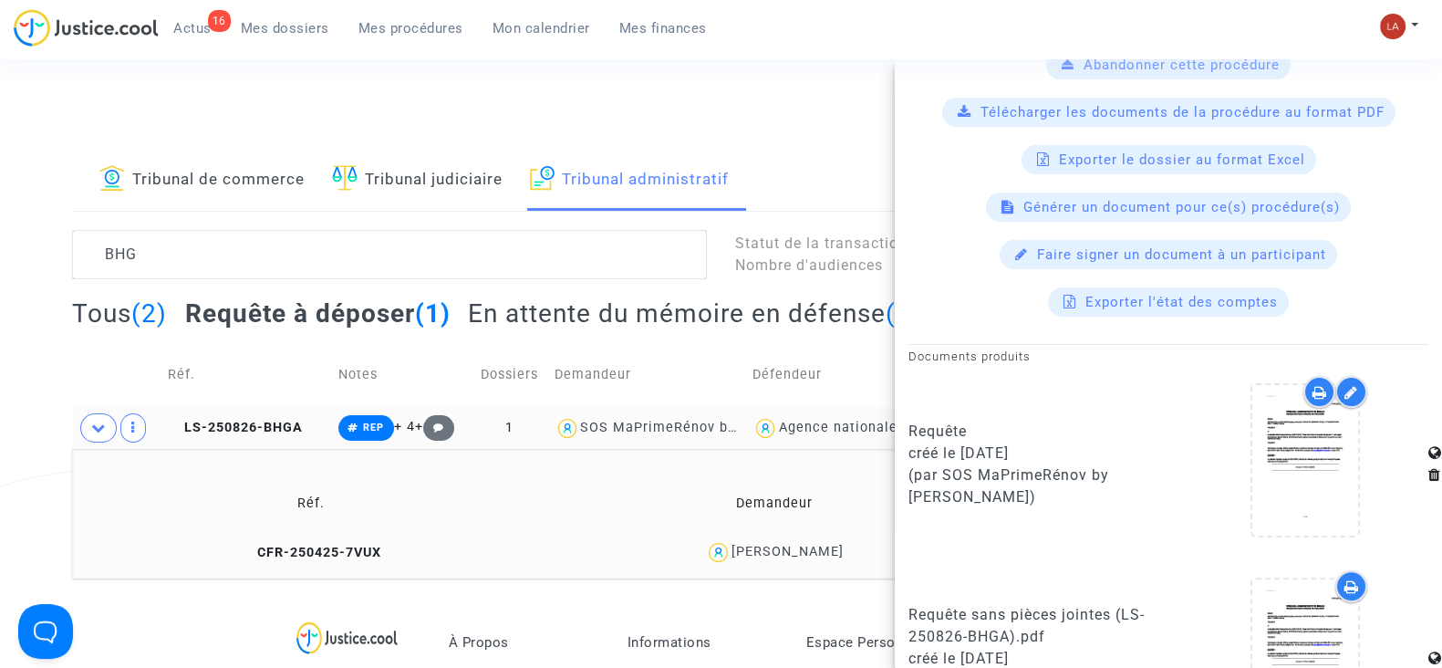
click at [363, 540] on td "CFR-250425-7VUX" at bounding box center [311, 552] width 466 height 39
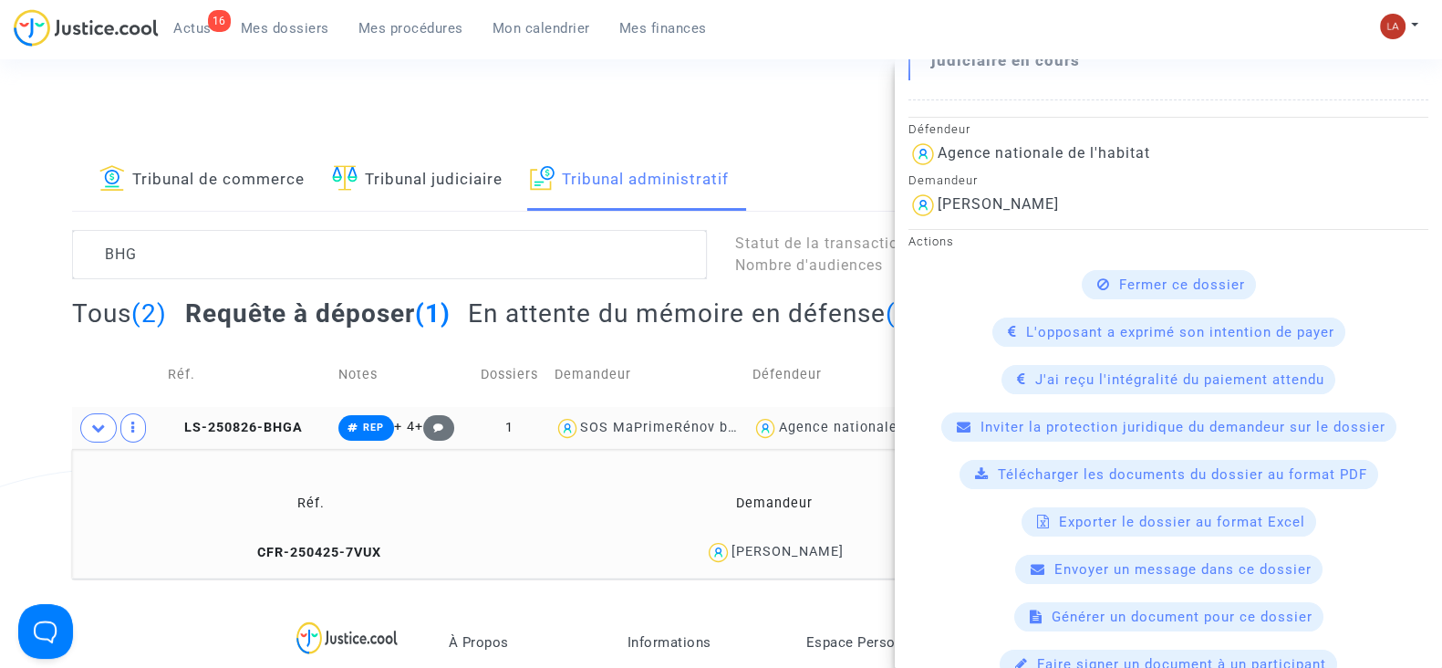
scroll to position [570, 0]
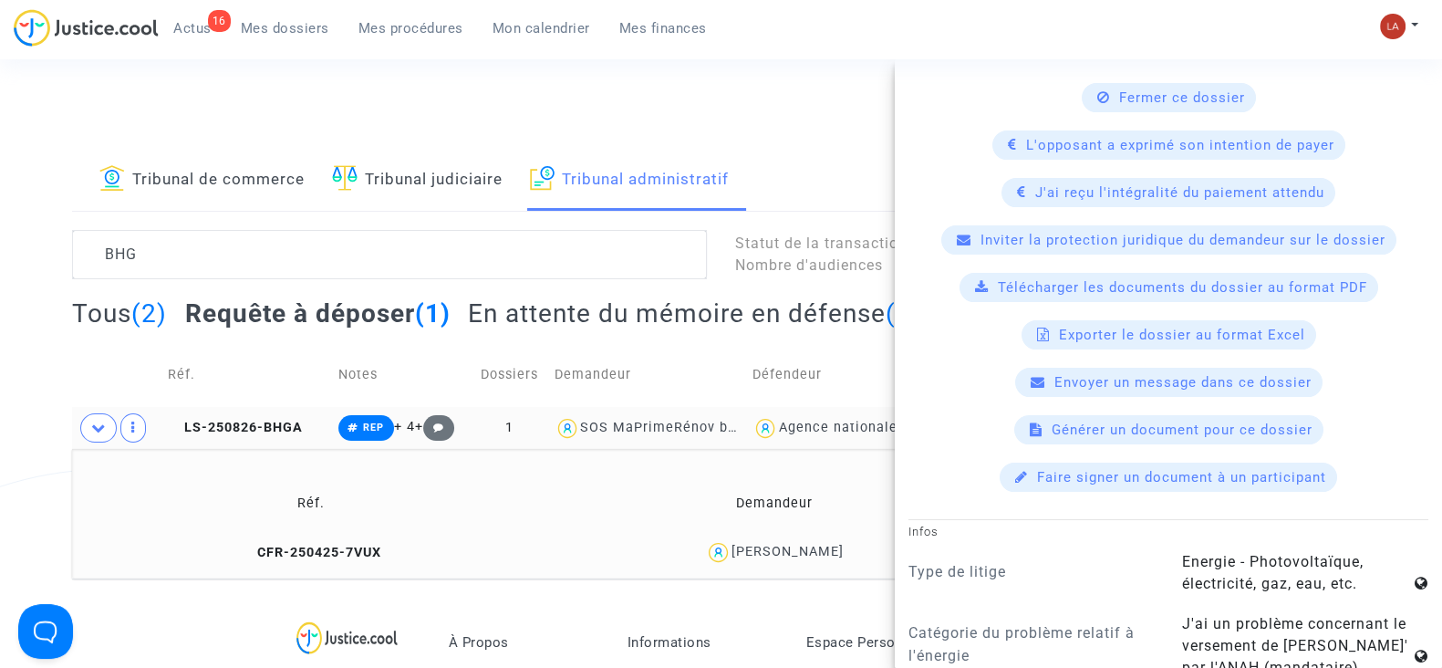
click at [1026, 279] on span "Télécharger les documents du dossier au format PDF" at bounding box center [1182, 287] width 369 height 16
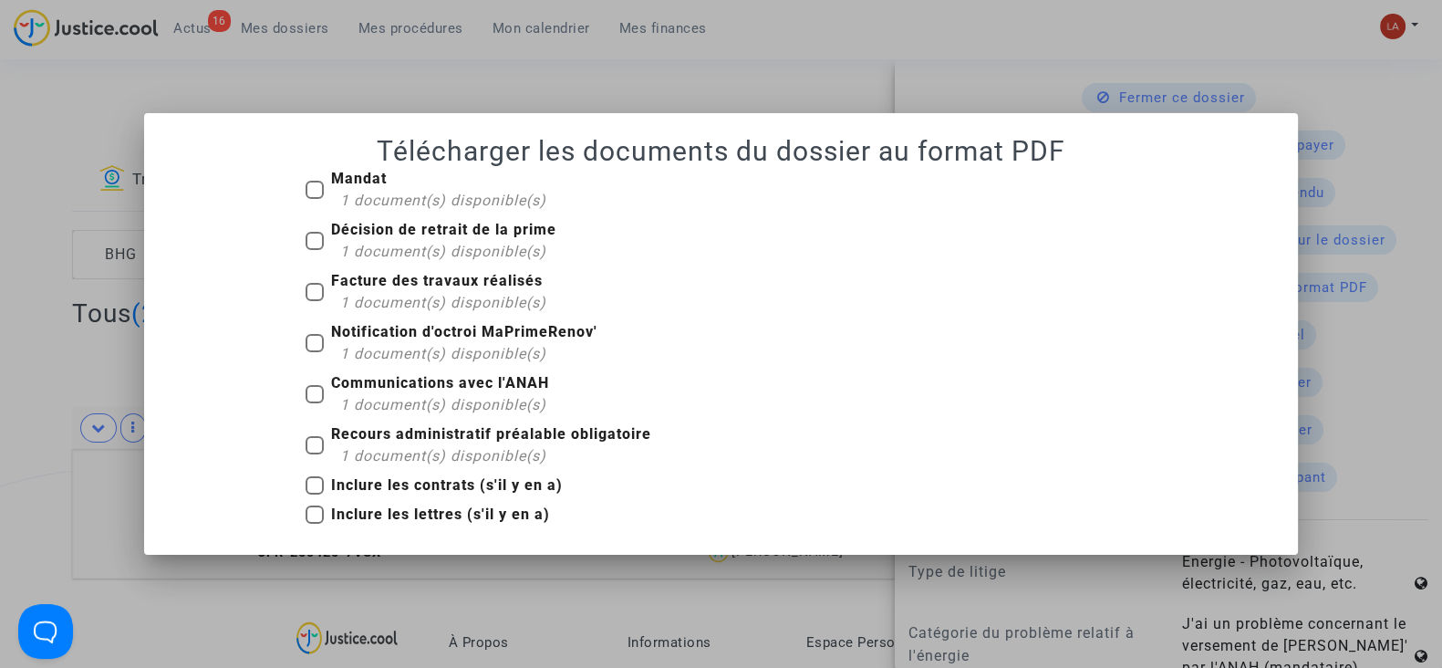
click at [435, 192] on span "1 document(s) disponible(s)" at bounding box center [443, 200] width 206 height 17
click at [315, 199] on input "Mandat 1 document(s) disponible(s)" at bounding box center [314, 199] width 1 height 1
checkbox input "true"
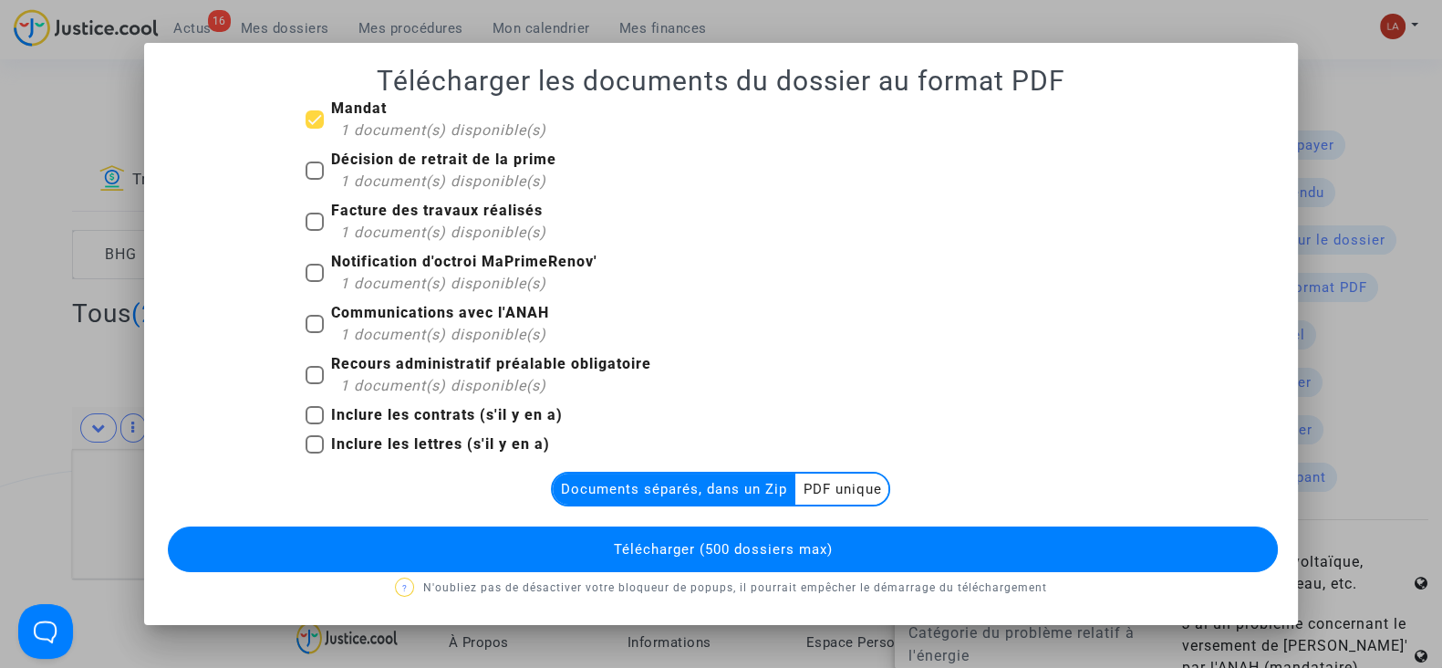
click at [369, 174] on span "1 document(s) disponible(s)" at bounding box center [443, 180] width 206 height 17
click at [315, 180] on input "Décision de retrait de la prime 1 document(s) disponible(s)" at bounding box center [314, 180] width 1 height 1
checkbox input "true"
click at [371, 212] on b "Facture des travaux réalisés" at bounding box center [437, 210] width 212 height 17
click at [315, 231] on input "Facture des travaux réalisés 1 document(s) disponible(s)" at bounding box center [314, 231] width 1 height 1
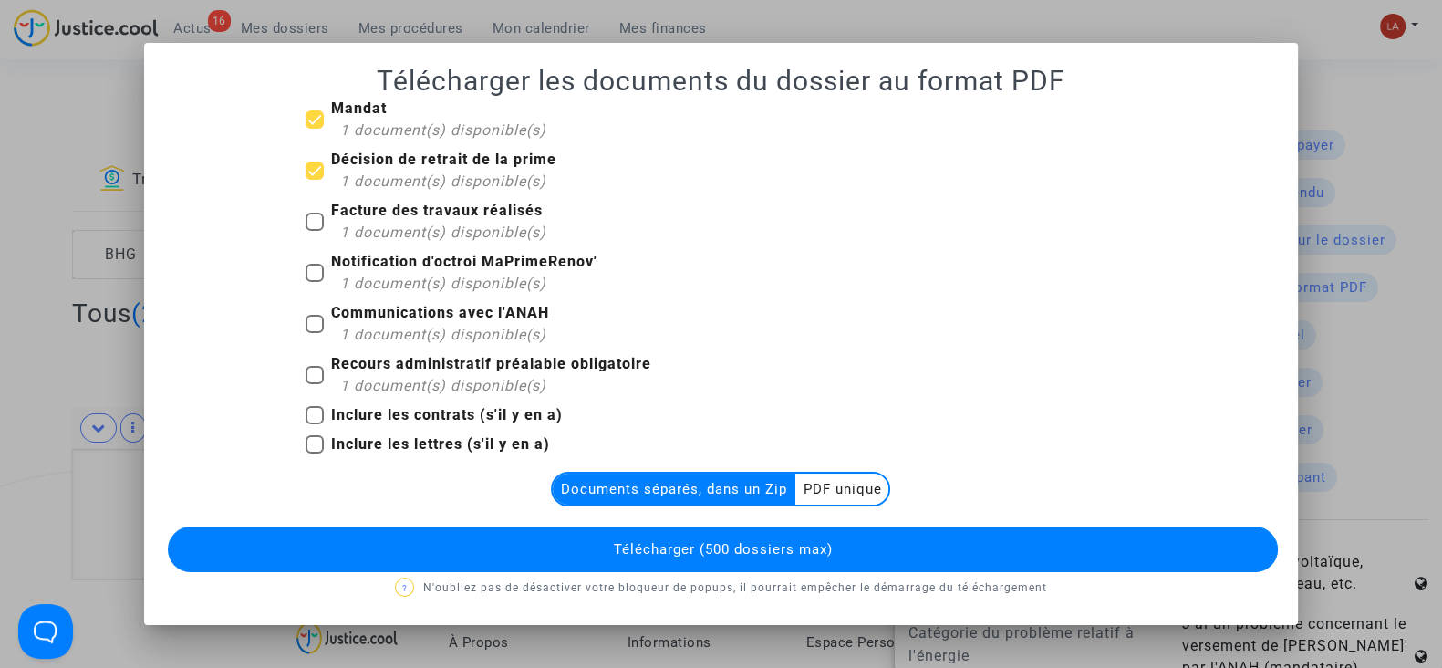
checkbox input "true"
click at [385, 278] on span "1 document(s) disponible(s)" at bounding box center [443, 283] width 206 height 17
click at [315, 282] on input "Notification d'octroi MaPrimeRenov' 1 document(s) disponible(s)" at bounding box center [314, 282] width 1 height 1
checkbox input "true"
click at [400, 354] on span "Recours administratif préalable obligatoire 1 document(s) disponible(s)" at bounding box center [491, 375] width 320 height 44
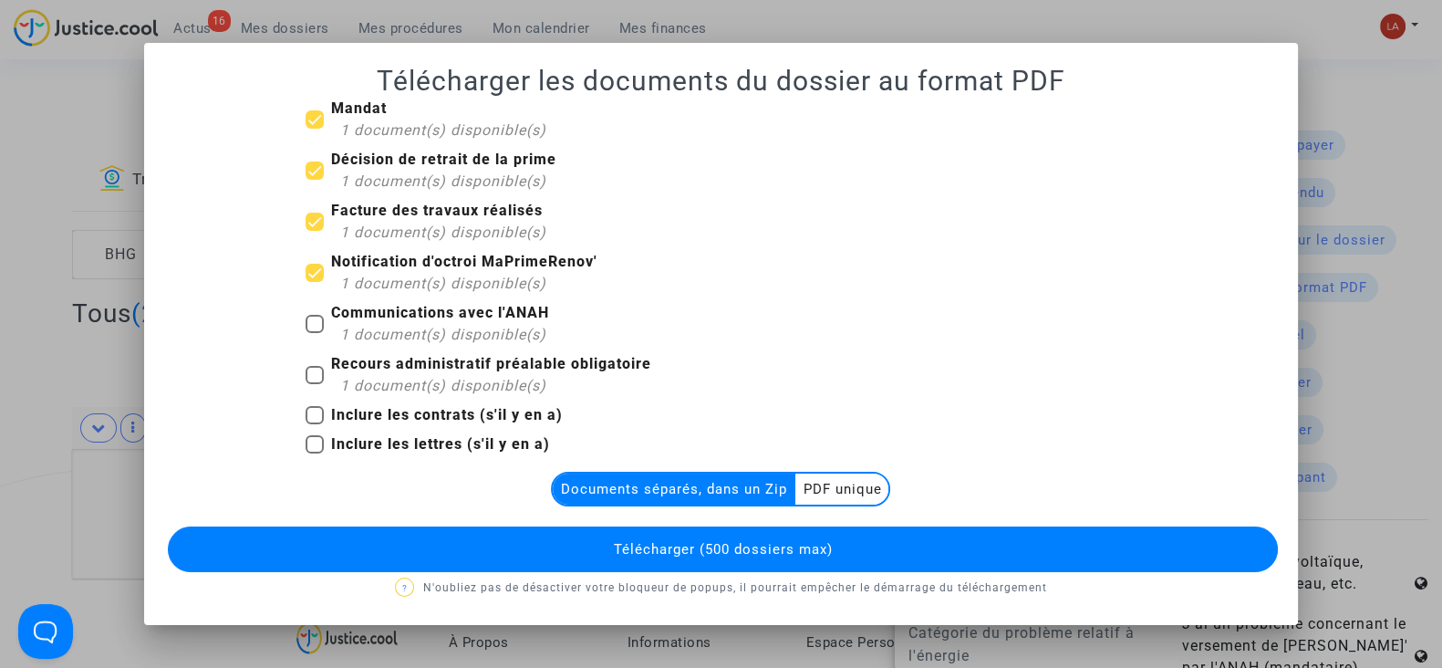
click at [315, 384] on input "Recours administratif préalable obligatoire 1 document(s) disponible(s)" at bounding box center [314, 384] width 1 height 1
checkbox input "true"
click at [587, 563] on button "Télécharger (500 dossiers max)" at bounding box center [723, 549] width 1110 height 46
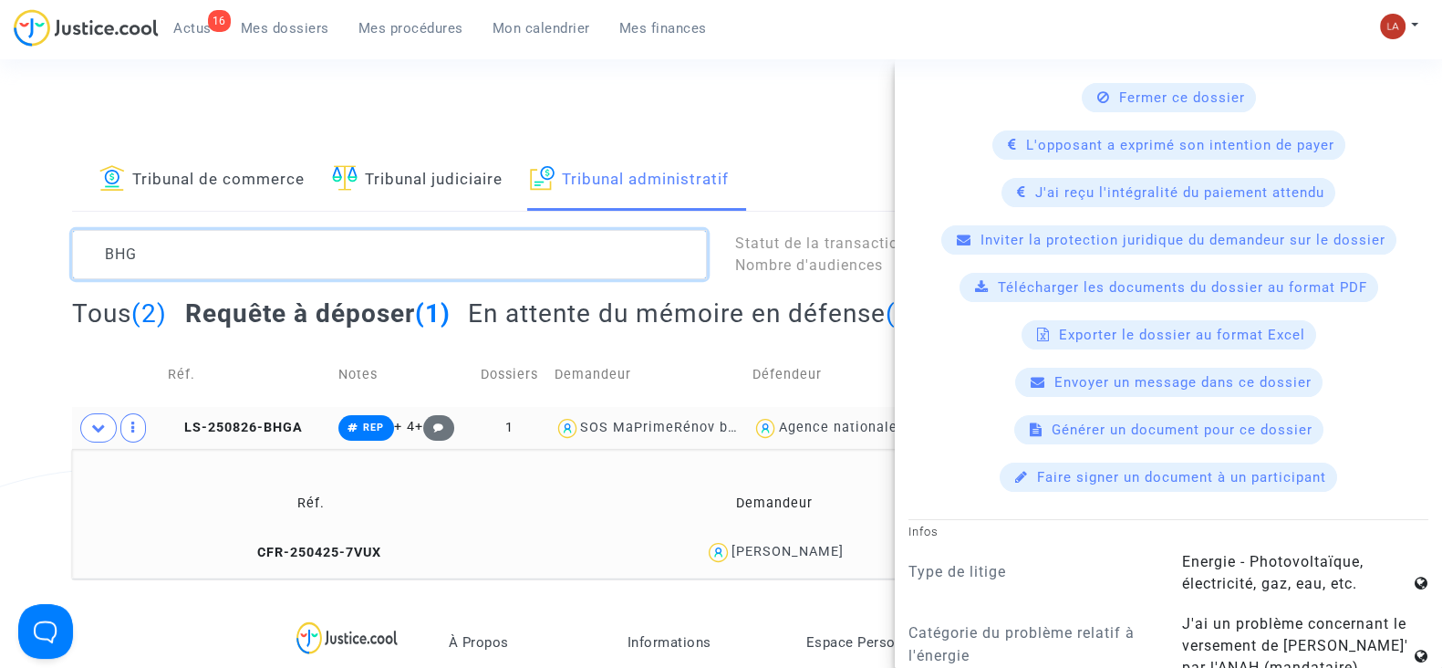
click at [468, 253] on textarea at bounding box center [389, 254] width 635 height 49
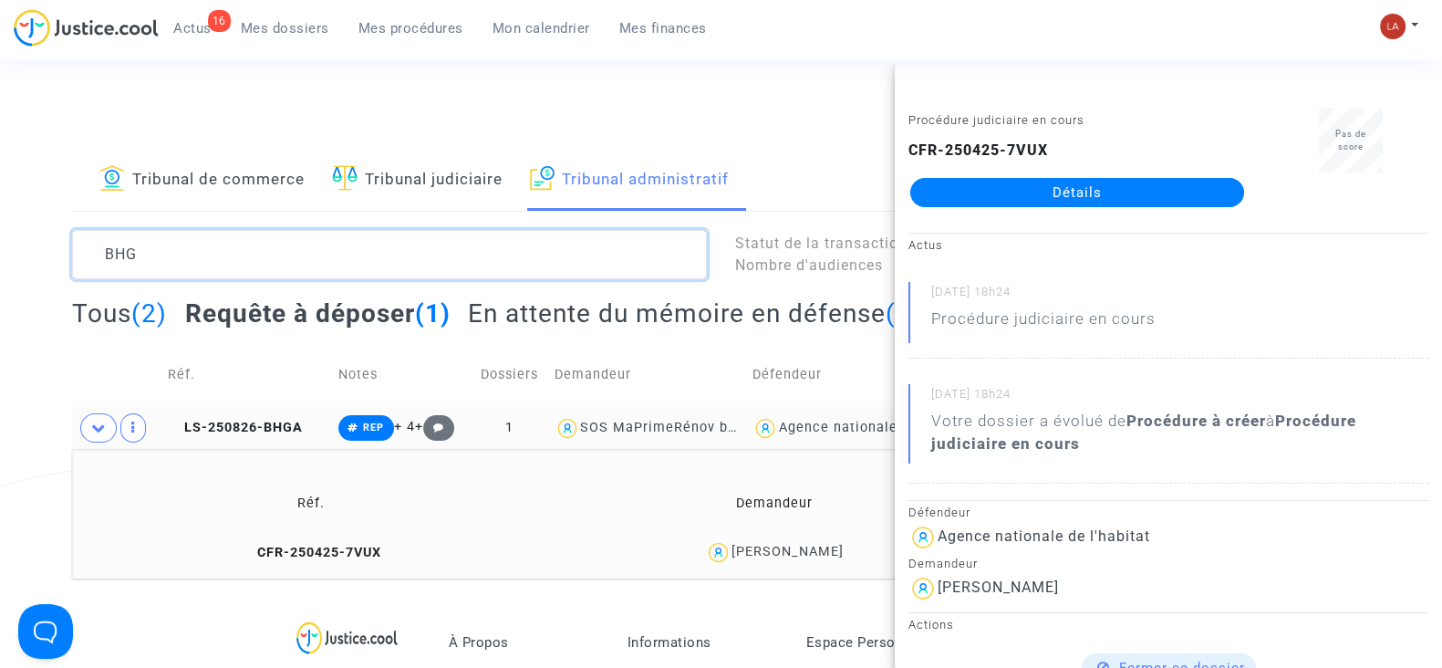
click at [468, 253] on textarea at bounding box center [389, 254] width 635 height 49
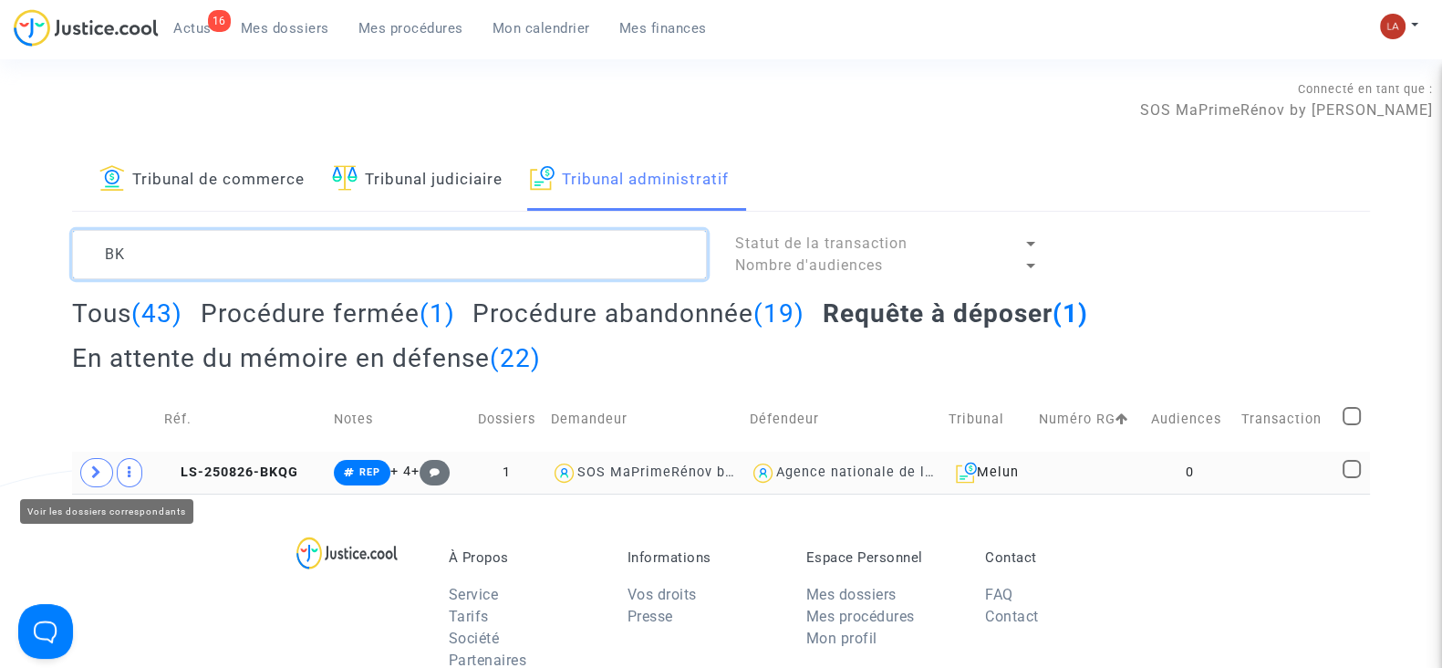
type textarea "BK"
click at [105, 474] on span at bounding box center [96, 472] width 33 height 29
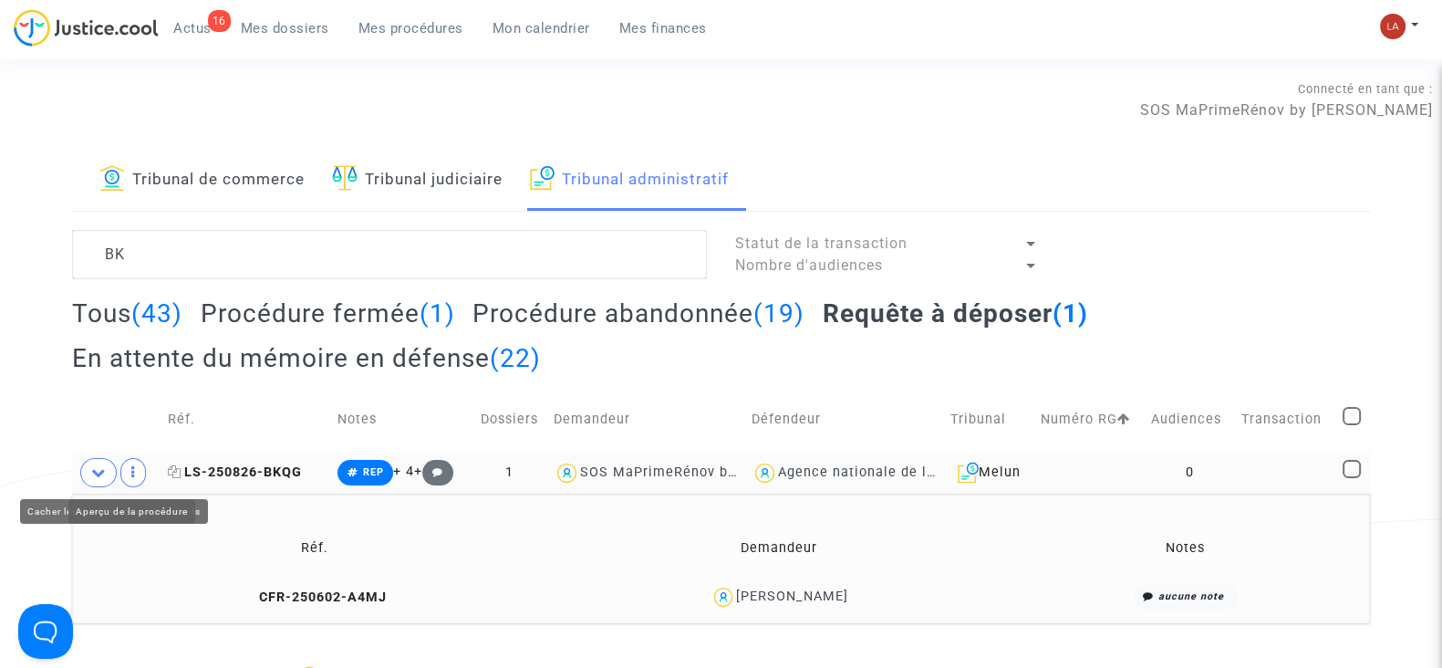
click at [208, 467] on span "LS-250826-BKQG" at bounding box center [235, 472] width 134 height 16
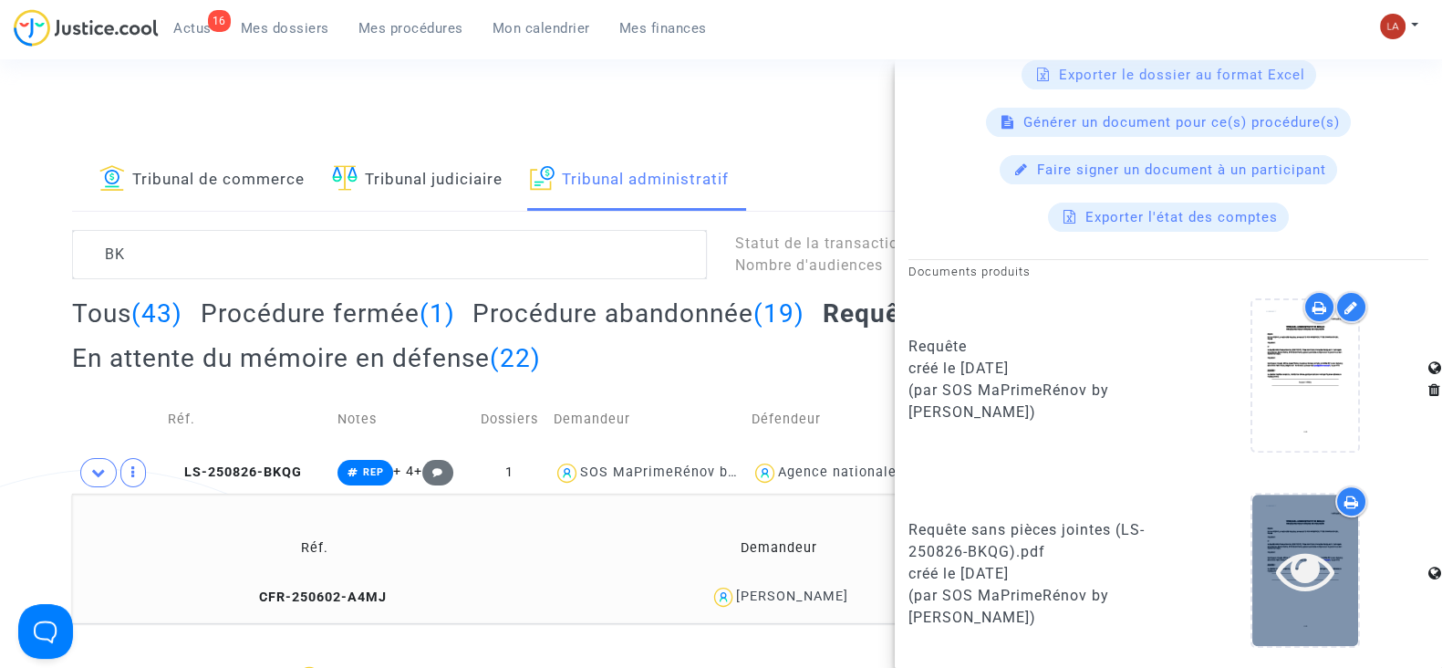
scroll to position [911, 0]
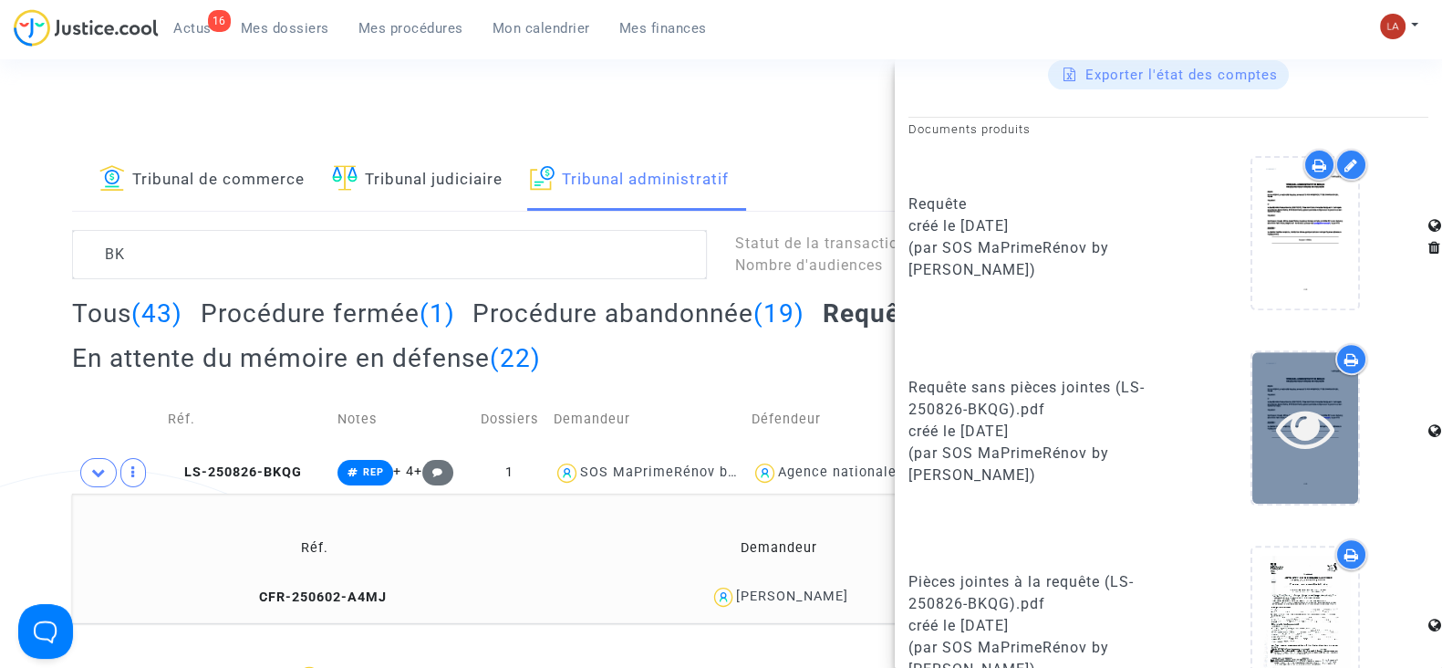
click at [1282, 472] on div at bounding box center [1305, 427] width 106 height 151
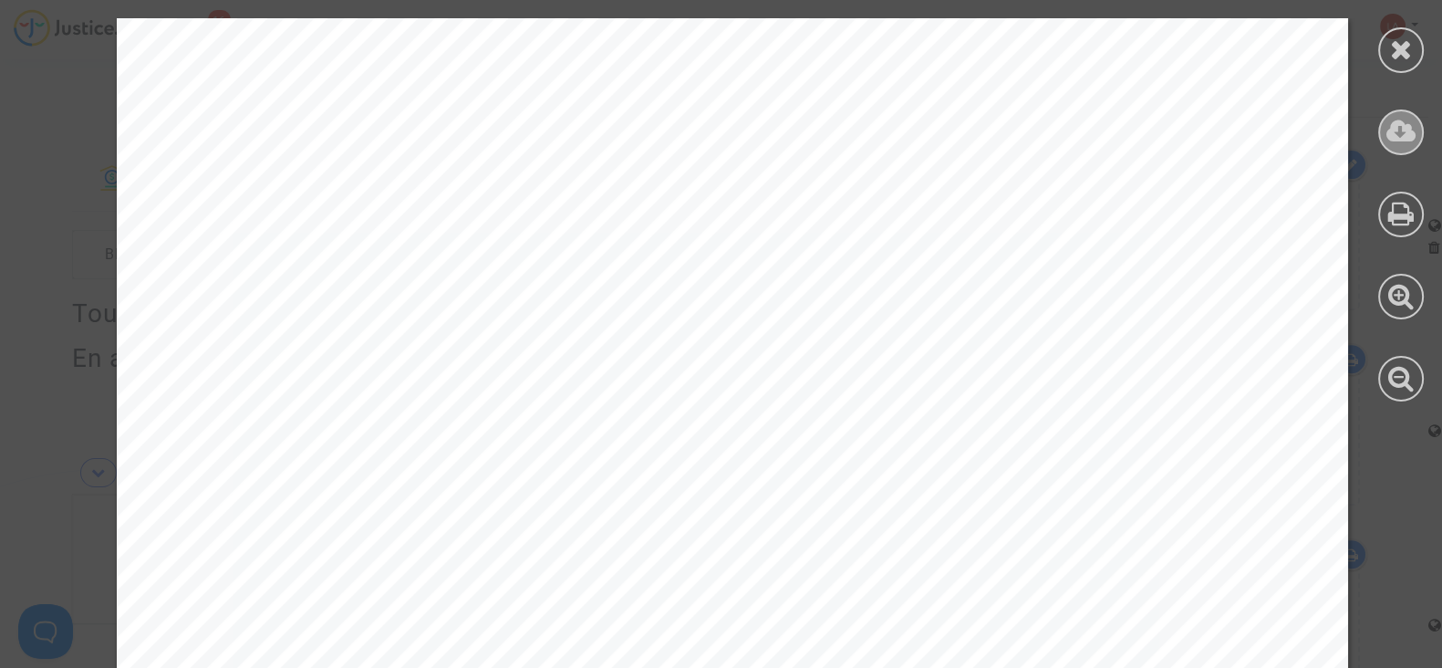
click at [1381, 130] on div at bounding box center [1401, 132] width 46 height 46
click at [1406, 59] on icon at bounding box center [1401, 49] width 23 height 27
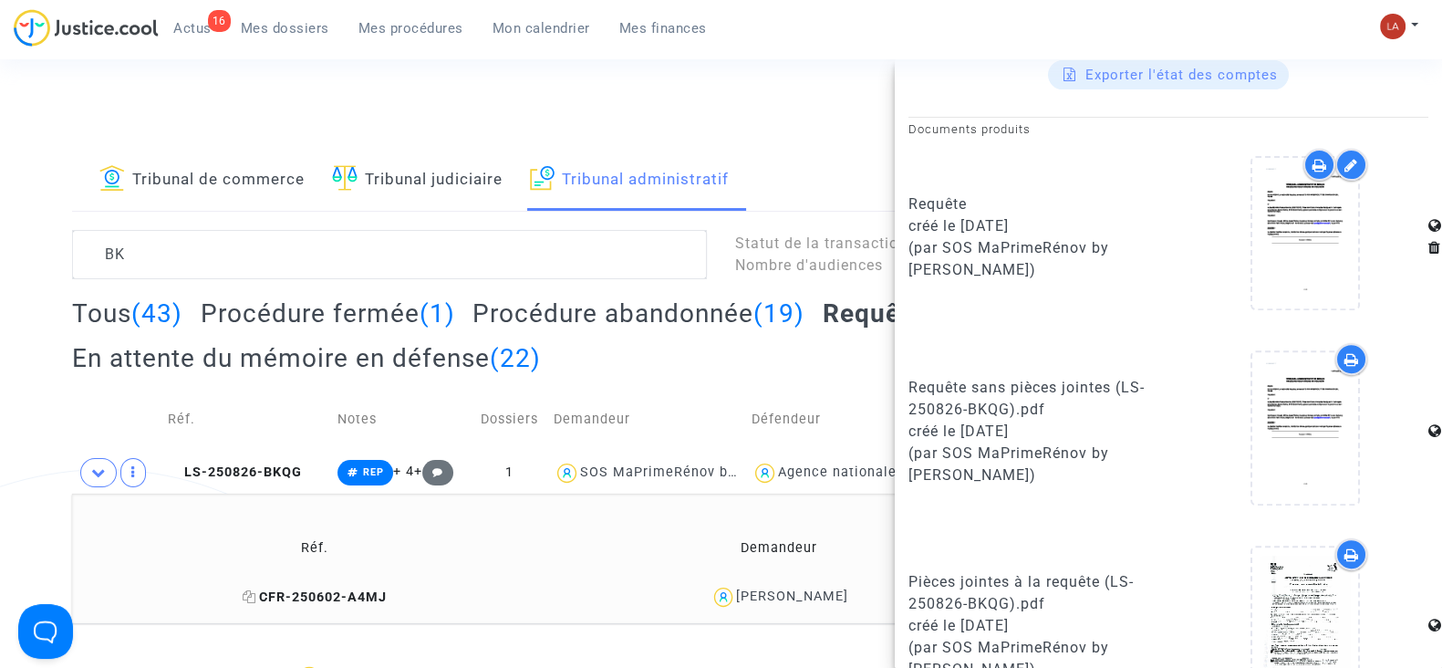
click at [289, 602] on span "CFR-250602-A4MJ" at bounding box center [315, 597] width 144 height 16
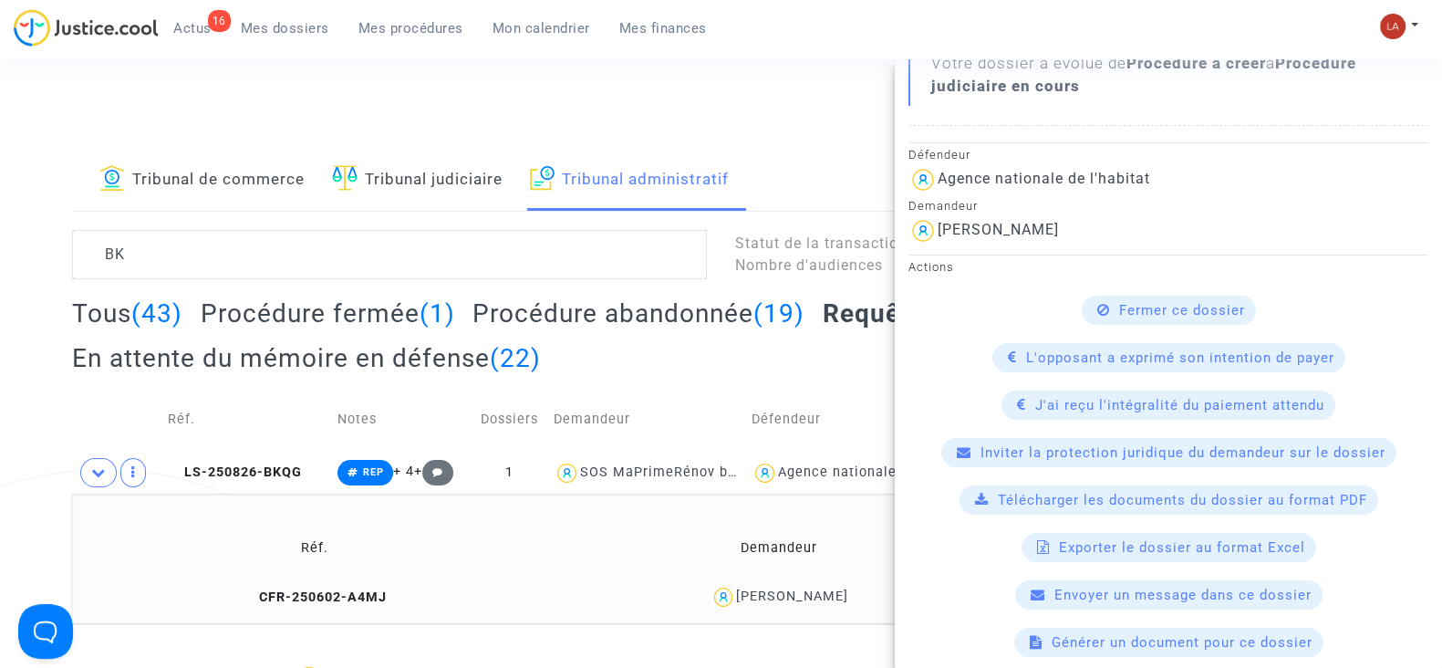
scroll to position [455, 0]
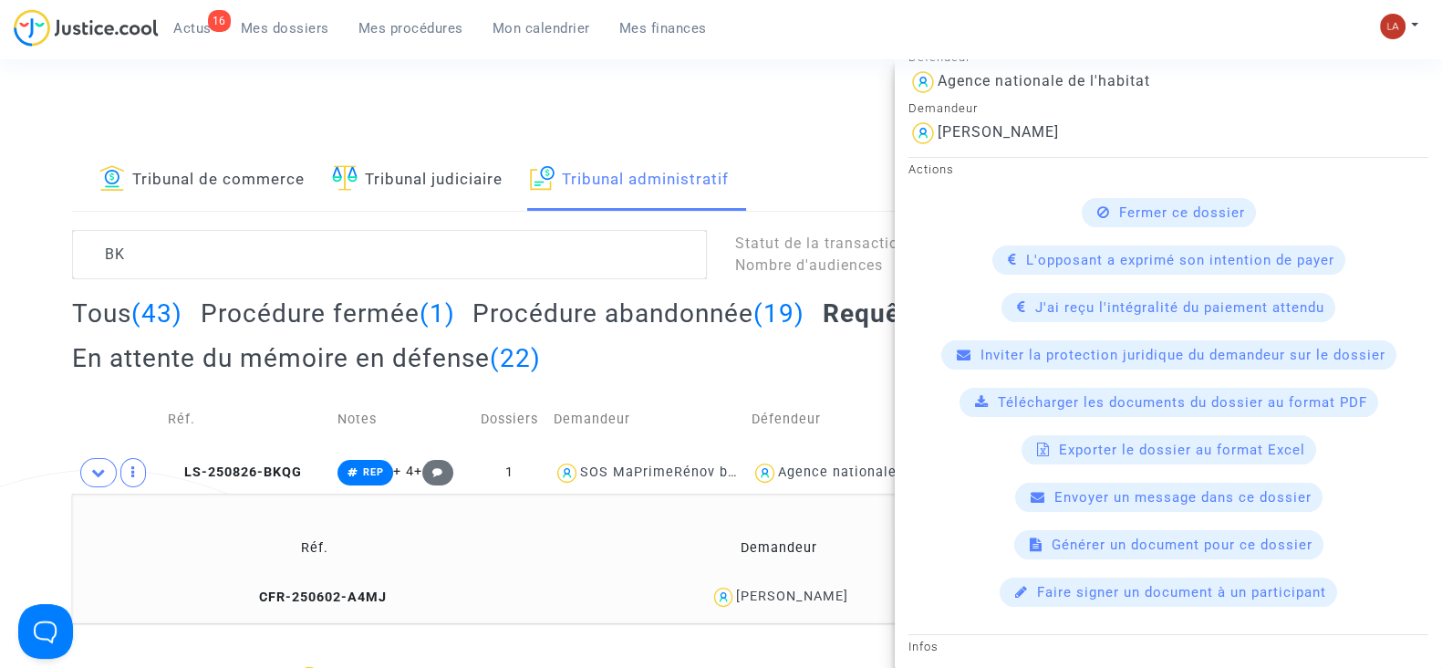
click at [1067, 394] on span "Télécharger les documents du dossier au format PDF" at bounding box center [1182, 402] width 369 height 16
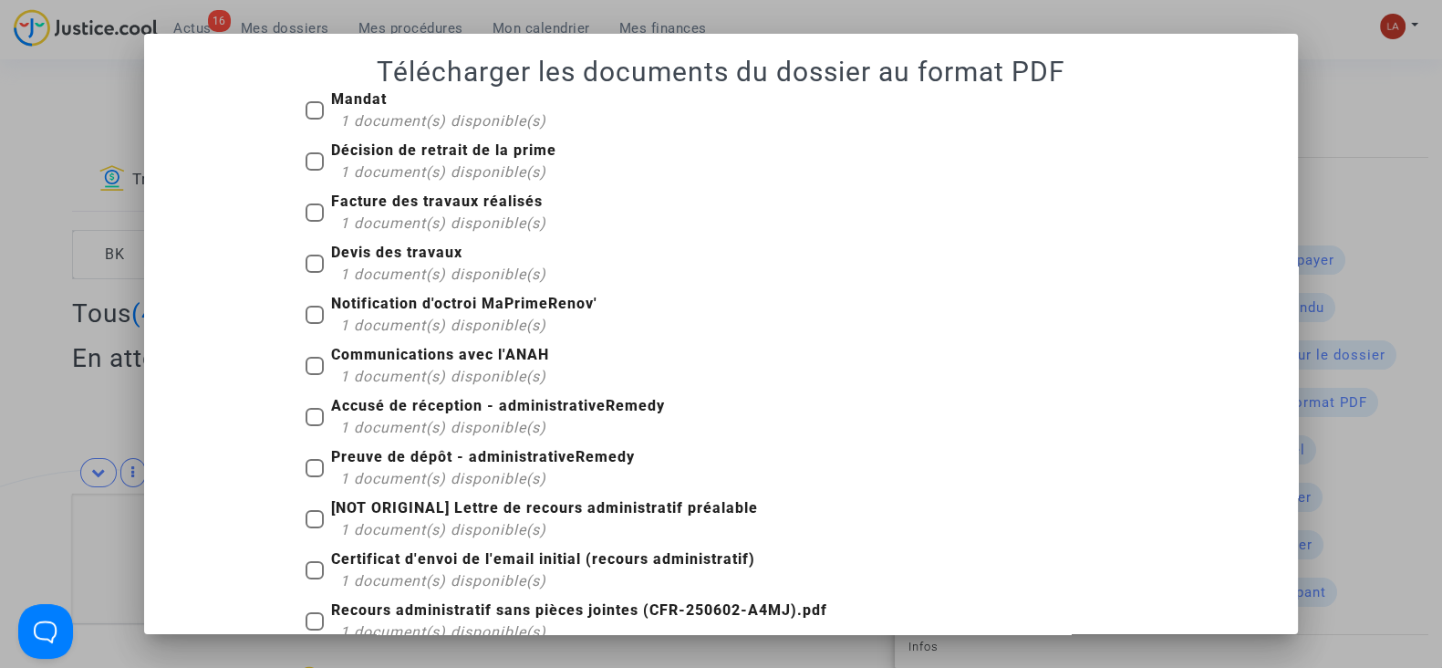
click at [370, 125] on span "1 document(s) disponible(s)" at bounding box center [443, 120] width 206 height 17
click at [315, 120] on input "Mandat 1 document(s) disponible(s)" at bounding box center [314, 119] width 1 height 1
checkbox input "true"
click at [402, 163] on span "1 document(s) disponible(s)" at bounding box center [443, 171] width 206 height 17
click at [315, 171] on input "Décision de retrait de la prime 1 document(s) disponible(s)" at bounding box center [314, 171] width 1 height 1
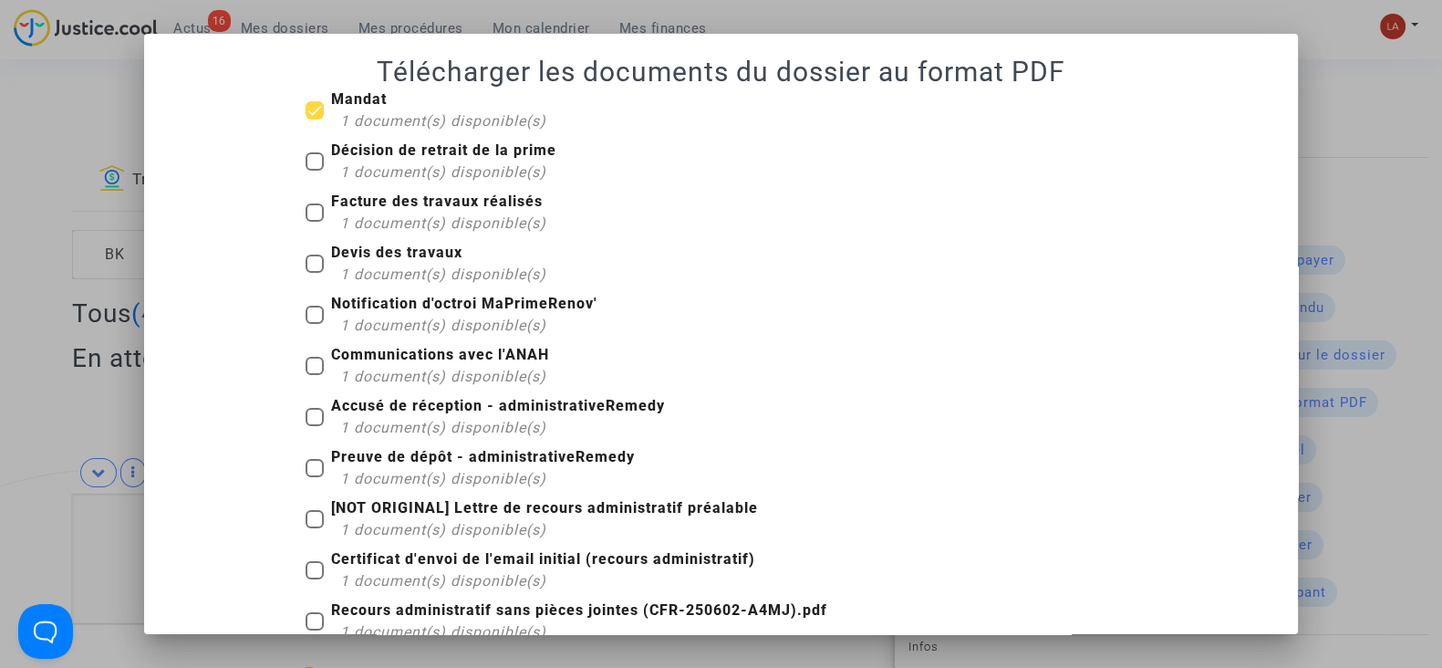
checkbox input "true"
click at [382, 206] on b "Facture des travaux réalisés" at bounding box center [437, 200] width 212 height 17
click at [315, 222] on input "Facture des travaux réalisés 1 document(s) disponible(s)" at bounding box center [314, 222] width 1 height 1
checkbox input "true"
click at [369, 272] on span "1 document(s) disponible(s)" at bounding box center [443, 273] width 206 height 17
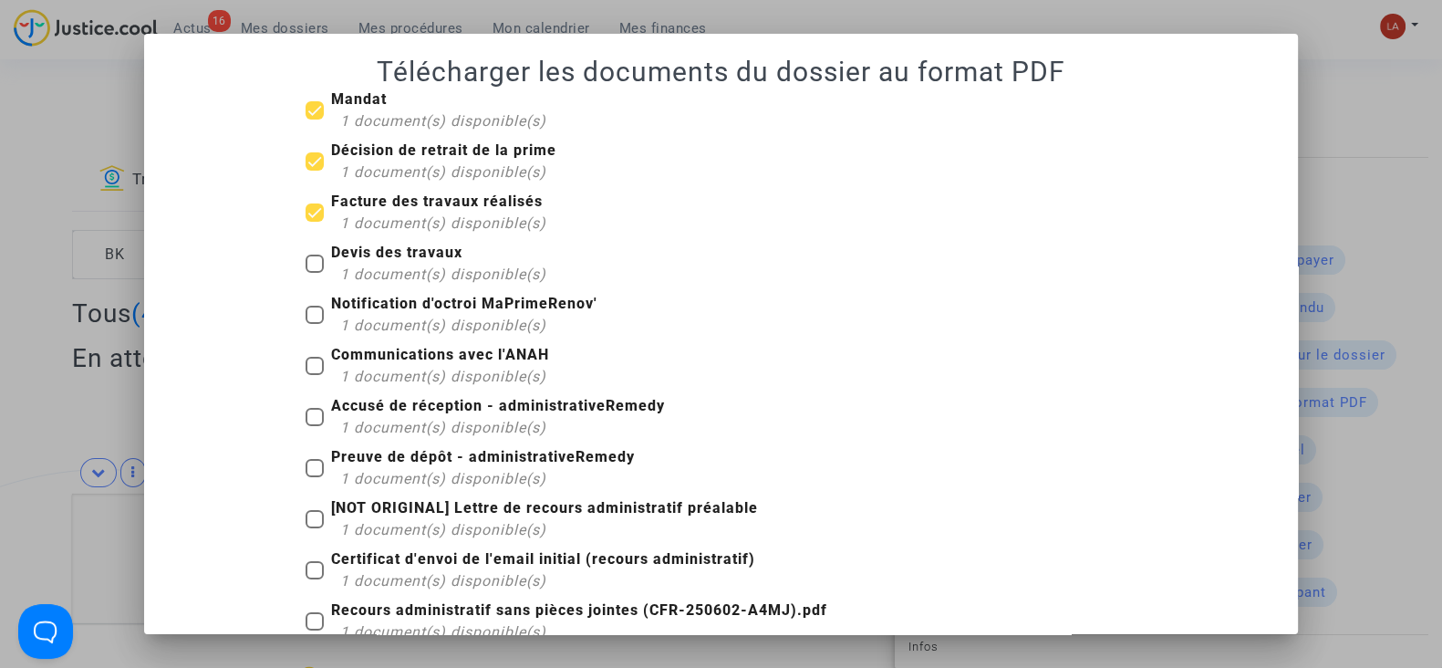
click at [315, 273] on input "Devis des travaux 1 document(s) disponible(s)" at bounding box center [314, 273] width 1 height 1
checkbox input "true"
click at [385, 311] on b "Notification d'octroi MaPrimeRenov'" at bounding box center [464, 303] width 266 height 17
click at [315, 324] on input "Notification d'octroi MaPrimeRenov' 1 document(s) disponible(s)" at bounding box center [314, 324] width 1 height 1
checkbox input "true"
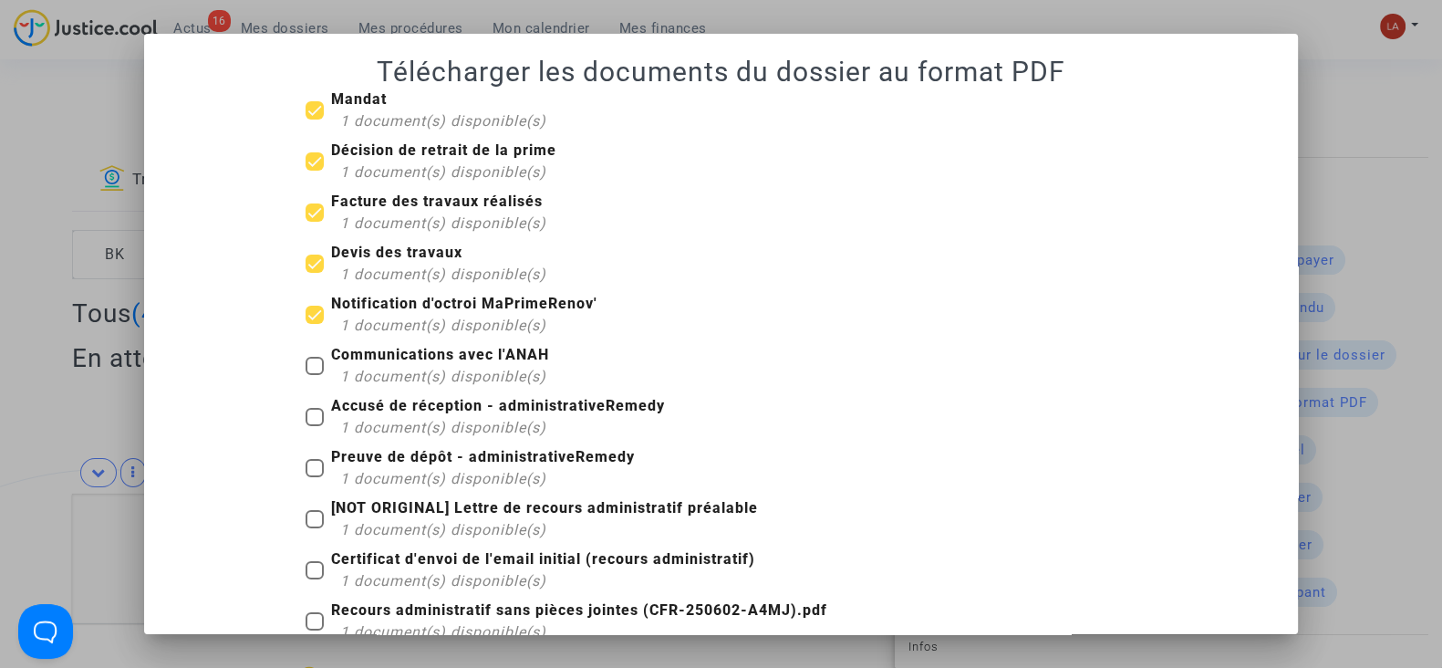
click at [442, 426] on span "1 document(s) disponible(s)" at bounding box center [443, 427] width 206 height 17
click at [315, 426] on input "Accusé de réception - administrativeRemedy 1 document(s) disponible(s)" at bounding box center [314, 426] width 1 height 1
checkbox input "true"
click at [447, 462] on b "Preuve de dépôt - administrativeRemedy" at bounding box center [483, 456] width 304 height 17
click at [315, 477] on input "Preuve de dépôt - administrativeRemedy 1 document(s) disponible(s)" at bounding box center [314, 477] width 1 height 1
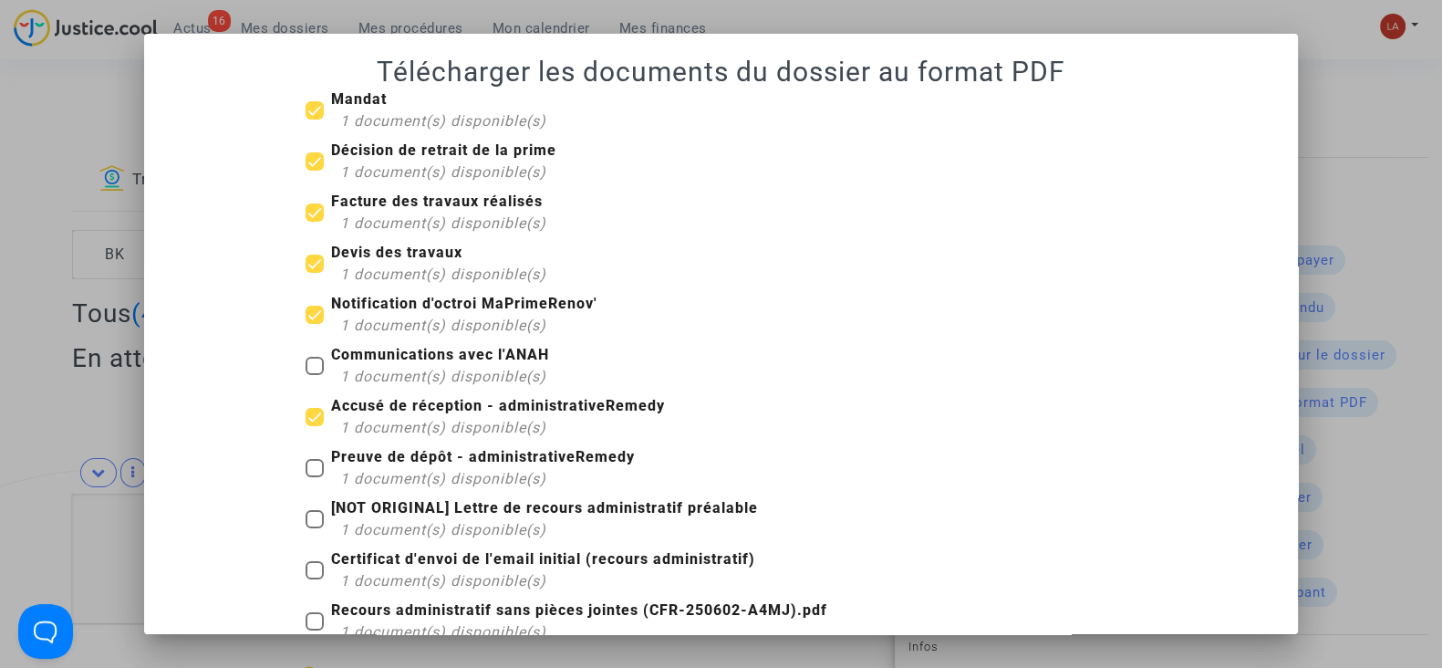
checkbox input "true"
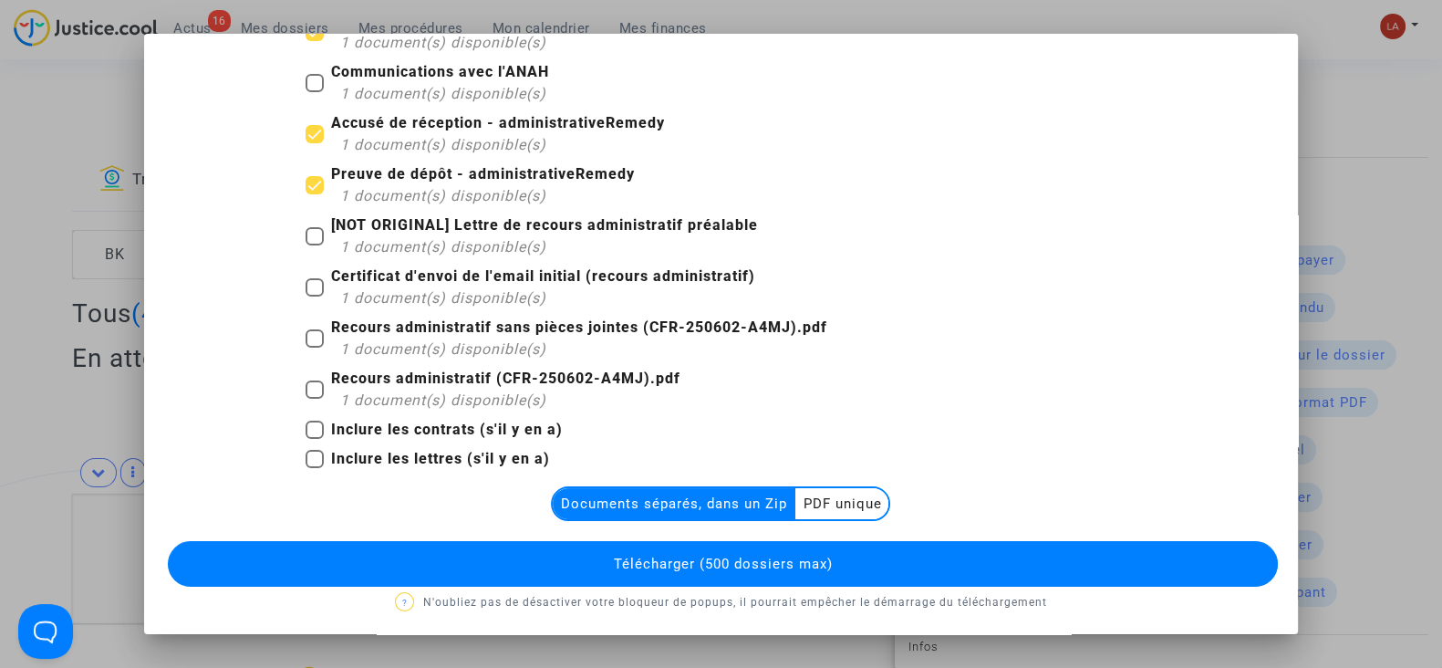
scroll to position [286, 0]
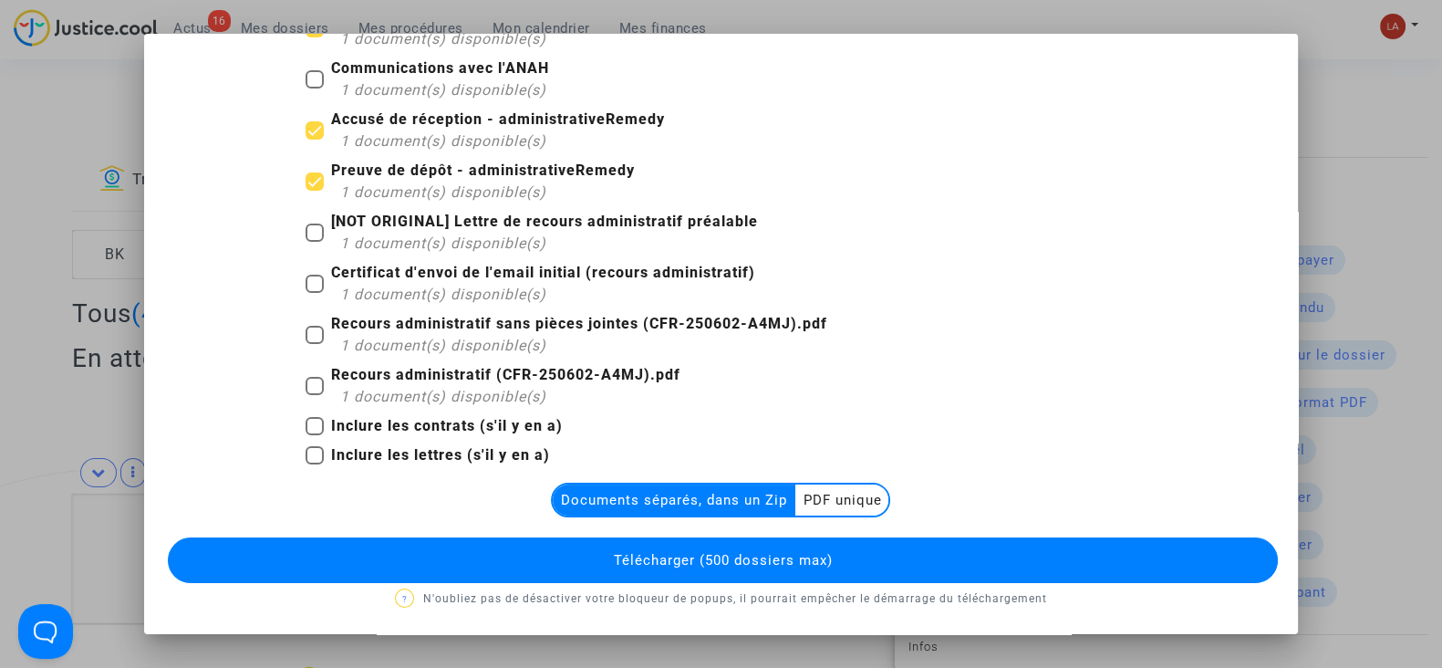
click at [366, 453] on b "Inclure les lettres (s'il y en a)" at bounding box center [440, 454] width 219 height 17
click at [315, 464] on input "Inclure les lettres (s'il y en a)" at bounding box center [314, 464] width 1 height 1
checkbox input "true"
click at [528, 330] on b "Recours administratif sans pièces jointes (CFR-250602-A4MJ).pdf" at bounding box center [579, 323] width 496 height 17
click at [315, 344] on input "Recours administratif sans pièces jointes (CFR-250602-A4MJ).pdf 1 document(s) d…" at bounding box center [314, 344] width 1 height 1
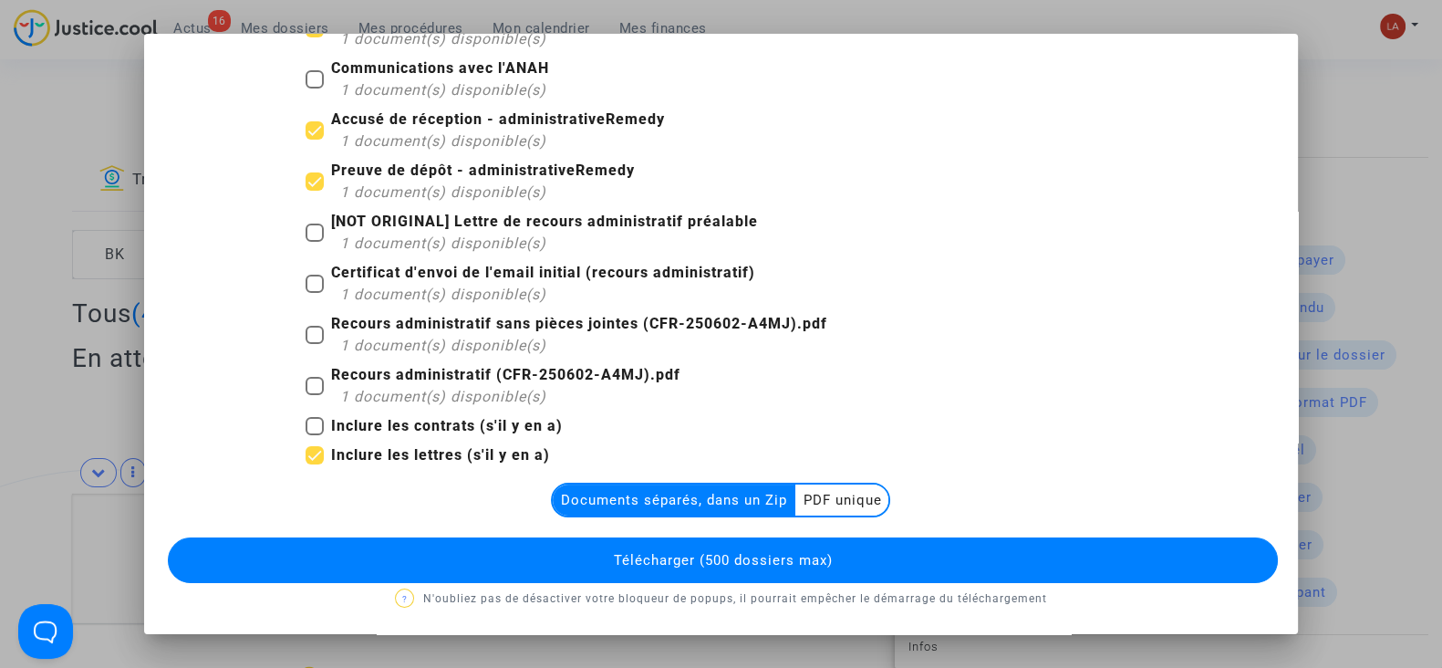
checkbox input "true"
click at [750, 547] on button "Télécharger (500 dossiers max)" at bounding box center [723, 560] width 1110 height 46
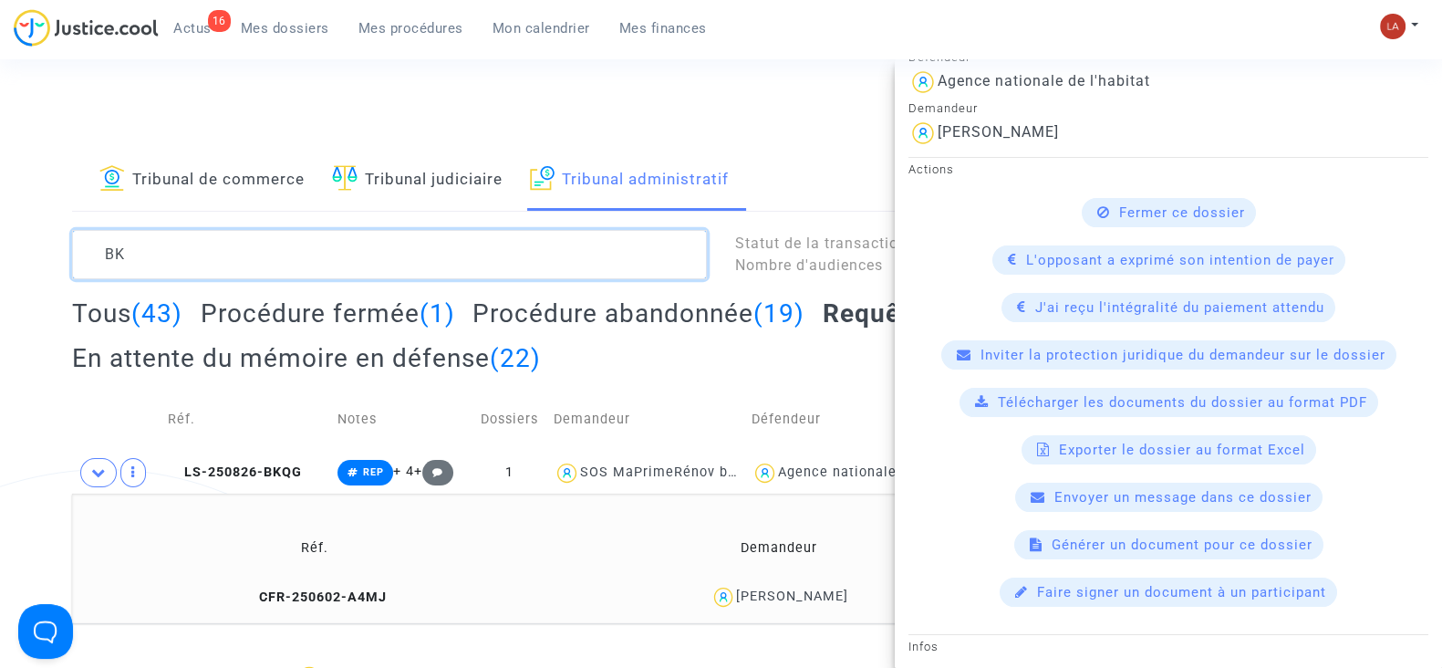
click at [131, 244] on textarea at bounding box center [389, 254] width 635 height 49
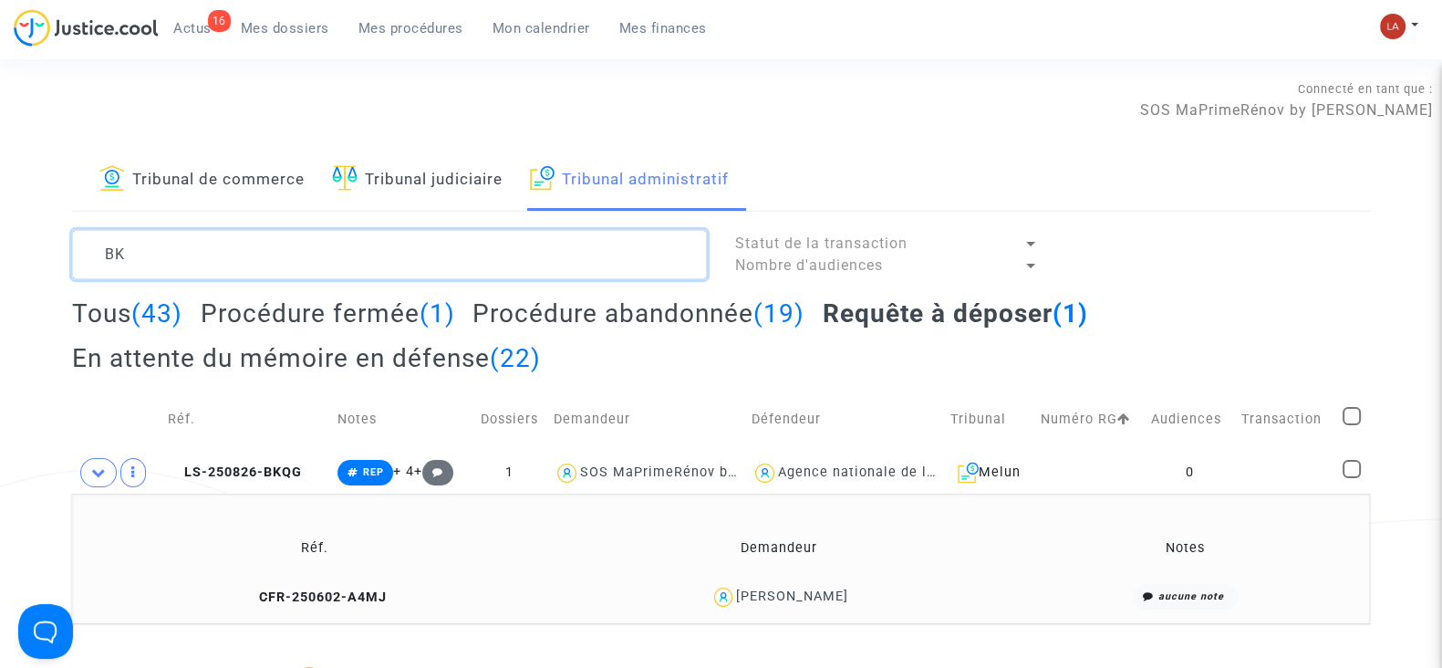
scroll to position [0, 0]
drag, startPoint x: 112, startPoint y: 247, endPoint x: 125, endPoint y: 254, distance: 14.3
click at [125, 254] on textarea at bounding box center [389, 254] width 635 height 49
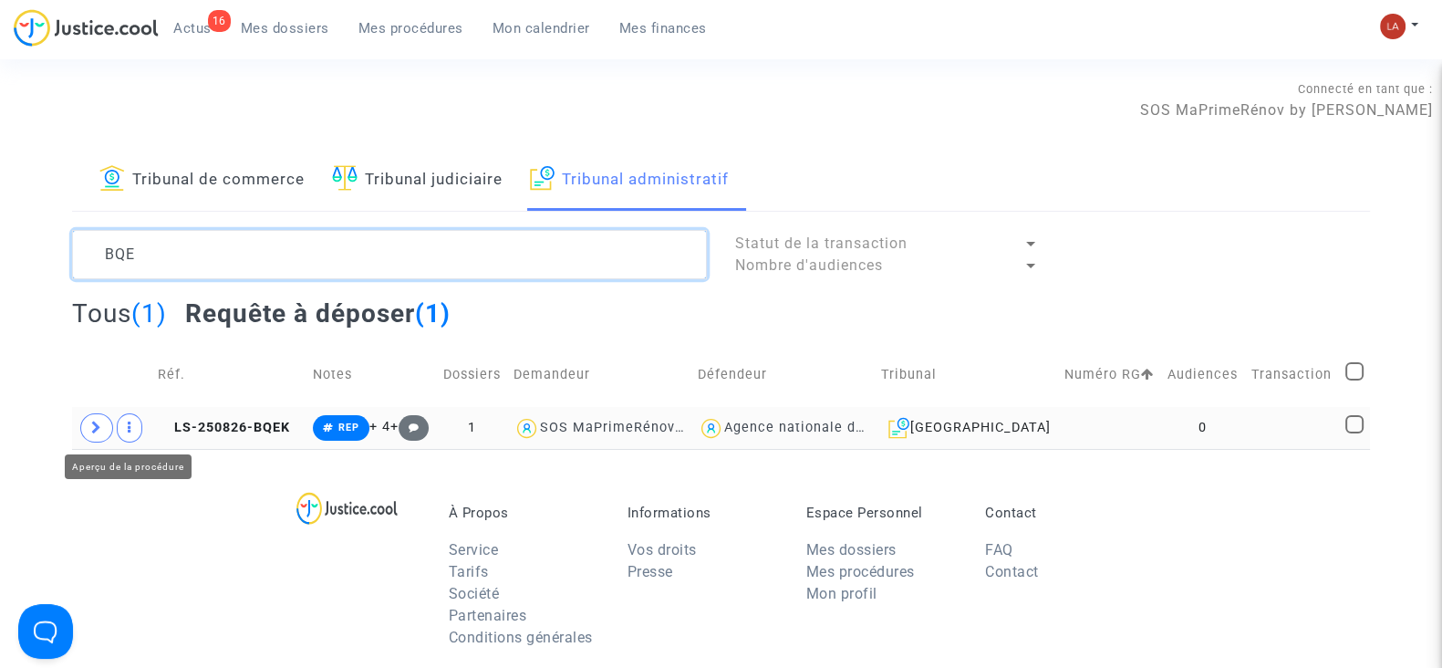
type textarea "BQE"
click at [109, 427] on span at bounding box center [96, 427] width 33 height 29
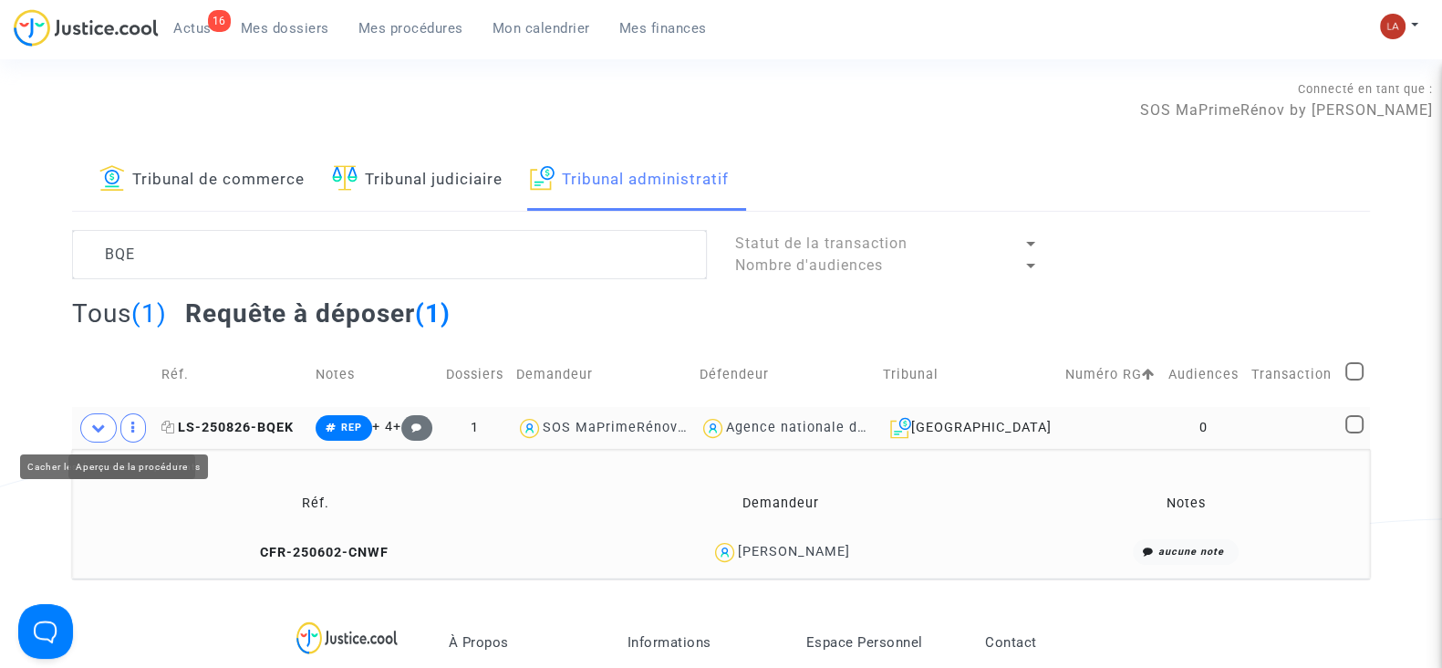
click at [217, 431] on span "LS-250826-BQEK" at bounding box center [227, 428] width 132 height 16
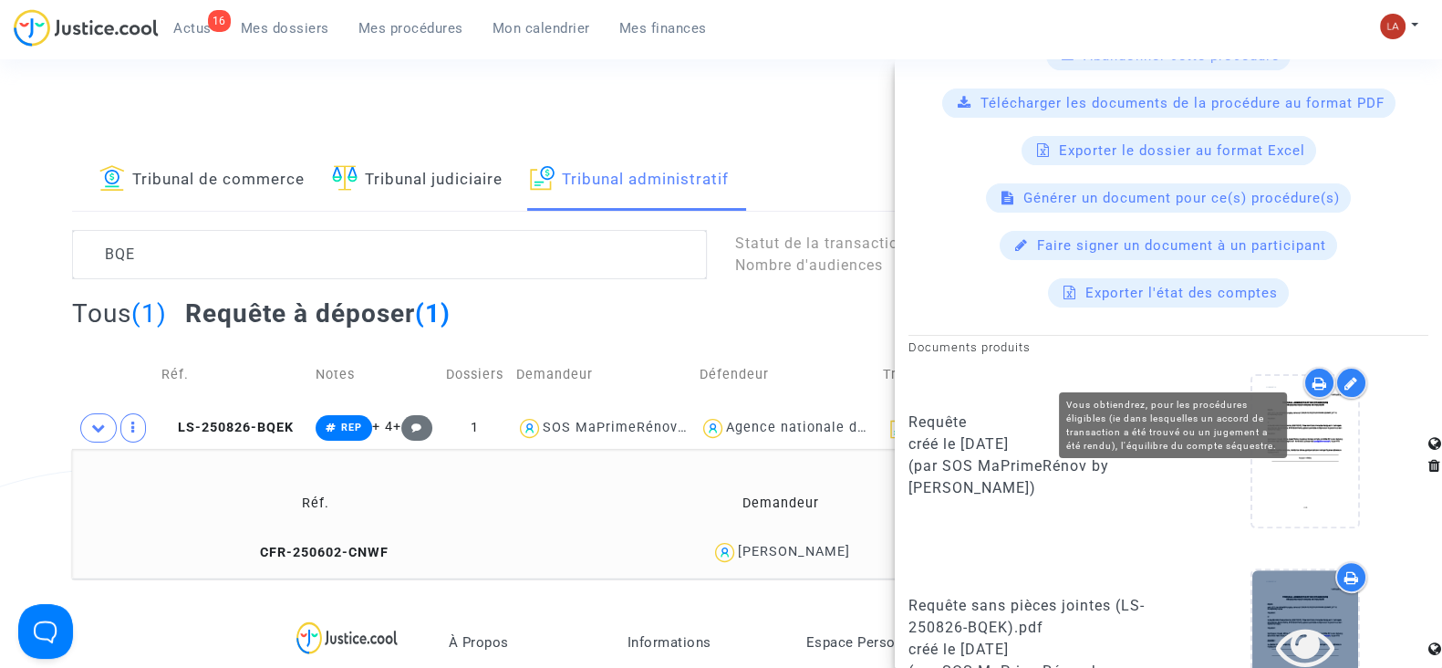
scroll to position [797, 0]
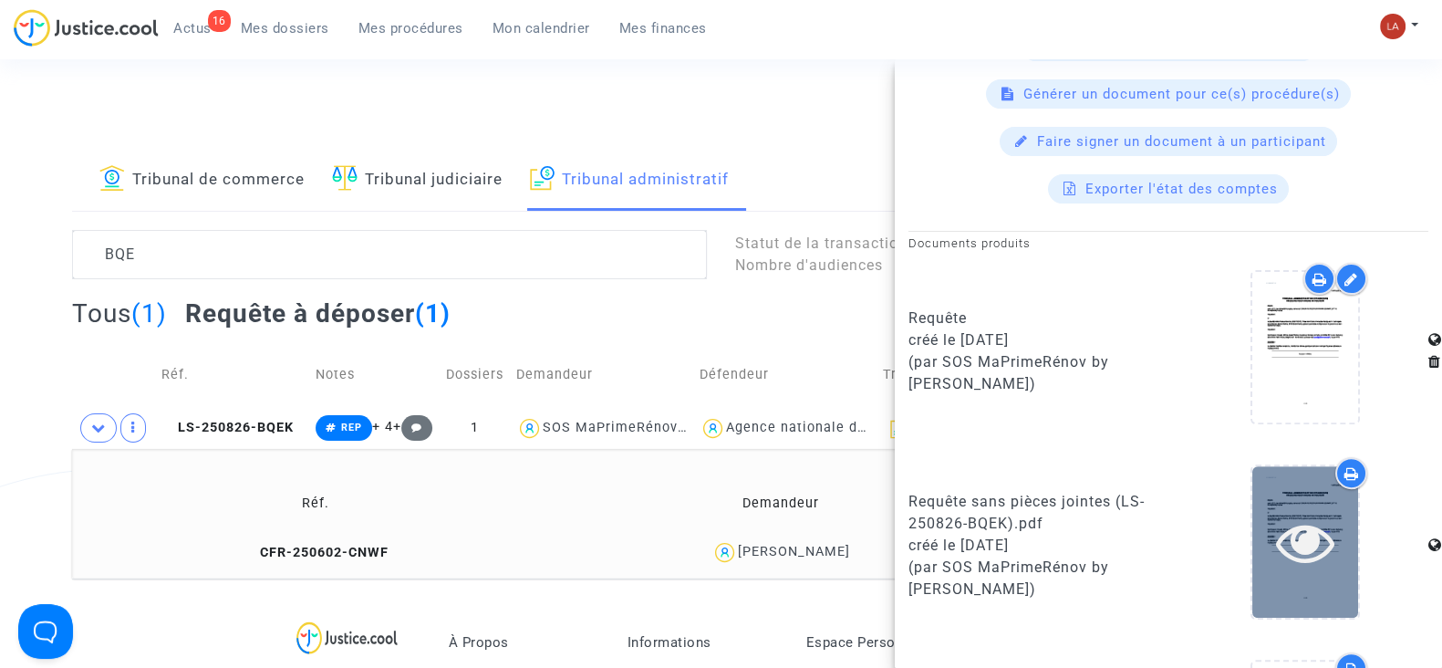
click at [1291, 545] on icon at bounding box center [1305, 542] width 59 height 58
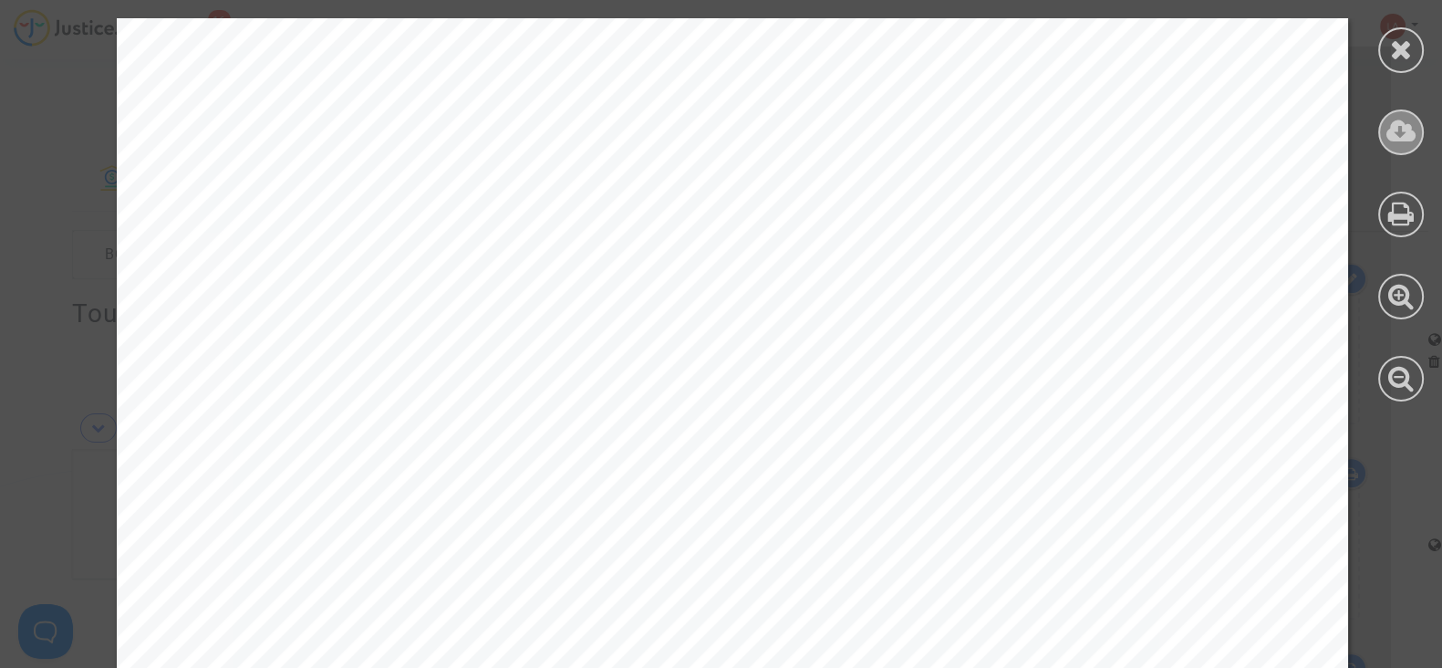
click at [1414, 128] on icon at bounding box center [1402, 131] width 30 height 27
click at [1377, 67] on div at bounding box center [1401, 210] width 82 height 420
click at [1398, 33] on div at bounding box center [1401, 50] width 46 height 46
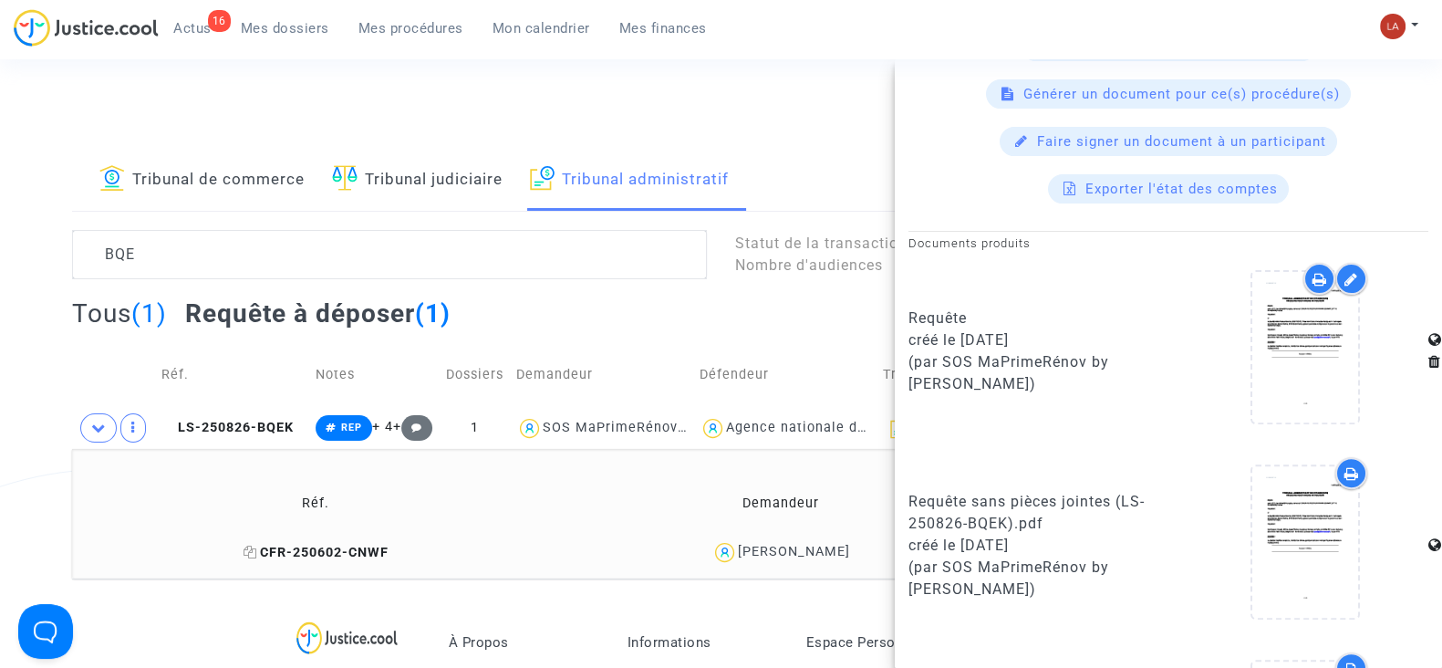
click at [389, 545] on span "CFR-250602-CNWF" at bounding box center [316, 553] width 145 height 16
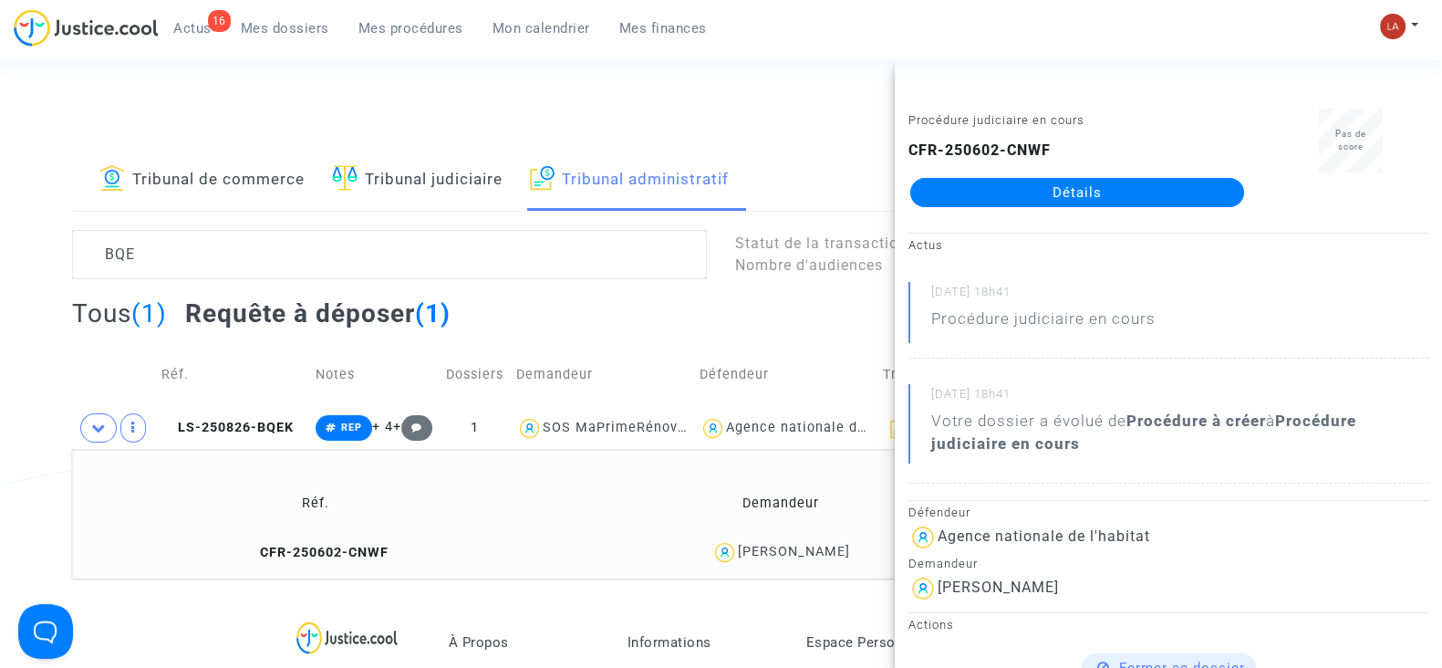
scroll to position [570, 0]
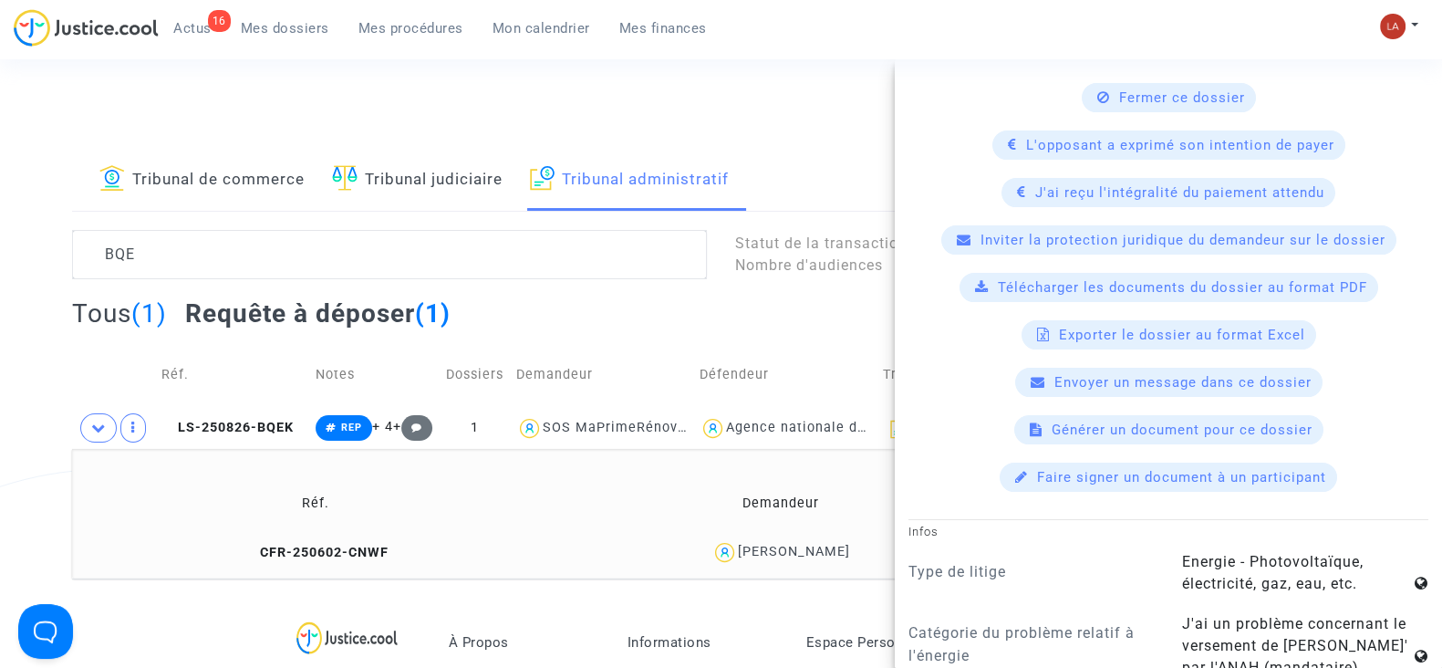
click at [983, 280] on div "Télécharger les documents du dossier au format PDF" at bounding box center [1169, 287] width 419 height 29
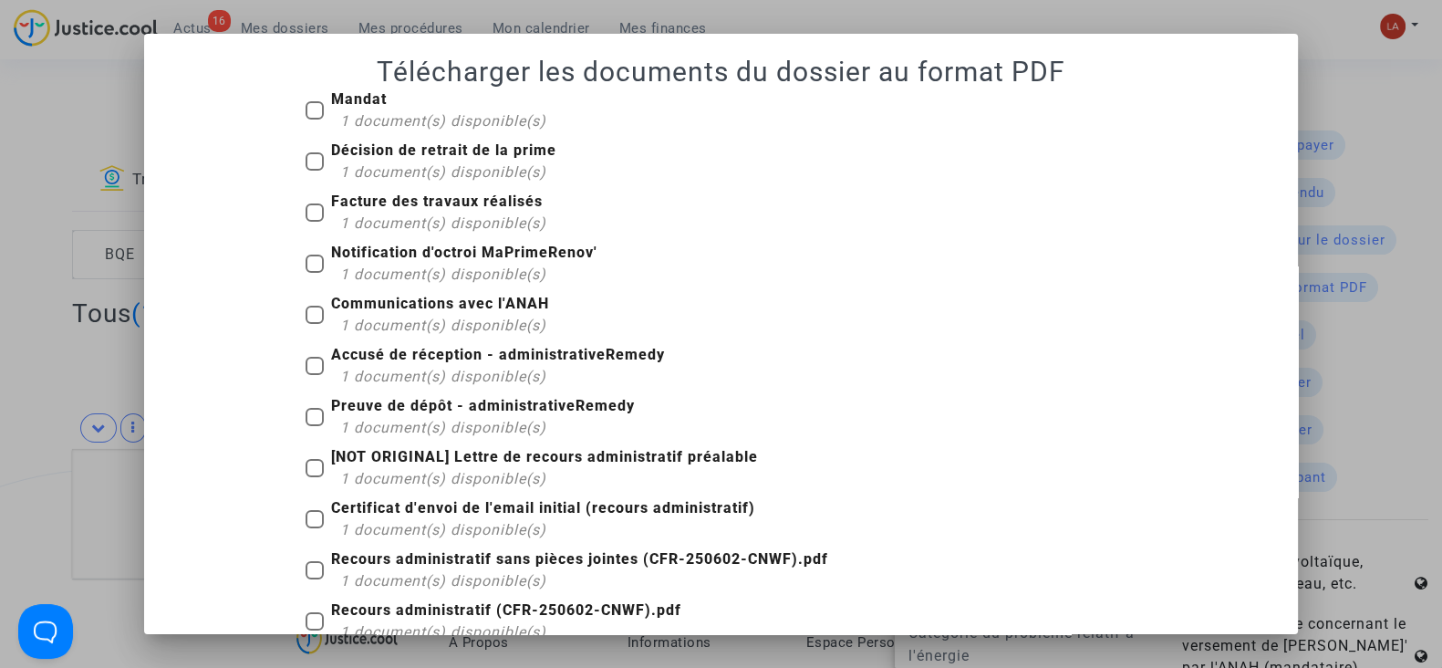
click at [379, 113] on span "1 document(s) disponible(s)" at bounding box center [443, 120] width 206 height 17
click at [315, 119] on input "Mandat 1 document(s) disponible(s)" at bounding box center [314, 119] width 1 height 1
checkbox input "true"
click at [407, 154] on b "Décision de retrait de la prime" at bounding box center [443, 149] width 225 height 17
click at [315, 171] on input "Décision de retrait de la prime 1 document(s) disponible(s)" at bounding box center [314, 171] width 1 height 1
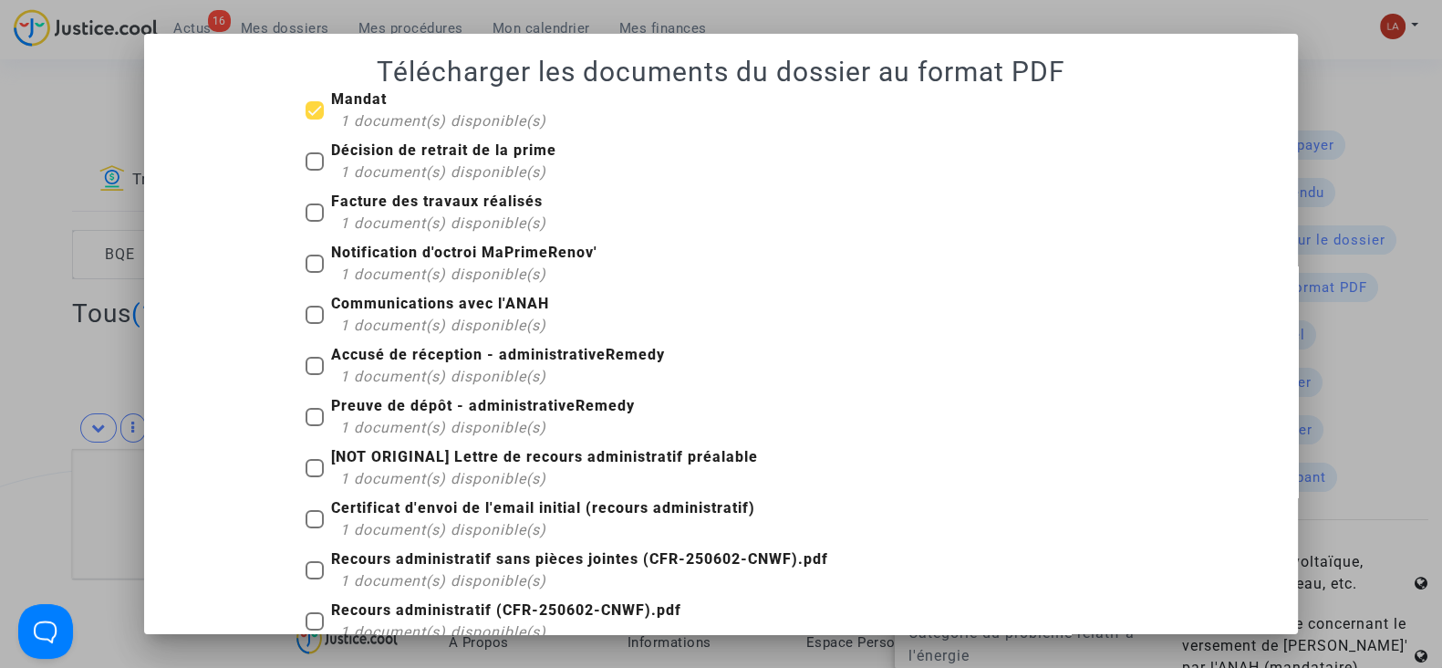
checkbox input "true"
click at [410, 214] on span "1 document(s) disponible(s)" at bounding box center [443, 222] width 206 height 17
click at [315, 222] on input "Facture des travaux réalisés 1 document(s) disponible(s)" at bounding box center [314, 222] width 1 height 1
checkbox input "true"
click at [431, 267] on span "1 document(s) disponible(s)" at bounding box center [443, 273] width 206 height 17
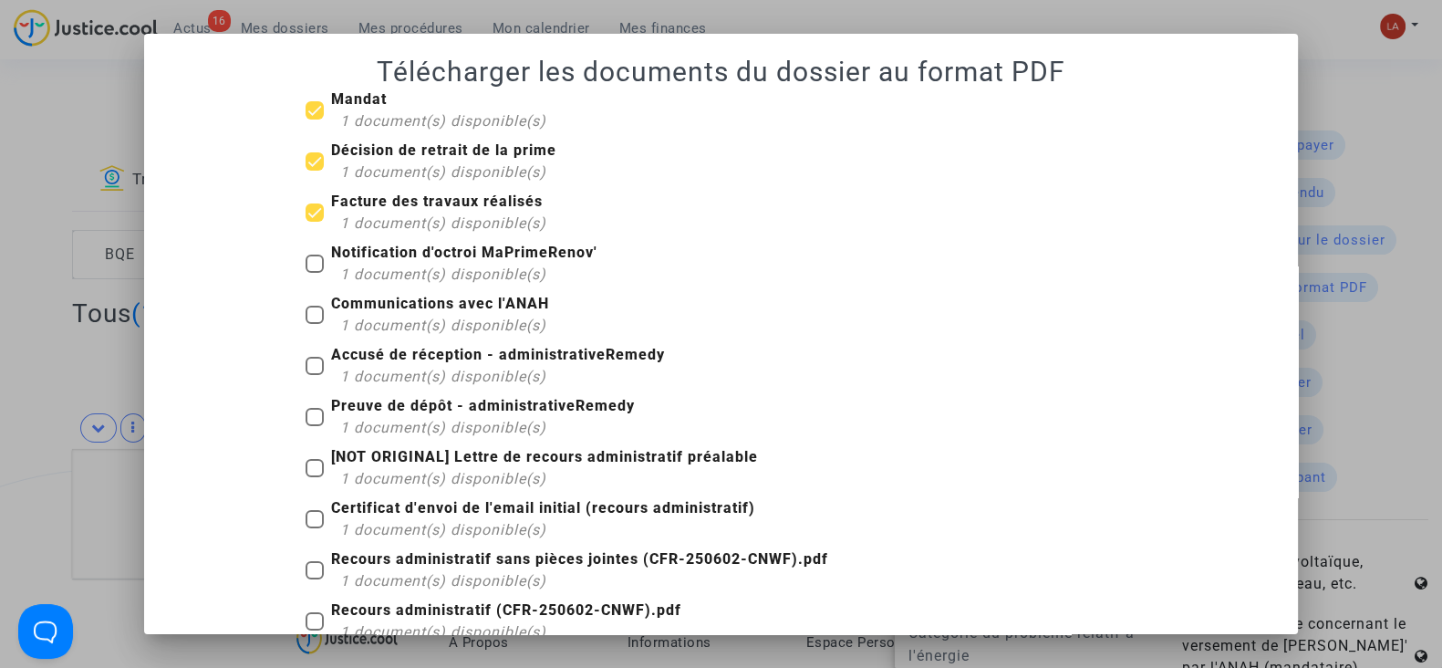
click at [315, 273] on input "Notification d'octroi MaPrimeRenov' 1 document(s) disponible(s)" at bounding box center [314, 273] width 1 height 1
checkbox input "true"
click at [493, 371] on span "1 document(s) disponible(s)" at bounding box center [443, 376] width 206 height 17
click at [315, 375] on input "Accusé de réception - administrativeRemedy 1 document(s) disponible(s)" at bounding box center [314, 375] width 1 height 1
checkbox input "true"
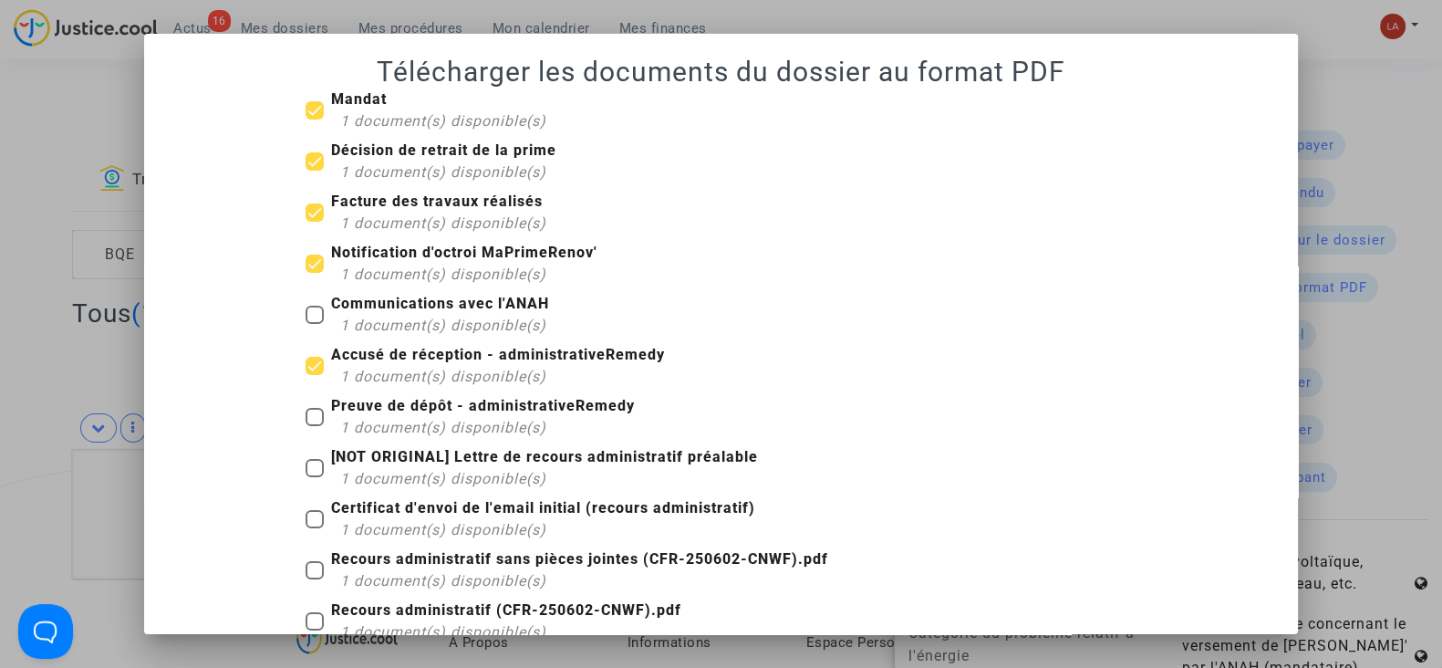
click at [437, 412] on b "Preuve de dépôt - administrativeRemedy" at bounding box center [483, 405] width 304 height 17
click at [315, 426] on input "Preuve de dépôt - administrativeRemedy 1 document(s) disponible(s)" at bounding box center [314, 426] width 1 height 1
checkbox input "true"
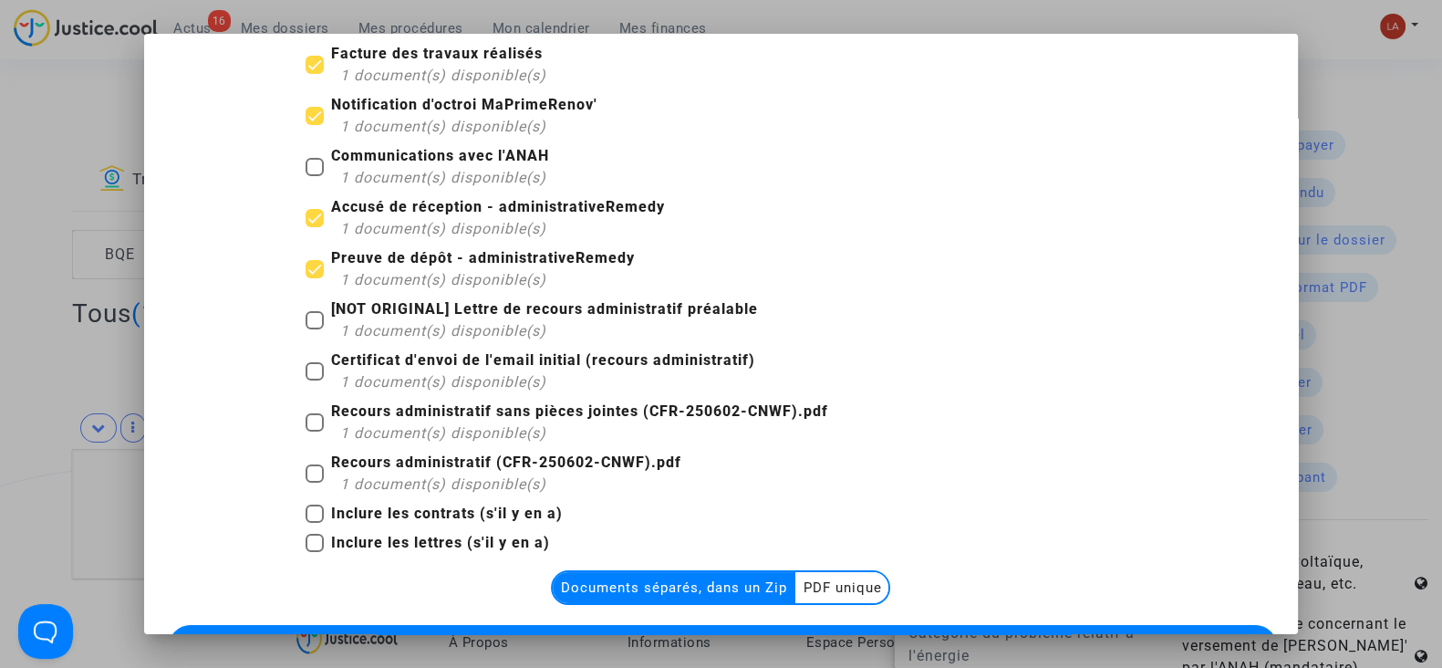
scroll to position [227, 0]
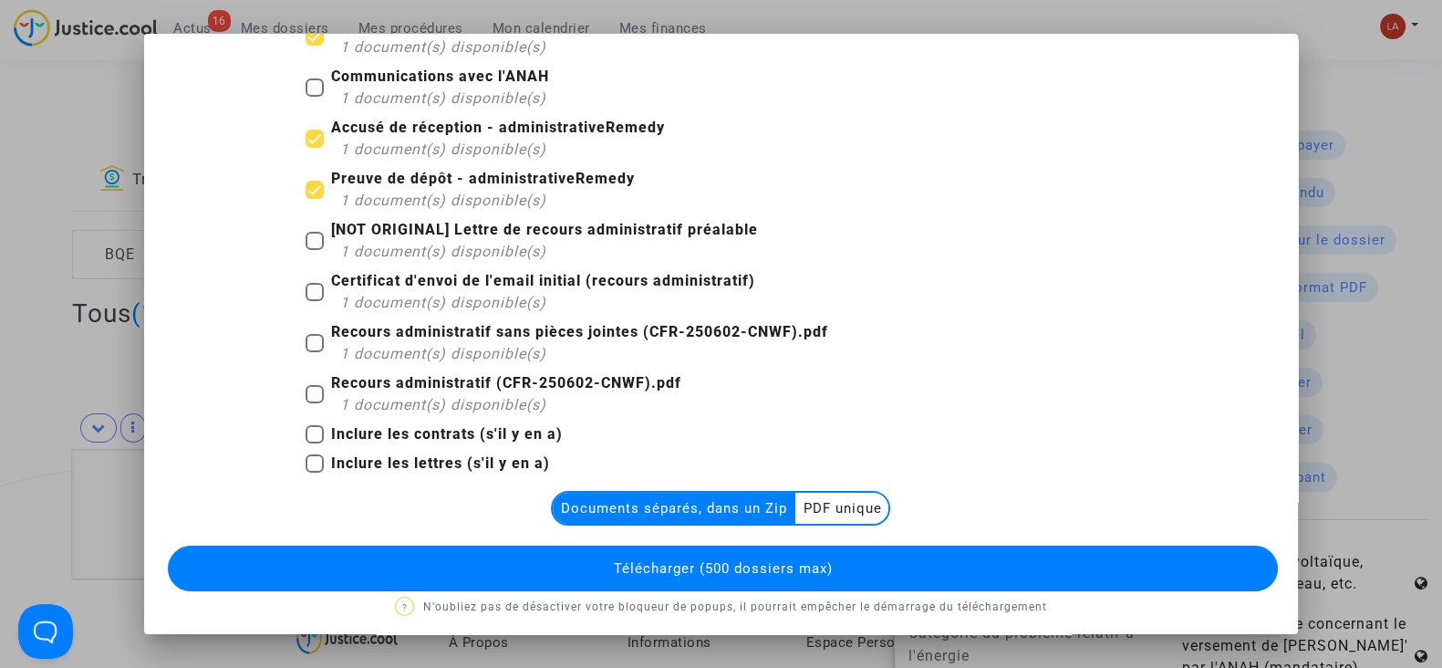
click at [443, 345] on span "1 document(s) disponible(s)" at bounding box center [443, 353] width 206 height 17
click at [315, 352] on input "Recours administratif sans pièces jointes (CFR-250602-CNWF).pdf 1 document(s) d…" at bounding box center [314, 352] width 1 height 1
checkbox input "true"
click at [360, 454] on b "Inclure les lettres (s'il y en a)" at bounding box center [440, 462] width 219 height 17
click at [315, 473] on input "Inclure les lettres (s'il y en a)" at bounding box center [314, 473] width 1 height 1
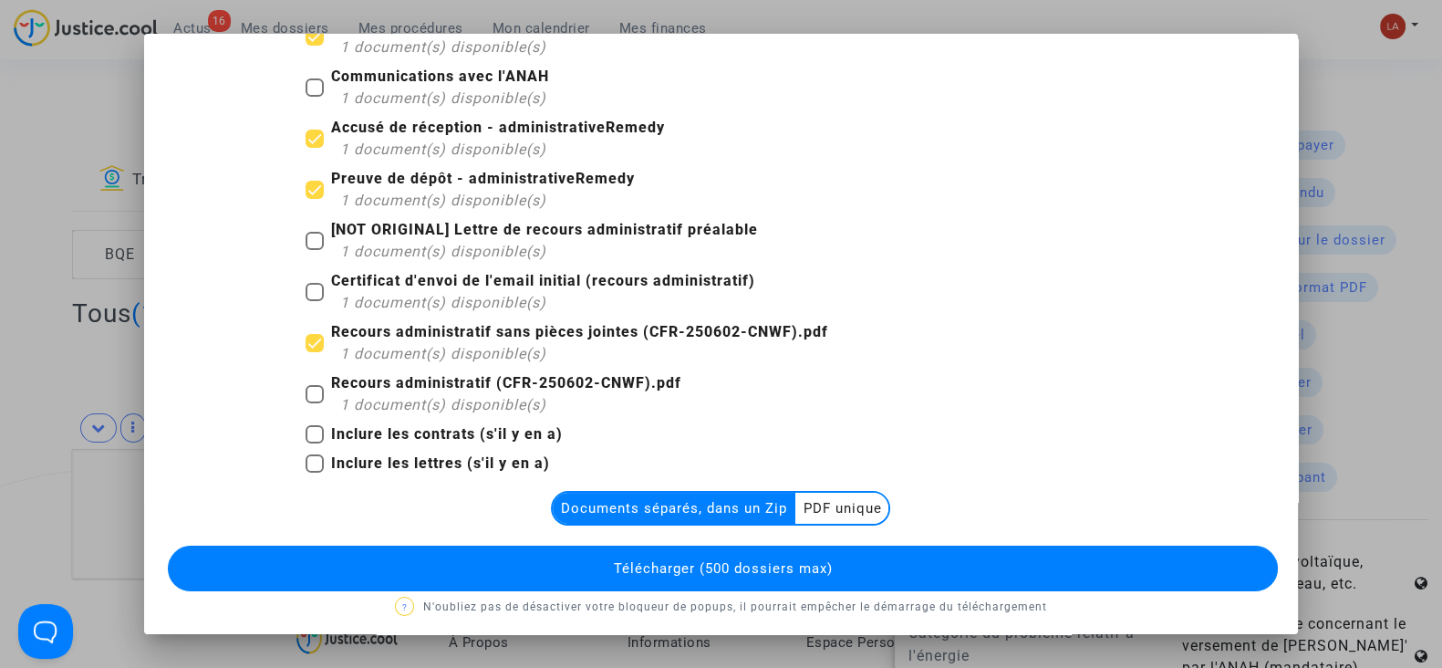
checkbox input "true"
click at [735, 567] on span "Télécharger (500 dossiers max)" at bounding box center [722, 568] width 219 height 16
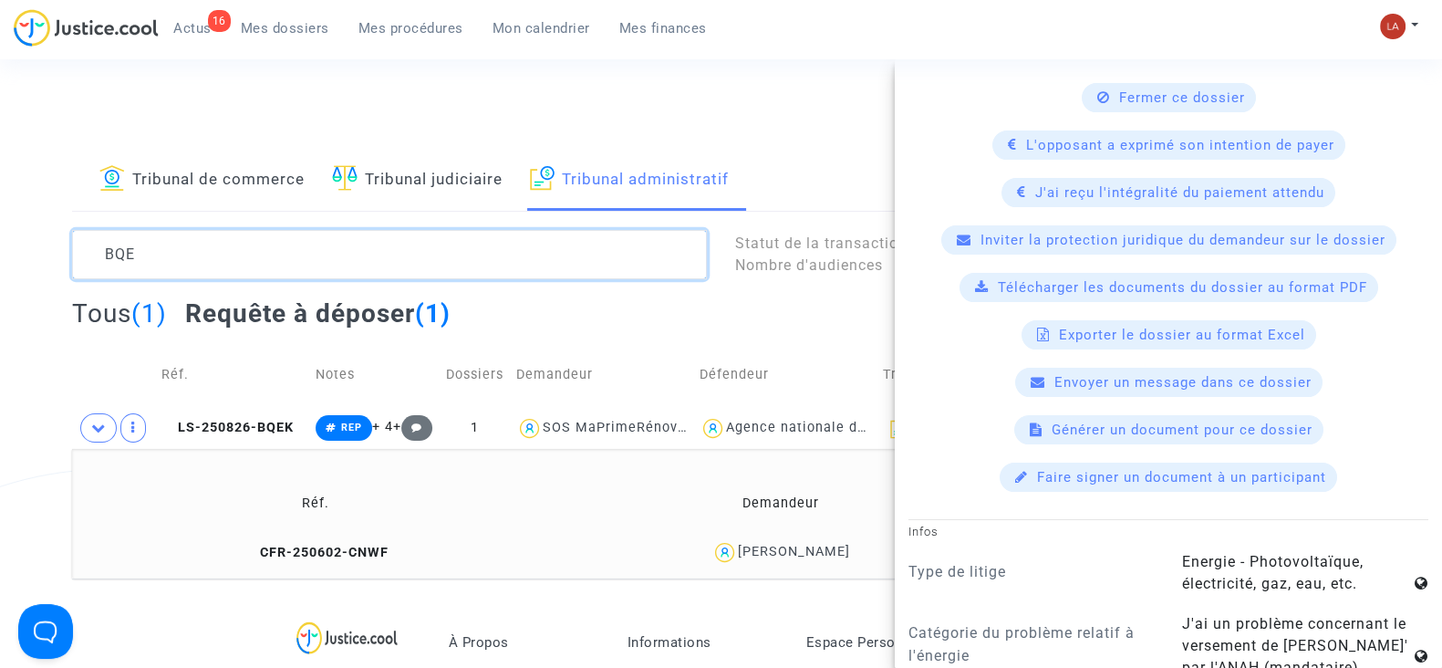
click at [253, 253] on textarea at bounding box center [389, 254] width 635 height 49
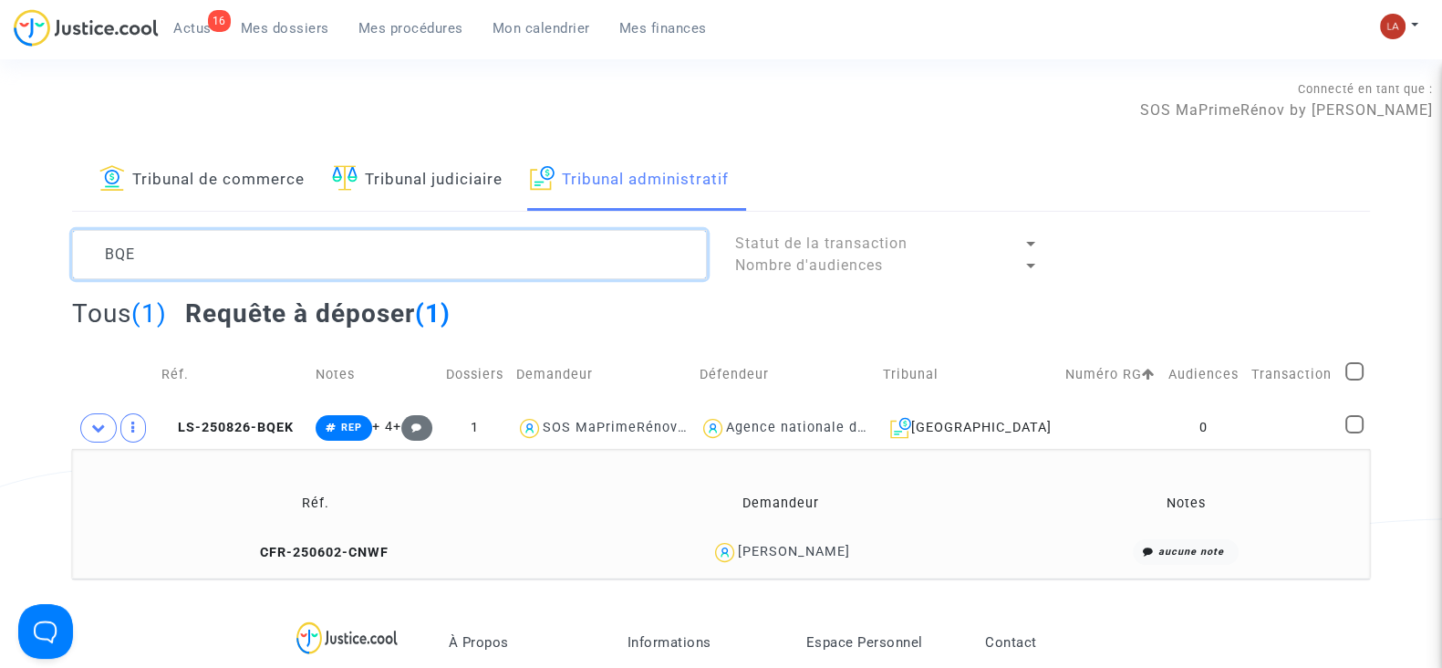
scroll to position [0, 0]
click at [252, 255] on textarea at bounding box center [389, 254] width 635 height 49
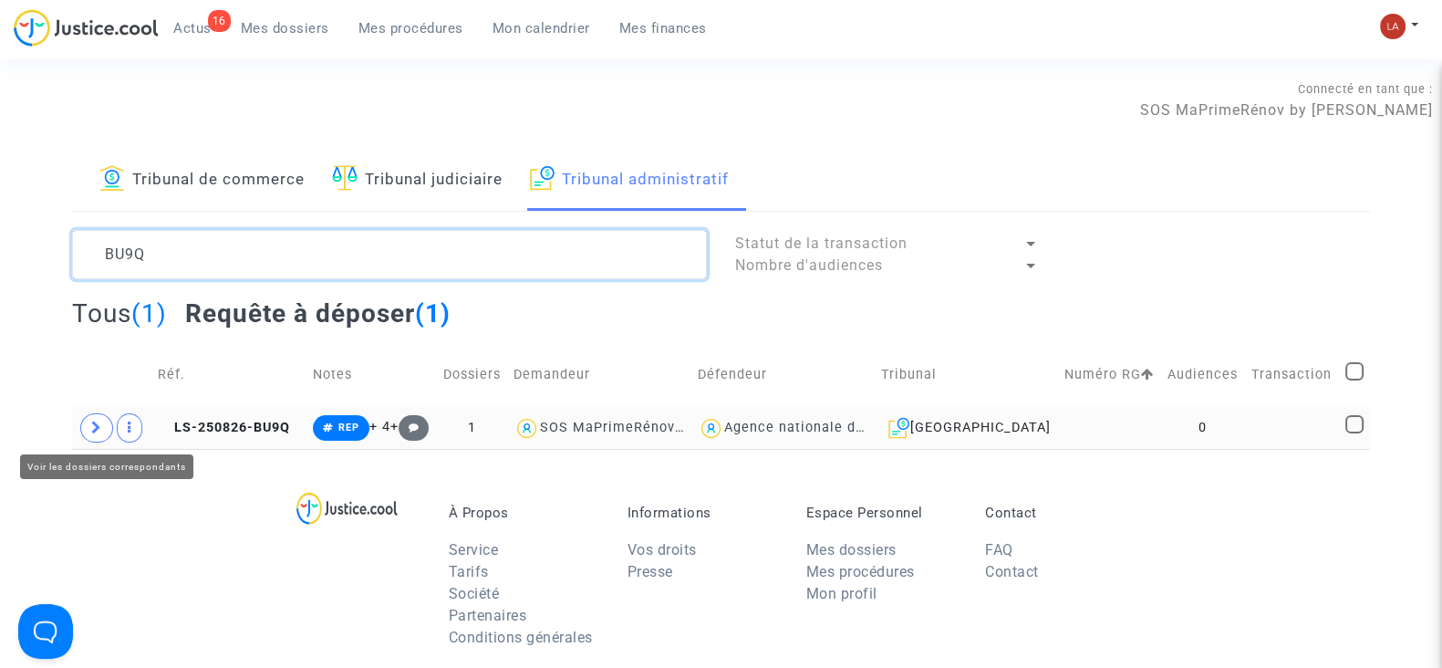
type textarea "BU9Q"
click at [109, 423] on span at bounding box center [96, 427] width 33 height 29
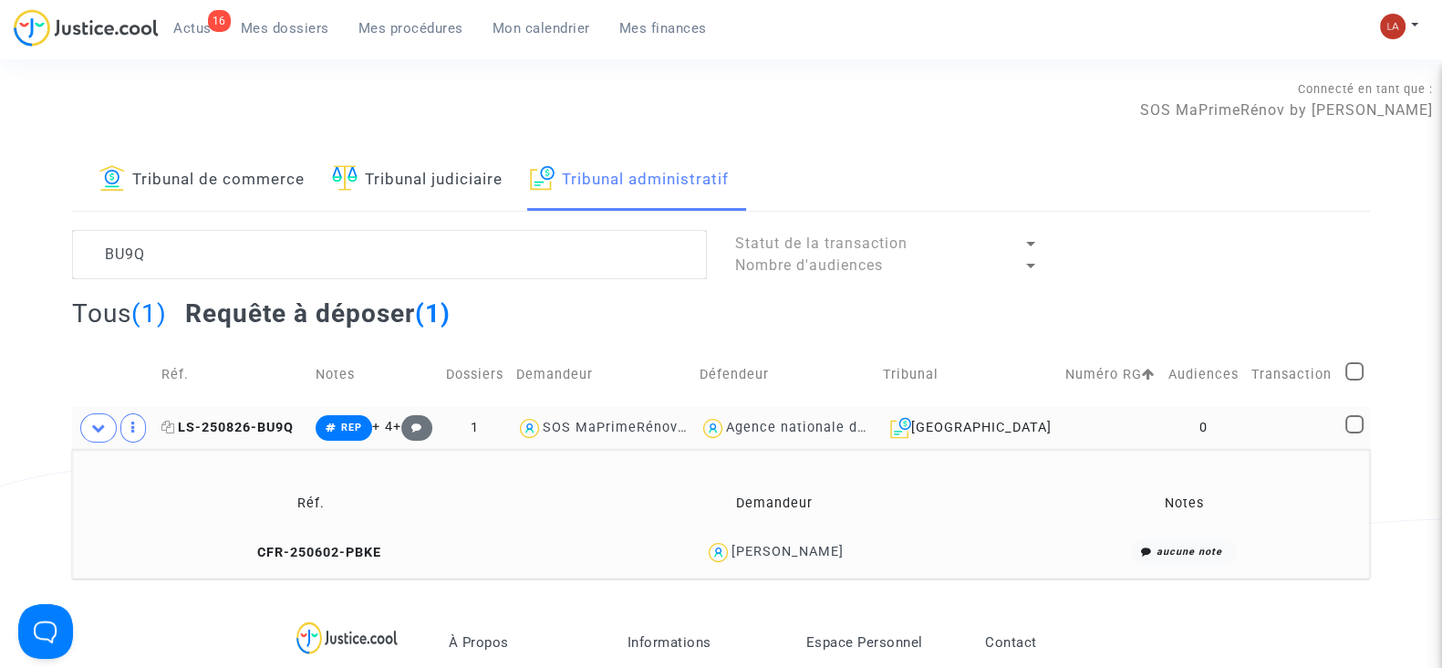
click at [223, 423] on span "LS-250826-BU9Q" at bounding box center [227, 428] width 132 height 16
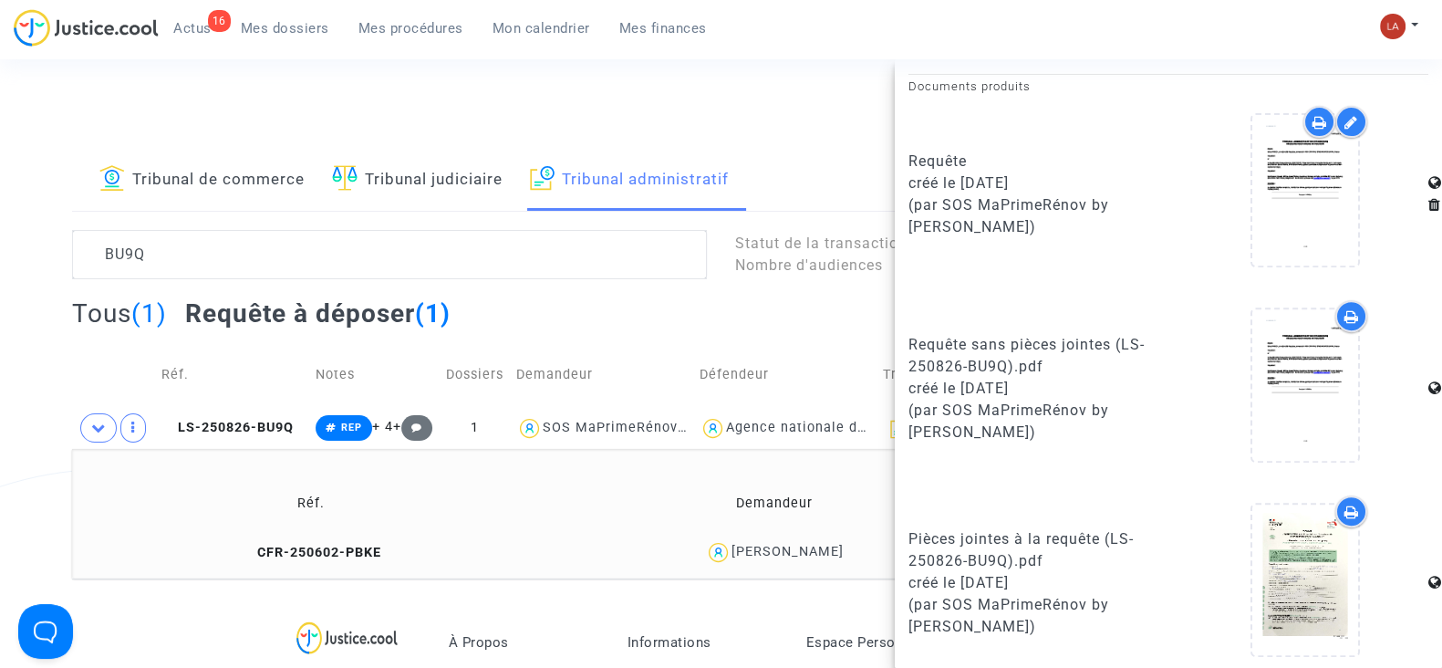
scroll to position [960, 0]
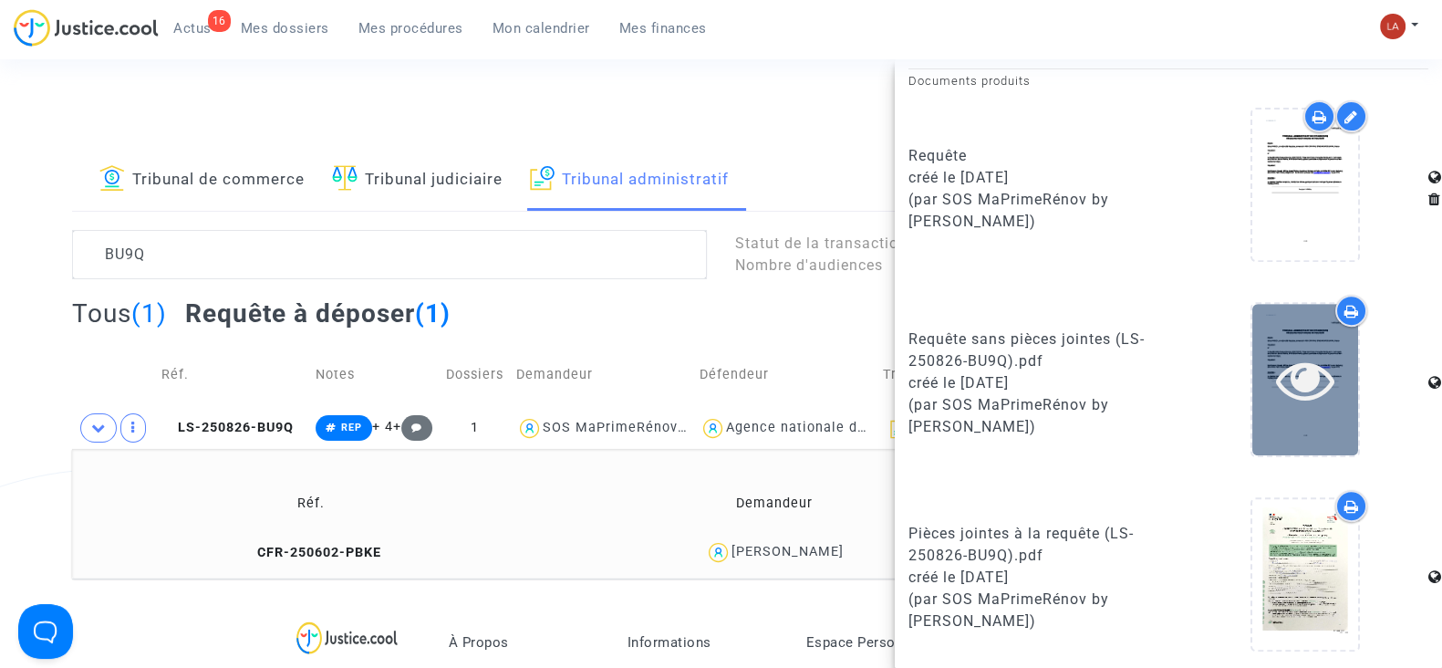
click at [1255, 387] on div at bounding box center [1305, 379] width 106 height 58
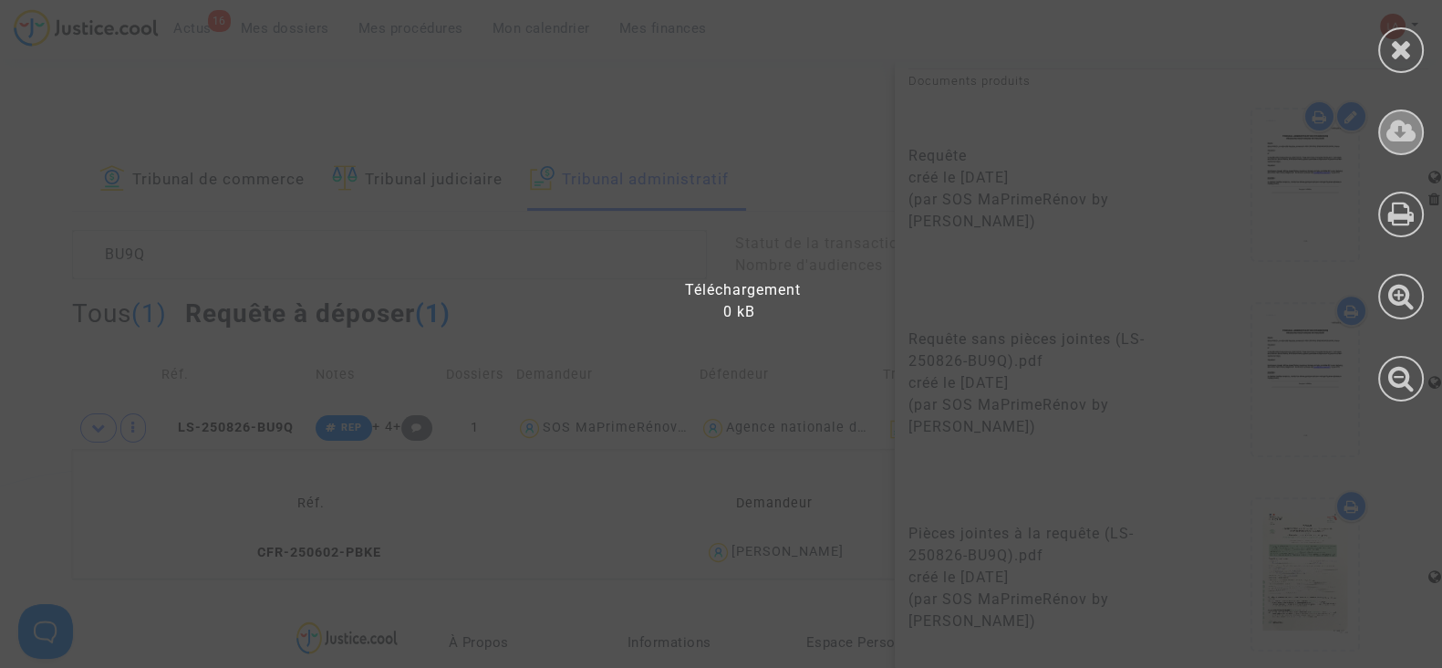
click at [1418, 138] on div at bounding box center [1401, 132] width 46 height 46
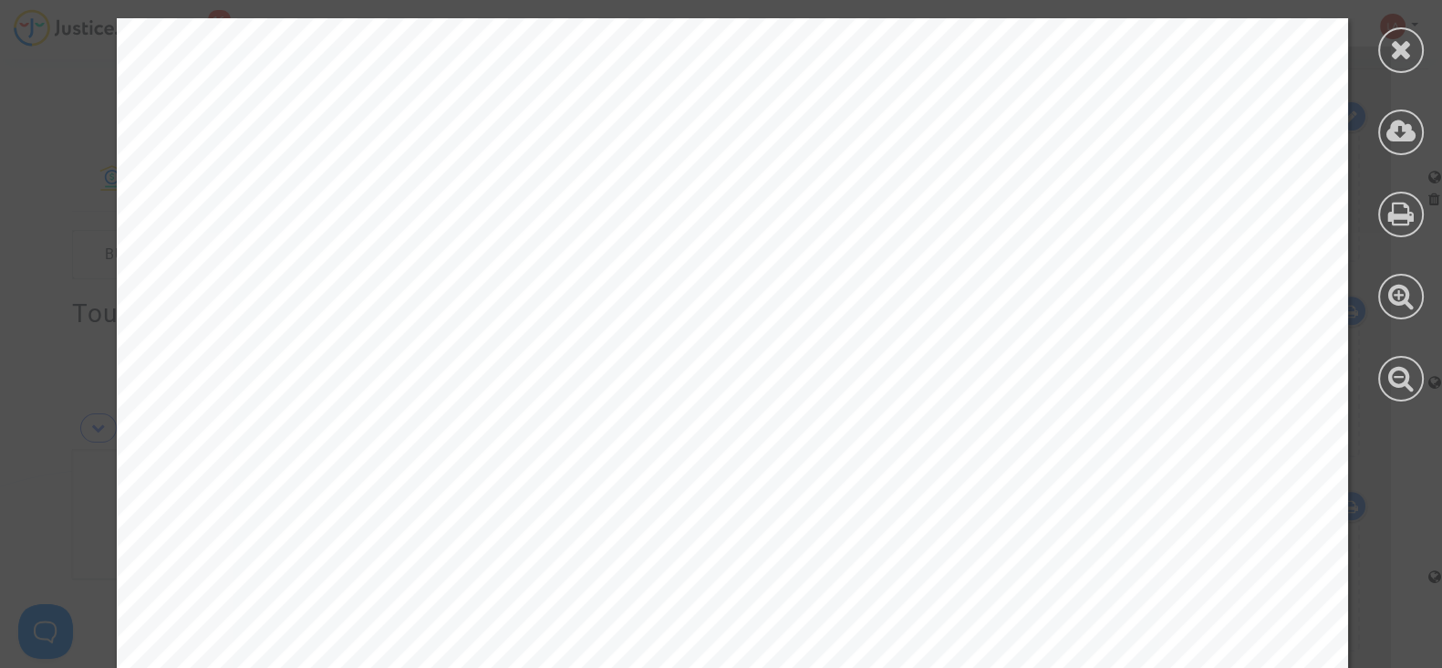
click at [1387, 51] on div at bounding box center [1401, 50] width 46 height 46
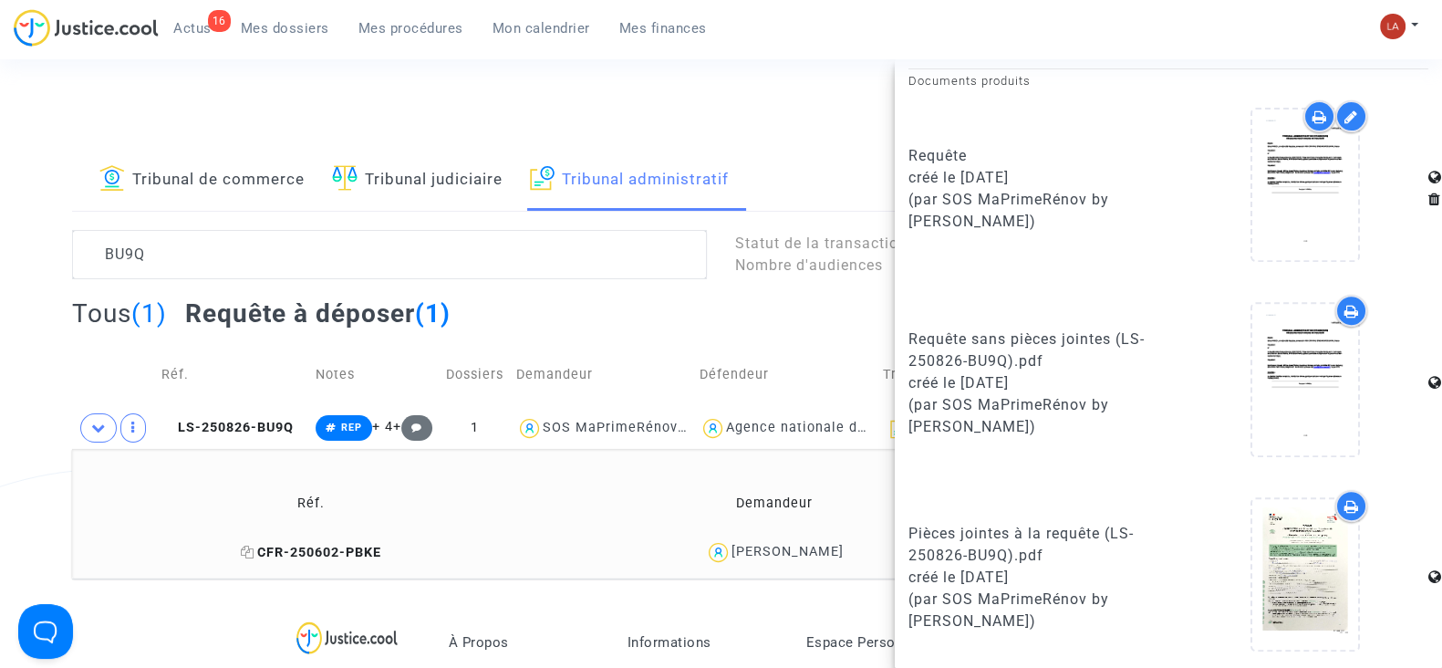
click at [317, 556] on span "CFR-250602-PBKE" at bounding box center [311, 553] width 140 height 16
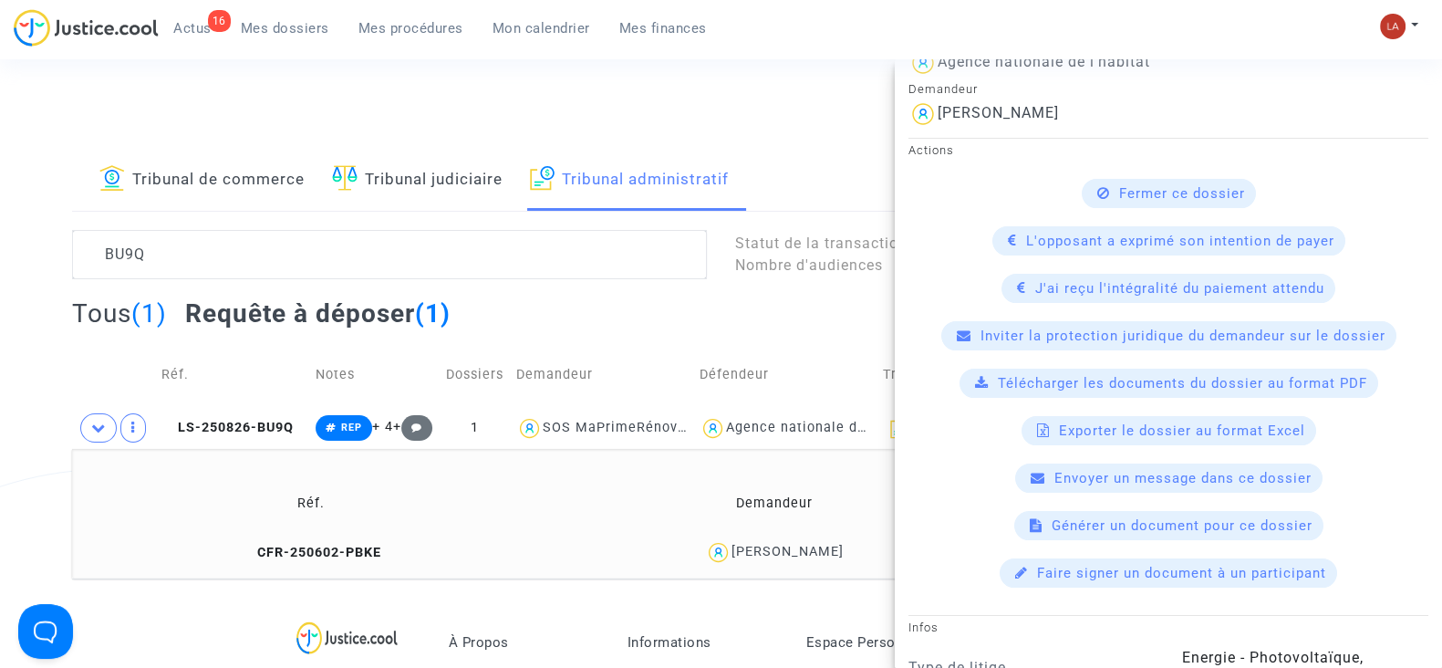
scroll to position [684, 0]
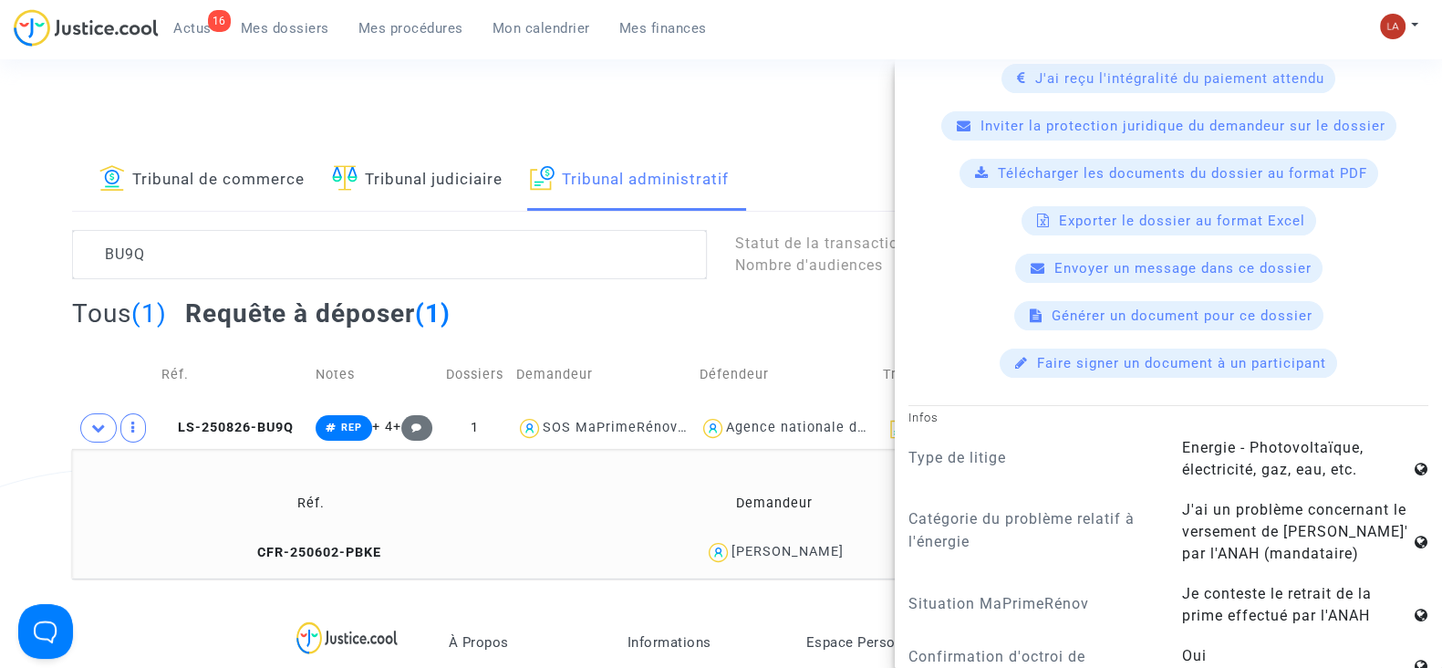
click at [1086, 169] on span "Télécharger les documents du dossier au format PDF" at bounding box center [1182, 173] width 369 height 16
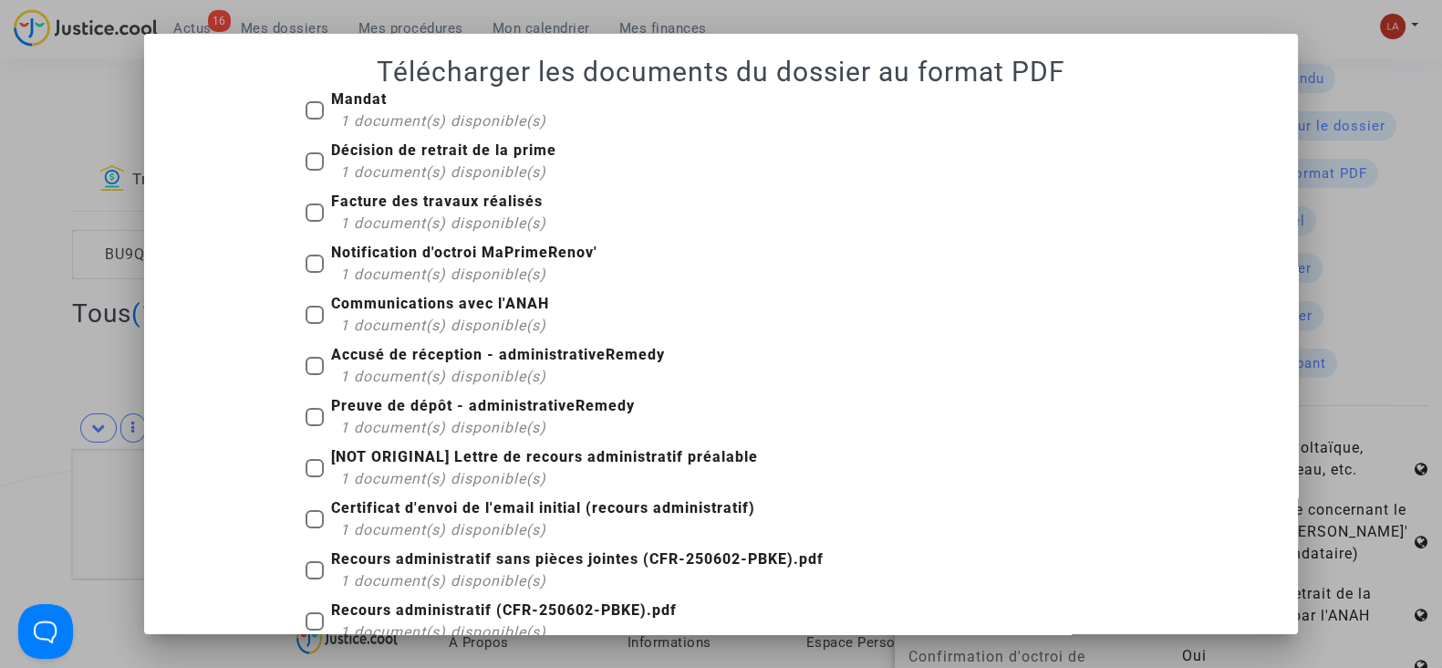
click at [379, 113] on span "1 document(s) disponible(s)" at bounding box center [443, 120] width 206 height 17
click at [315, 119] on input "Mandat 1 document(s) disponible(s)" at bounding box center [314, 119] width 1 height 1
checkbox input "true"
drag, startPoint x: 386, startPoint y: 152, endPoint x: 383, endPoint y: 171, distance: 19.4
click at [386, 155] on b "Décision de retrait de la prime" at bounding box center [443, 149] width 225 height 17
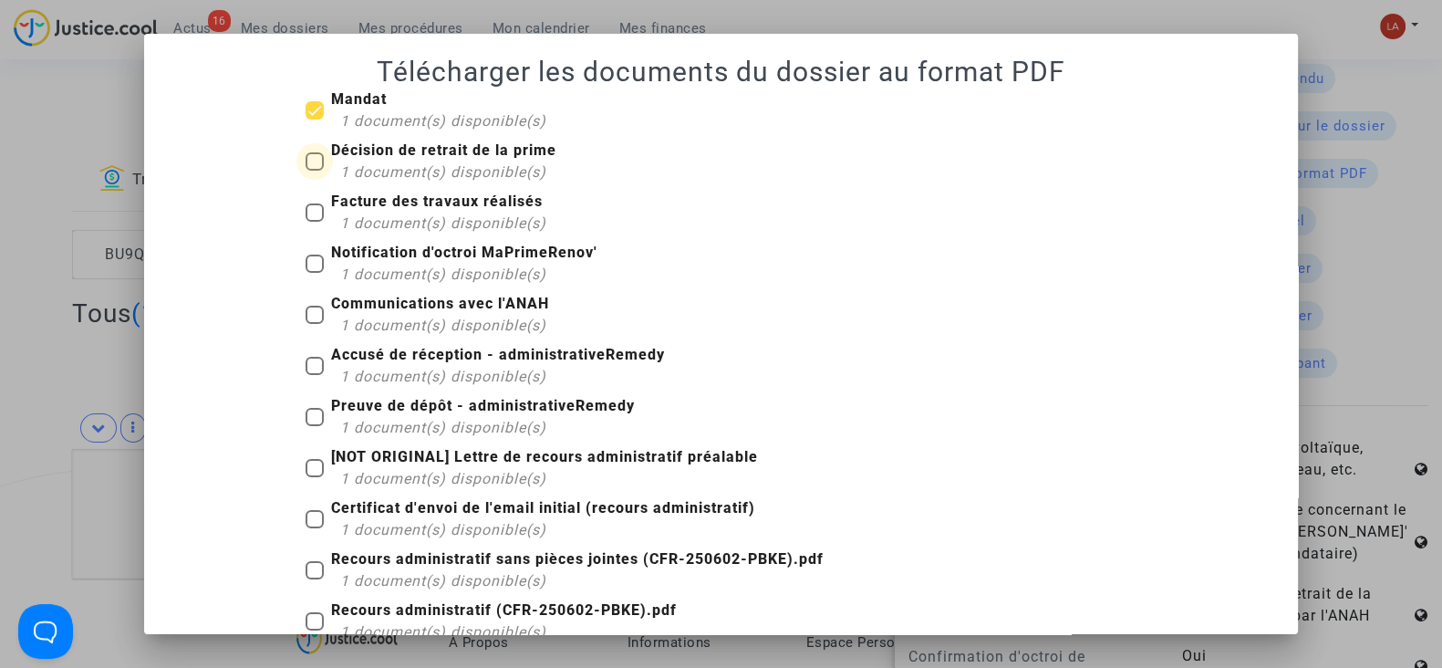
click at [315, 171] on input "Décision de retrait de la prime 1 document(s) disponible(s)" at bounding box center [314, 171] width 1 height 1
checkbox input "true"
drag, startPoint x: 376, startPoint y: 220, endPoint x: 393, endPoint y: 257, distance: 41.2
click at [376, 223] on span "1 document(s) disponible(s)" at bounding box center [443, 222] width 206 height 17
click at [315, 223] on input "Facture des travaux réalisés 1 document(s) disponible(s)" at bounding box center [314, 222] width 1 height 1
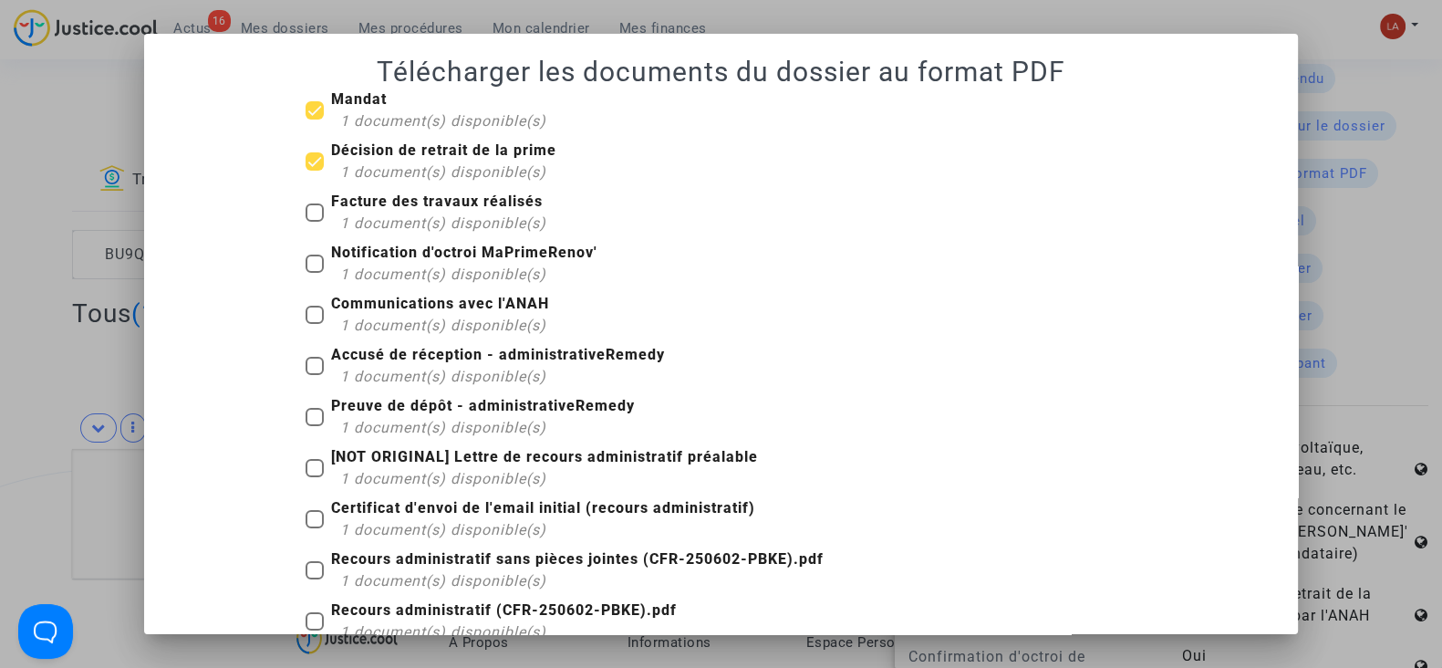
checkbox input "true"
click at [396, 264] on div "1 document(s) disponible(s)" at bounding box center [468, 275] width 257 height 22
click at [315, 273] on input "Notification d'octroi MaPrimeRenov' 1 document(s) disponible(s)" at bounding box center [314, 273] width 1 height 1
checkbox input "true"
click at [400, 376] on span "1 document(s) disponible(s)" at bounding box center [443, 376] width 206 height 17
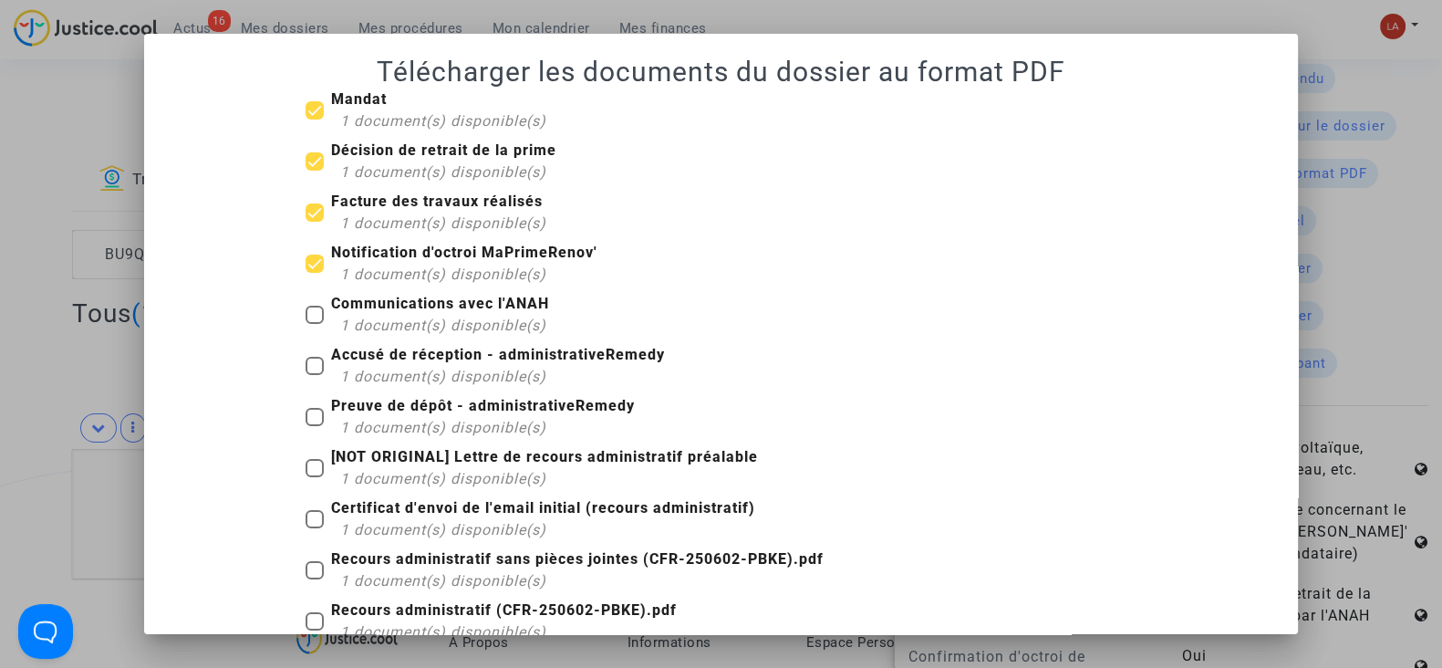
click at [315, 376] on input "Accusé de réception - administrativeRemedy 1 document(s) disponible(s)" at bounding box center [314, 375] width 1 height 1
checkbox input "true"
click at [393, 419] on span "1 document(s) disponible(s)" at bounding box center [443, 427] width 206 height 17
click at [315, 426] on input "Preuve de dépôt - administrativeRemedy 1 document(s) disponible(s)" at bounding box center [314, 426] width 1 height 1
checkbox input "true"
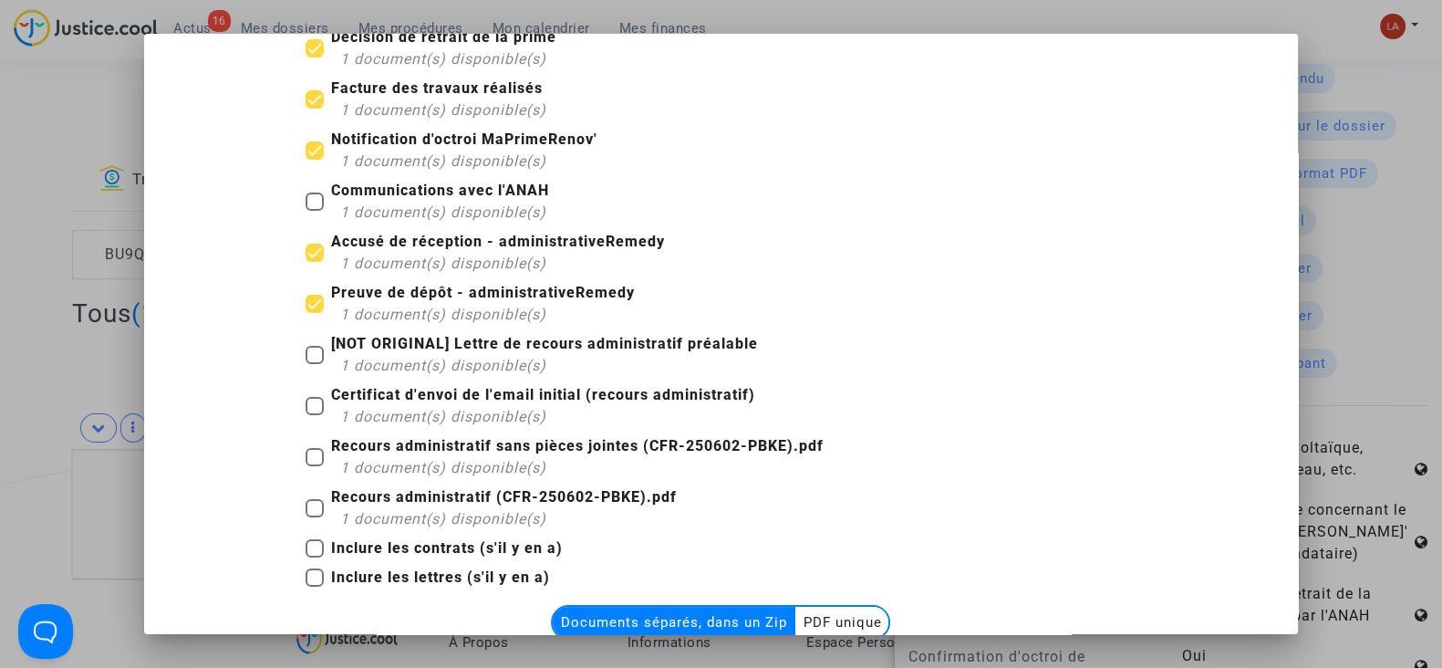
click at [542, 462] on mat-checkbox "Recours administratif sans pièces jointes (CFR-250602-PBKE).pdf 1 document(s) d…" at bounding box center [565, 460] width 518 height 51
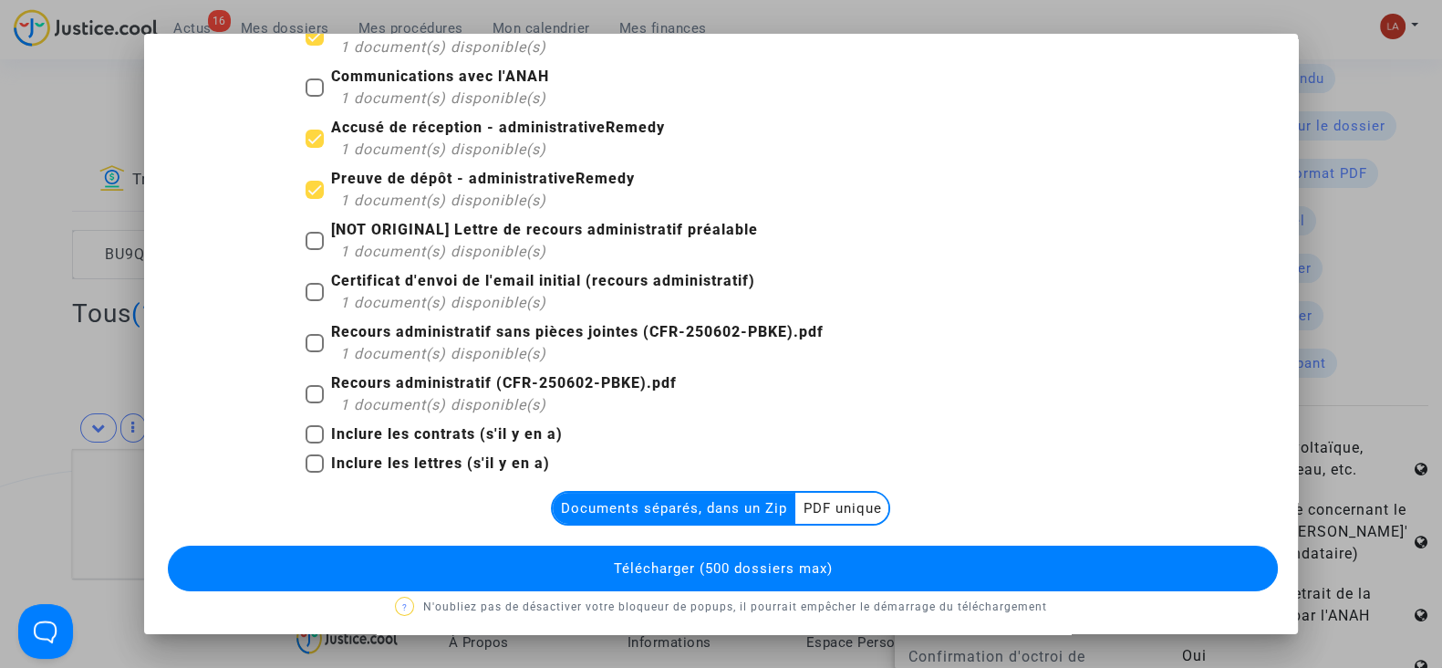
click at [538, 328] on b "Recours administratif sans pièces jointes (CFR-250602-PBKE).pdf" at bounding box center [577, 331] width 493 height 17
click at [315, 352] on input "Recours administratif sans pièces jointes (CFR-250602-PBKE).pdf 1 document(s) d…" at bounding box center [314, 352] width 1 height 1
checkbox input "true"
click at [371, 464] on b "Inclure les lettres (s'il y en a)" at bounding box center [440, 462] width 219 height 17
click at [315, 473] on input "Inclure les lettres (s'il y en a)" at bounding box center [314, 473] width 1 height 1
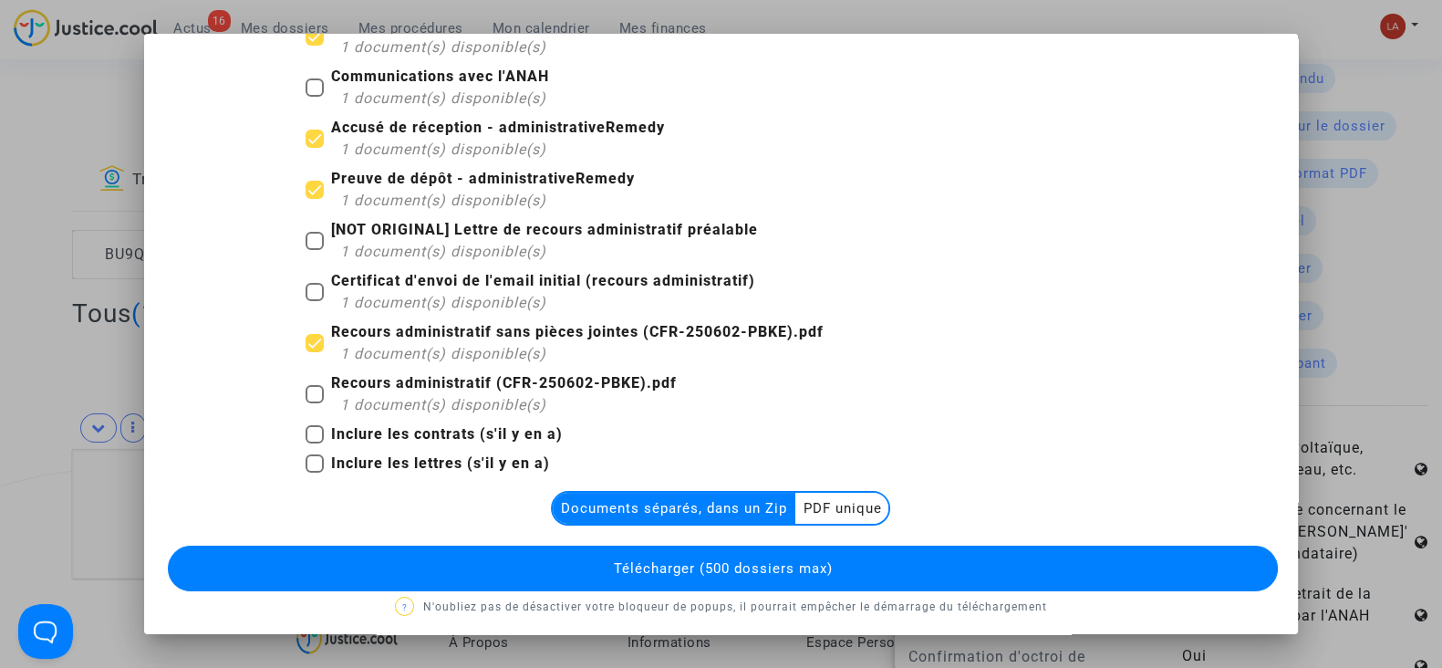
checkbox input "true"
click at [619, 577] on button "Télécharger (500 dossiers max)" at bounding box center [723, 568] width 1110 height 46
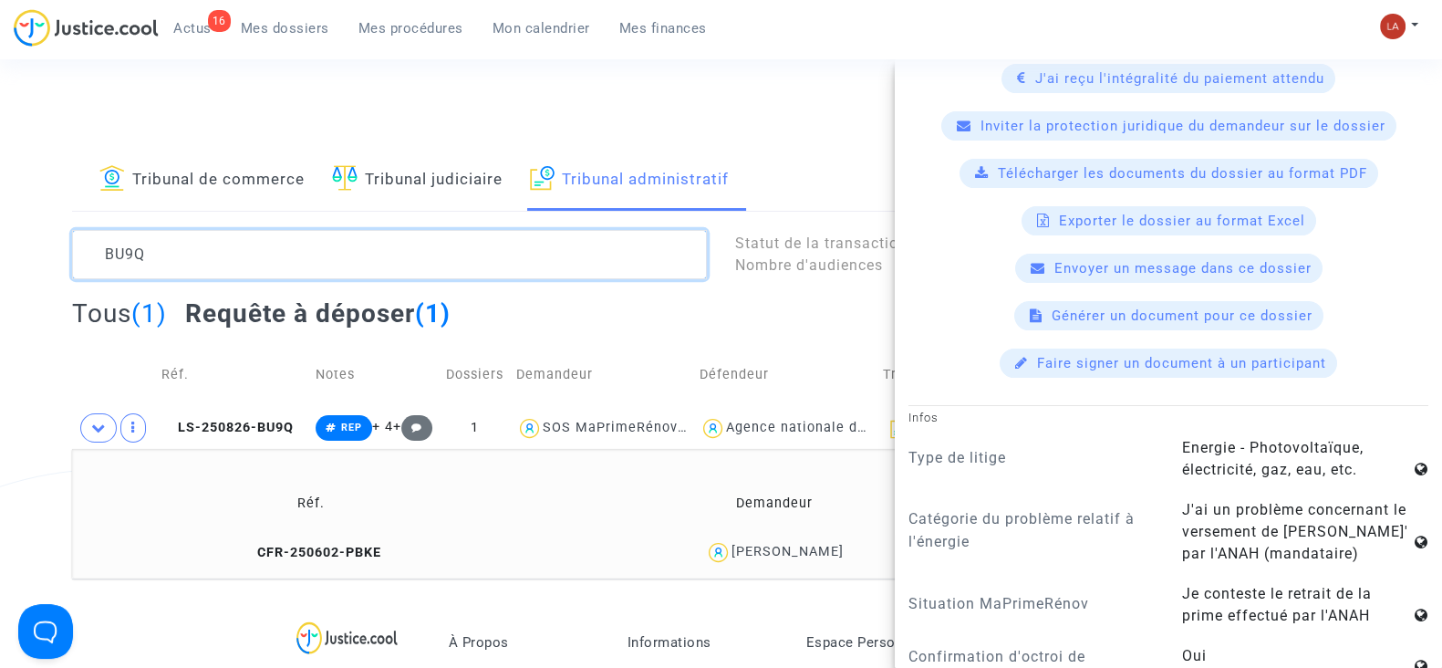
click at [223, 269] on textarea at bounding box center [389, 254] width 635 height 49
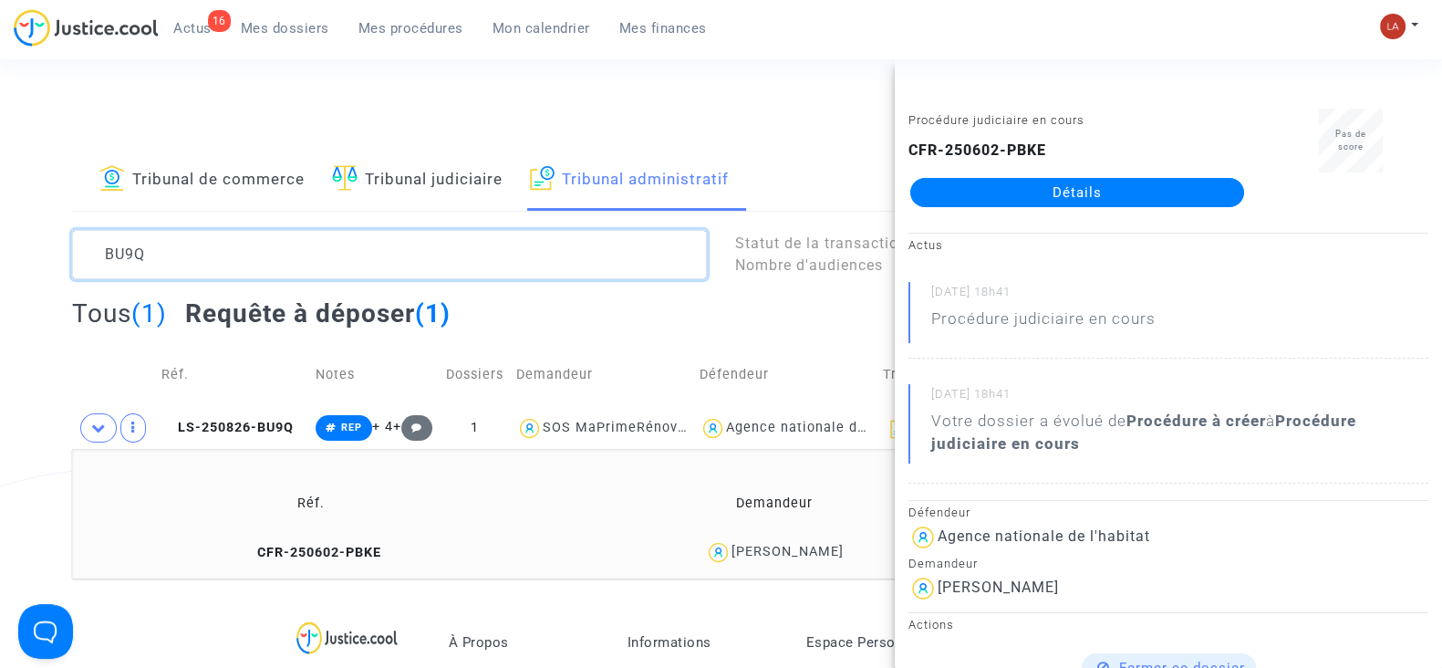
click at [223, 269] on textarea at bounding box center [389, 254] width 635 height 49
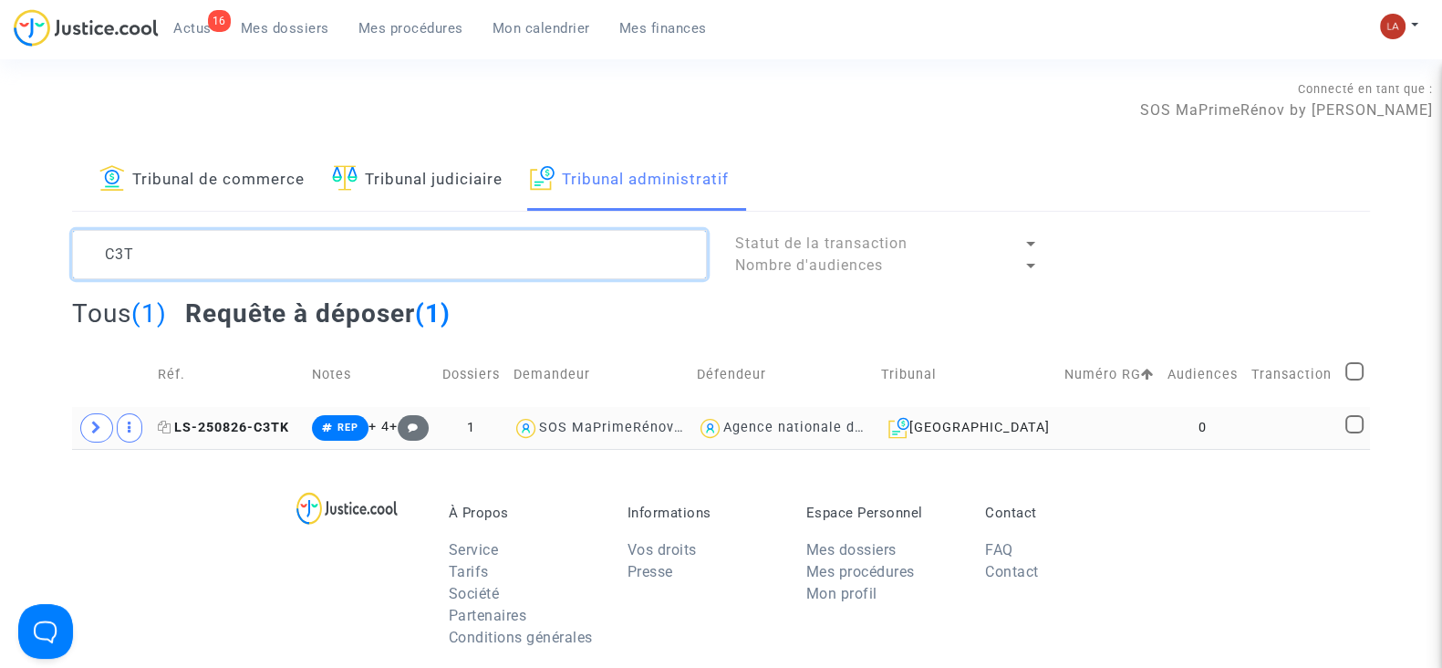
type textarea "C3T"
drag, startPoint x: 225, startPoint y: 433, endPoint x: 138, endPoint y: 428, distance: 87.7
click at [226, 433] on span "LS-250826-C3TK" at bounding box center [223, 428] width 131 height 16
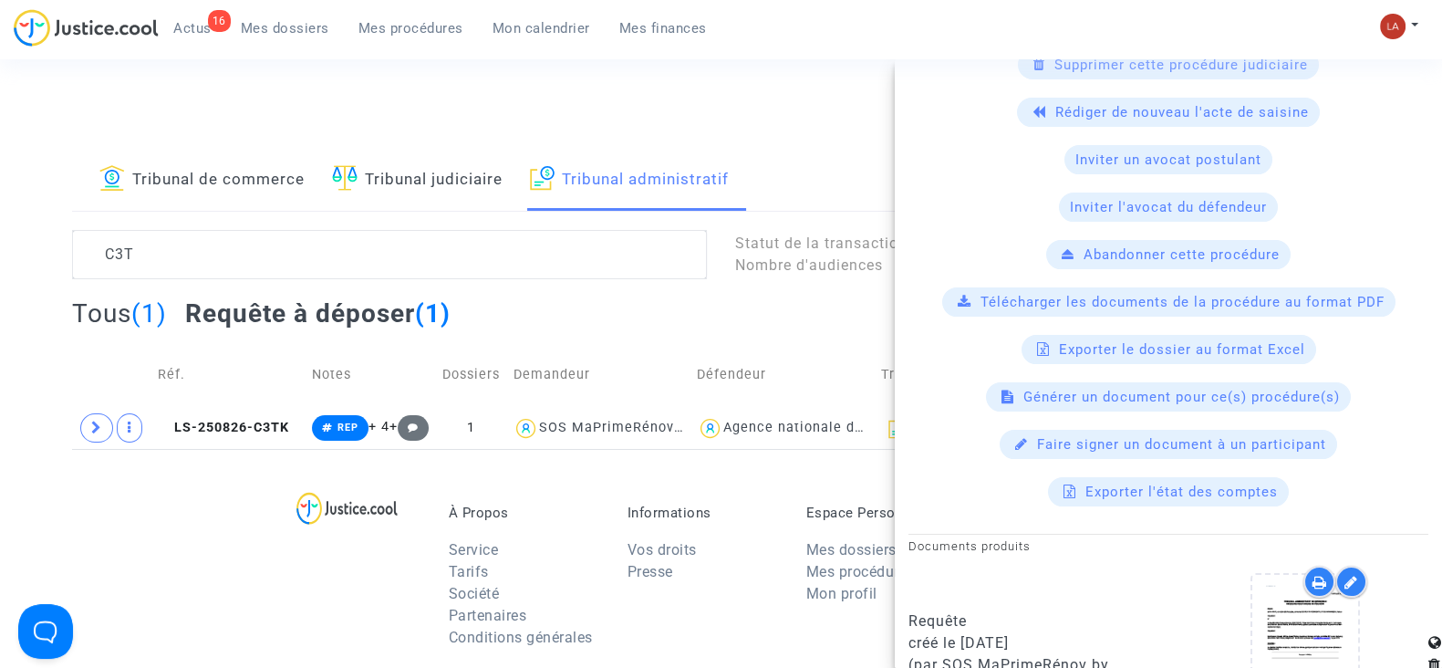
scroll to position [684, 0]
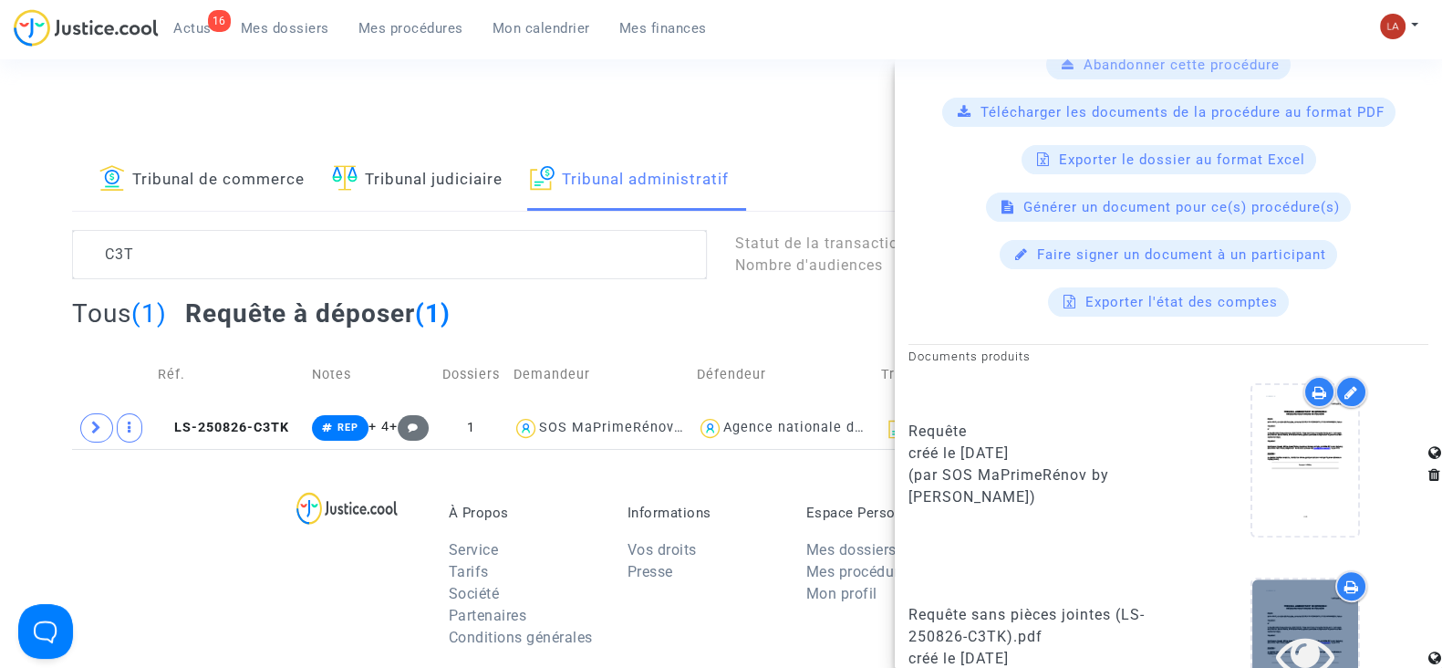
click at [1296, 626] on icon at bounding box center [1305, 655] width 59 height 58
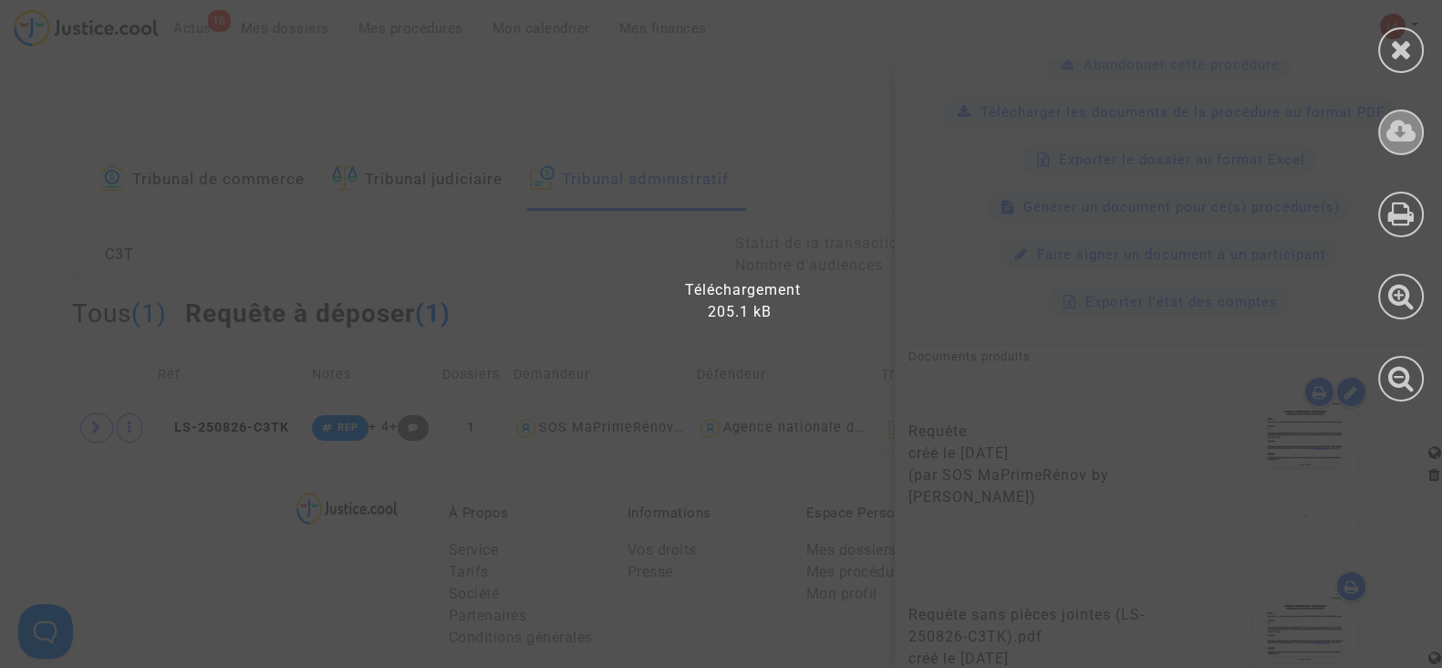
drag, startPoint x: 1375, startPoint y: 134, endPoint x: 1392, endPoint y: 136, distance: 17.4
click at [1379, 133] on div at bounding box center [1401, 210] width 82 height 420
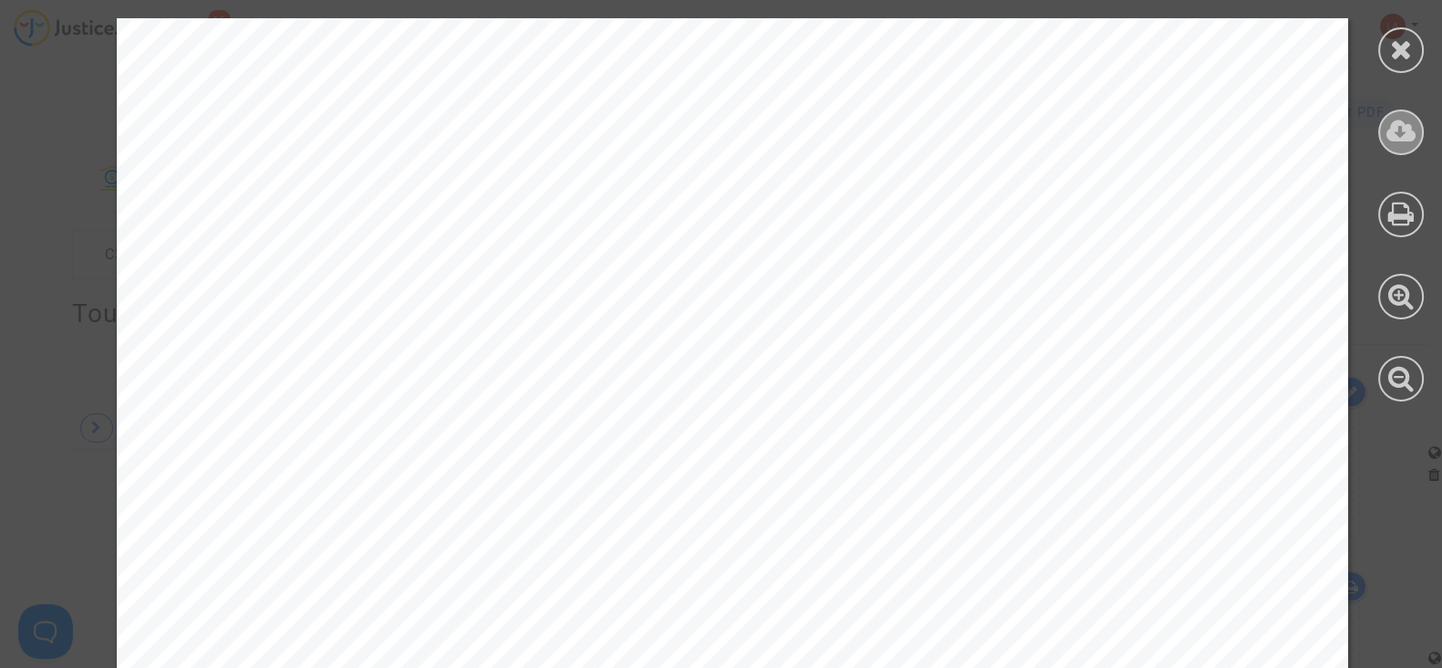
click at [1392, 136] on icon at bounding box center [1402, 131] width 30 height 27
drag, startPoint x: 1406, startPoint y: 53, endPoint x: 1387, endPoint y: 61, distance: 20.0
click at [1402, 55] on icon at bounding box center [1401, 49] width 23 height 27
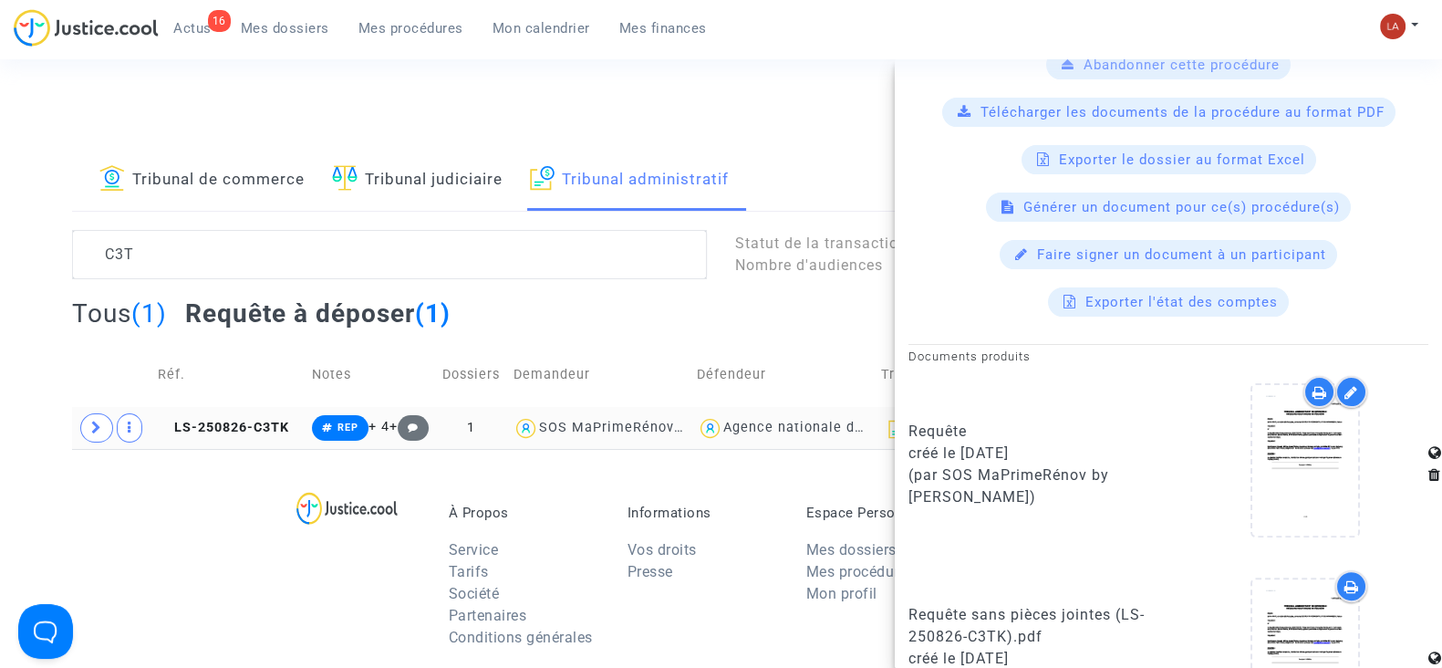
click at [85, 428] on span at bounding box center [96, 427] width 33 height 29
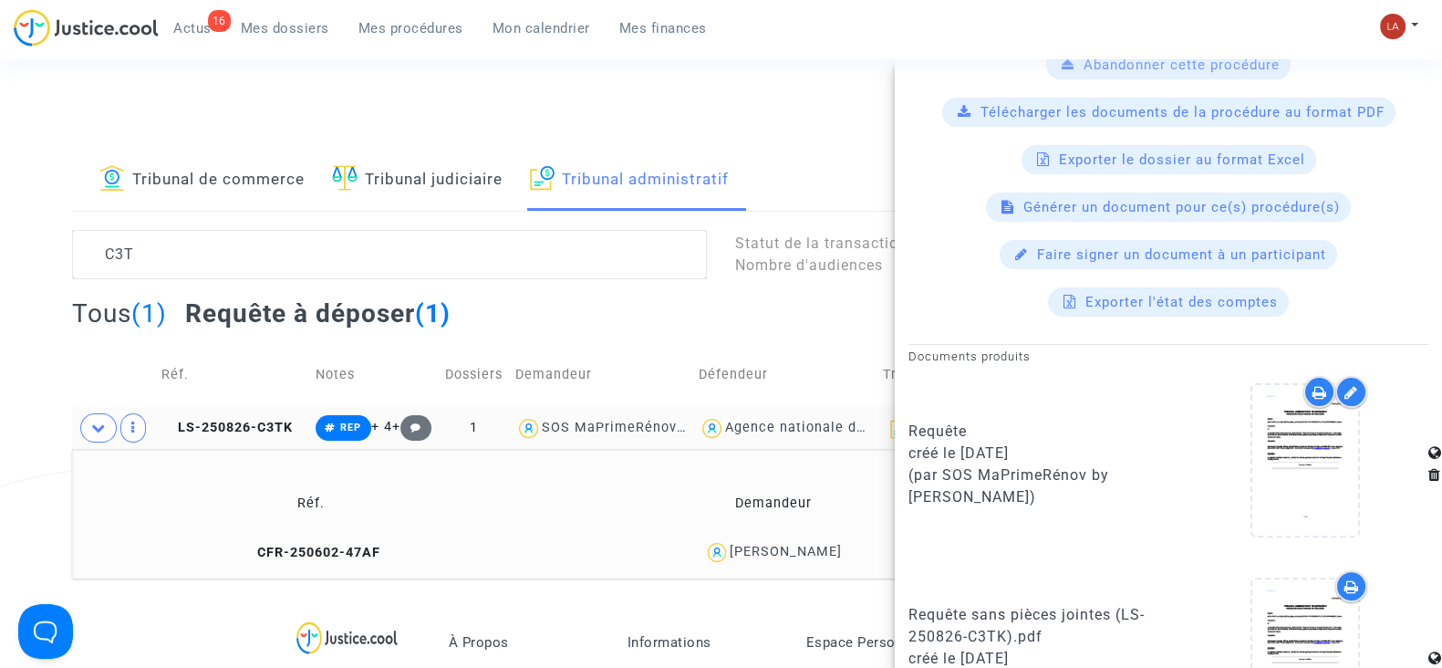
click at [363, 566] on td "CFR-250602-47AF" at bounding box center [310, 552] width 464 height 39
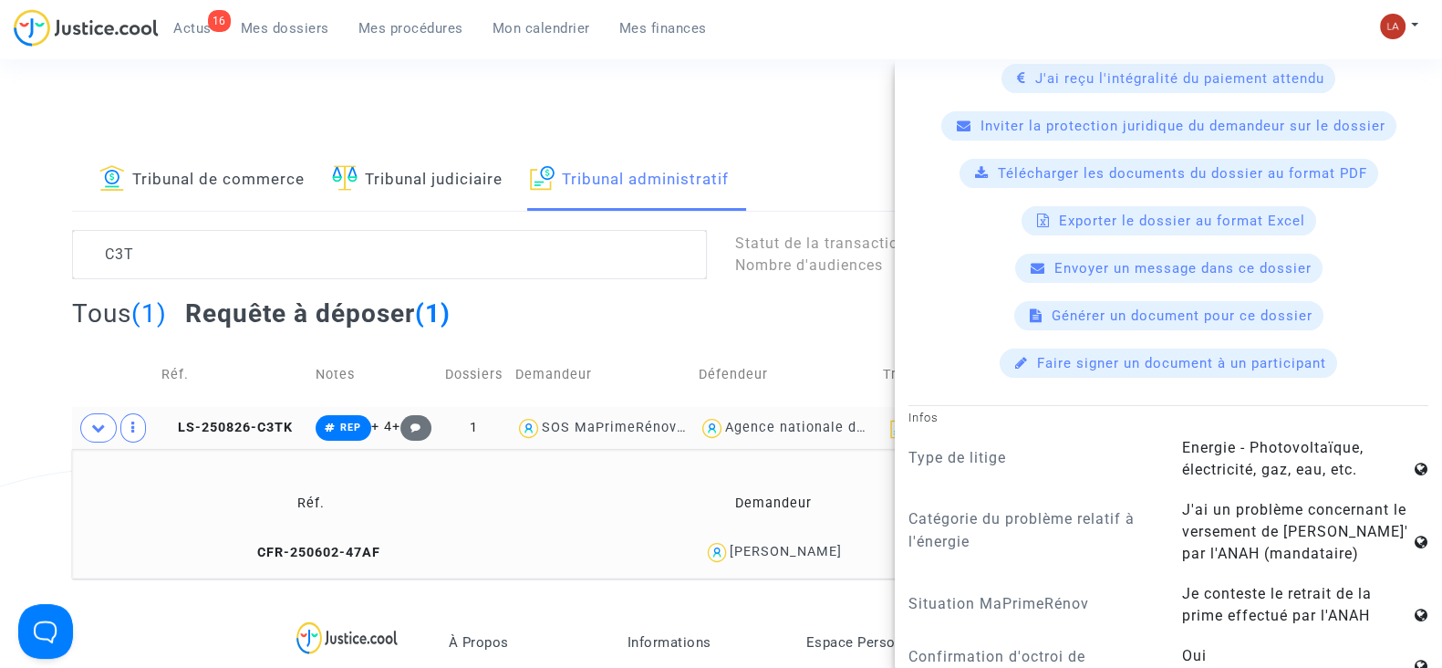
click at [1058, 171] on span "Télécharger les documents du dossier au format PDF" at bounding box center [1182, 173] width 369 height 16
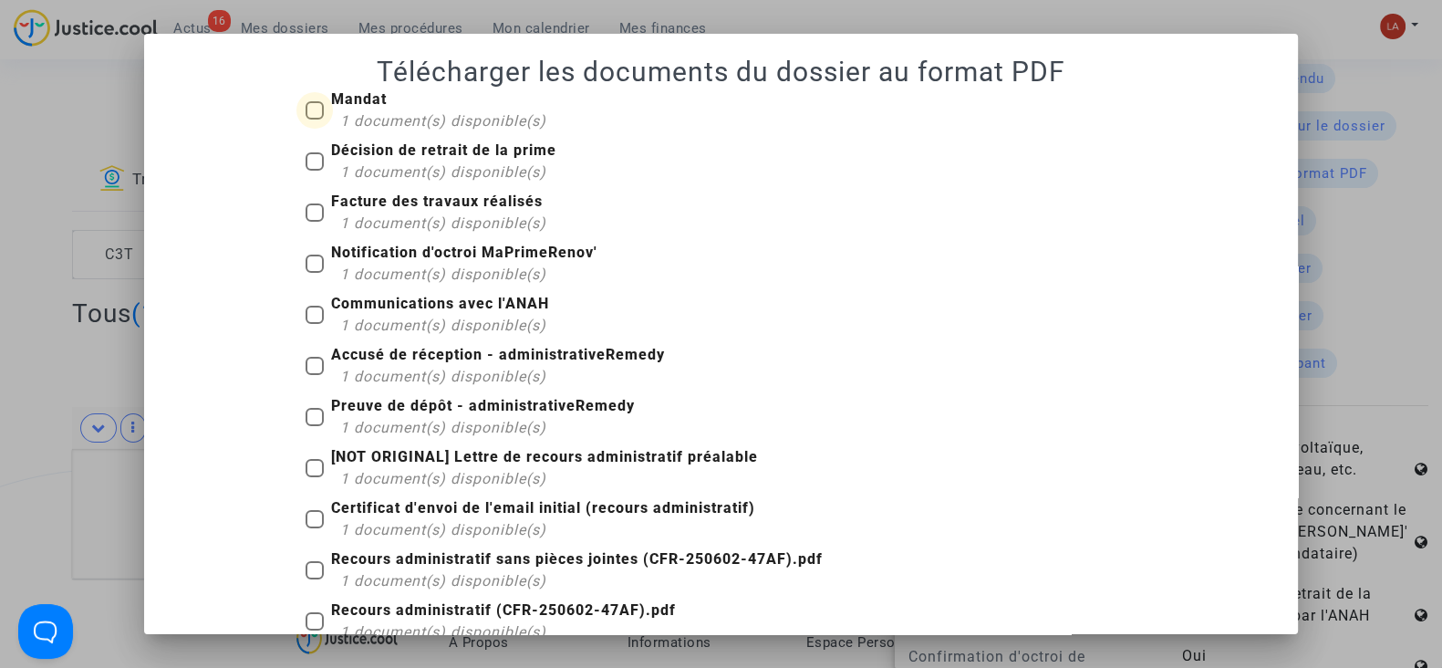
click at [392, 112] on span "1 document(s) disponible(s)" at bounding box center [443, 120] width 206 height 17
click at [315, 119] on input "Mandat 1 document(s) disponible(s)" at bounding box center [314, 119] width 1 height 1
checkbox input "true"
drag, startPoint x: 413, startPoint y: 161, endPoint x: 408, endPoint y: 186, distance: 25.2
click at [411, 163] on span "1 document(s) disponible(s)" at bounding box center [443, 171] width 206 height 17
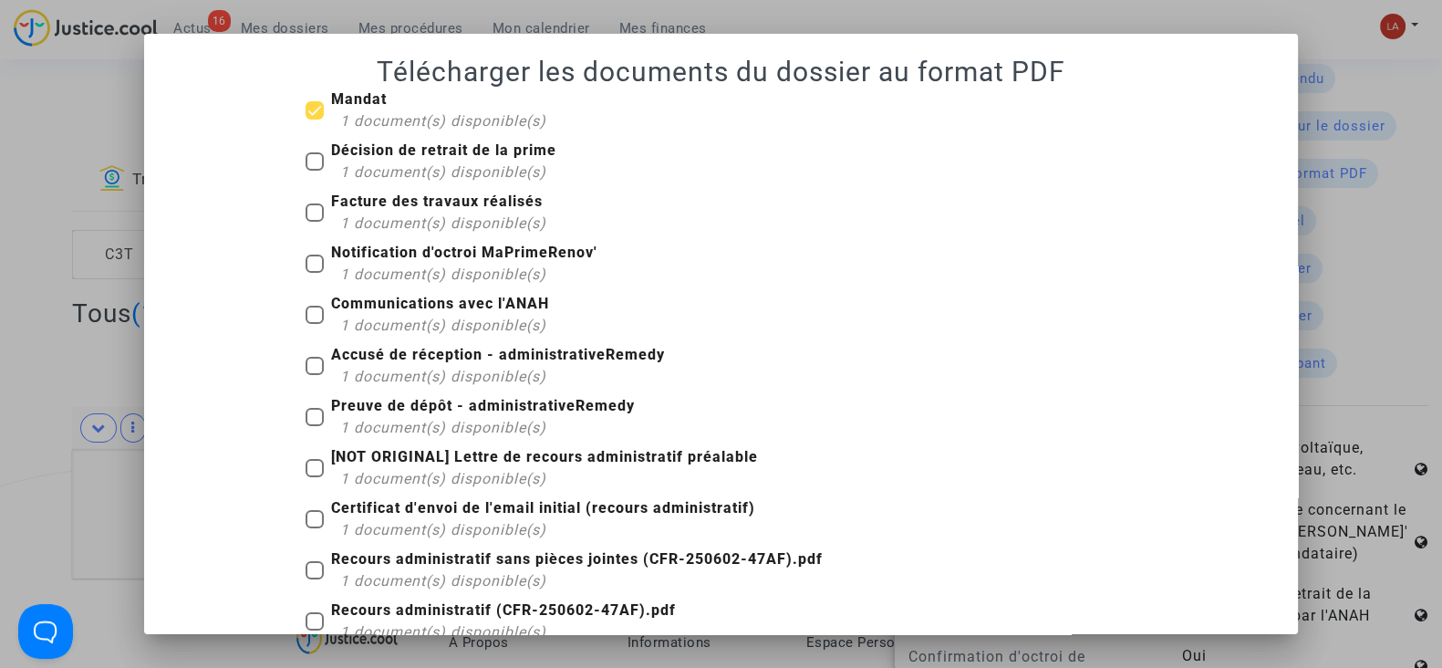
click at [315, 171] on input "Décision de retrait de la prime 1 document(s) disponible(s)" at bounding box center [314, 171] width 1 height 1
checkbox input "true"
drag, startPoint x: 397, startPoint y: 218, endPoint x: 401, endPoint y: 268, distance: 50.4
click at [397, 221] on span "1 document(s) disponible(s)" at bounding box center [443, 222] width 206 height 17
click at [315, 222] on input "Facture des travaux réalisés 1 document(s) disponible(s)" at bounding box center [314, 222] width 1 height 1
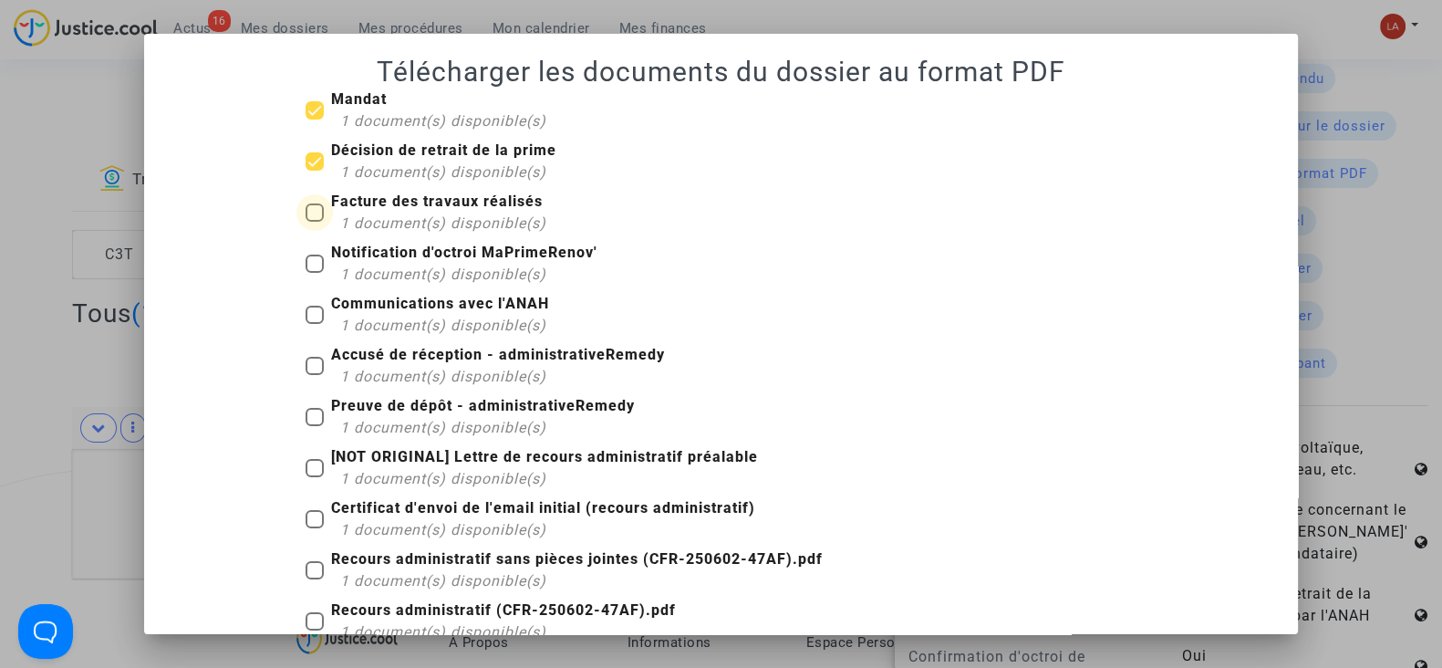
checkbox input "true"
drag, startPoint x: 401, startPoint y: 274, endPoint x: 439, endPoint y: 335, distance: 71.7
click at [401, 275] on span "1 document(s) disponible(s)" at bounding box center [443, 273] width 206 height 17
click at [315, 274] on input "Notification d'octroi MaPrimeRenov' 1 document(s) disponible(s)" at bounding box center [314, 273] width 1 height 1
checkbox input "true"
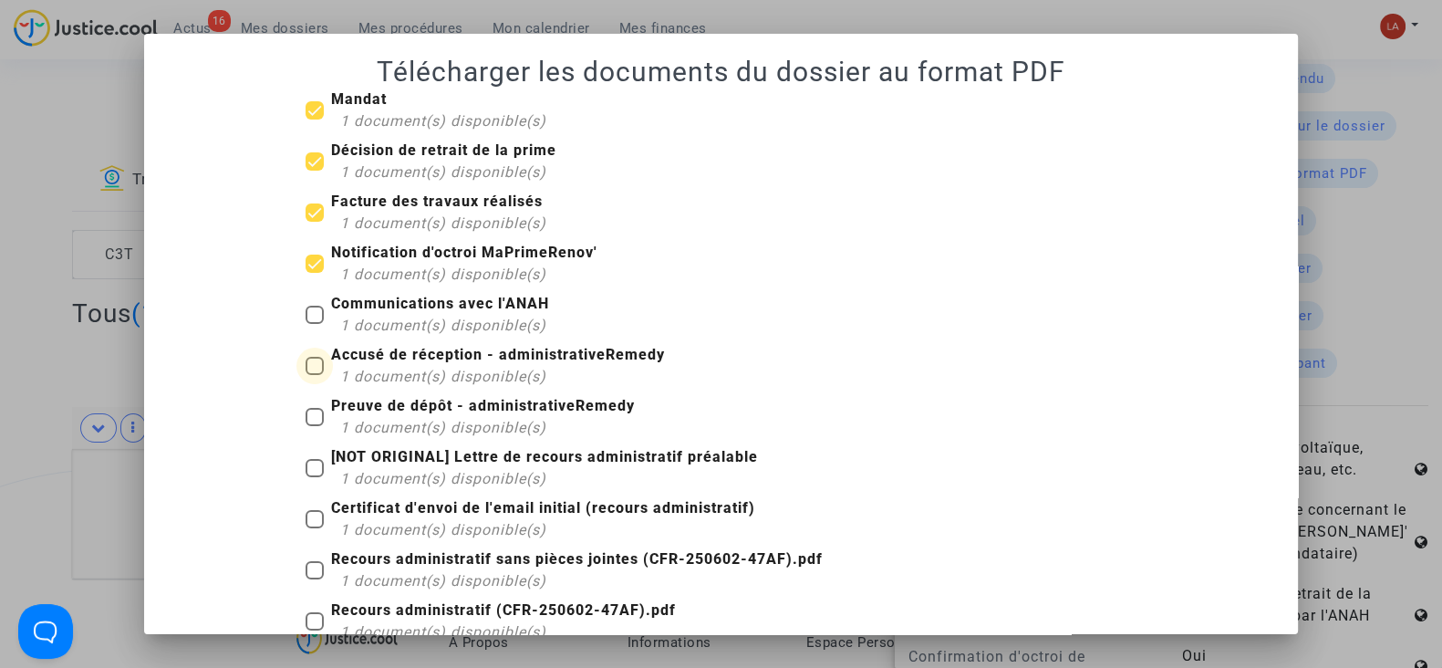
click at [438, 364] on span "Accusé de réception - administrativeRemedy 1 document(s) disponible(s)" at bounding box center [498, 366] width 334 height 44
click at [315, 375] on input "Accusé de réception - administrativeRemedy 1 document(s) disponible(s)" at bounding box center [314, 375] width 1 height 1
checkbox input "true"
click at [461, 419] on span "1 document(s) disponible(s)" at bounding box center [443, 427] width 206 height 17
click at [315, 426] on input "Preuve de dépôt - administrativeRemedy 1 document(s) disponible(s)" at bounding box center [314, 426] width 1 height 1
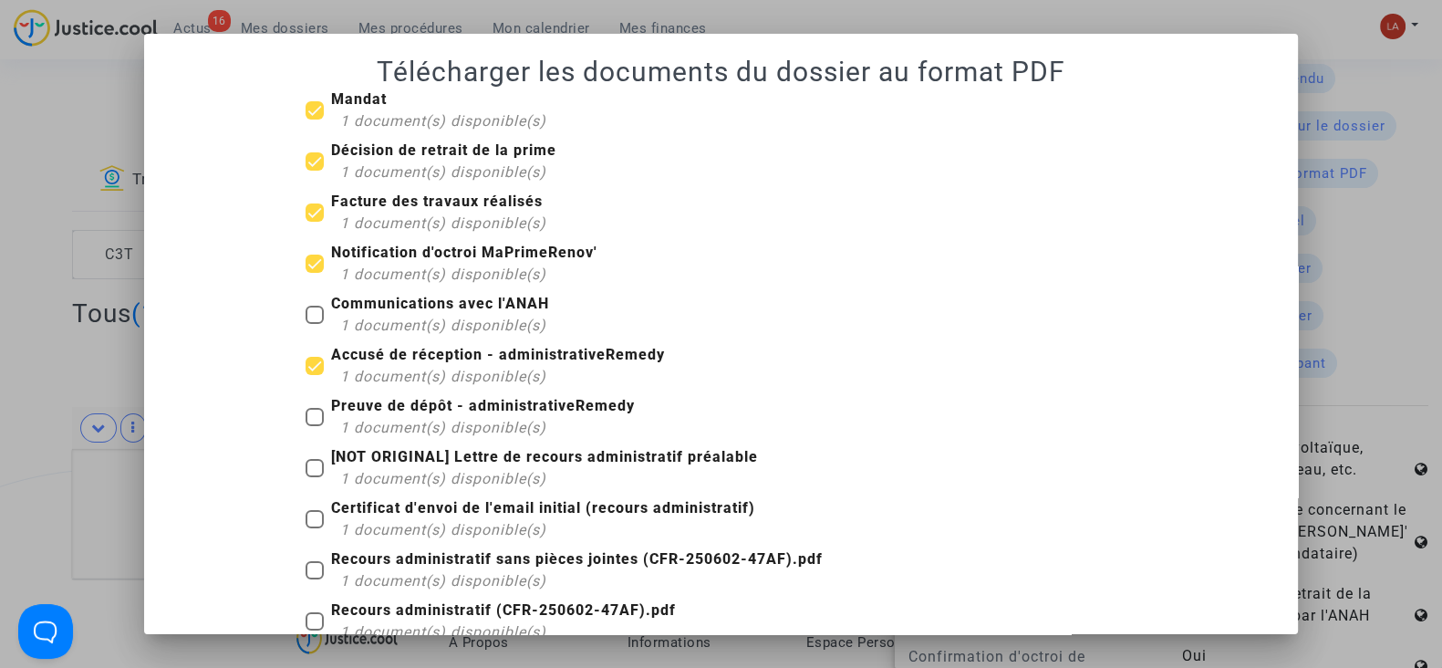
checkbox input "true"
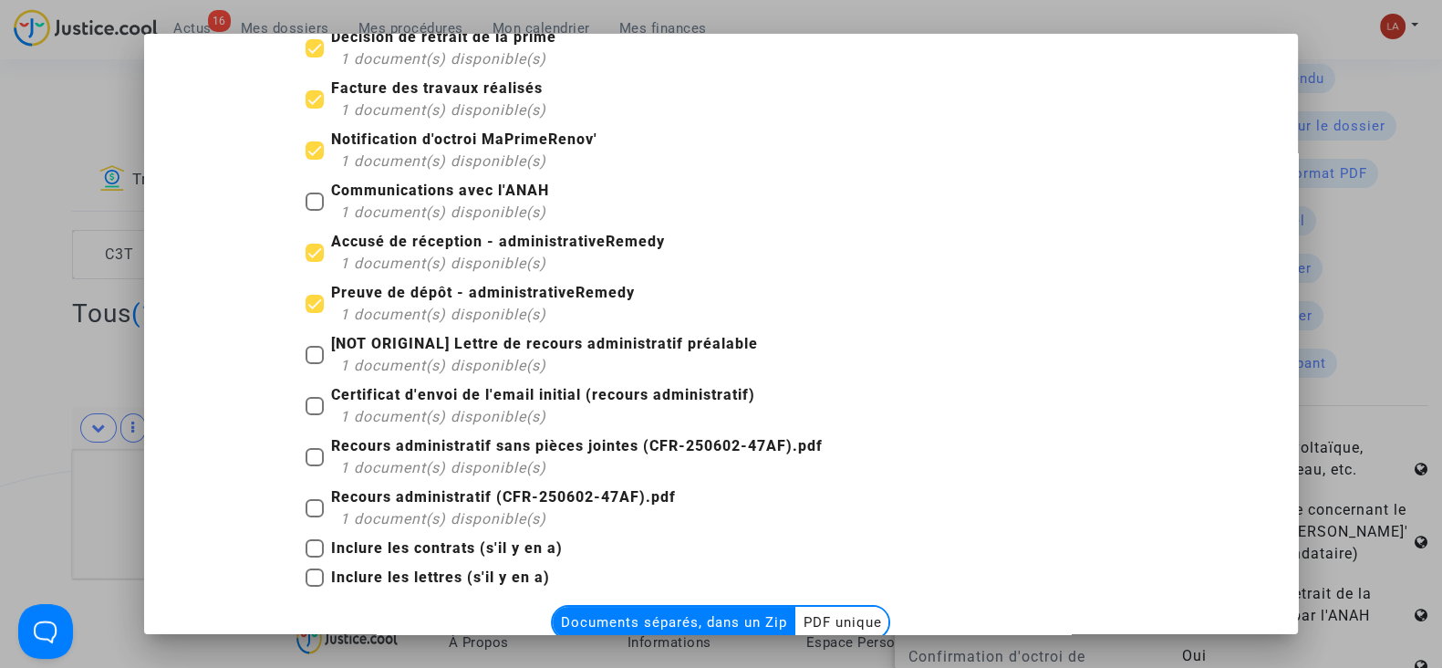
click at [453, 440] on b "Recours administratif sans pièces jointes (CFR-250602-47AF).pdf" at bounding box center [577, 445] width 492 height 17
click at [315, 466] on input "Recours administratif sans pièces jointes (CFR-250602-47AF).pdf 1 document(s) d…" at bounding box center [314, 466] width 1 height 1
checkbox input "true"
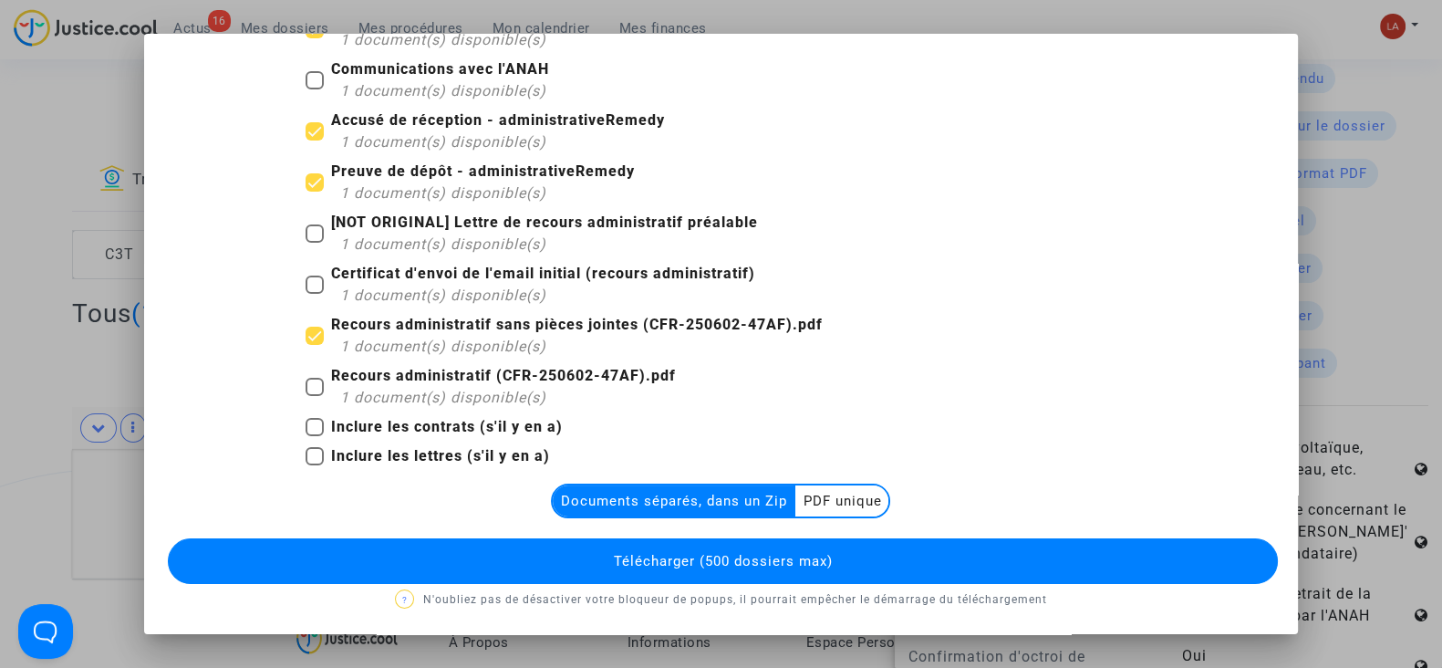
scroll to position [235, 0]
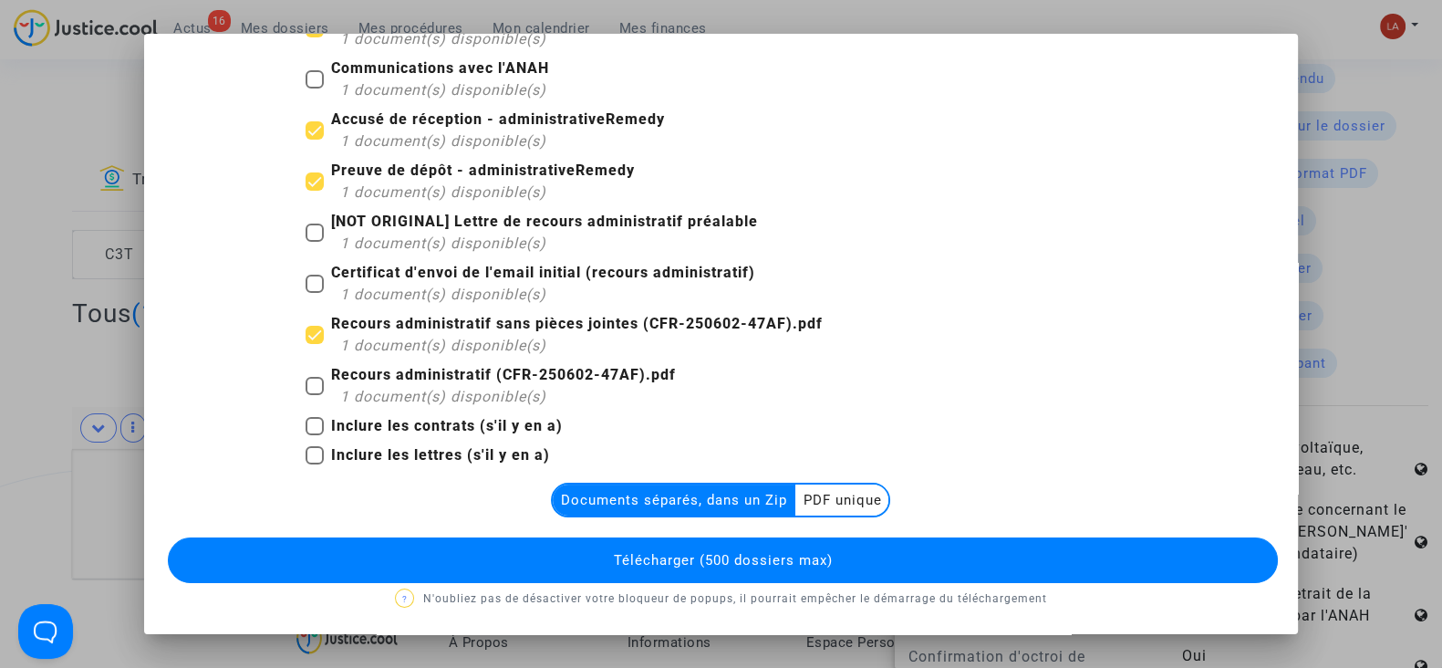
click at [423, 459] on b "Inclure les lettres (s'il y en a)" at bounding box center [440, 454] width 219 height 17
click at [315, 464] on input "Inclure les lettres (s'il y en a)" at bounding box center [314, 464] width 1 height 1
checkbox input "true"
click at [506, 602] on p "? N'oubliez pas de désactiver votre bloqueur de popups, il pourrait empêcher le…" at bounding box center [721, 598] width 1110 height 23
click at [502, 575] on button "Télécharger (500 dossiers max)" at bounding box center [723, 560] width 1110 height 46
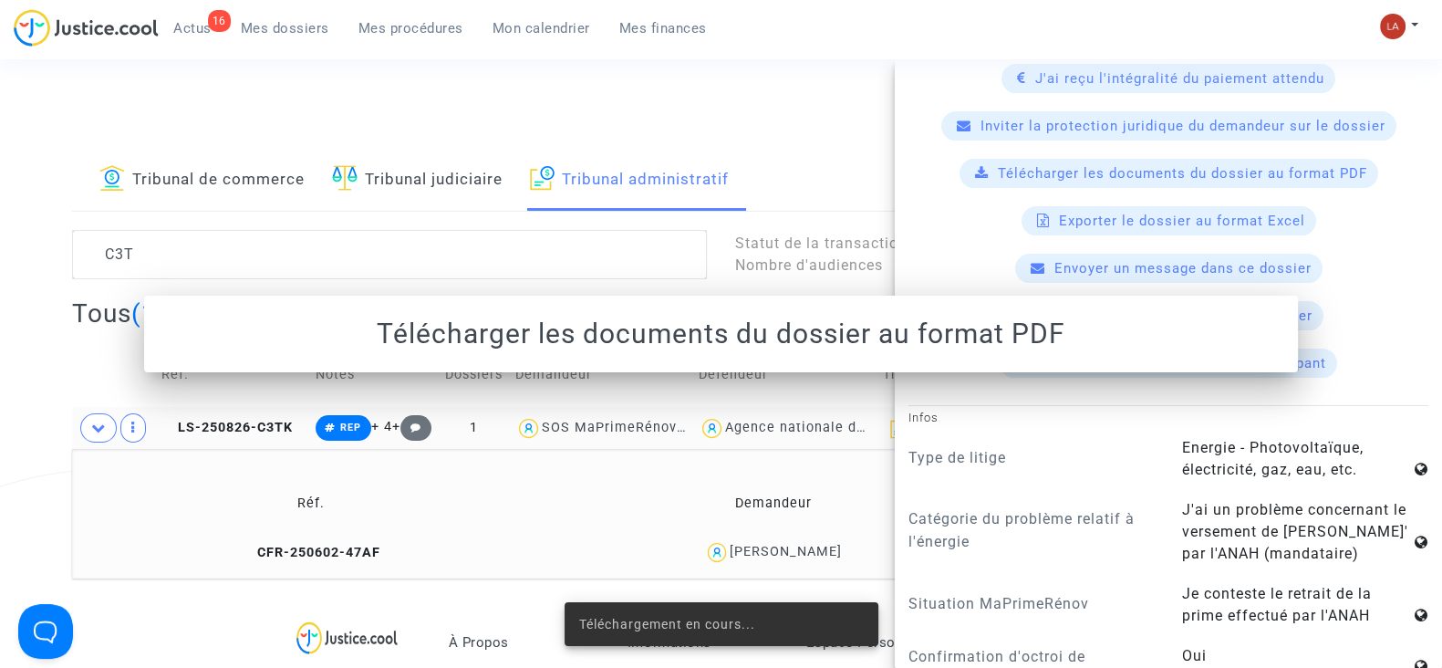
scroll to position [0, 0]
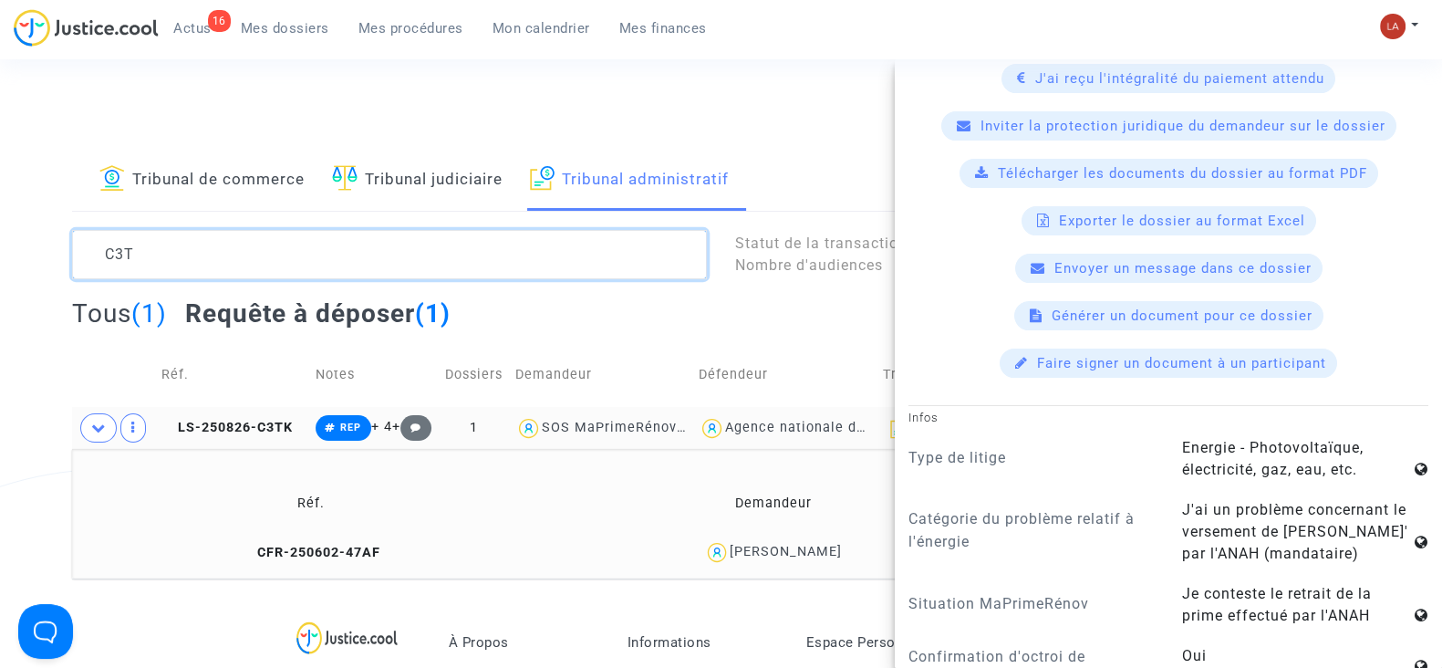
click at [259, 248] on textarea at bounding box center [389, 254] width 635 height 49
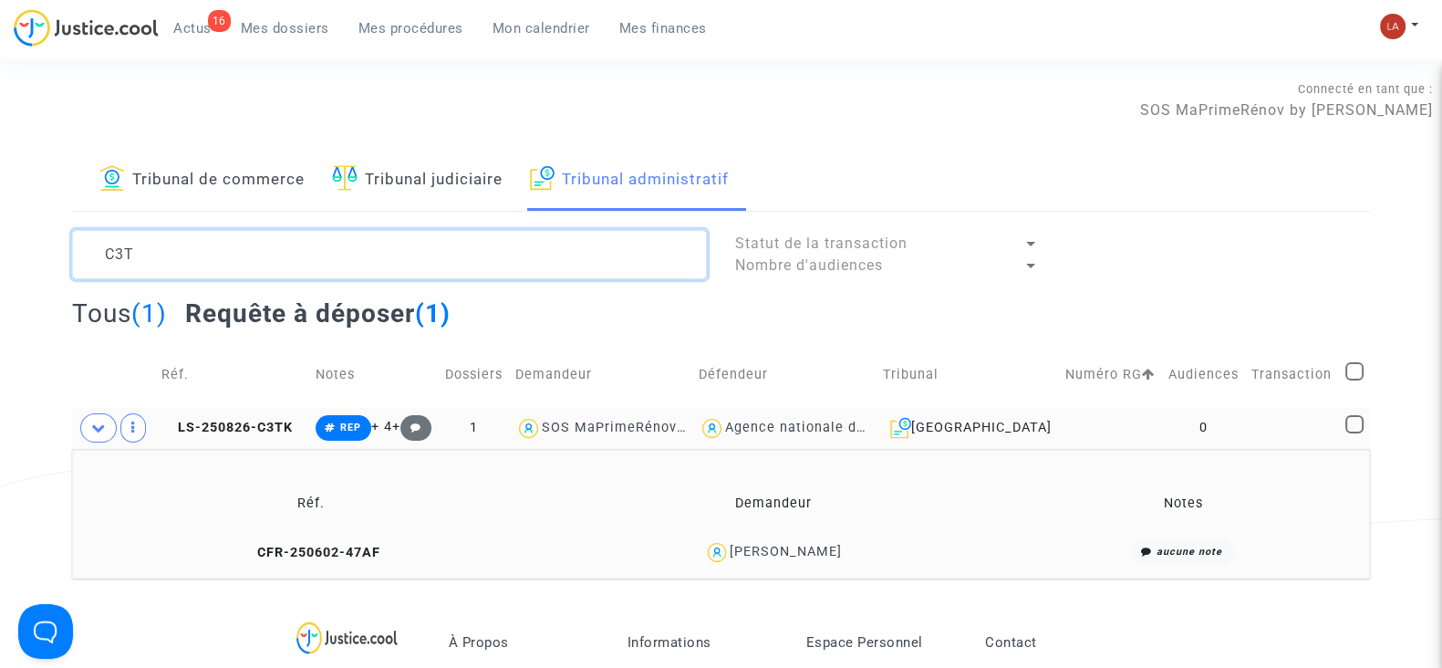
click at [259, 248] on textarea at bounding box center [389, 254] width 635 height 49
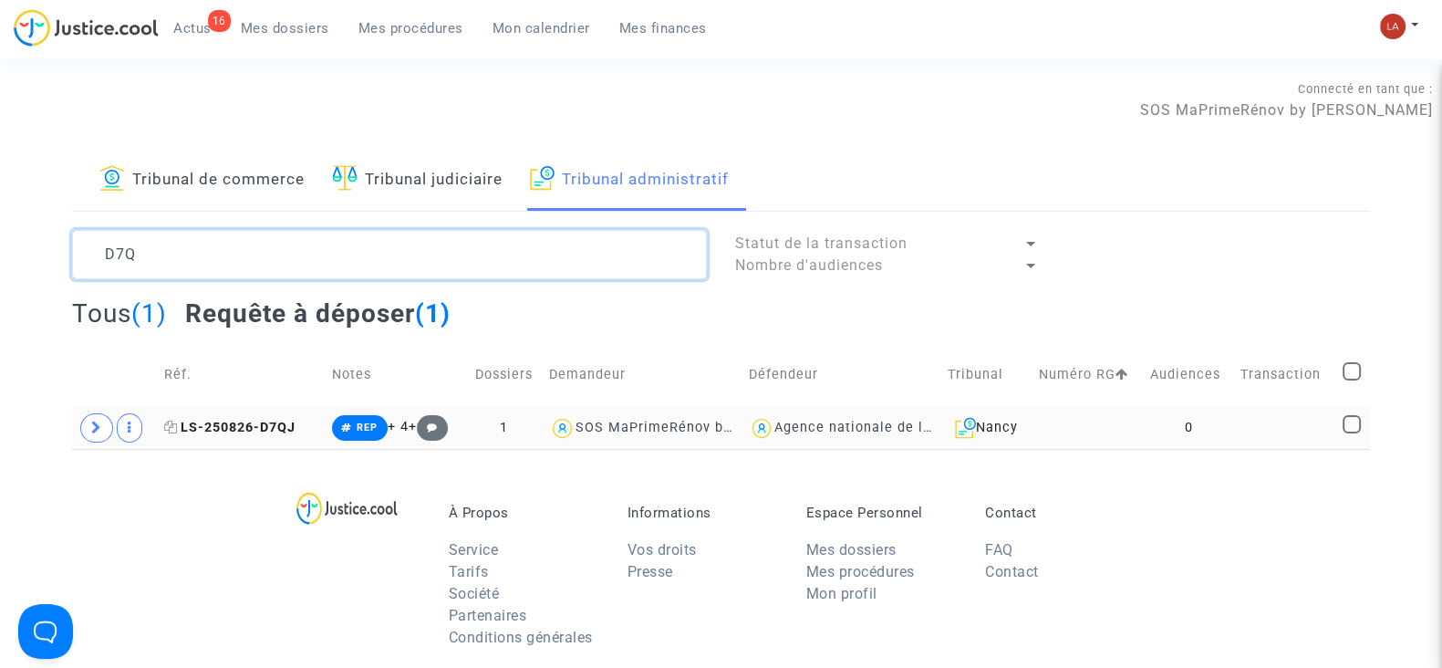
type textarea "D7Q"
click at [233, 431] on span "LS-250826-D7QJ" at bounding box center [229, 428] width 131 height 16
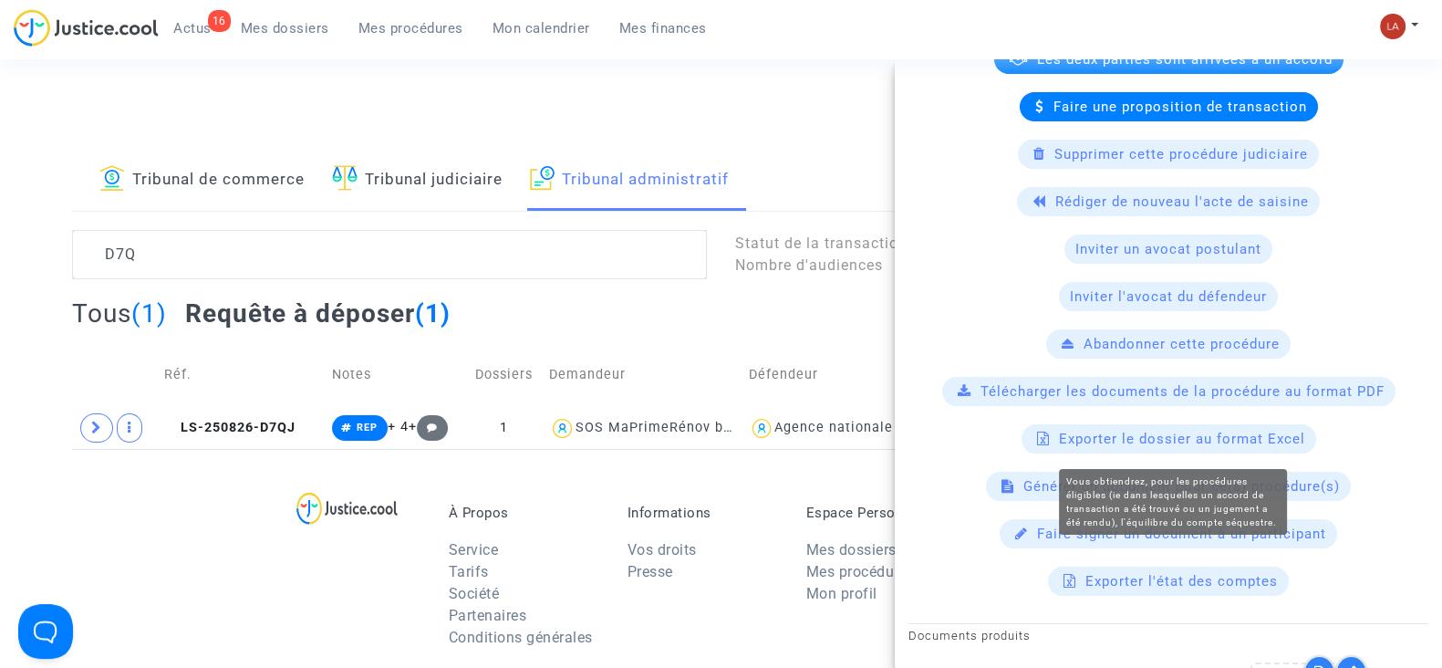
scroll to position [684, 0]
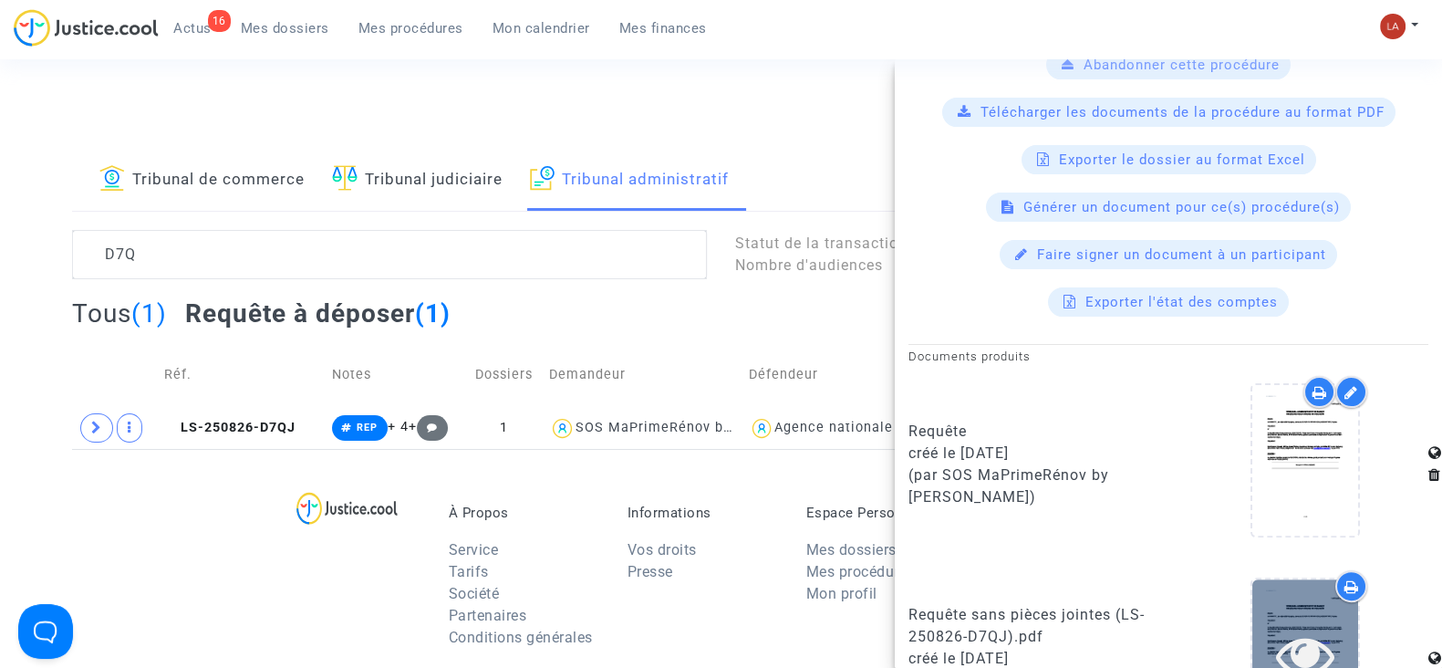
click at [1300, 603] on div at bounding box center [1305, 654] width 106 height 151
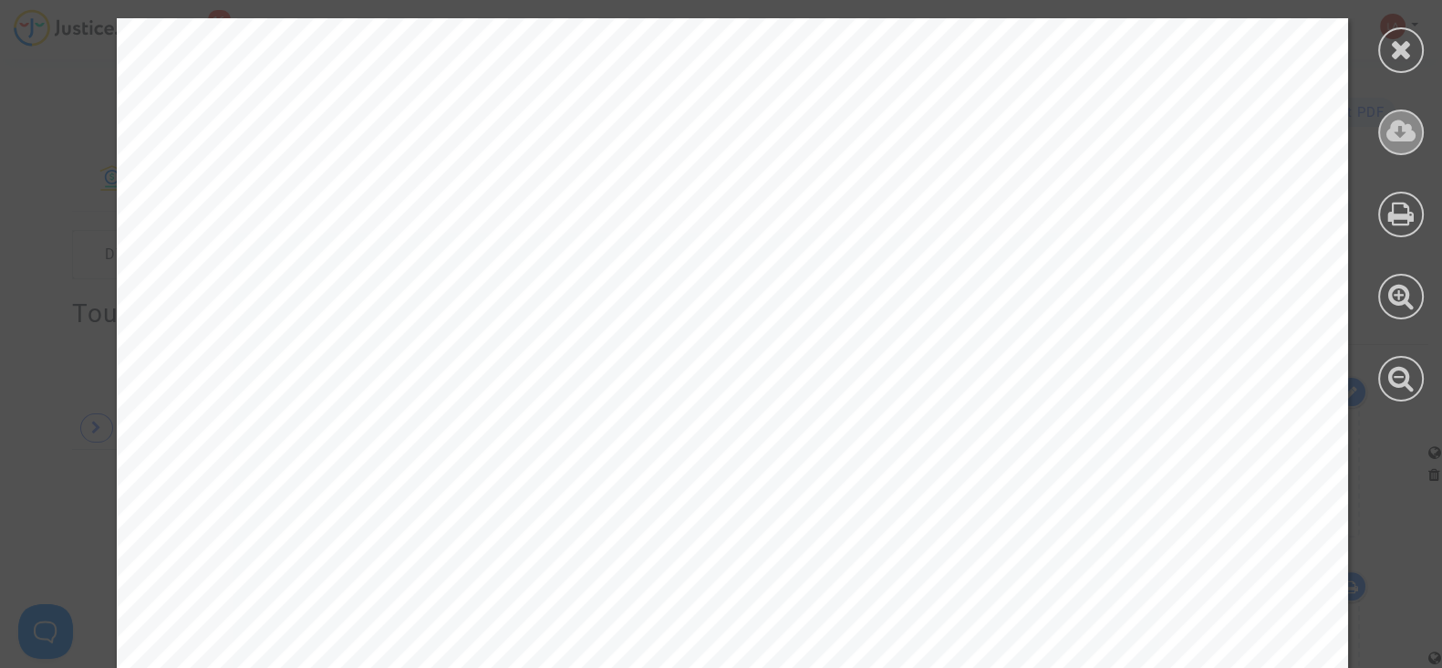
click at [1409, 135] on icon at bounding box center [1402, 131] width 30 height 27
click at [1392, 50] on icon at bounding box center [1401, 49] width 23 height 27
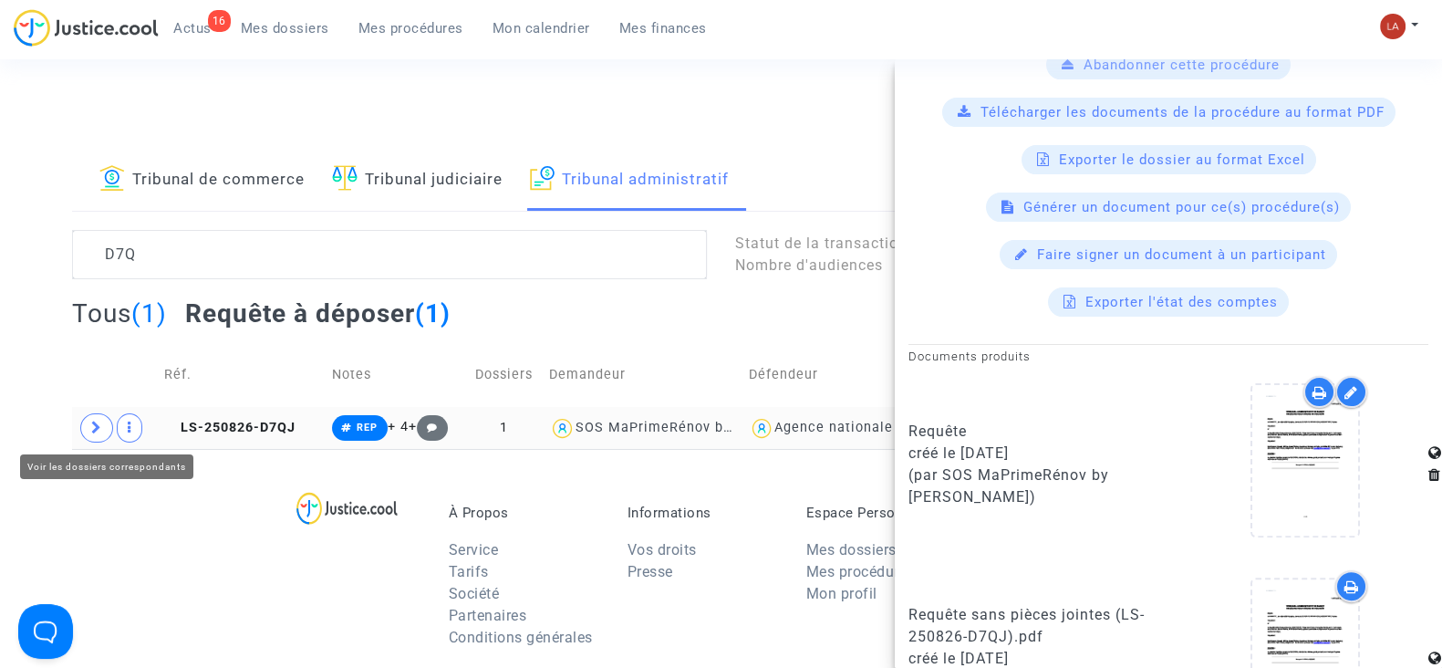
drag, startPoint x: 92, startPoint y: 427, endPoint x: 119, endPoint y: 439, distance: 29.8
click at [92, 427] on icon at bounding box center [96, 428] width 11 height 14
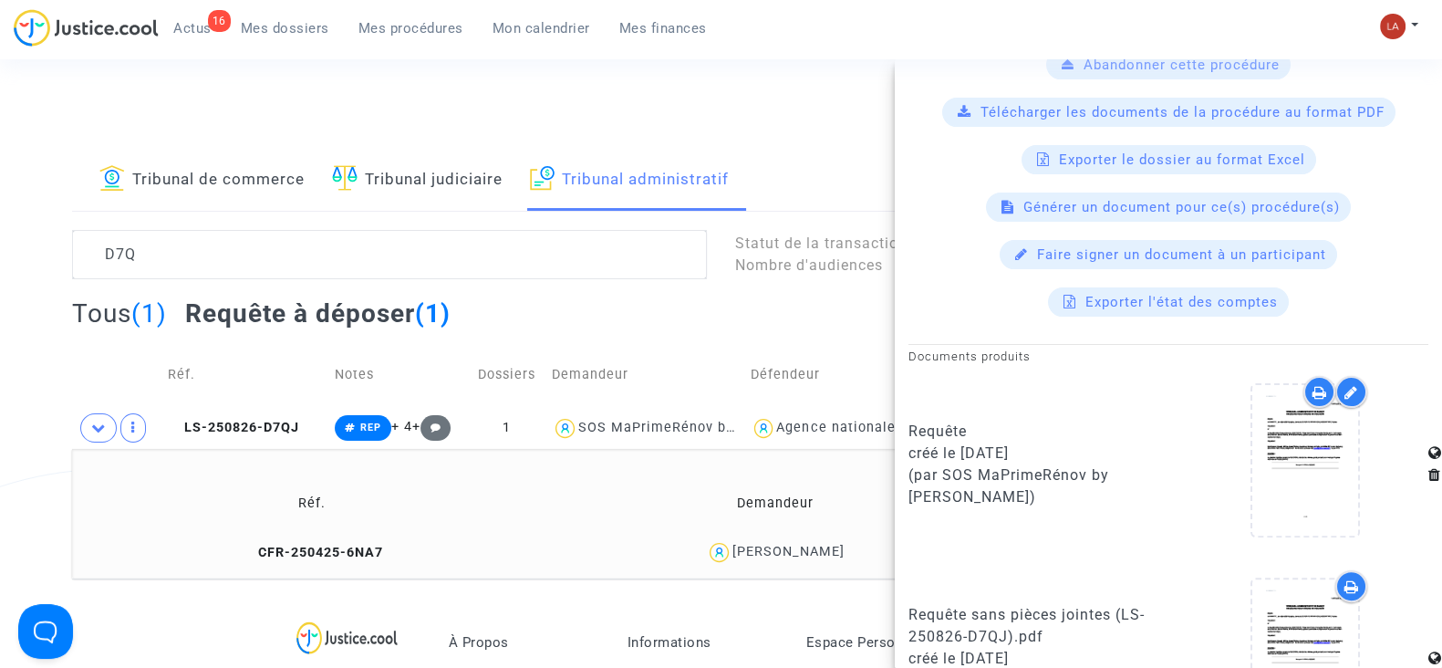
drag, startPoint x: 313, startPoint y: 556, endPoint x: 483, endPoint y: 558, distance: 170.6
click at [313, 555] on span "CFR-250425-6NA7" at bounding box center [312, 553] width 141 height 16
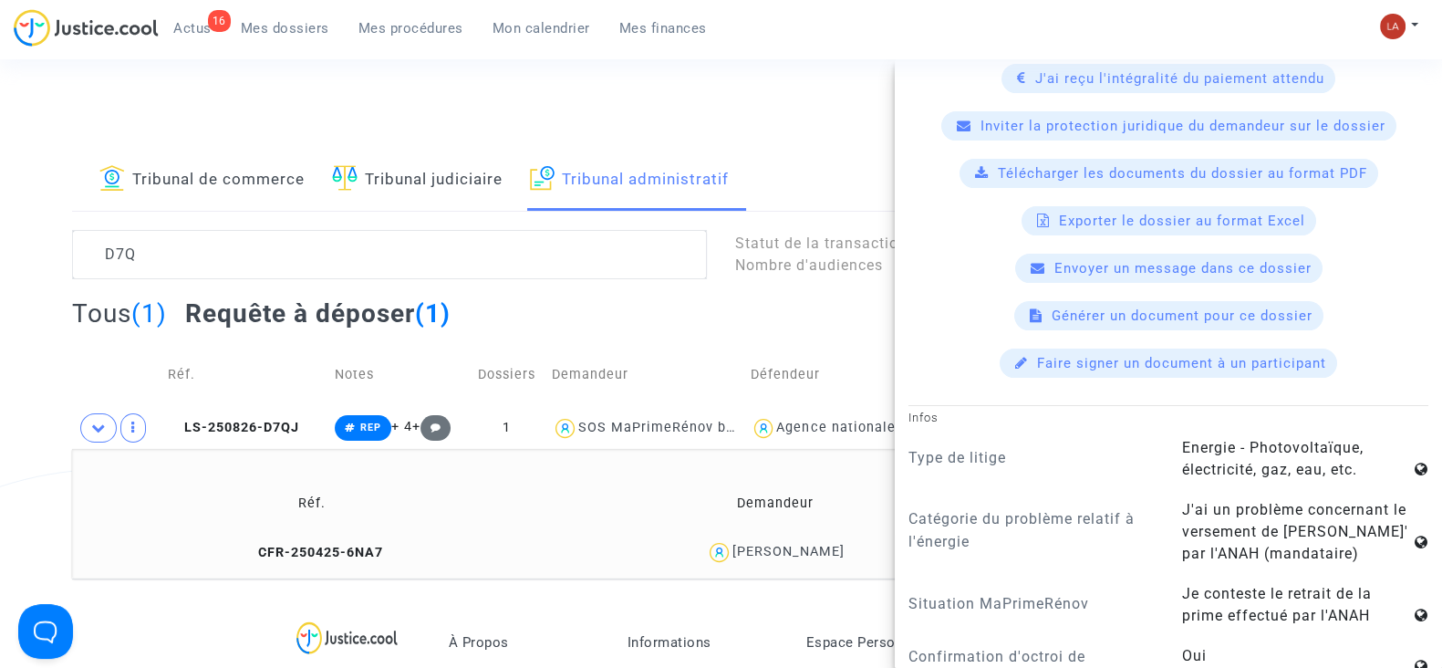
click at [1003, 160] on div "Télécharger les documents du dossier au format PDF" at bounding box center [1169, 173] width 419 height 29
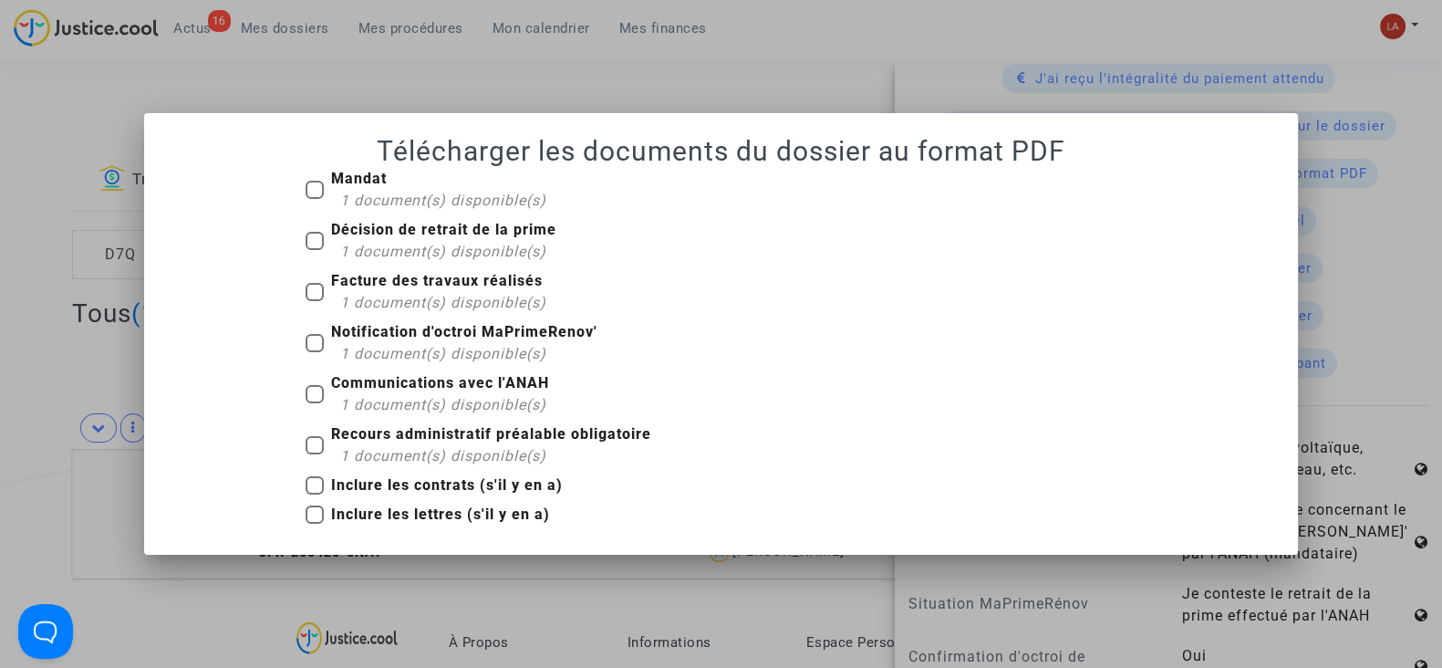
click at [369, 190] on div "1 document(s) disponible(s)" at bounding box center [443, 201] width 206 height 22
click at [315, 199] on input "Mandat 1 document(s) disponible(s)" at bounding box center [314, 199] width 1 height 1
checkbox input "true"
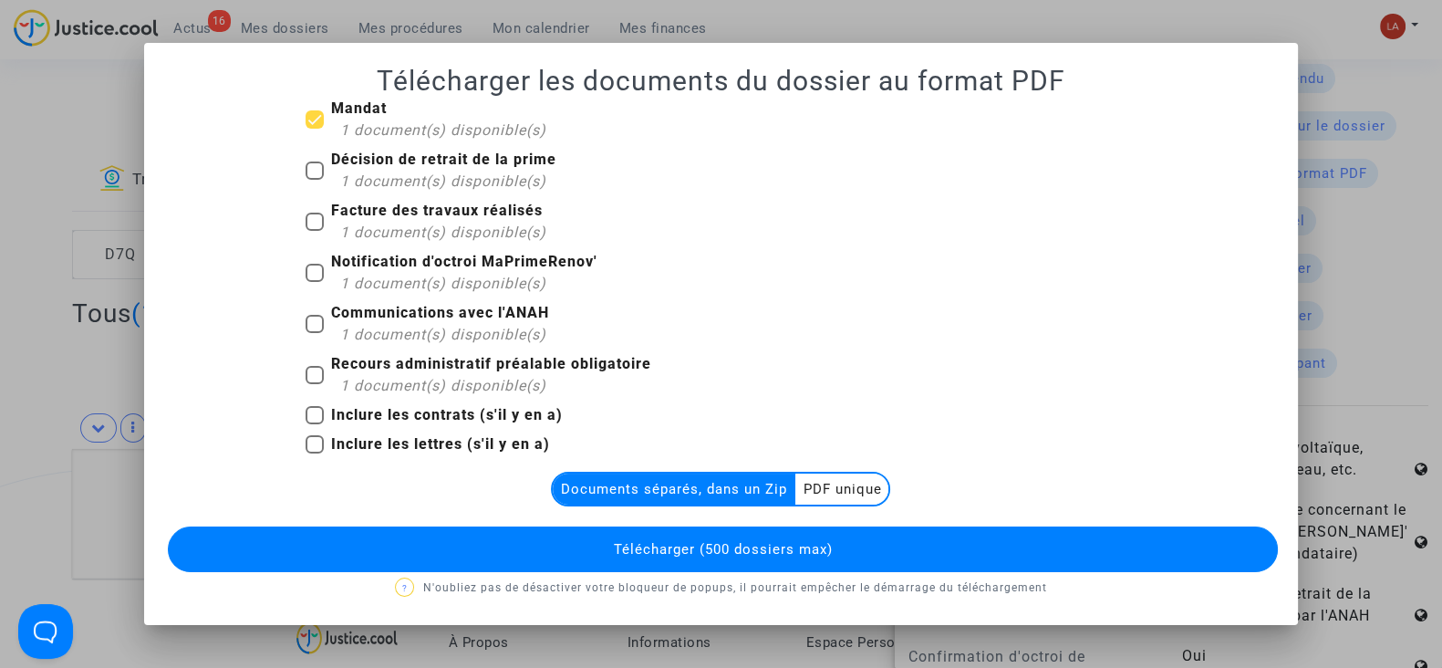
click at [371, 173] on span "1 document(s) disponible(s)" at bounding box center [443, 180] width 206 height 17
click at [315, 180] on input "Décision de retrait de la prime 1 document(s) disponible(s)" at bounding box center [314, 180] width 1 height 1
checkbox input "true"
click at [384, 222] on div "1 document(s) disponible(s)" at bounding box center [443, 233] width 206 height 22
click at [315, 231] on input "Facture des travaux réalisés 1 document(s) disponible(s)" at bounding box center [314, 231] width 1 height 1
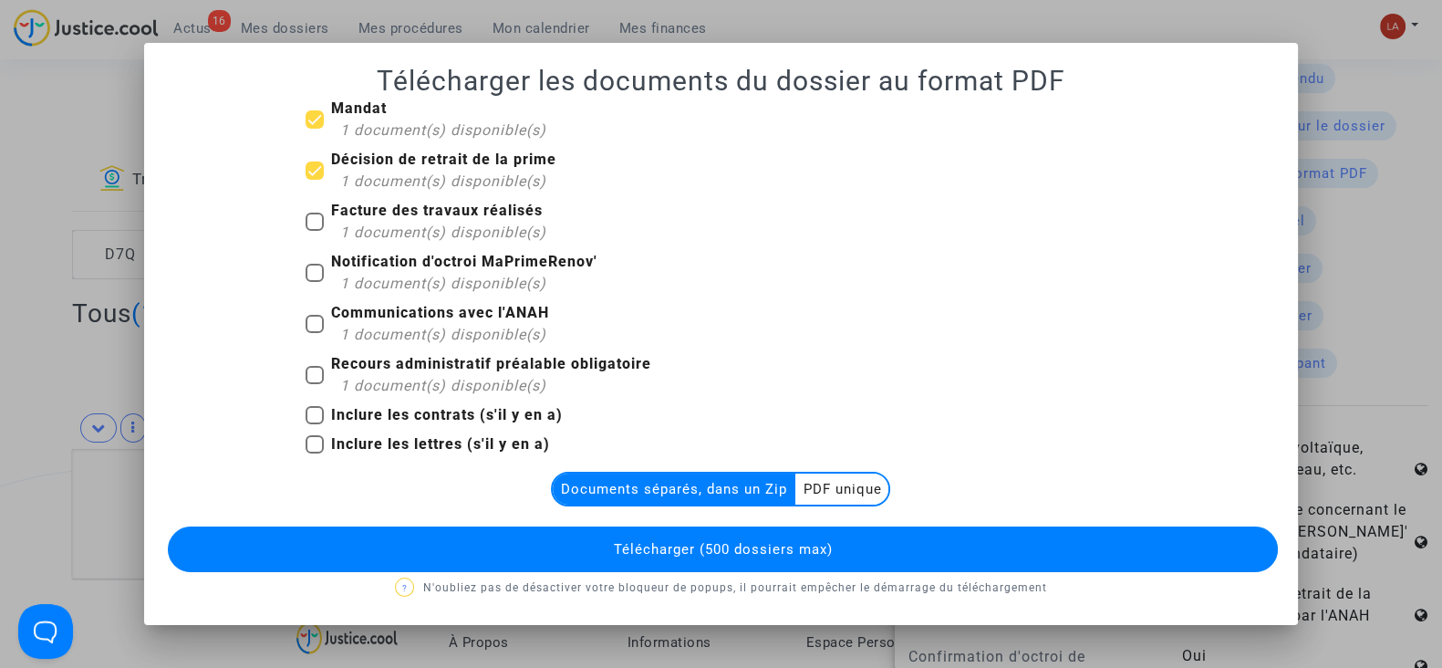
checkbox input "true"
click at [406, 268] on b "Notification d'octroi MaPrimeRenov'" at bounding box center [464, 261] width 266 height 17
click at [315, 282] on input "Notification d'octroi MaPrimeRenov' 1 document(s) disponible(s)" at bounding box center [314, 282] width 1 height 1
checkbox input "true"
drag, startPoint x: 427, startPoint y: 368, endPoint x: 581, endPoint y: 502, distance: 204.3
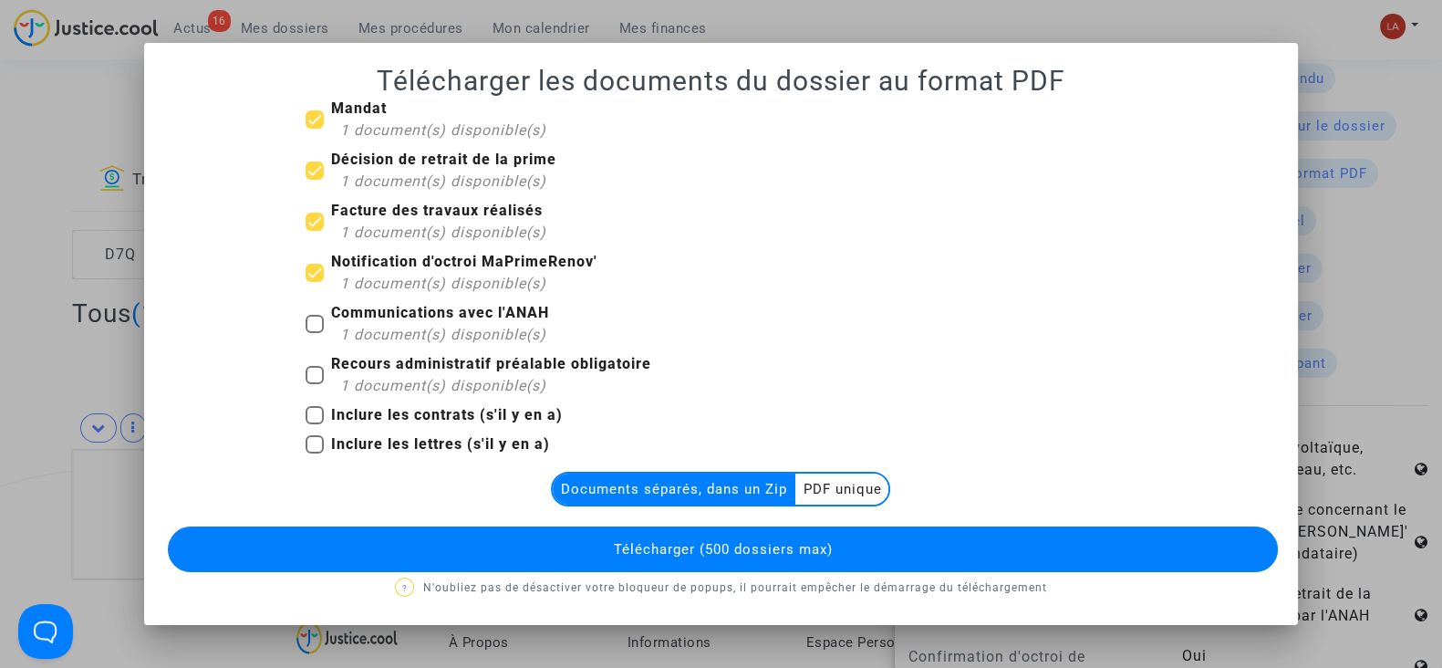
click at [427, 369] on b "Recours administratif préalable obligatoire" at bounding box center [491, 363] width 320 height 17
click at [315, 384] on input "Recours administratif préalable obligatoire 1 document(s) disponible(s)" at bounding box center [314, 384] width 1 height 1
checkbox input "true"
click at [607, 537] on button "Télécharger (500 dossiers max)" at bounding box center [723, 549] width 1110 height 46
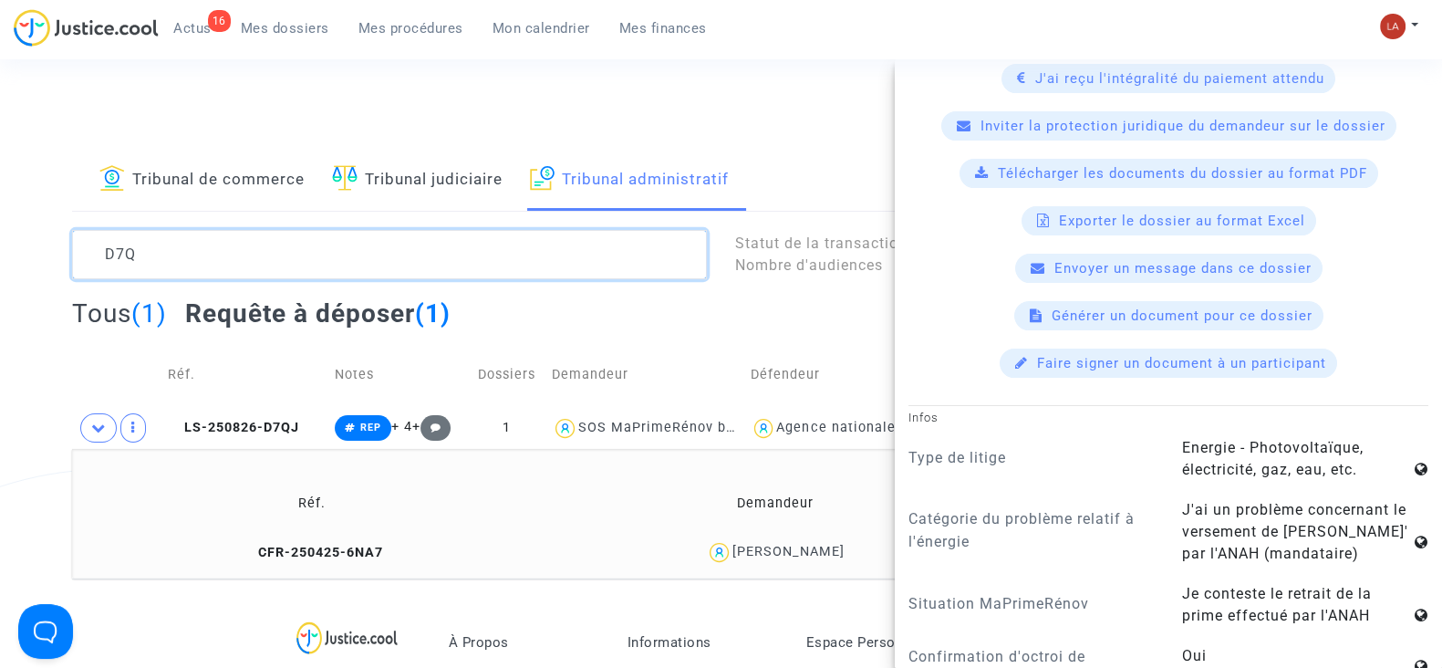
click at [275, 230] on textarea at bounding box center [389, 254] width 635 height 49
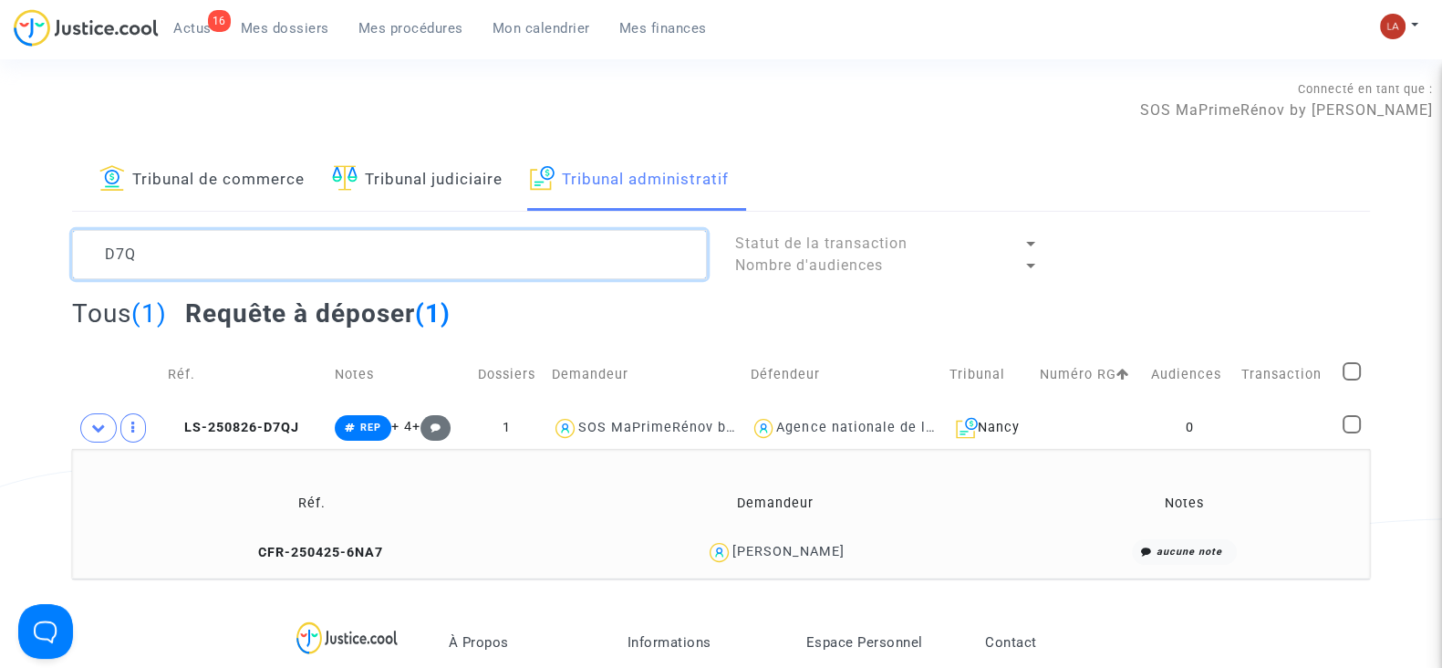
scroll to position [0, 0]
click at [275, 230] on textarea at bounding box center [389, 254] width 635 height 49
type textarea "F"
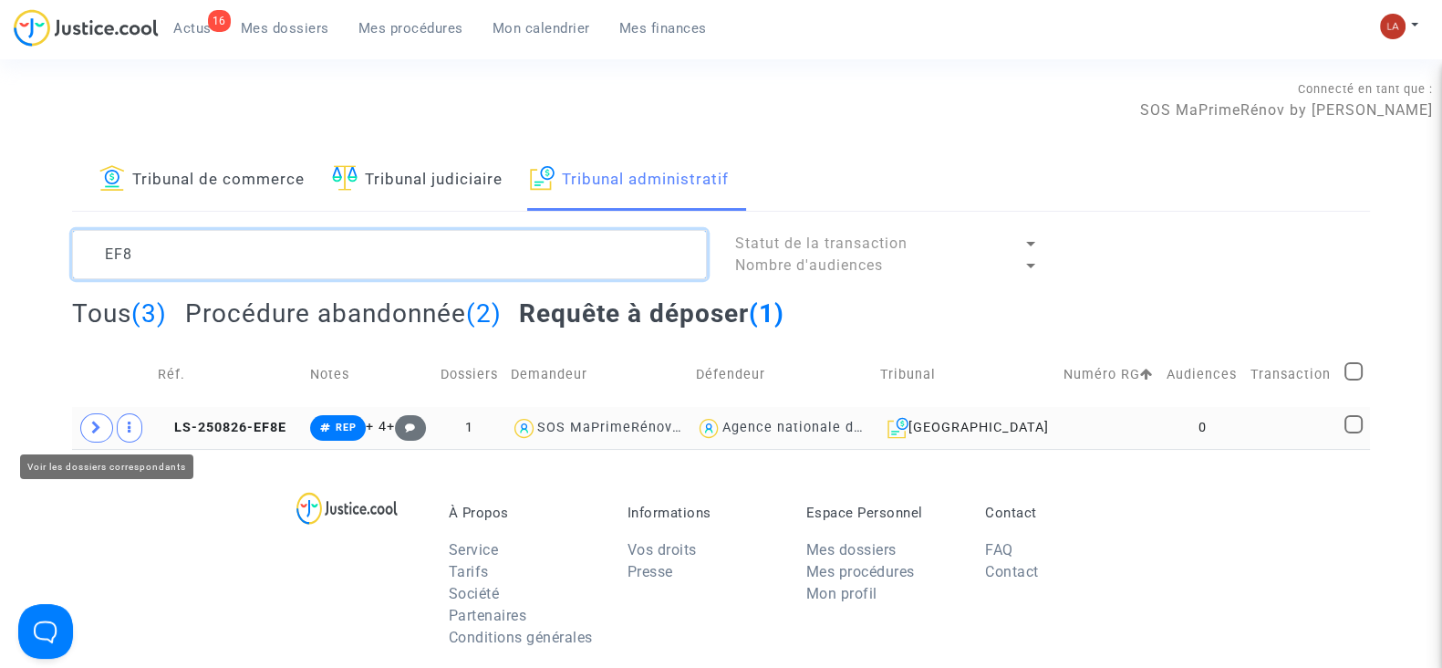
type textarea "EF8"
click at [87, 430] on span at bounding box center [96, 427] width 33 height 29
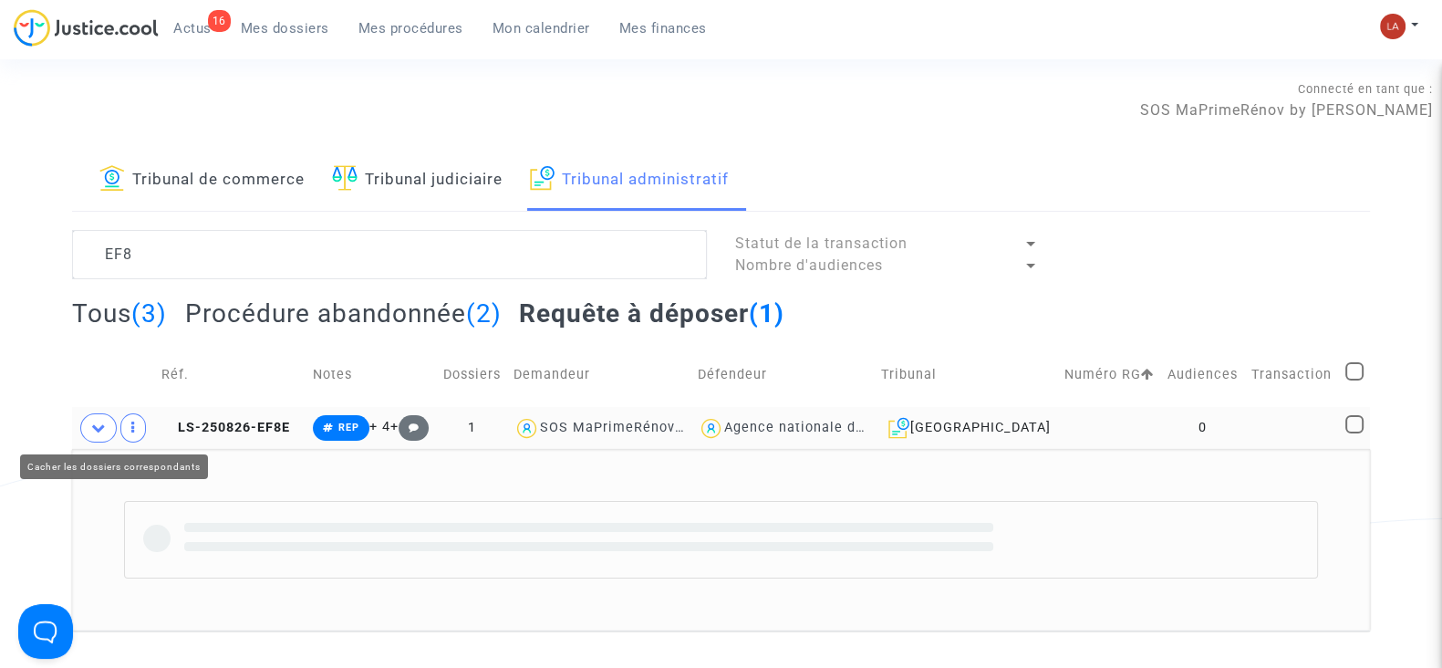
click at [260, 453] on td at bounding box center [721, 540] width 1298 height 182
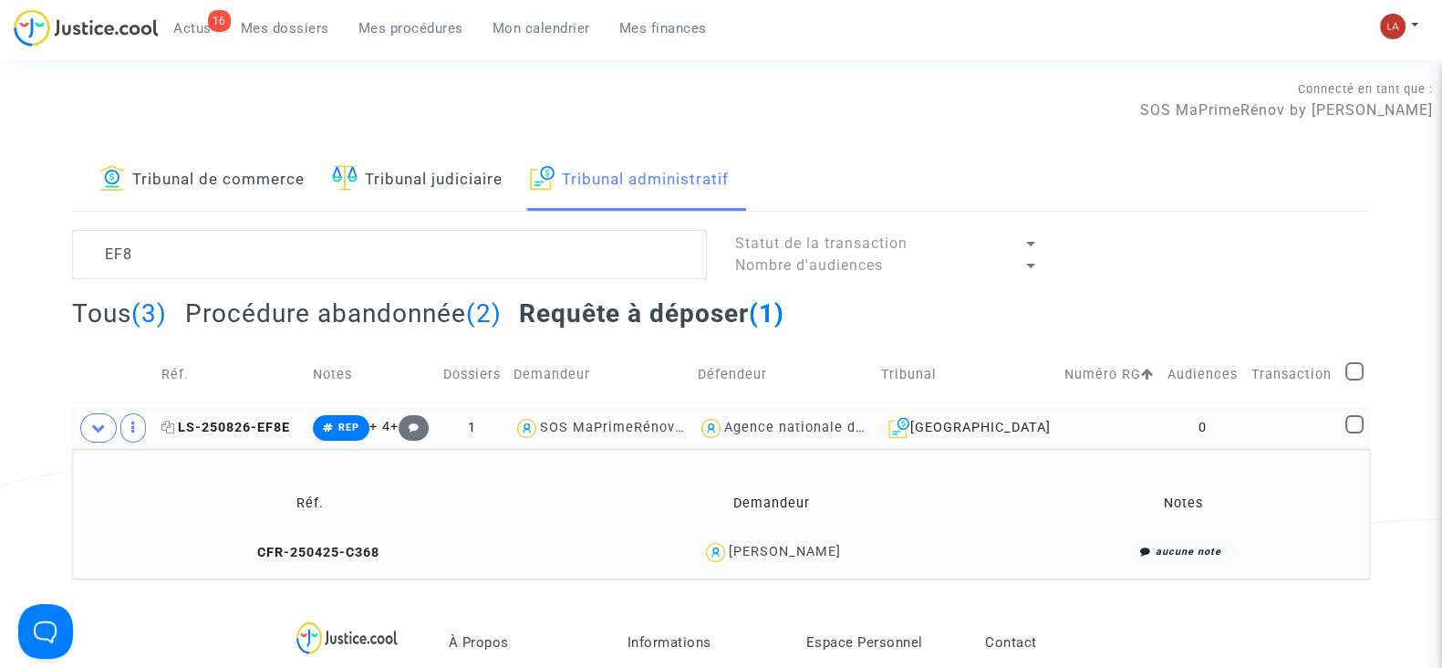
click at [256, 430] on span "LS-250826-EF8E" at bounding box center [225, 428] width 129 height 16
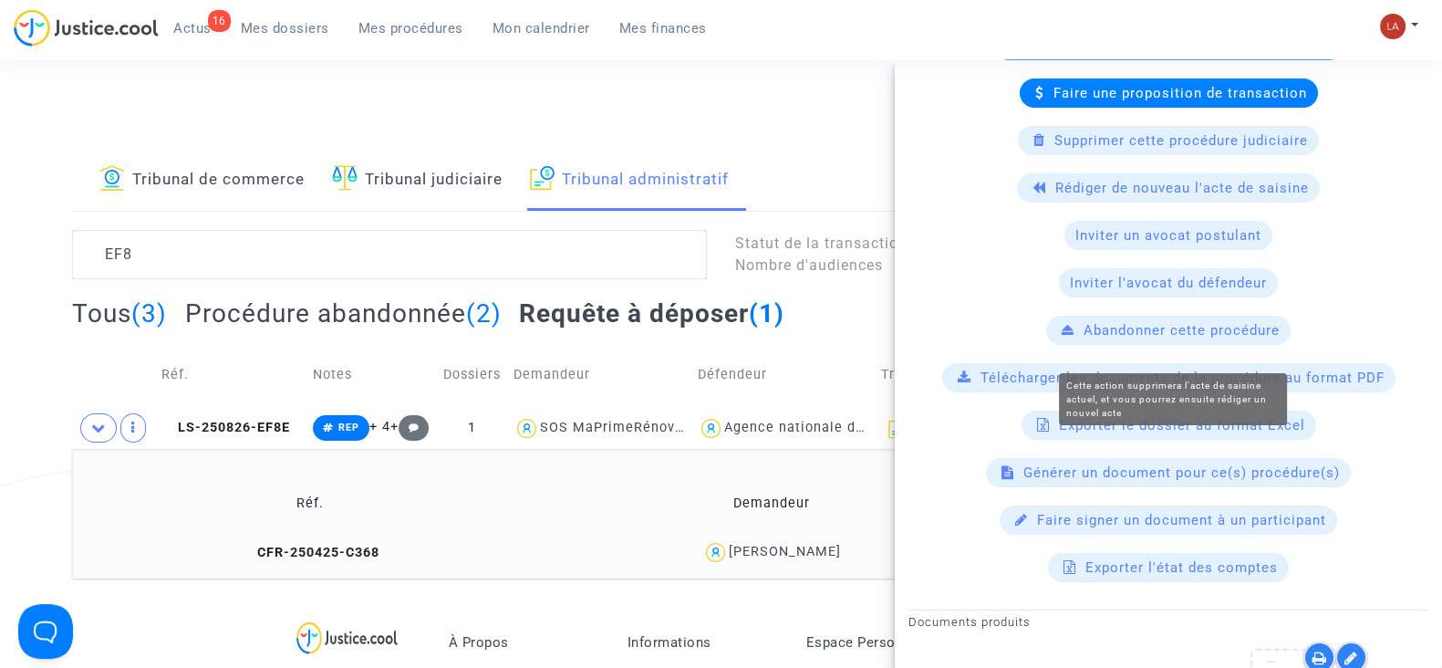
scroll to position [797, 0]
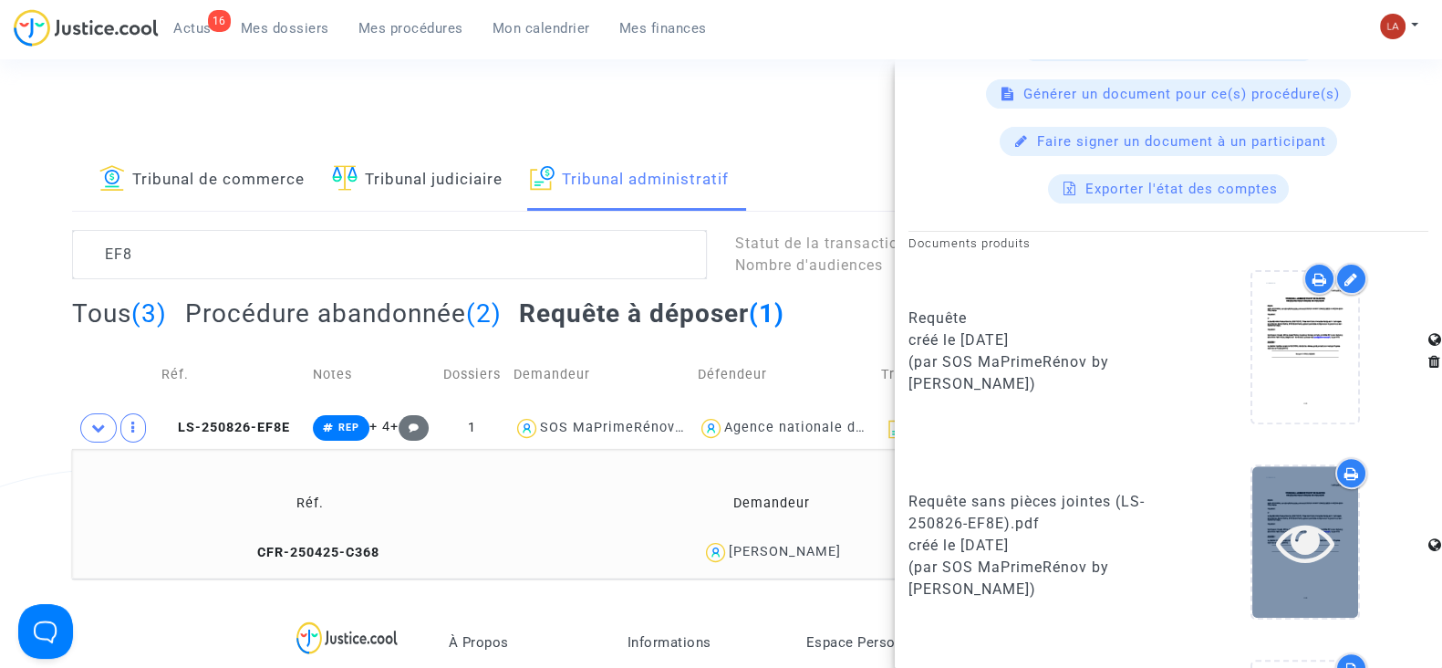
click at [1276, 527] on icon at bounding box center [1305, 542] width 59 height 58
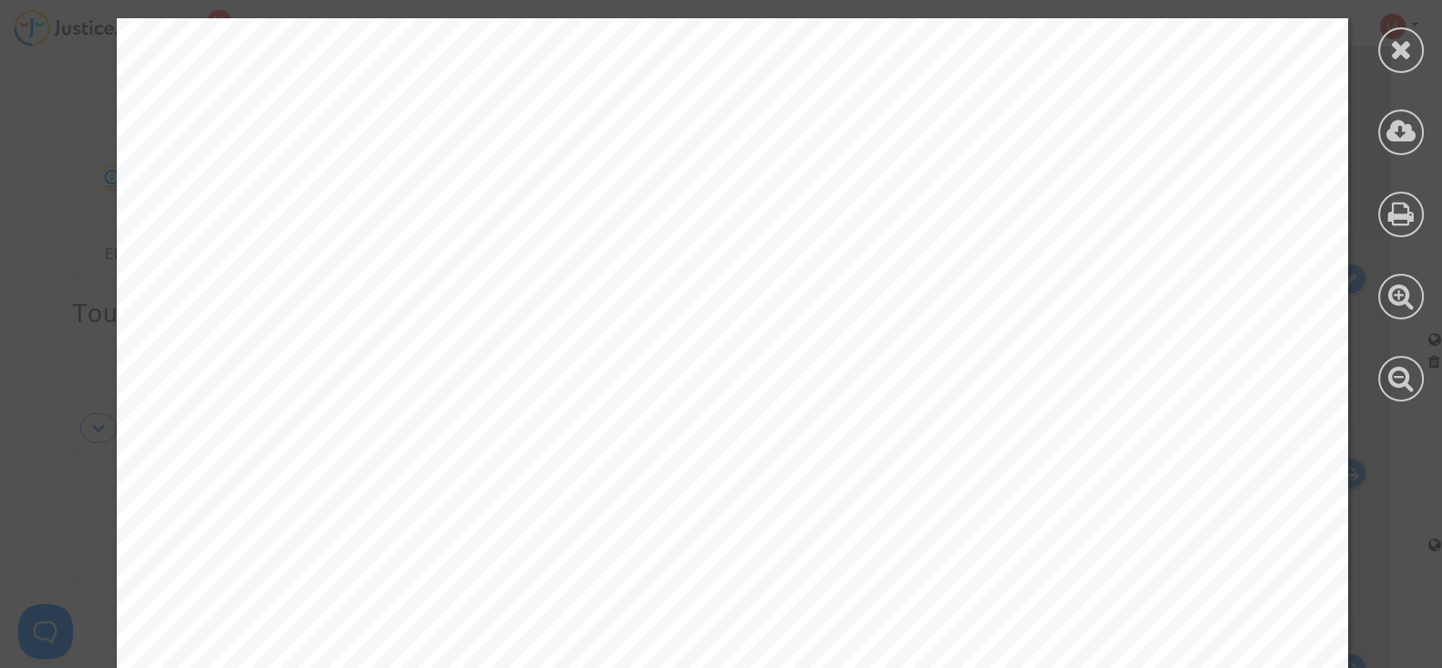
click at [1377, 122] on div at bounding box center [1401, 210] width 82 height 420
click at [1389, 125] on icon at bounding box center [1402, 131] width 30 height 27
click at [1390, 60] on icon at bounding box center [1401, 49] width 23 height 27
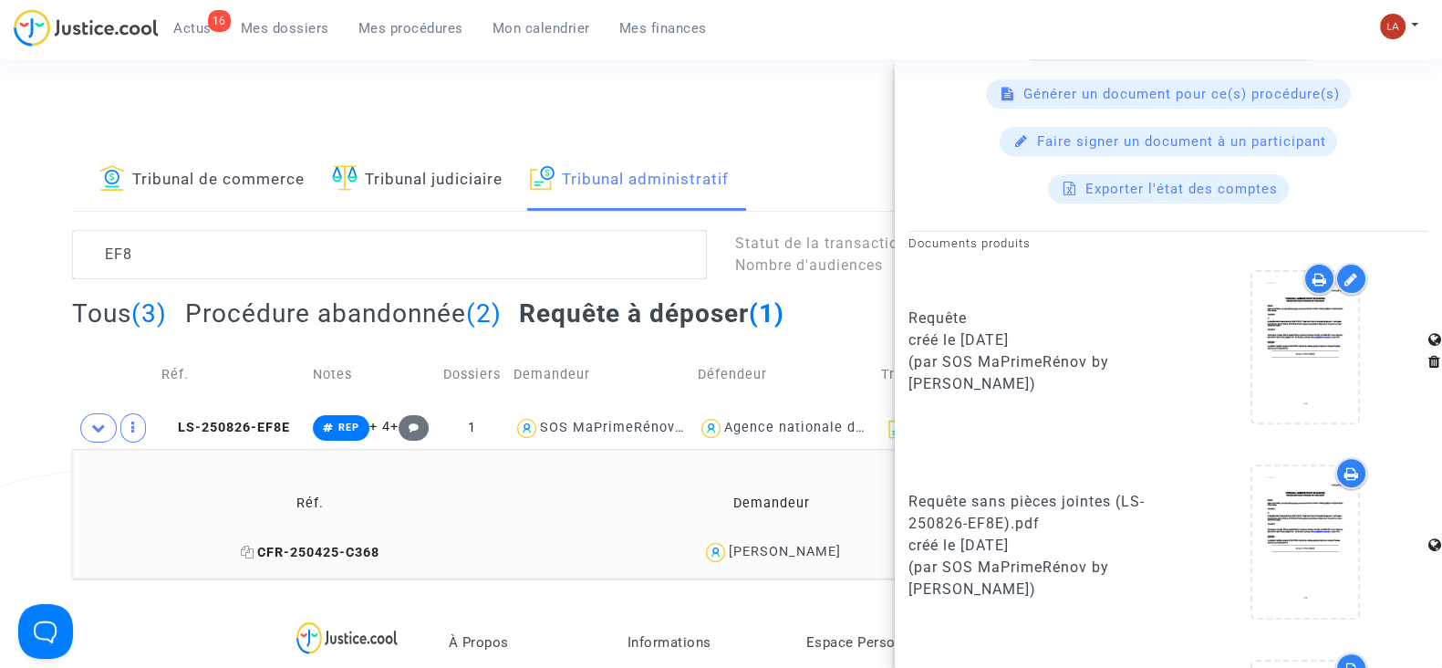
click at [344, 549] on span "CFR-250425-C368" at bounding box center [309, 553] width 139 height 16
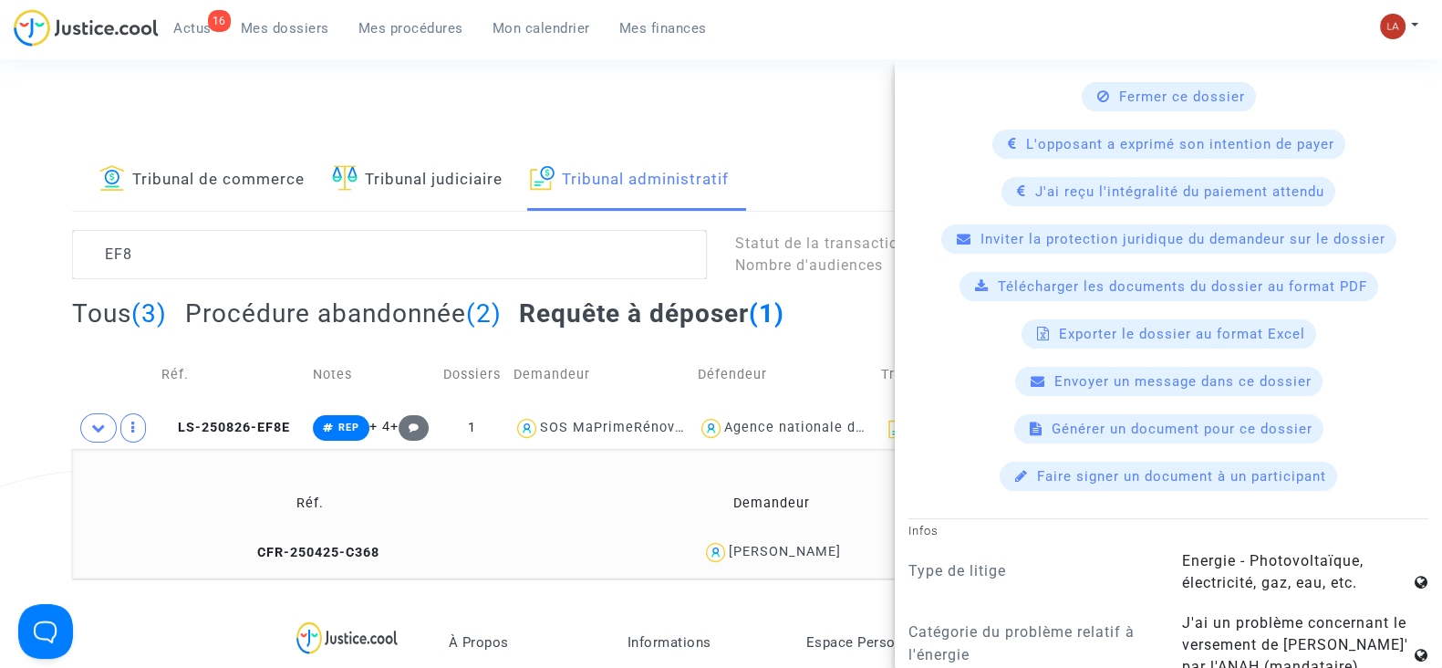
scroll to position [684, 0]
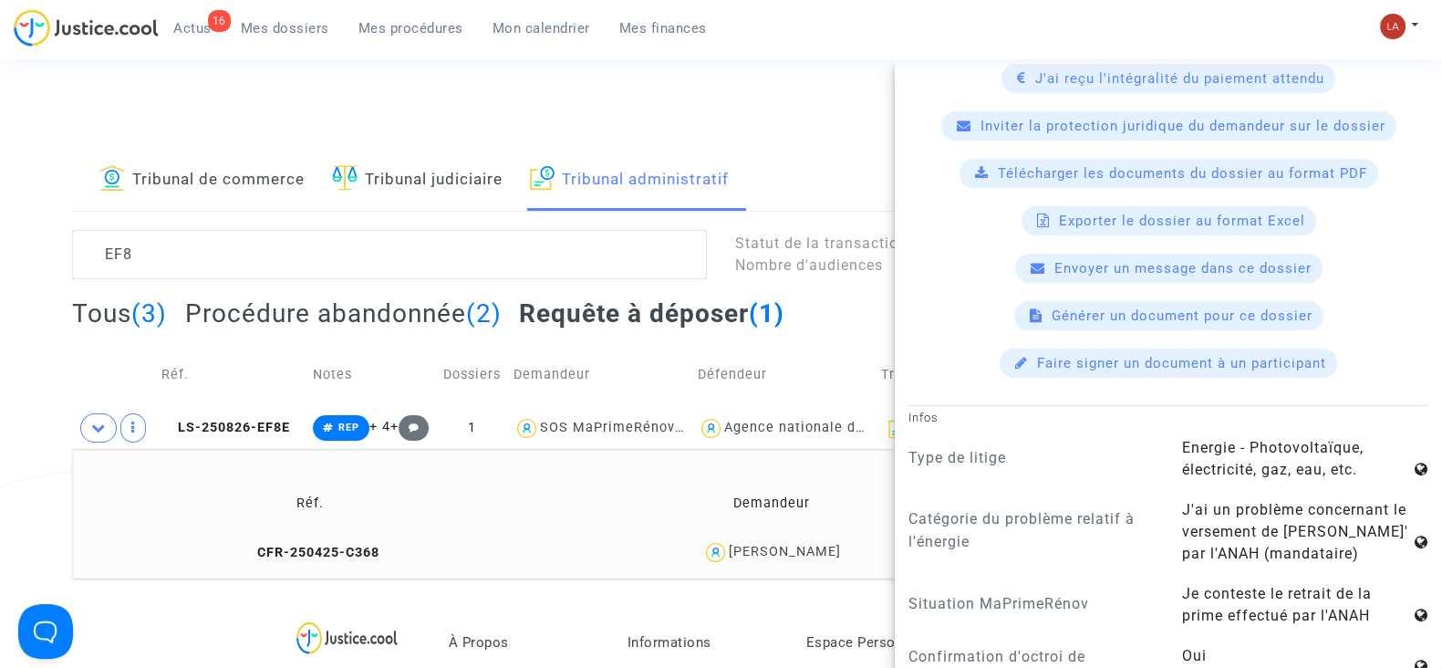
click at [1110, 155] on available-action-list "Fermer ce dossier L'opposant a exprimé son intention de payer J'ai reçu l'intég…" at bounding box center [1169, 173] width 520 height 409
click at [1107, 167] on span "Télécharger les documents du dossier au format PDF" at bounding box center [1182, 173] width 369 height 16
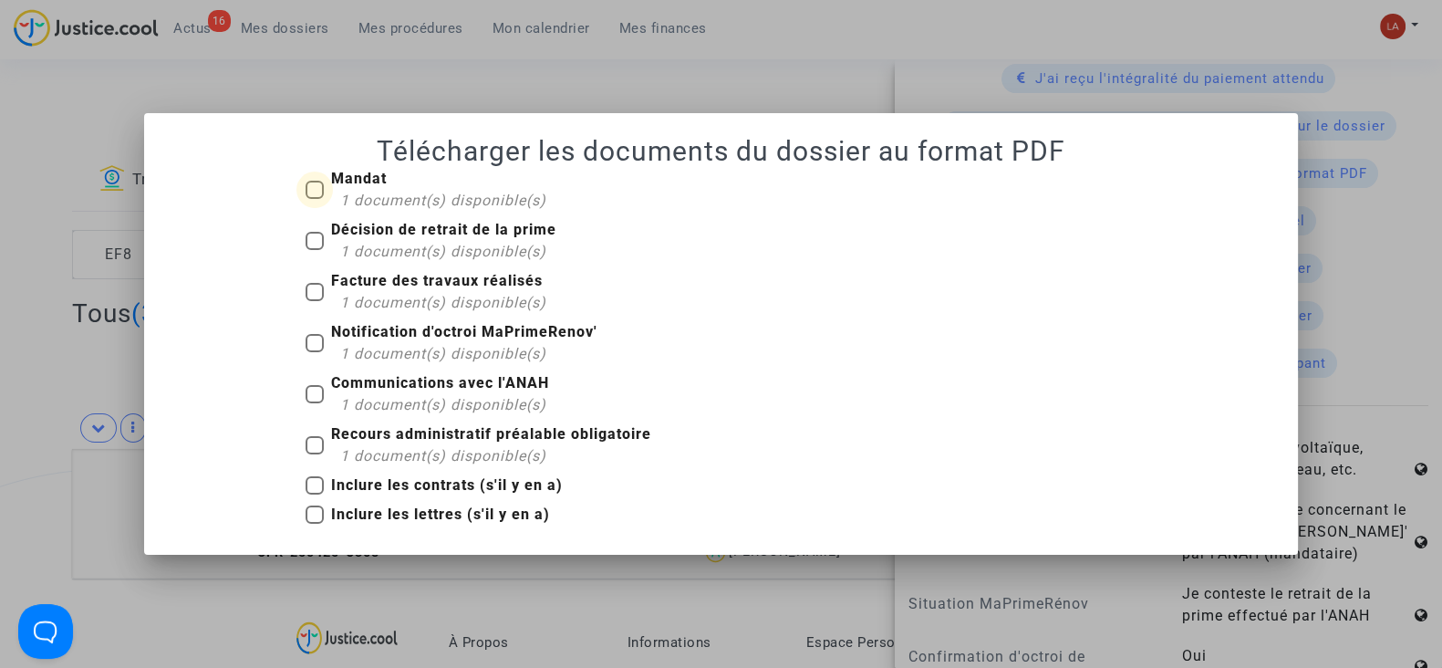
click at [346, 207] on span "1 document(s) disponible(s)" at bounding box center [443, 200] width 206 height 17
click at [315, 200] on input "Mandat 1 document(s) disponible(s)" at bounding box center [314, 199] width 1 height 1
checkbox input "true"
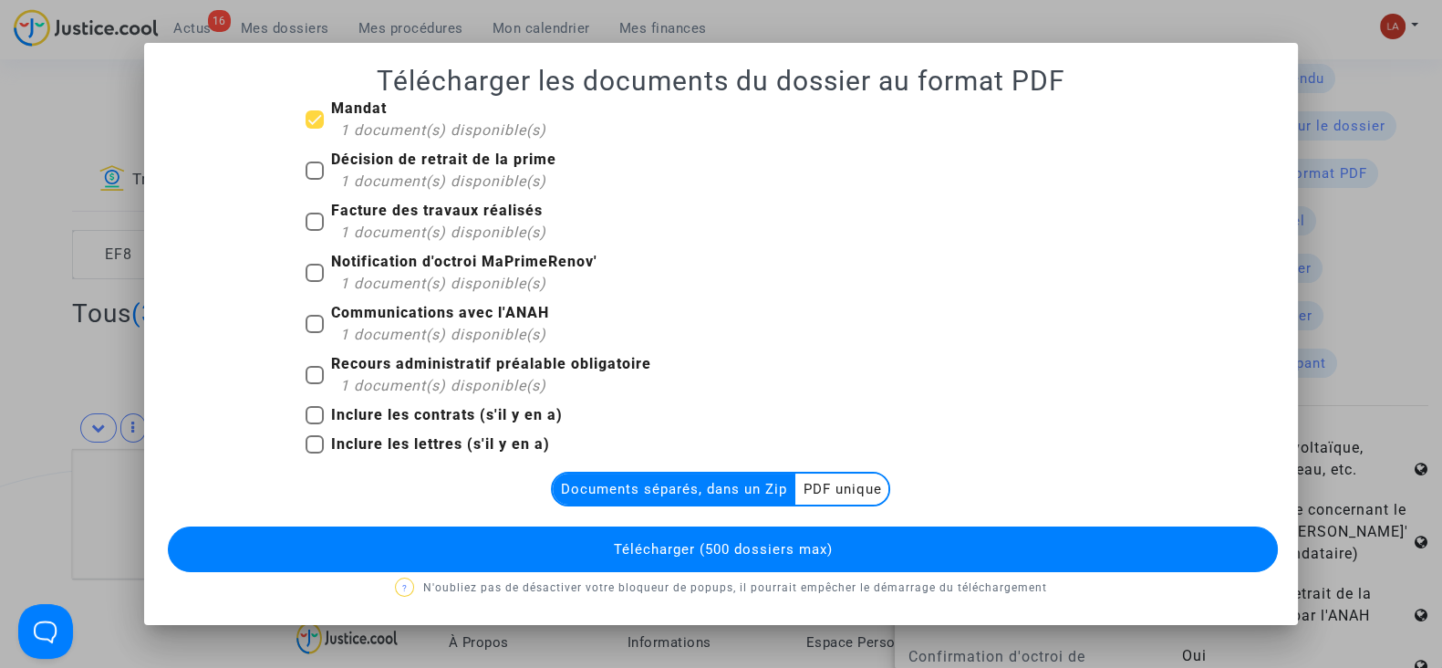
click at [374, 177] on span "1 document(s) disponible(s)" at bounding box center [443, 180] width 206 height 17
click at [315, 180] on input "Décision de retrait de la prime 1 document(s) disponible(s)" at bounding box center [314, 180] width 1 height 1
checkbox input "true"
click at [388, 227] on span "1 document(s) disponible(s)" at bounding box center [443, 231] width 206 height 17
click at [315, 231] on input "Facture des travaux réalisés 1 document(s) disponible(s)" at bounding box center [314, 231] width 1 height 1
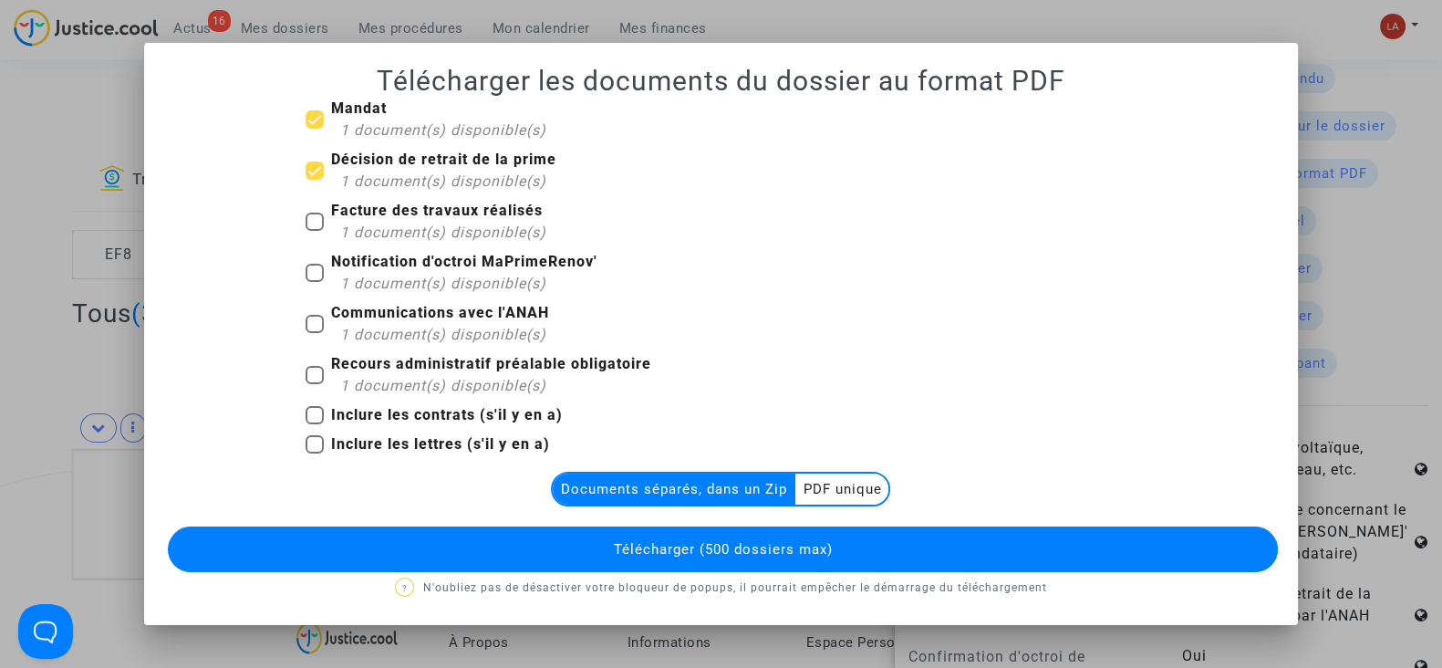
checkbox input "true"
drag, startPoint x: 400, startPoint y: 267, endPoint x: 415, endPoint y: 312, distance: 47.3
click at [400, 275] on span "Notification d'octroi MaPrimeRenov' 1 document(s) disponible(s)" at bounding box center [464, 274] width 266 height 42
click at [315, 282] on input "Notification d'octroi MaPrimeRenov' 1 document(s) disponible(s)" at bounding box center [314, 282] width 1 height 1
checkbox input "true"
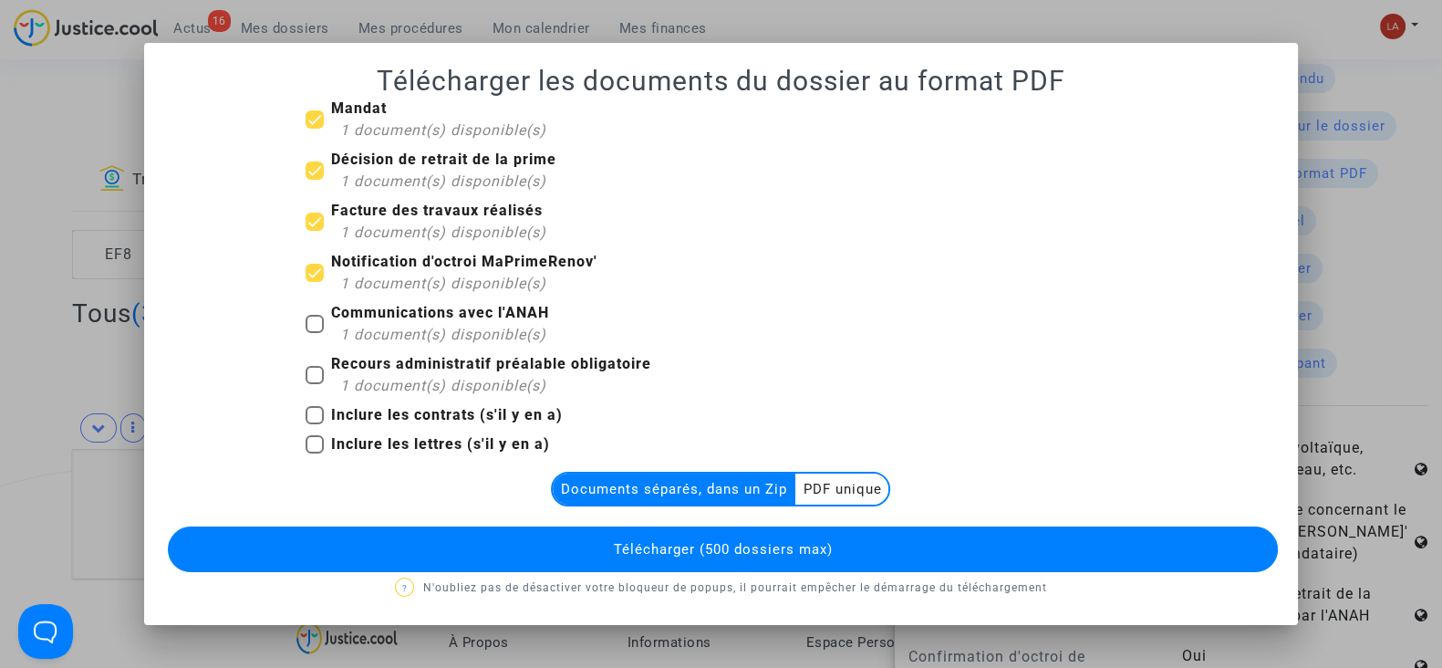
click at [421, 352] on mat-checkbox "Communications avec l'ANAH 1 document(s) disponible(s)" at bounding box center [428, 327] width 244 height 51
click at [436, 377] on span "1 document(s) disponible(s)" at bounding box center [443, 385] width 206 height 17
click at [315, 384] on input "Recours administratif préalable obligatoire 1 document(s) disponible(s)" at bounding box center [314, 384] width 1 height 1
checkbox input "true"
click at [508, 540] on button "Télécharger (500 dossiers max)" at bounding box center [723, 549] width 1110 height 46
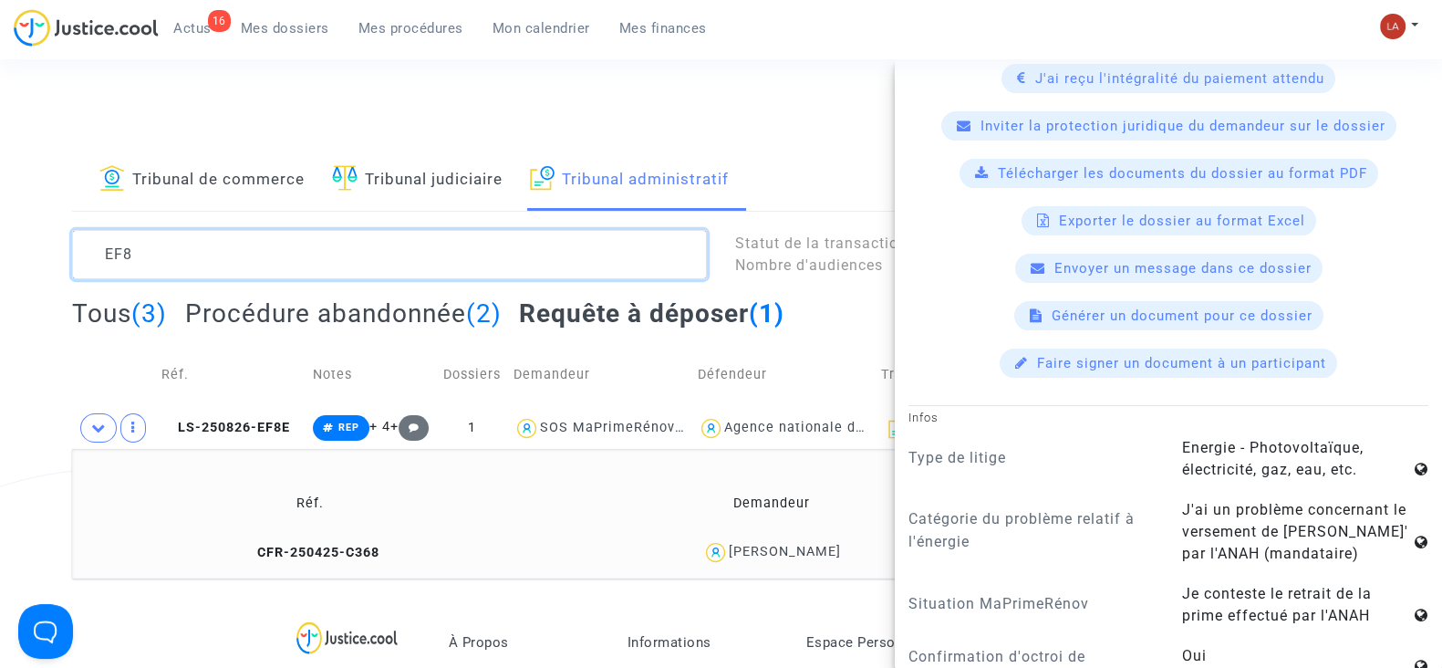
drag, startPoint x: 110, startPoint y: 253, endPoint x: 315, endPoint y: 254, distance: 204.3
click at [301, 254] on textarea at bounding box center [389, 254] width 635 height 49
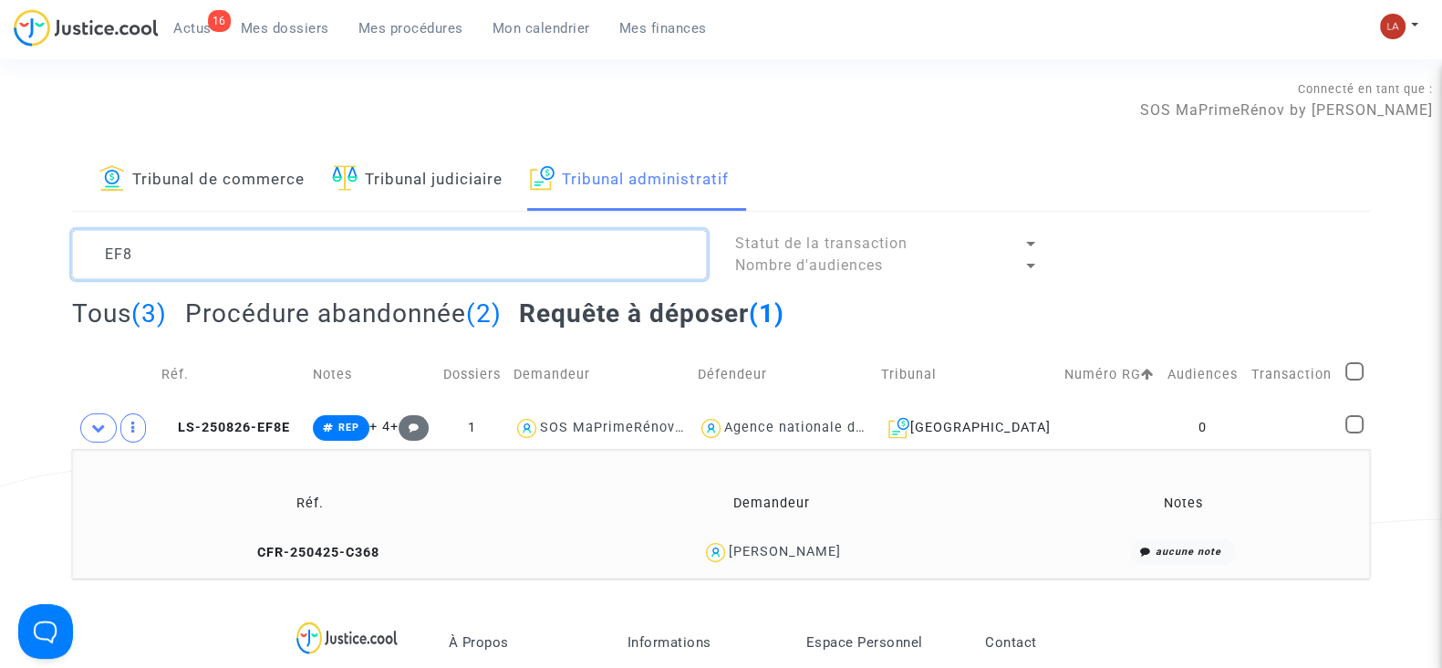
scroll to position [0, 0]
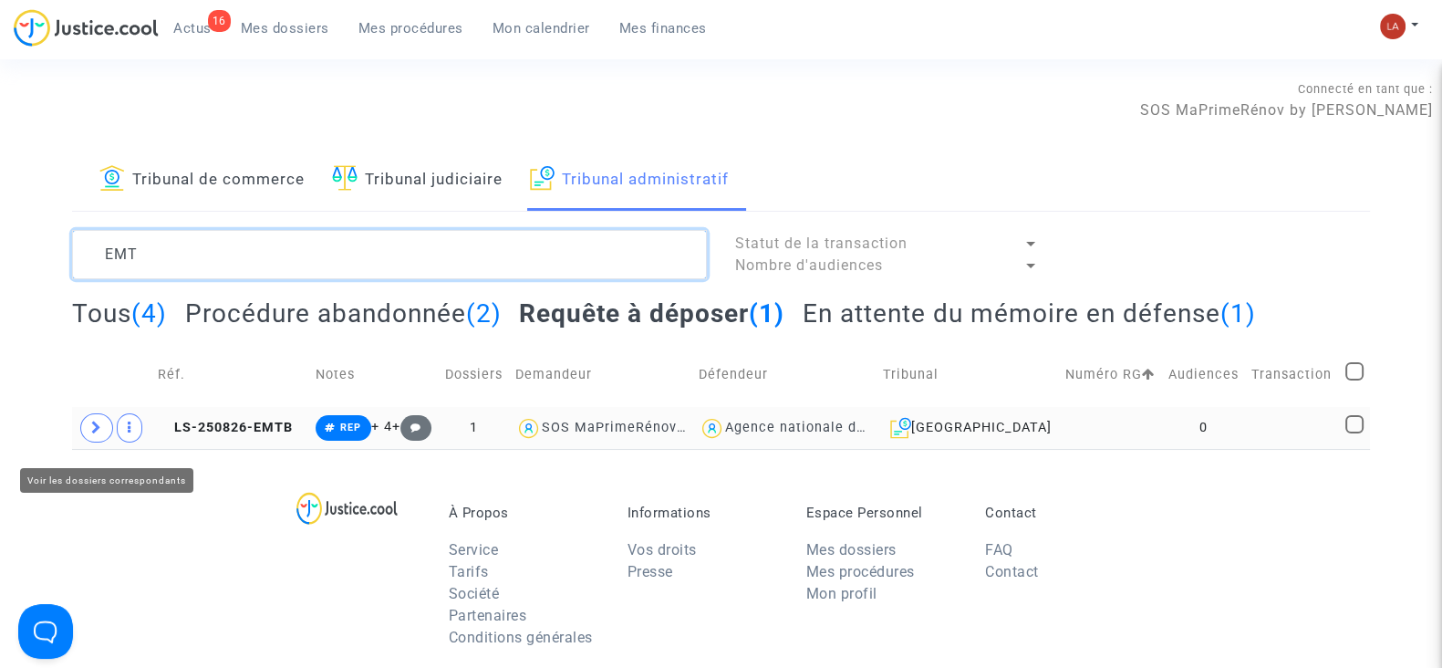
type textarea "EMT"
click at [88, 435] on span at bounding box center [96, 427] width 33 height 29
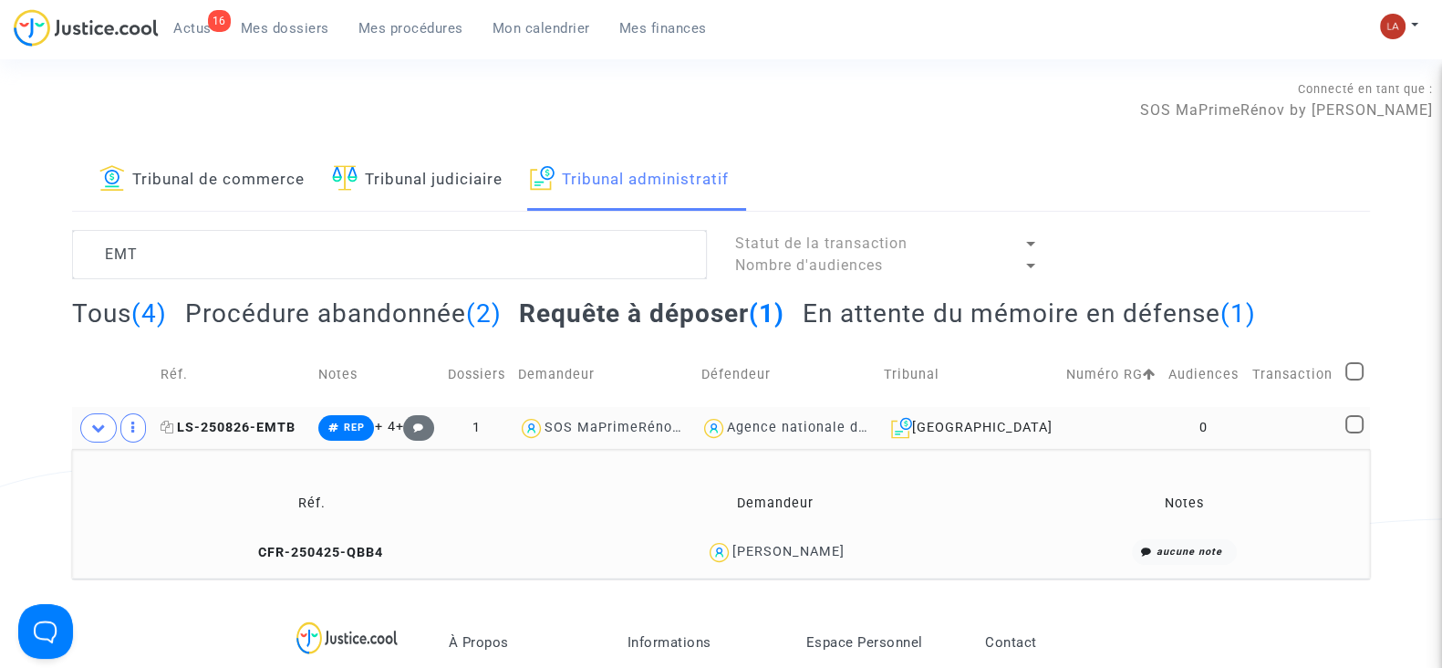
click at [211, 435] on span "LS-250826-EMTB" at bounding box center [228, 428] width 135 height 16
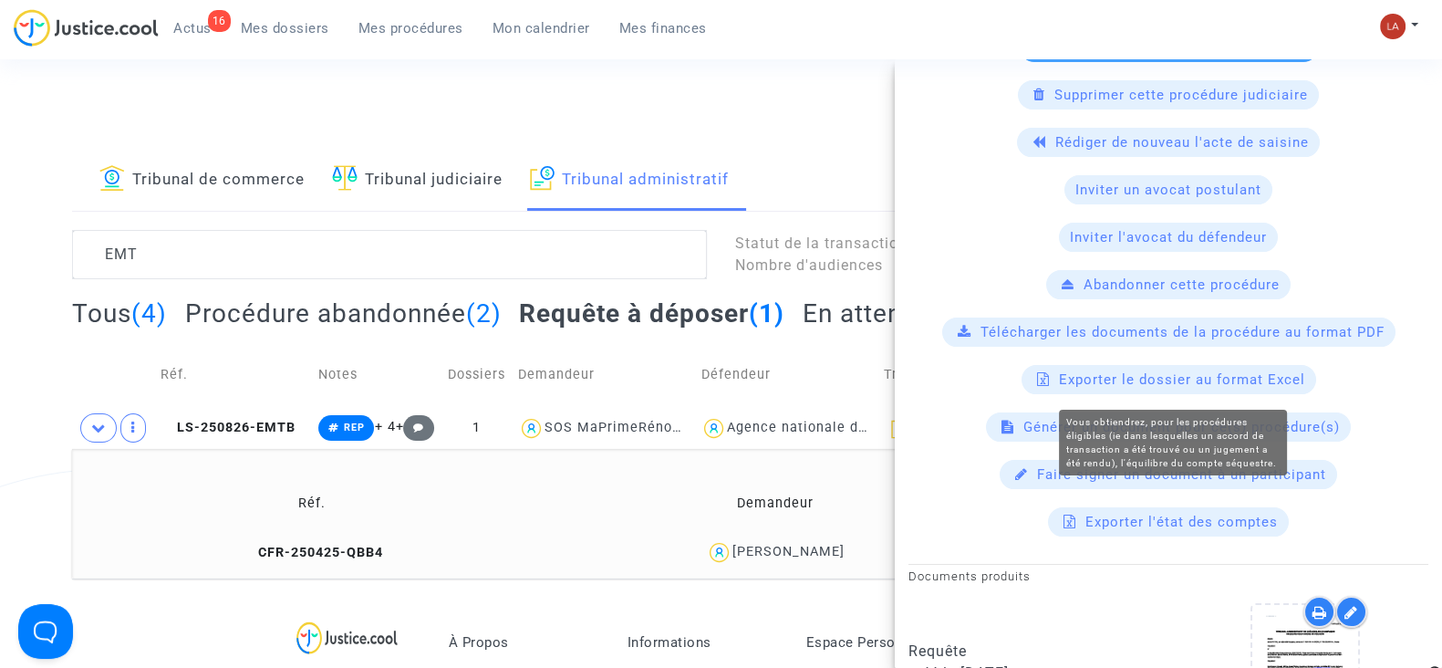
scroll to position [684, 0]
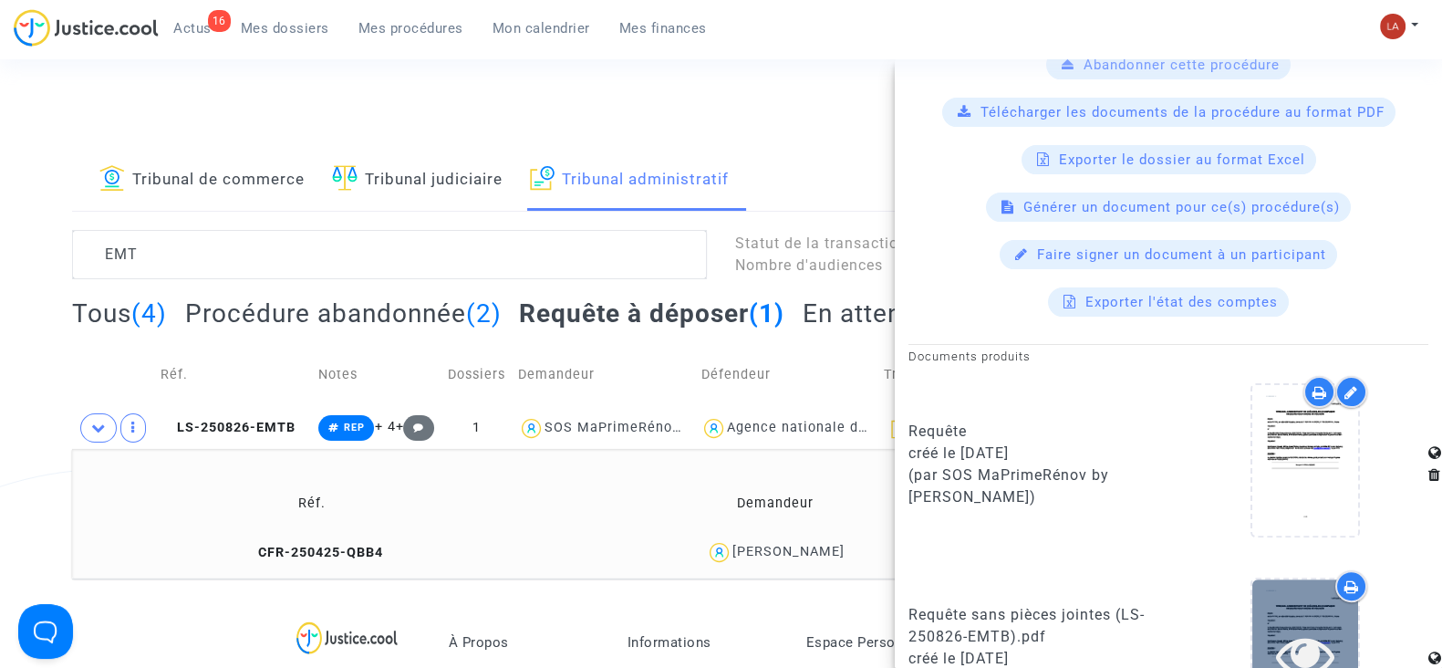
click at [1305, 626] on icon at bounding box center [1305, 655] width 59 height 58
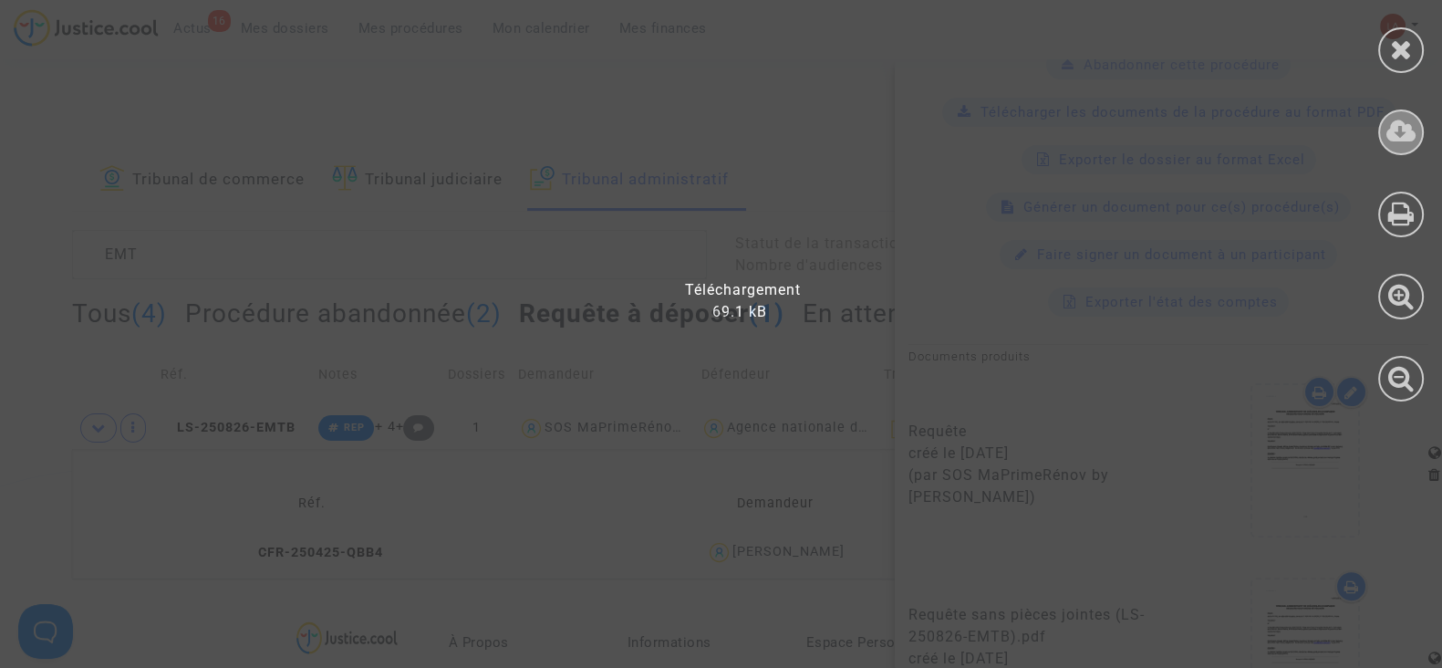
click at [1418, 139] on div at bounding box center [1401, 132] width 46 height 46
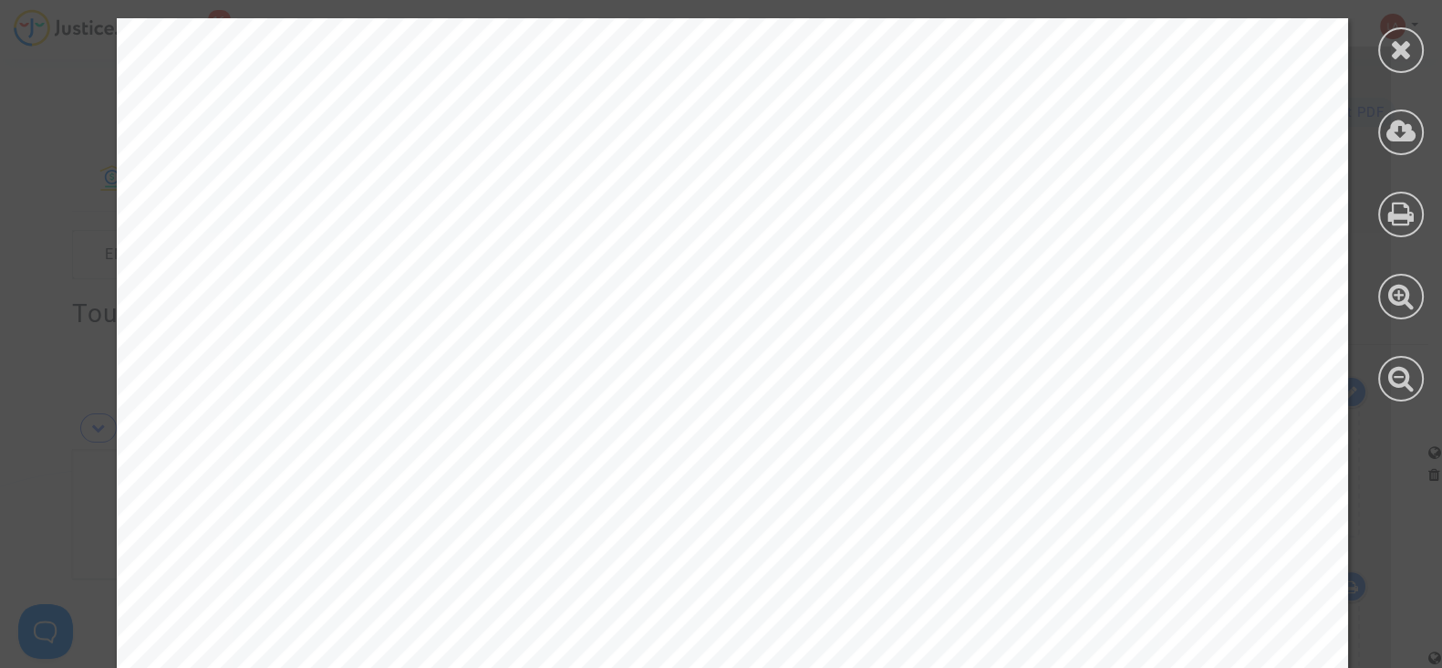
drag, startPoint x: 1402, startPoint y: 53, endPoint x: 1119, endPoint y: 140, distance: 295.8
click at [1403, 53] on icon at bounding box center [1401, 49] width 23 height 27
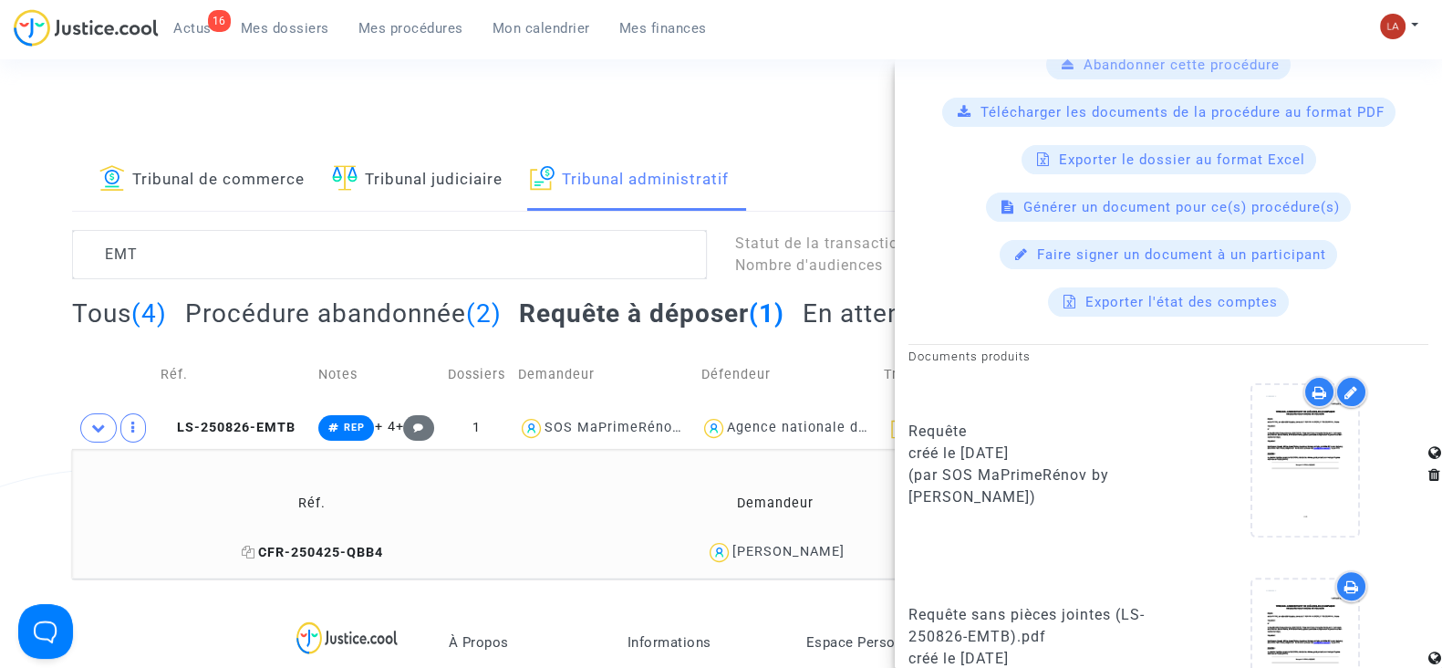
click at [372, 560] on span "CFR-250425-QBB4" at bounding box center [312, 553] width 141 height 16
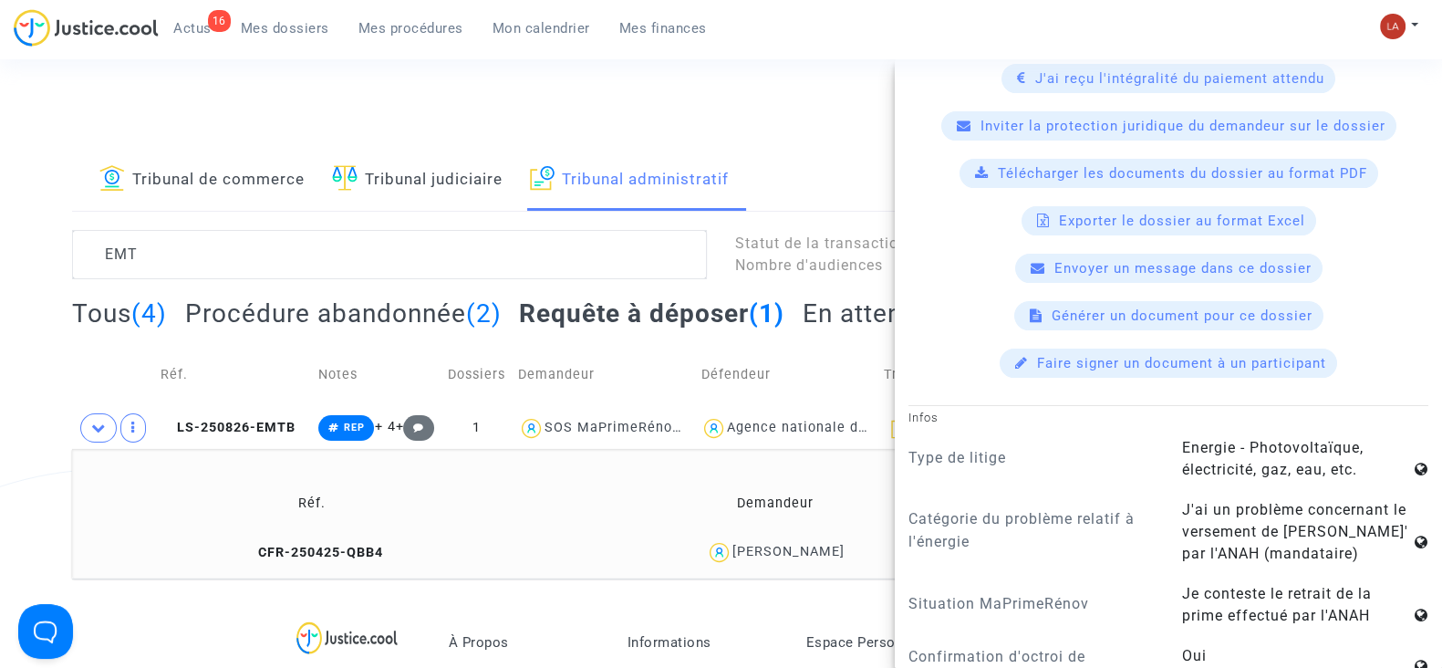
click at [1035, 165] on span "Télécharger les documents du dossier au format PDF" at bounding box center [1182, 173] width 369 height 16
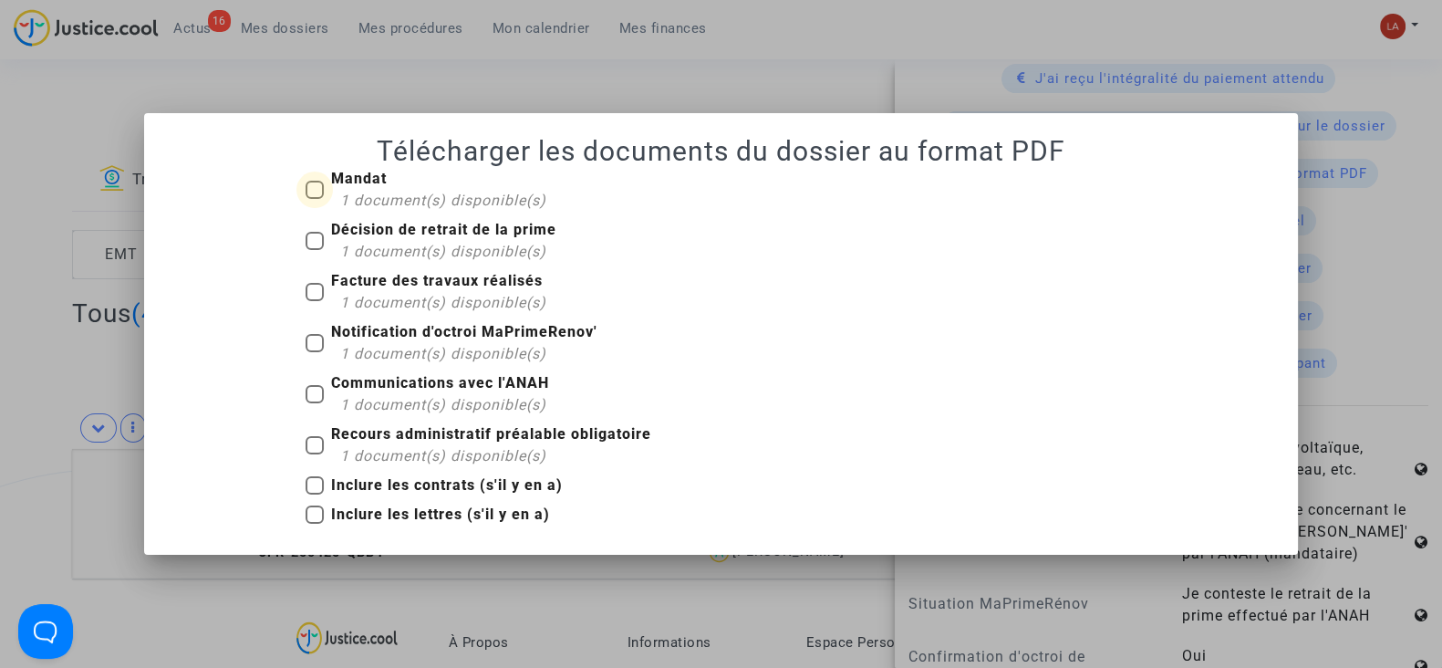
click at [392, 203] on span "1 document(s) disponible(s)" at bounding box center [443, 200] width 206 height 17
click at [315, 200] on input "Mandat 1 document(s) disponible(s)" at bounding box center [314, 199] width 1 height 1
checkbox input "true"
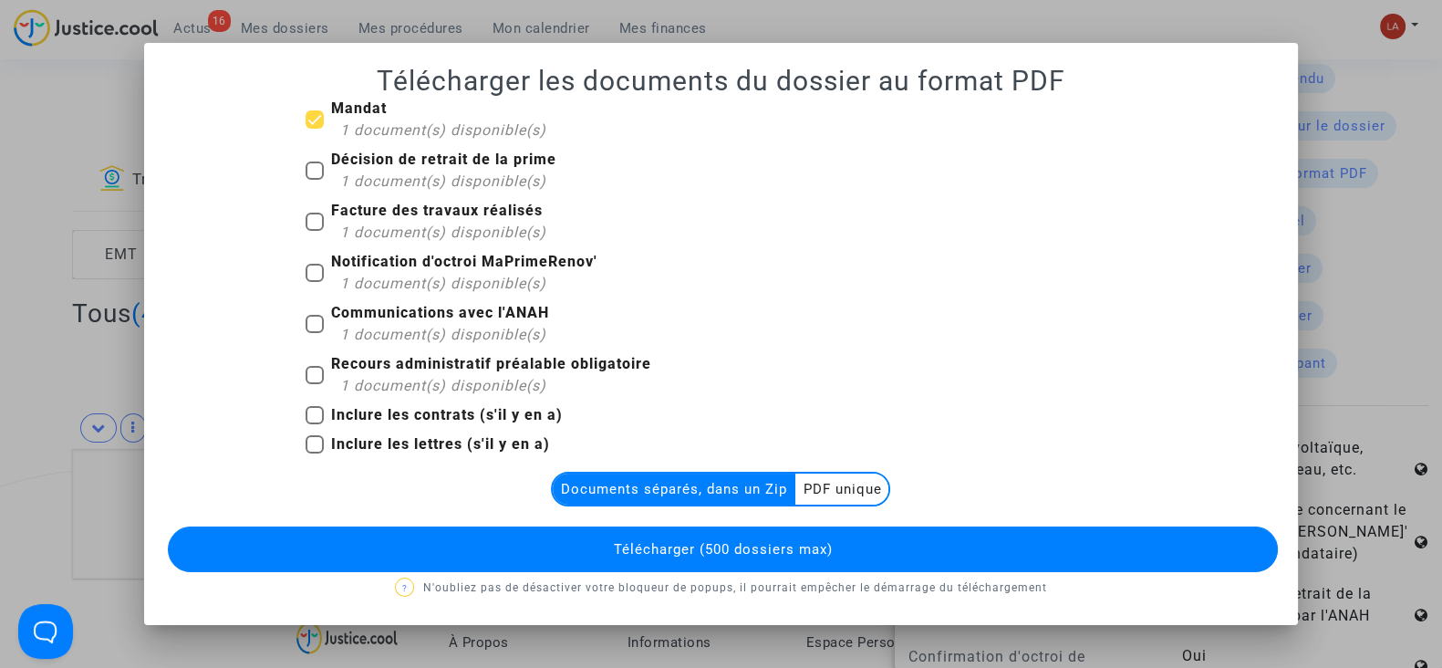
click at [395, 189] on span "1 document(s) disponible(s)" at bounding box center [443, 180] width 206 height 17
click at [315, 181] on input "Décision de retrait de la prime 1 document(s) disponible(s)" at bounding box center [314, 180] width 1 height 1
checkbox input "true"
click at [395, 219] on b "Facture des travaux réalisés" at bounding box center [437, 210] width 212 height 17
click at [315, 231] on input "Facture des travaux réalisés 1 document(s) disponible(s)" at bounding box center [314, 231] width 1 height 1
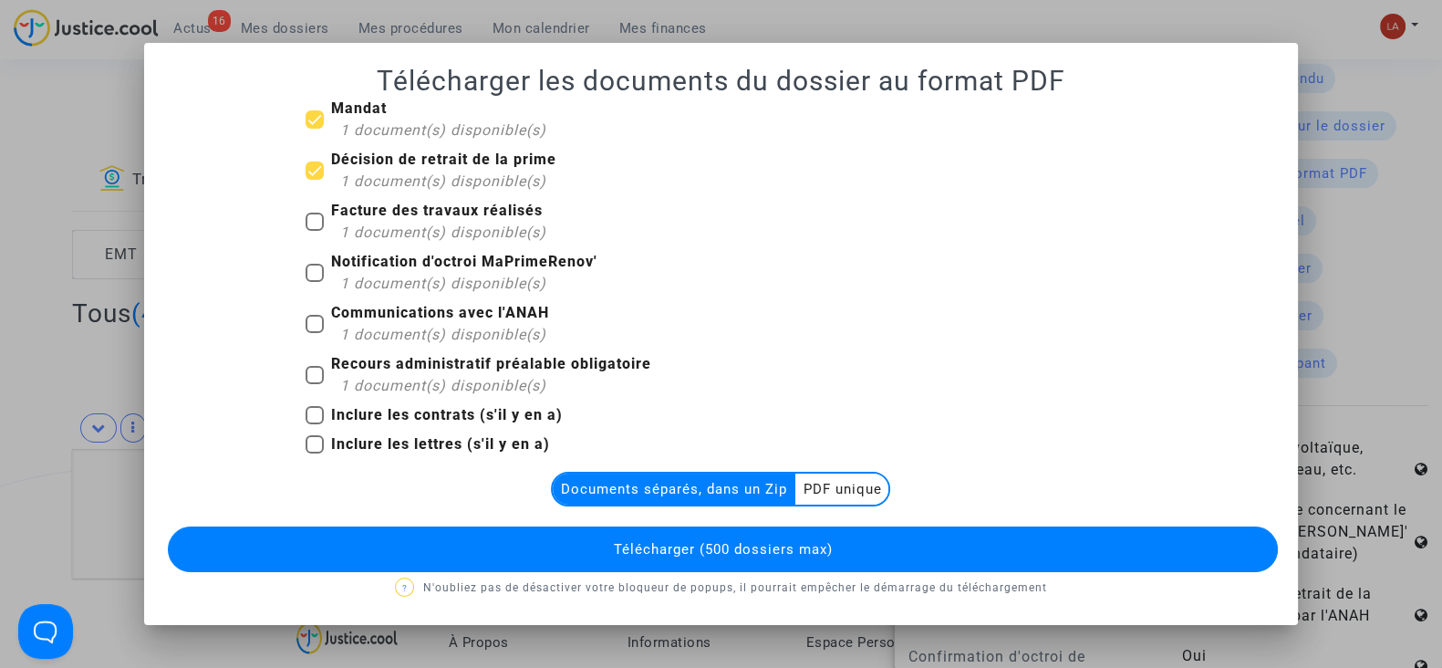
checkbox input "true"
click at [398, 266] on b "Notification d'octroi MaPrimeRenov'" at bounding box center [464, 261] width 266 height 17
click at [315, 282] on input "Notification d'octroi MaPrimeRenov' 1 document(s) disponible(s)" at bounding box center [314, 282] width 1 height 1
checkbox input "true"
click at [429, 382] on span "1 document(s) disponible(s)" at bounding box center [443, 385] width 206 height 17
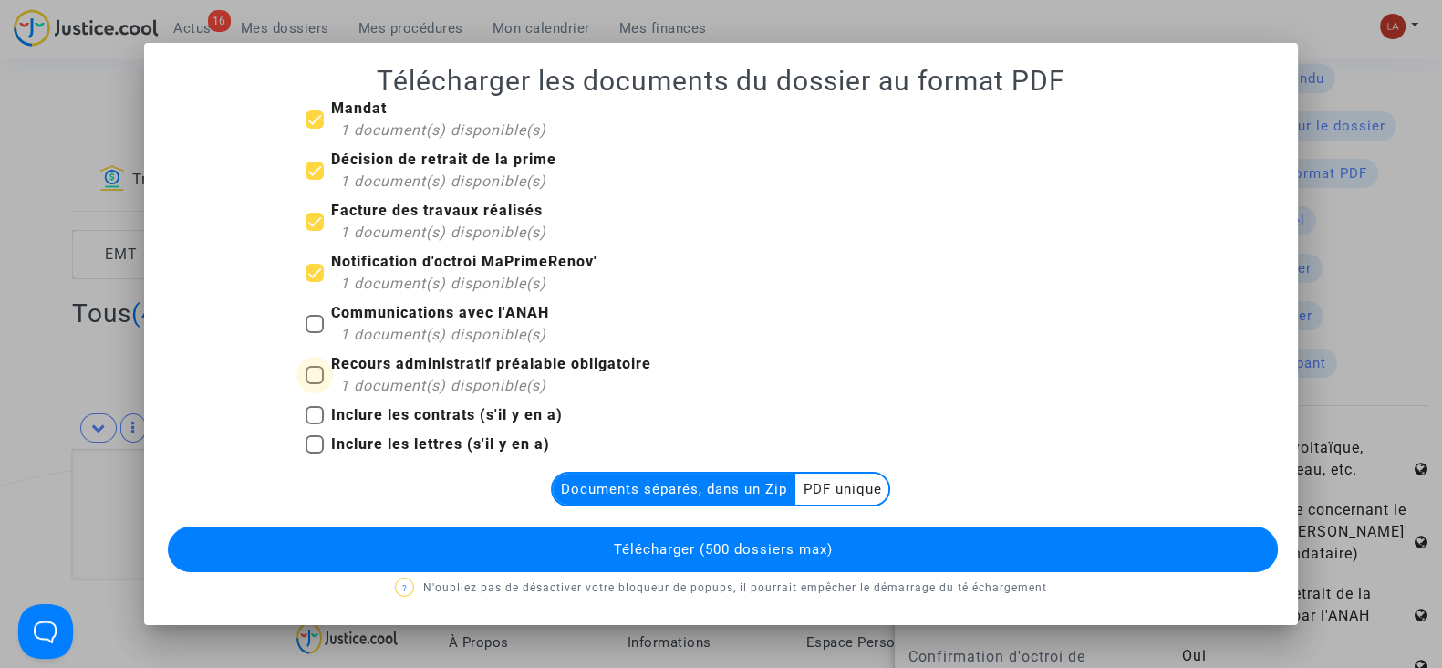
click at [315, 384] on input "Recours administratif préalable obligatoire 1 document(s) disponible(s)" at bounding box center [314, 384] width 1 height 1
checkbox input "true"
click at [529, 540] on button "Télécharger (500 dossiers max)" at bounding box center [723, 549] width 1110 height 46
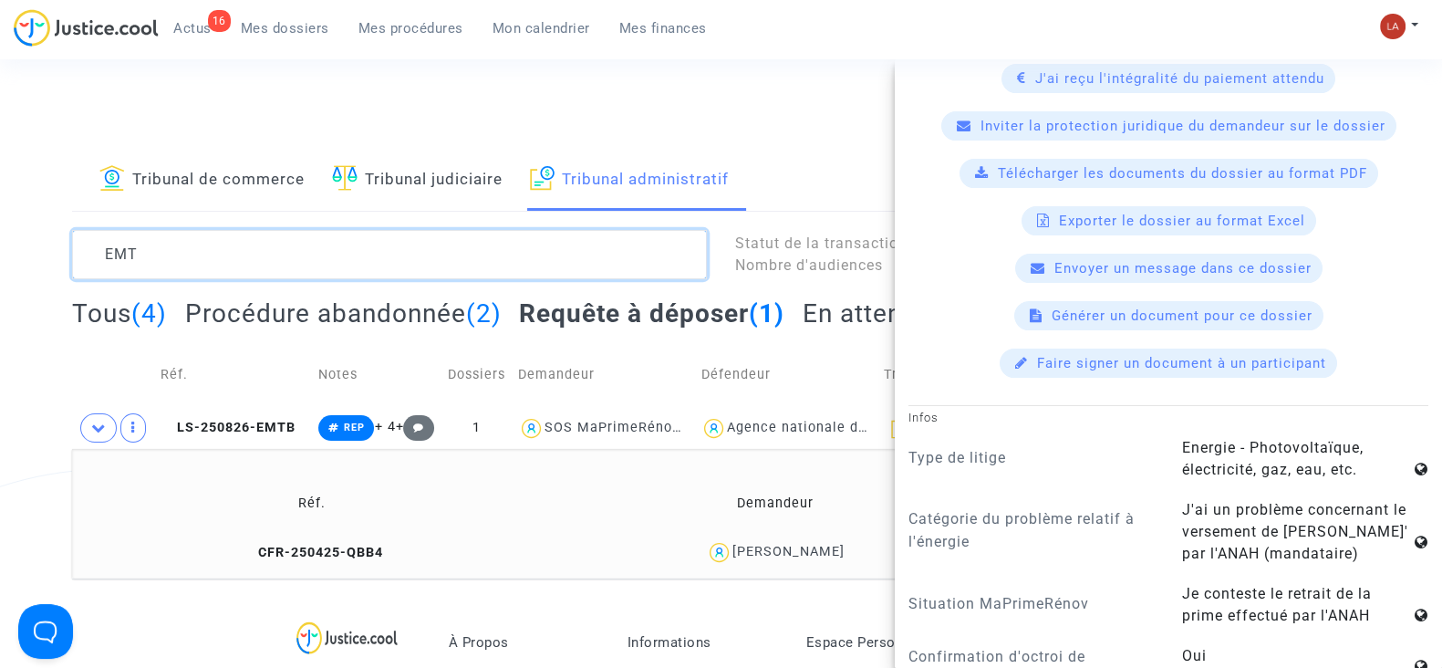
drag, startPoint x: 114, startPoint y: 240, endPoint x: 201, endPoint y: 245, distance: 86.8
click at [201, 245] on textarea at bounding box center [389, 254] width 635 height 49
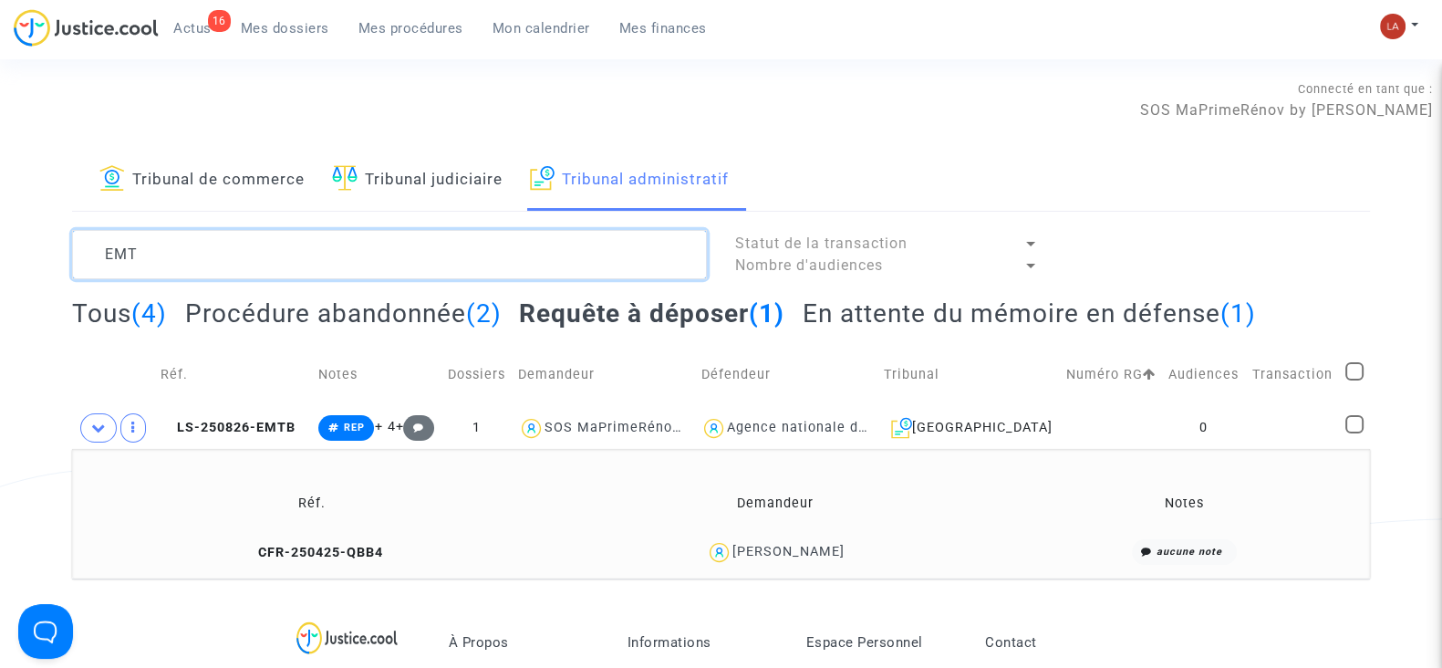
scroll to position [0, 0]
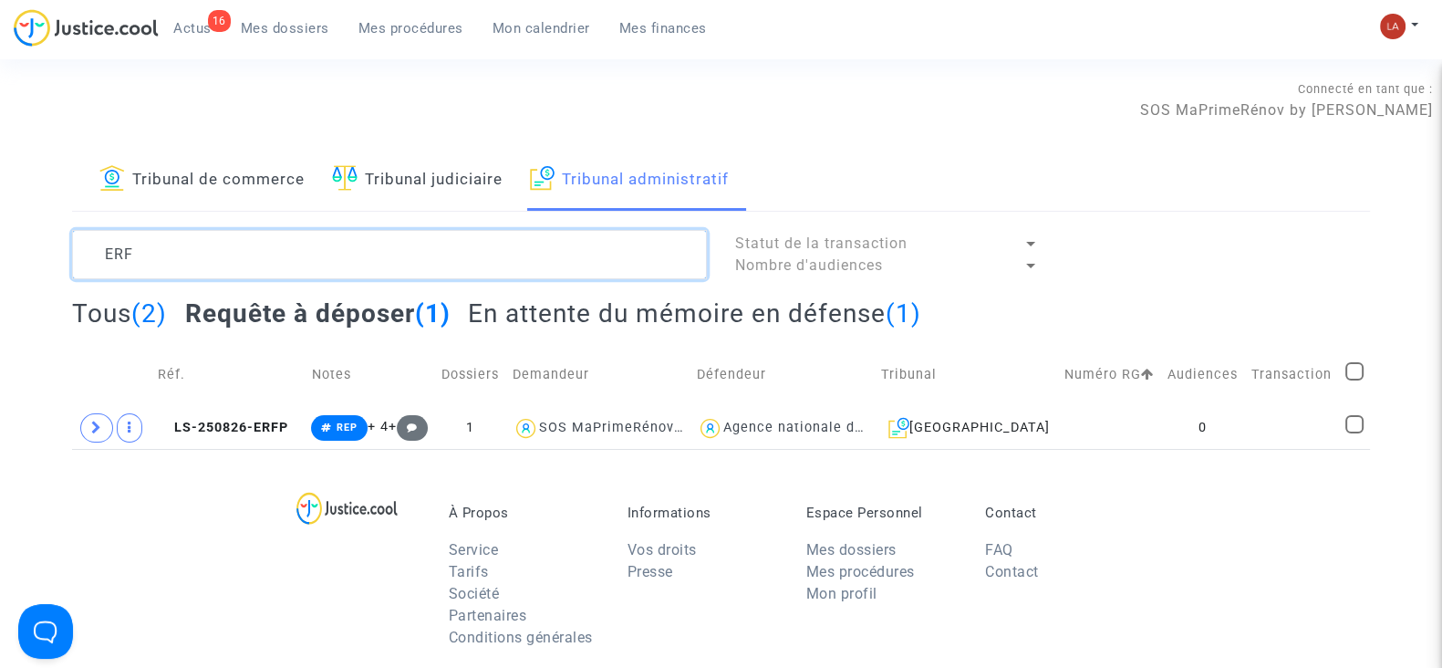
type textarea "ERF"
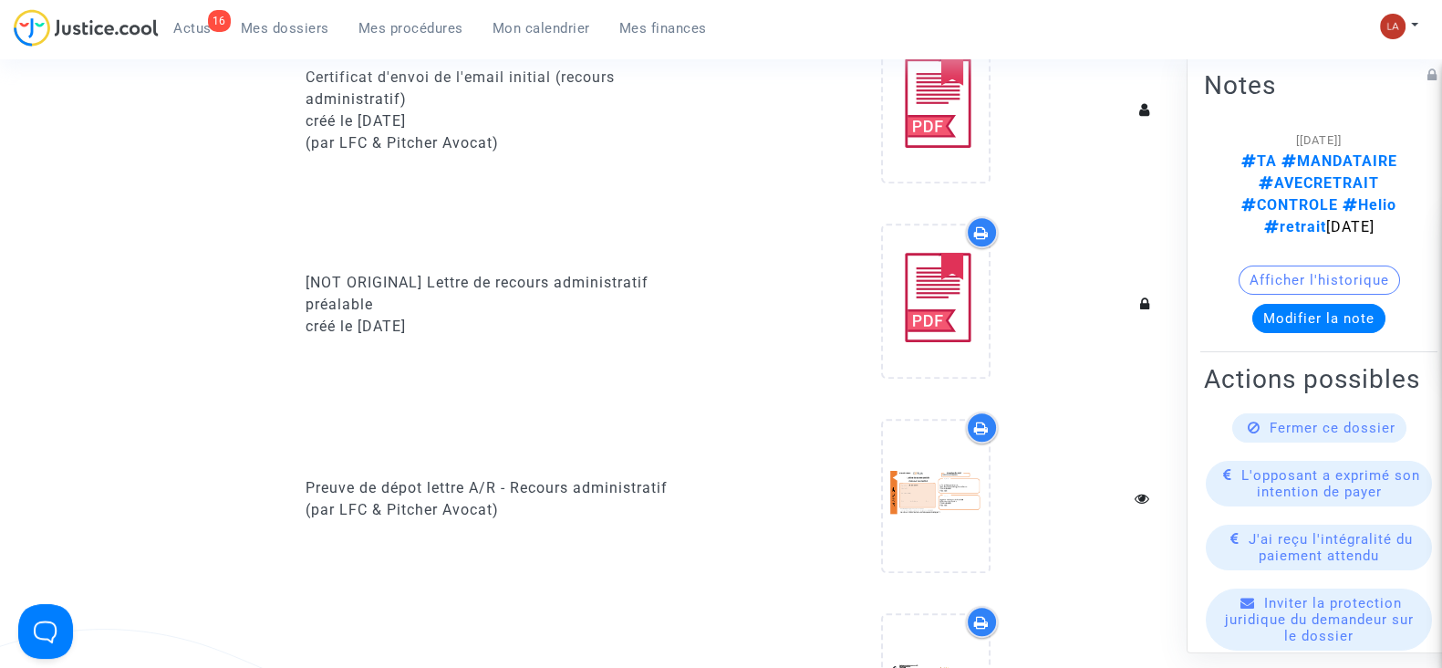
scroll to position [1709, 0]
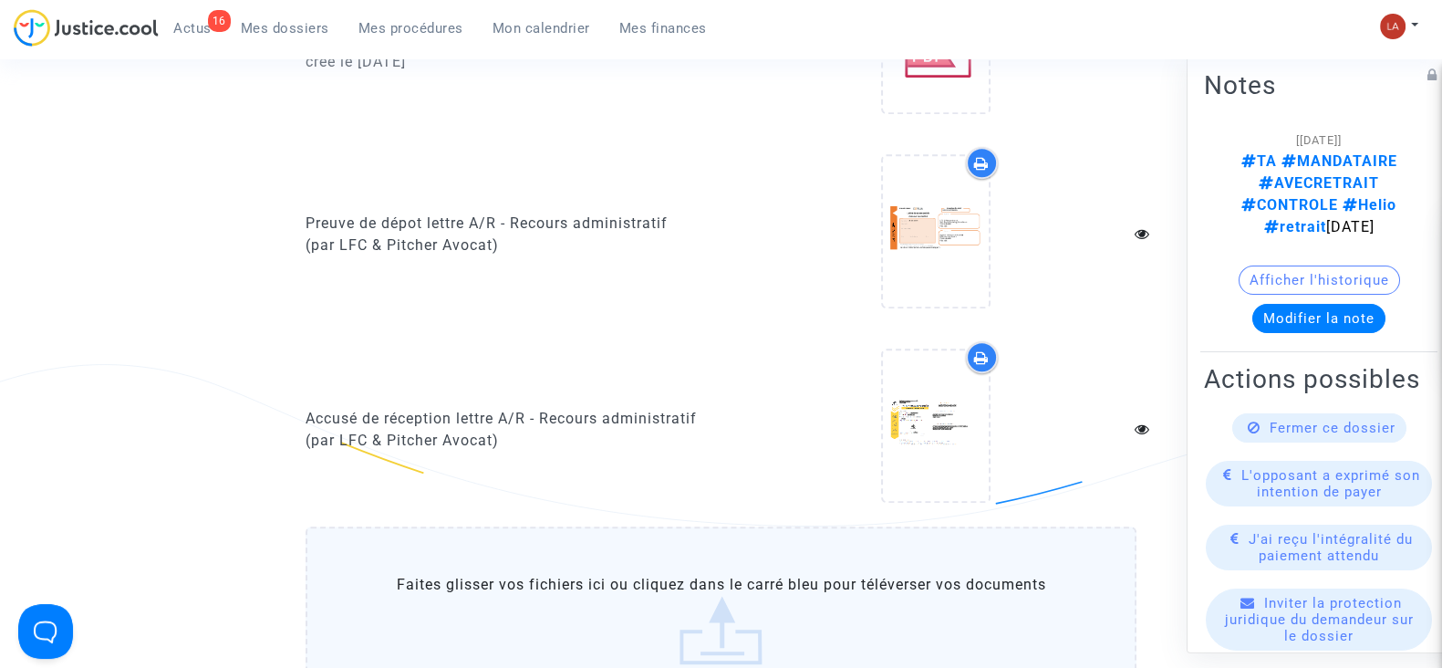
click at [533, 213] on div "Preuve de dépot lettre A/R - Recours administratif" at bounding box center [507, 224] width 402 height 22
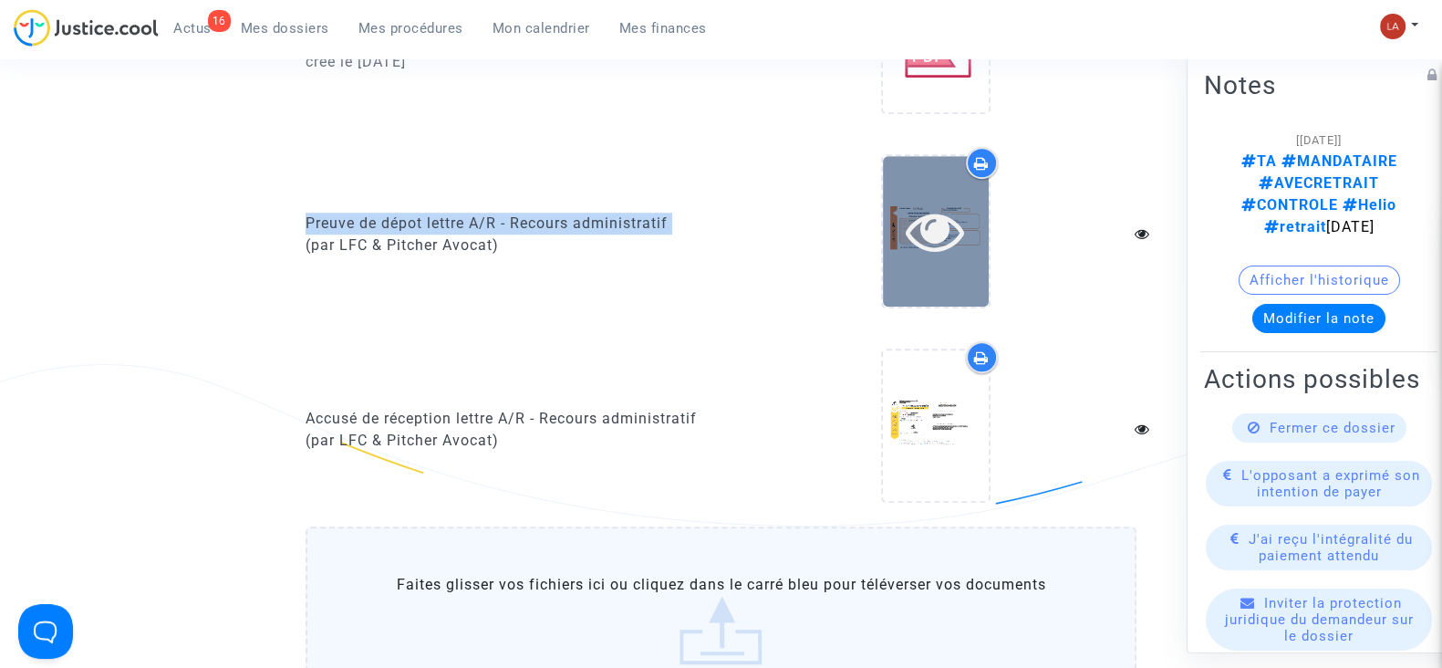
copy div "Preuve de dépot lettre A/R - Recours administratif"
click at [934, 216] on icon at bounding box center [935, 231] width 59 height 58
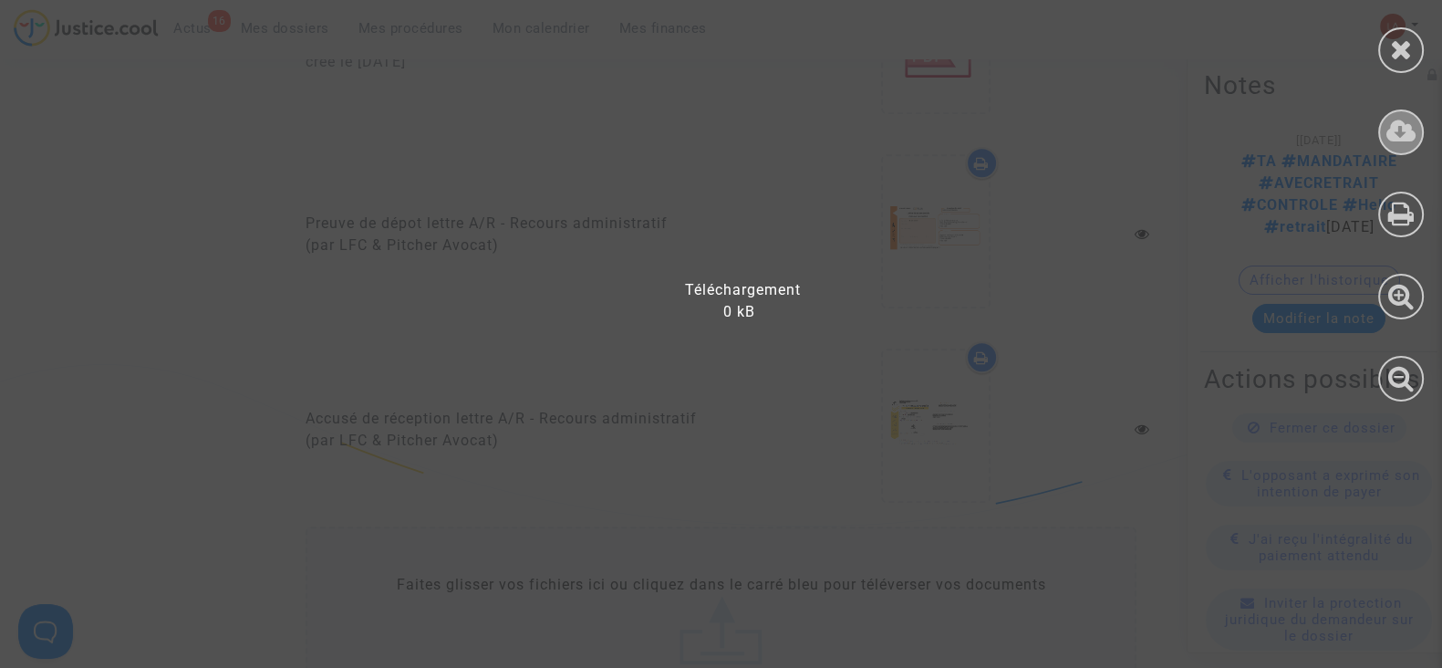
click at [1405, 139] on icon at bounding box center [1402, 131] width 30 height 27
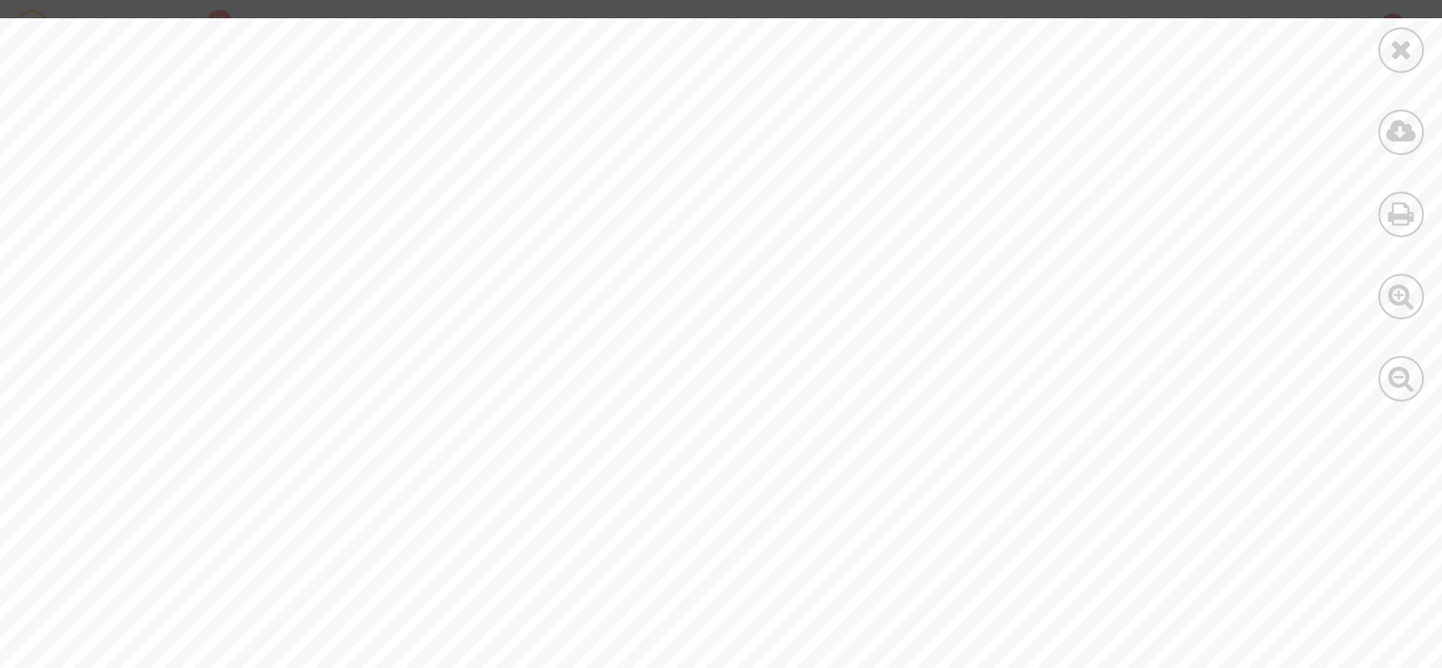
drag, startPoint x: 1389, startPoint y: 47, endPoint x: 1344, endPoint y: 83, distance: 57.8
click at [1390, 47] on icon at bounding box center [1401, 49] width 23 height 27
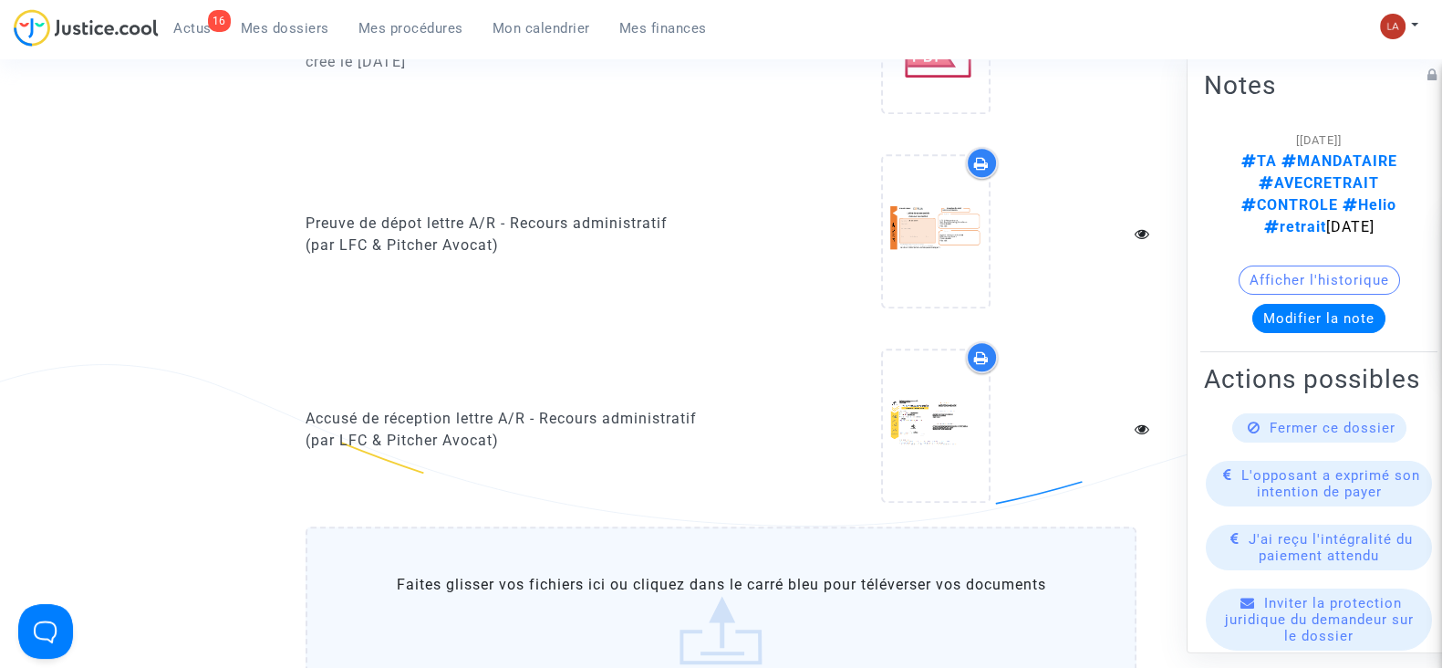
click at [527, 408] on div "Accusé de réception lettre A/R - Recours administratif" at bounding box center [507, 419] width 402 height 22
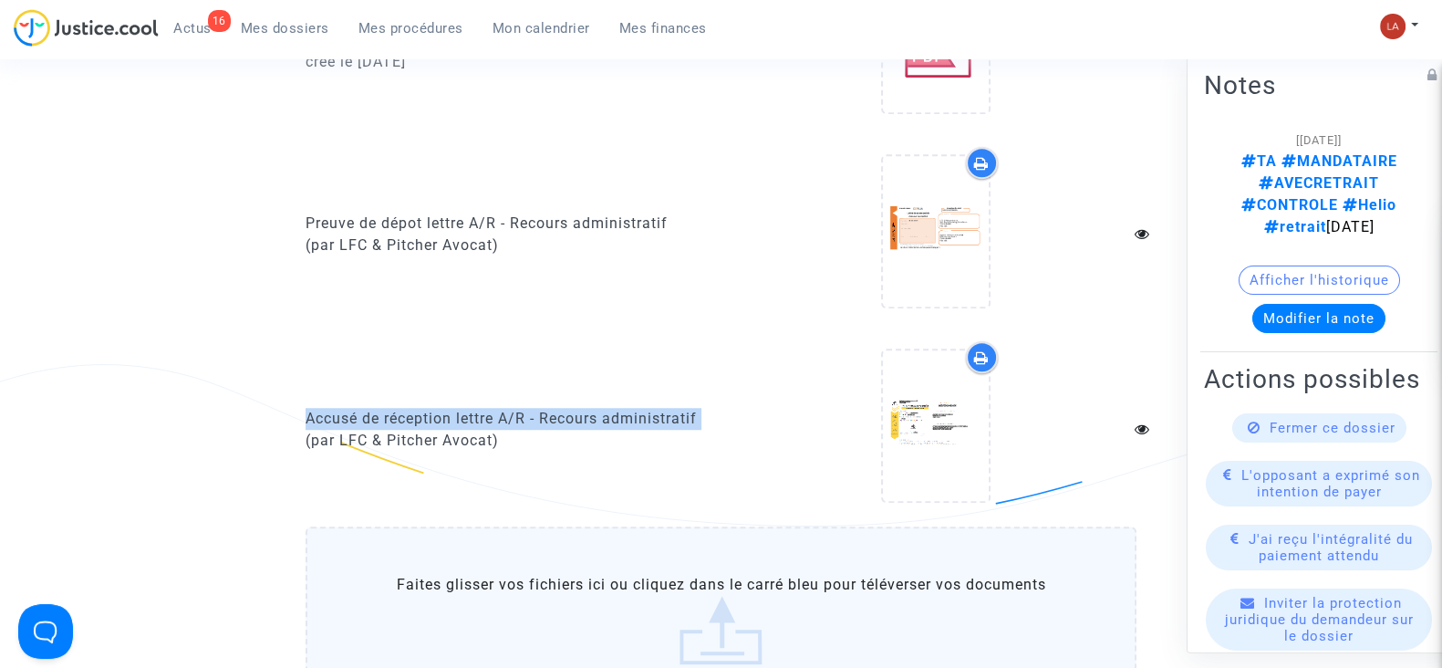
click at [527, 408] on div "Accusé de réception lettre A/R - Recours administratif" at bounding box center [507, 419] width 402 height 22
copy div "Accusé de réception lettre A/R - Recours administratif"
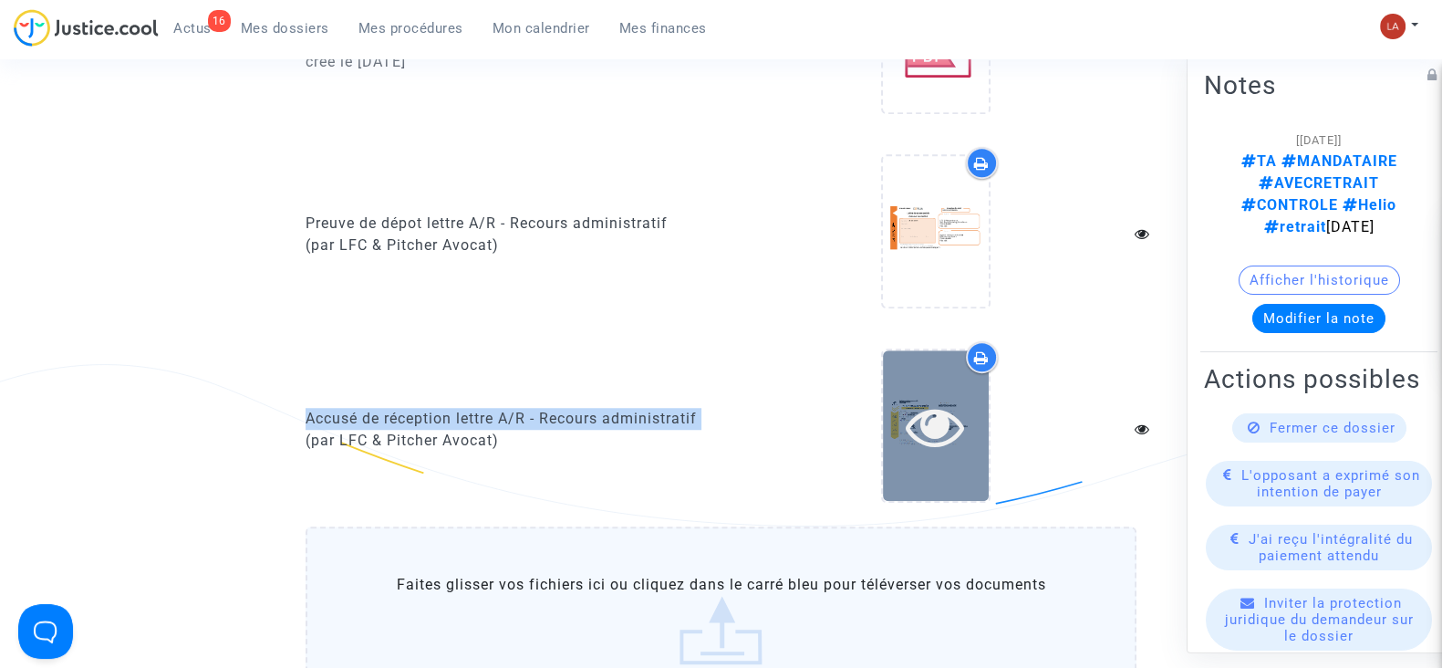
click at [944, 397] on icon at bounding box center [935, 426] width 59 height 58
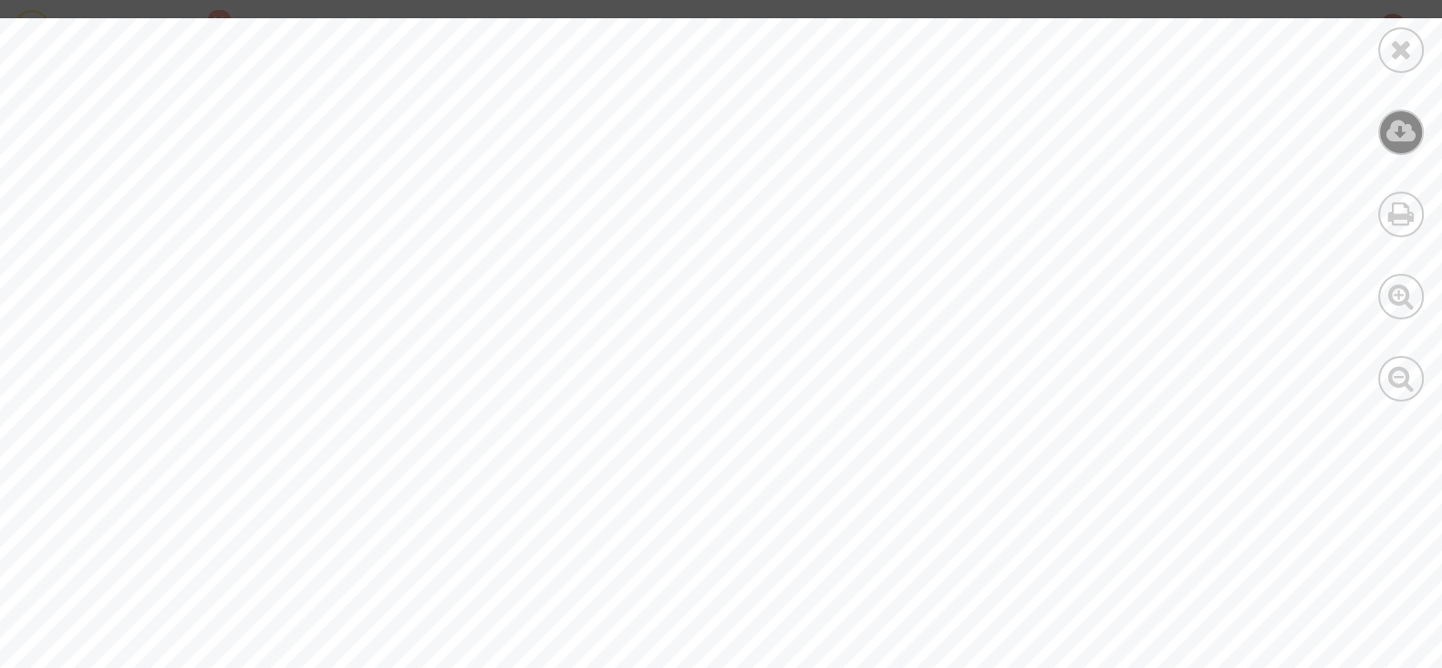
click at [1391, 130] on icon at bounding box center [1402, 131] width 30 height 27
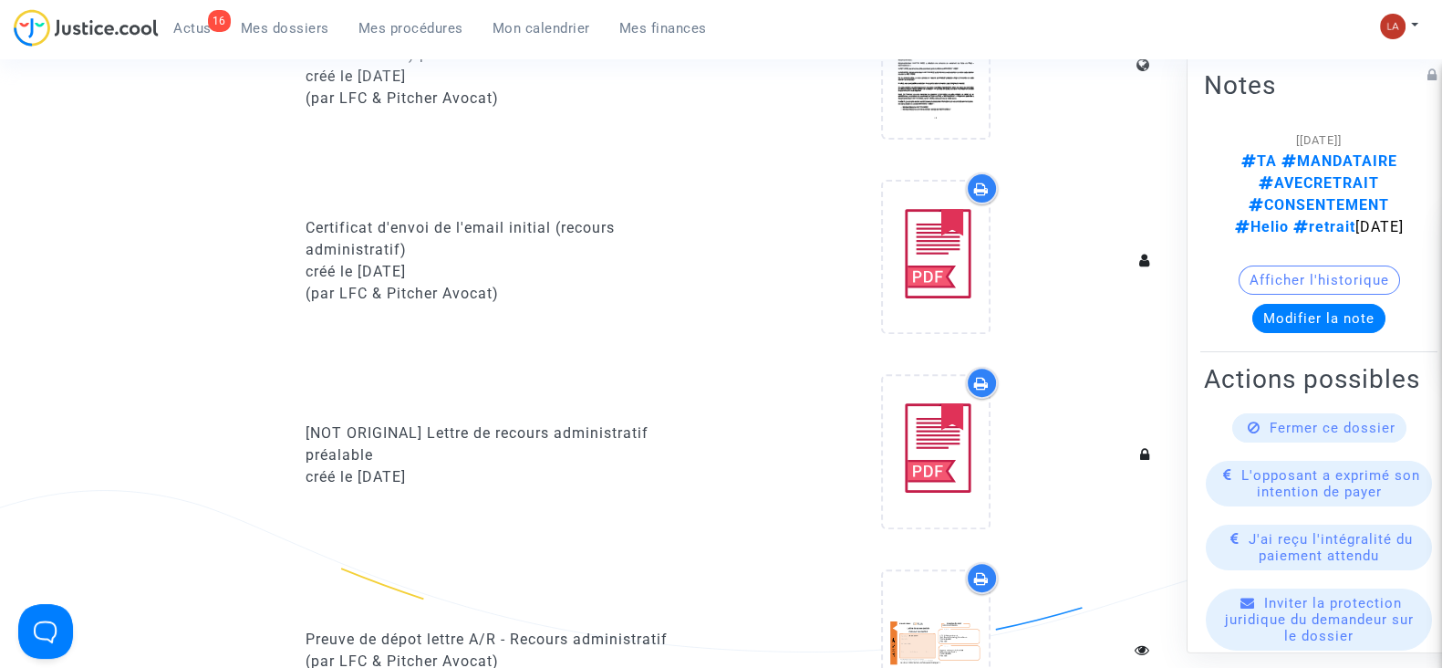
scroll to position [911, 0]
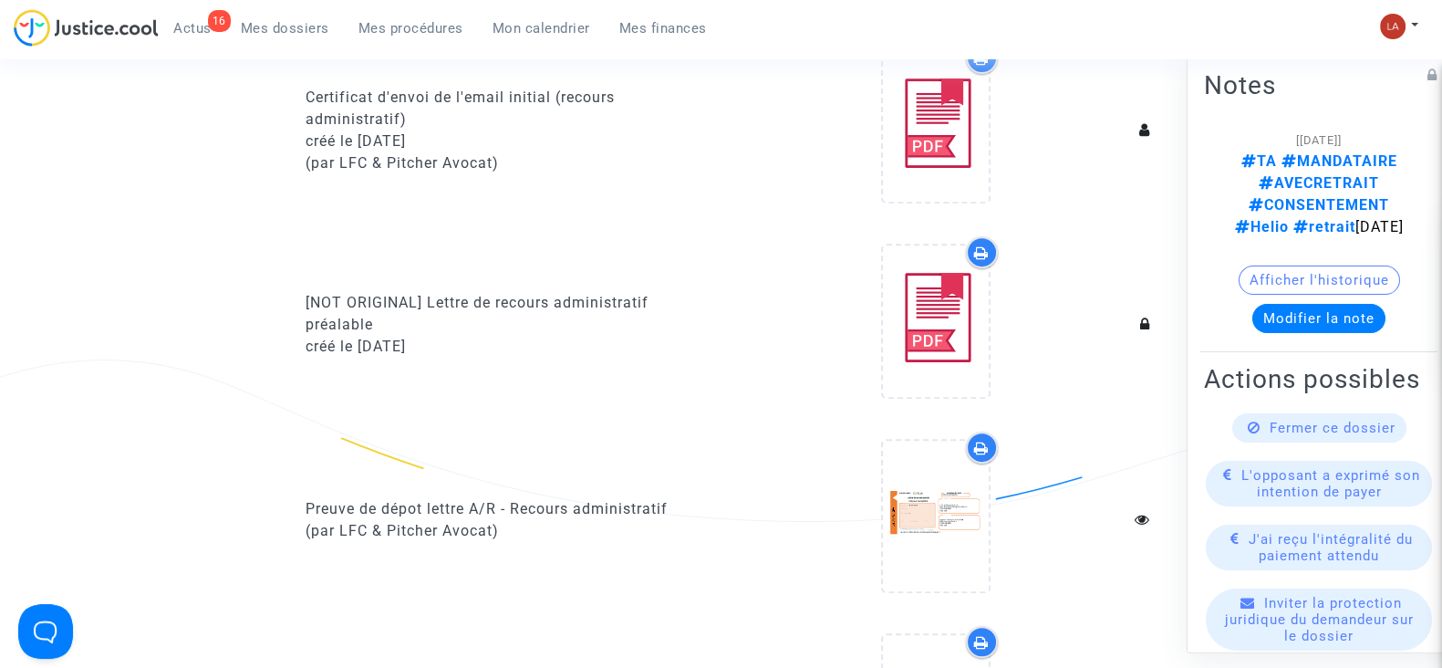
click at [525, 498] on div "Preuve de dépot lettre A/R - Recours administratif" at bounding box center [507, 509] width 402 height 22
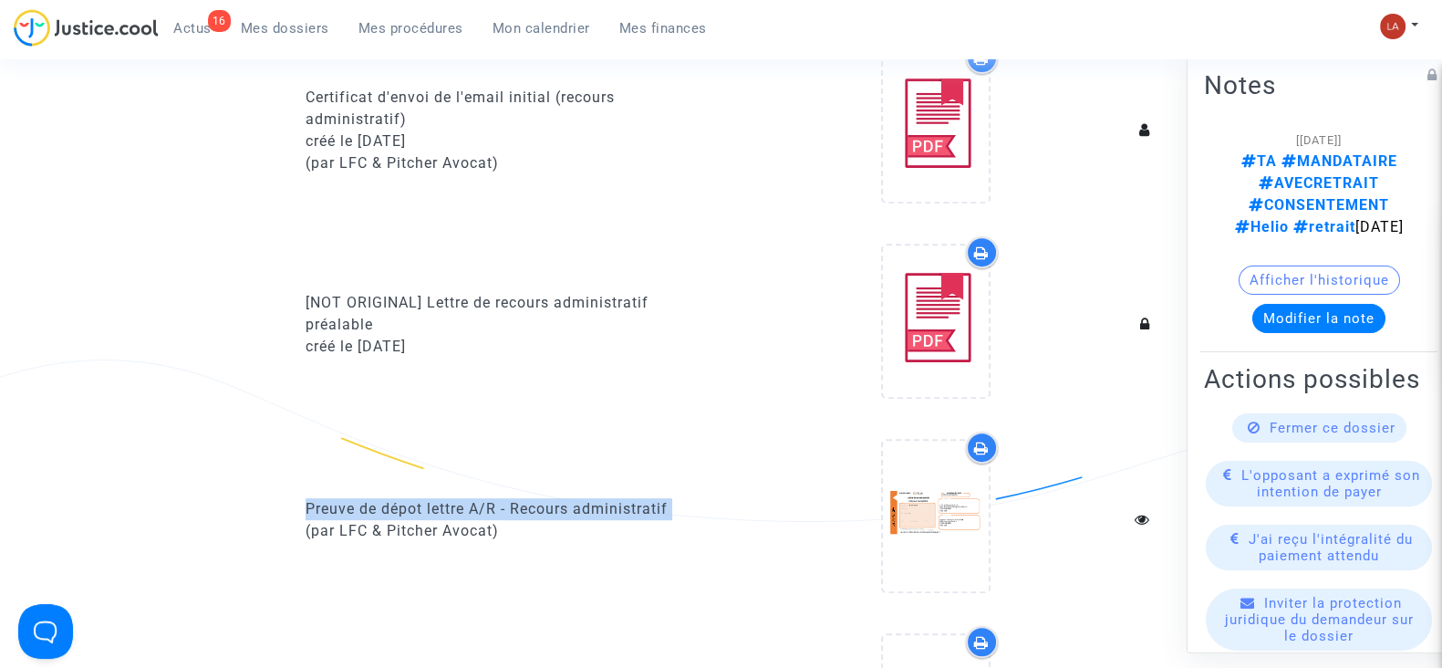
click at [525, 498] on div "Preuve de dépot lettre A/R - Recours administratif" at bounding box center [507, 509] width 402 height 22
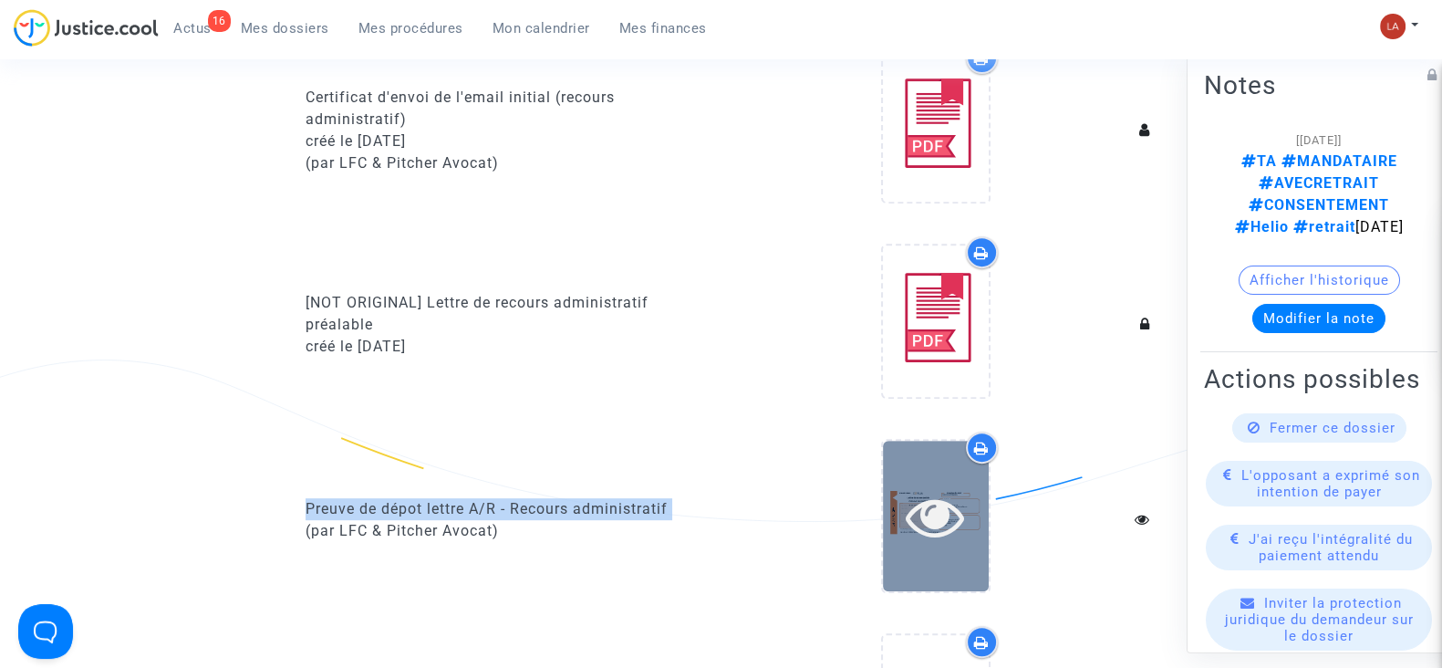
copy div "Preuve de dépot lettre A/R - Recours administratif"
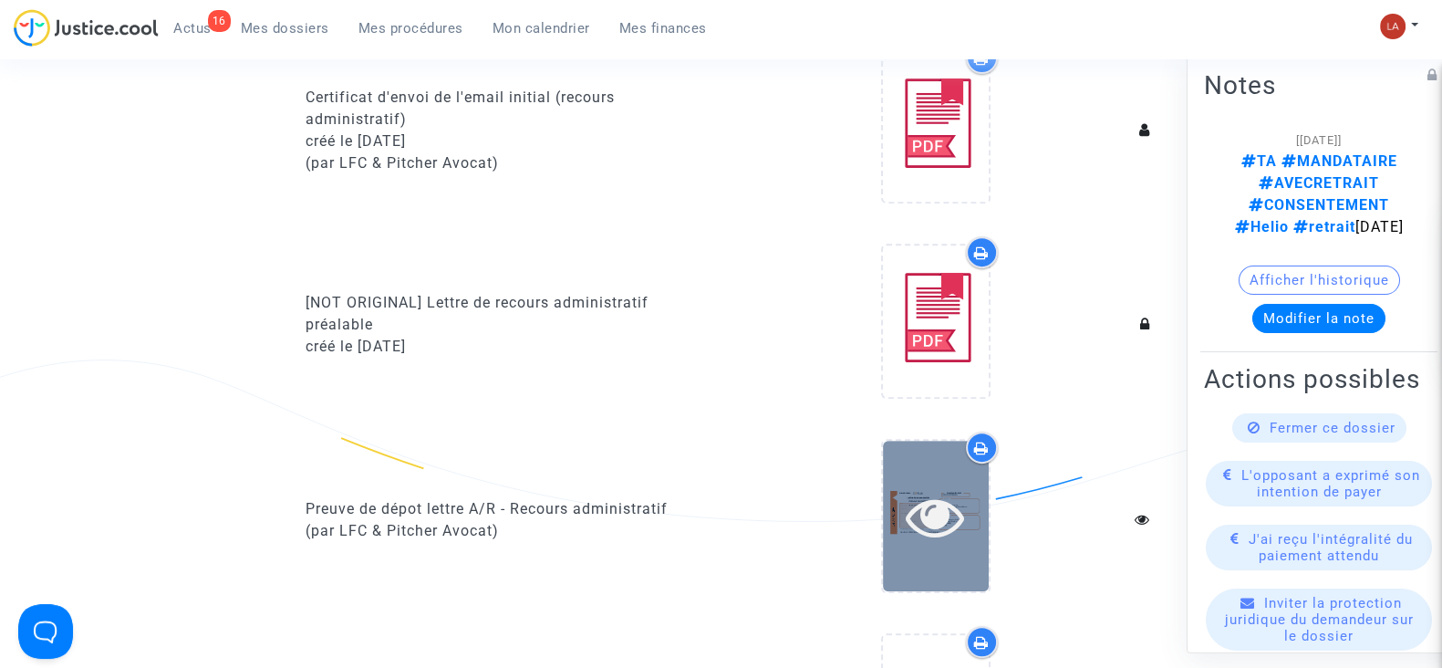
click at [949, 520] on div at bounding box center [936, 516] width 106 height 151
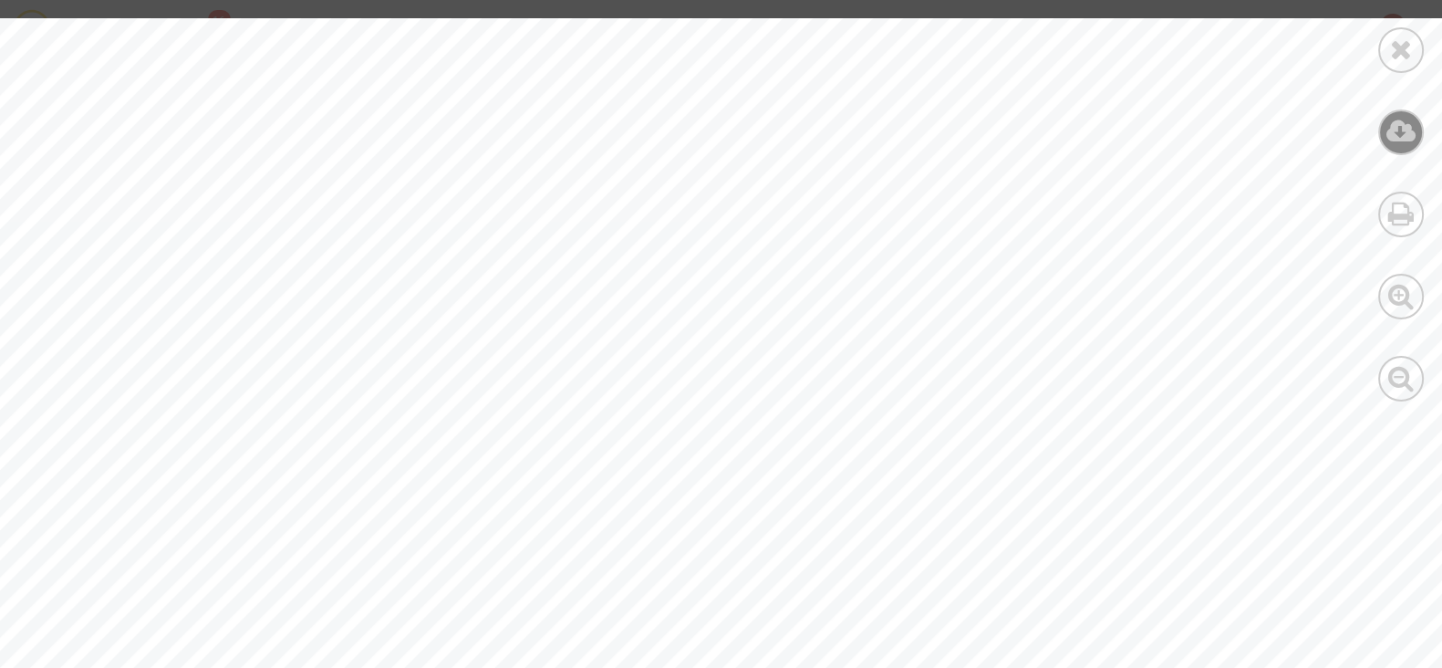
click at [1387, 129] on icon at bounding box center [1402, 131] width 30 height 27
click at [1387, 50] on div at bounding box center [1401, 50] width 46 height 46
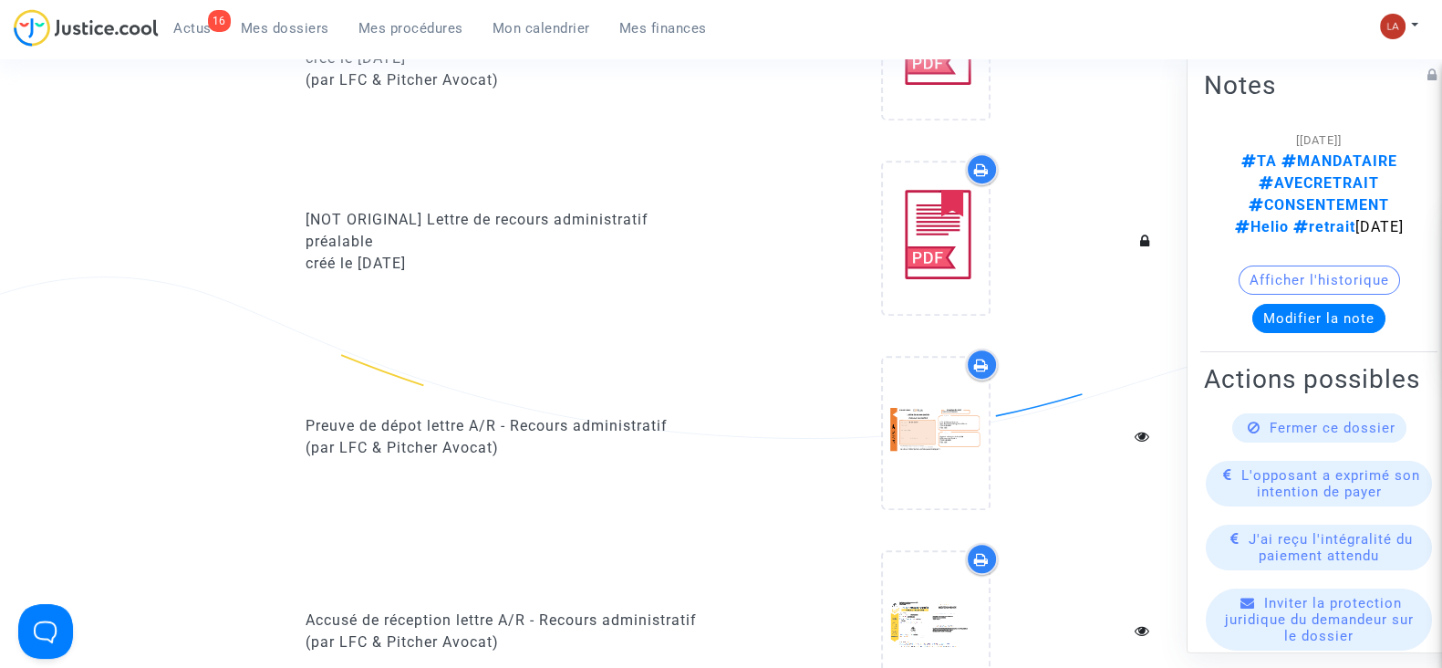
scroll to position [1140, 0]
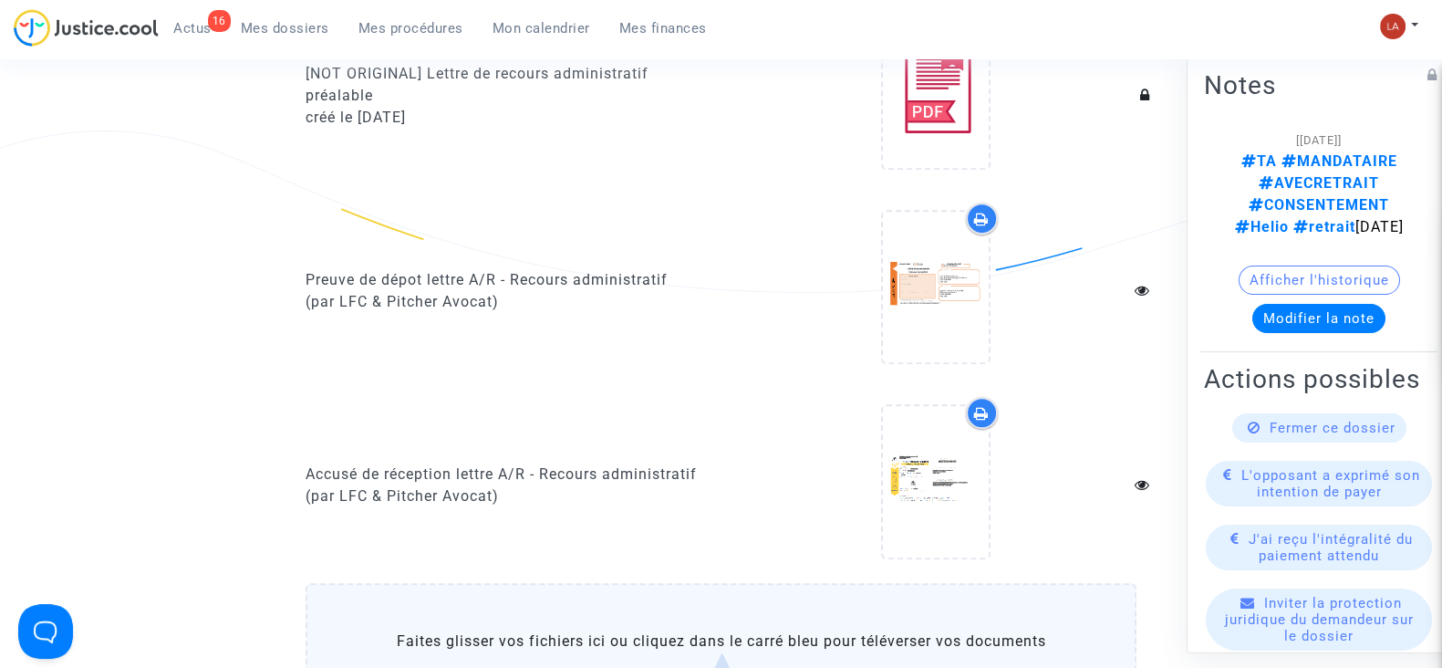
click at [490, 463] on div "Accusé de réception lettre A/R - Recours administratif" at bounding box center [507, 474] width 402 height 22
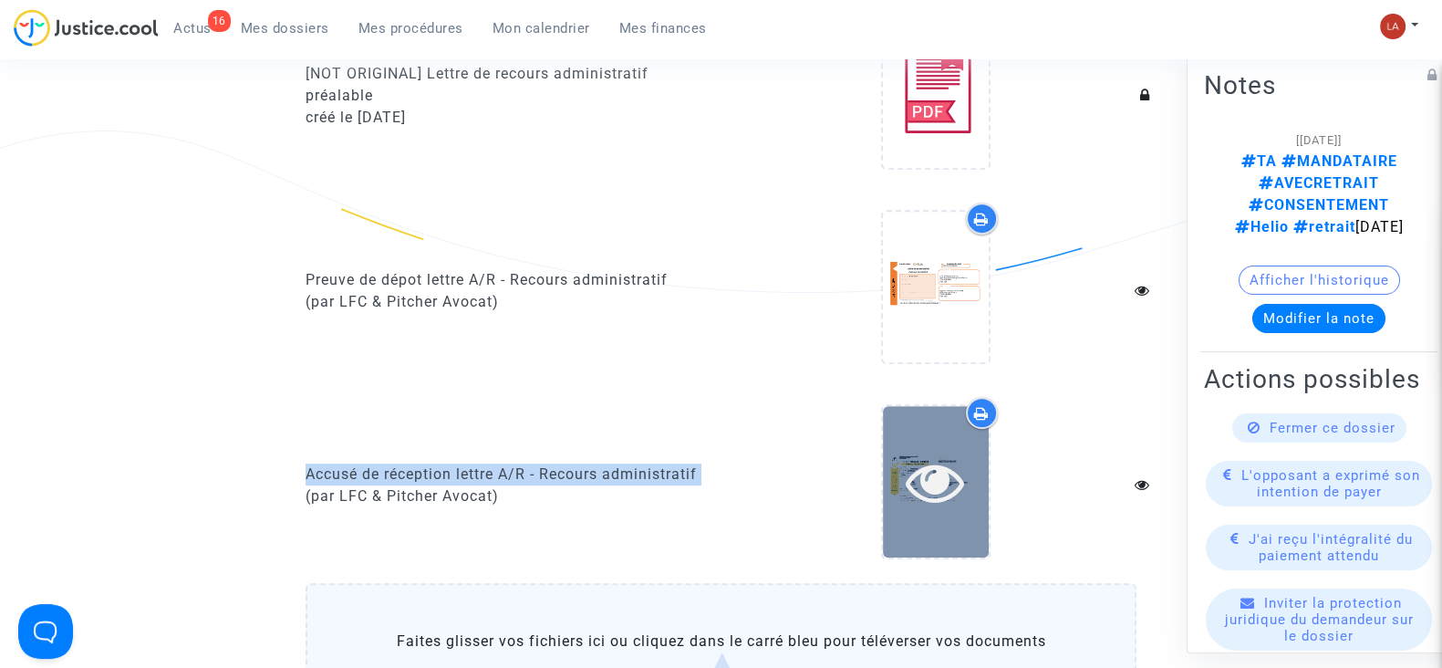
copy div "Accusé de réception lettre A/R - Recours administratif"
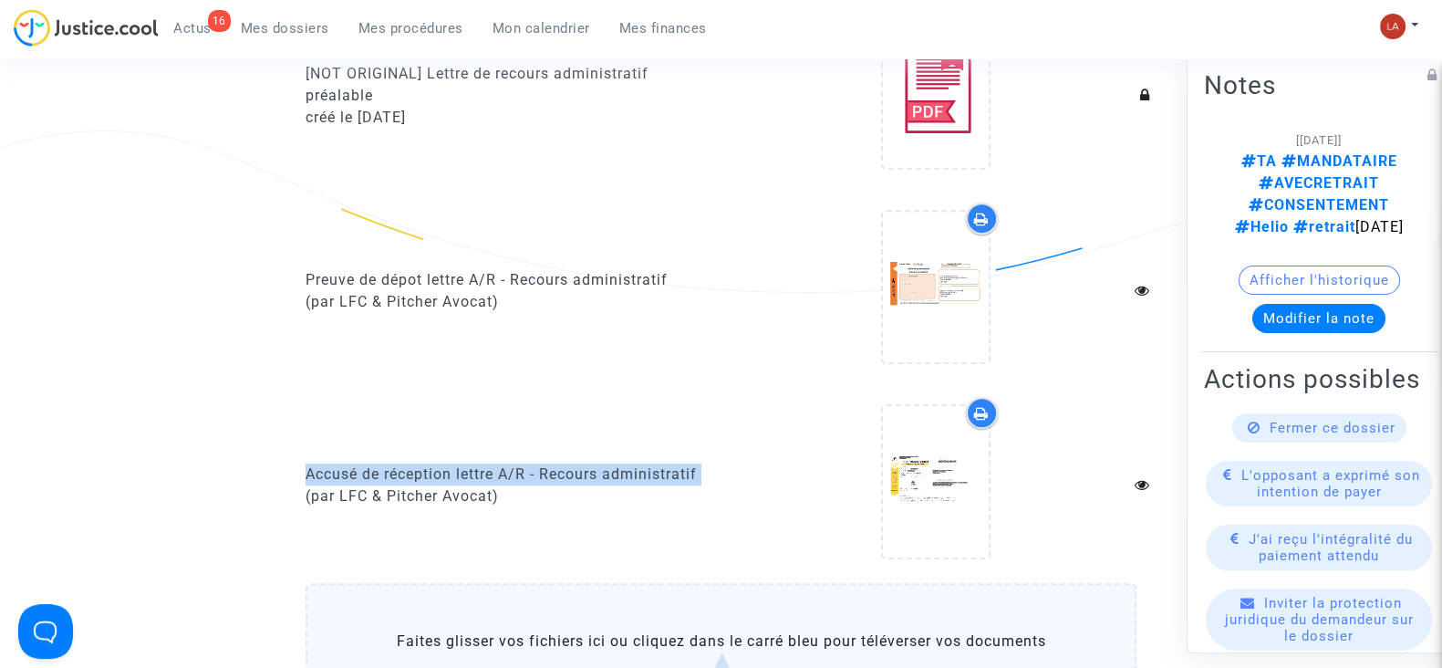
click at [993, 467] on upload-item at bounding box center [936, 485] width 124 height 176
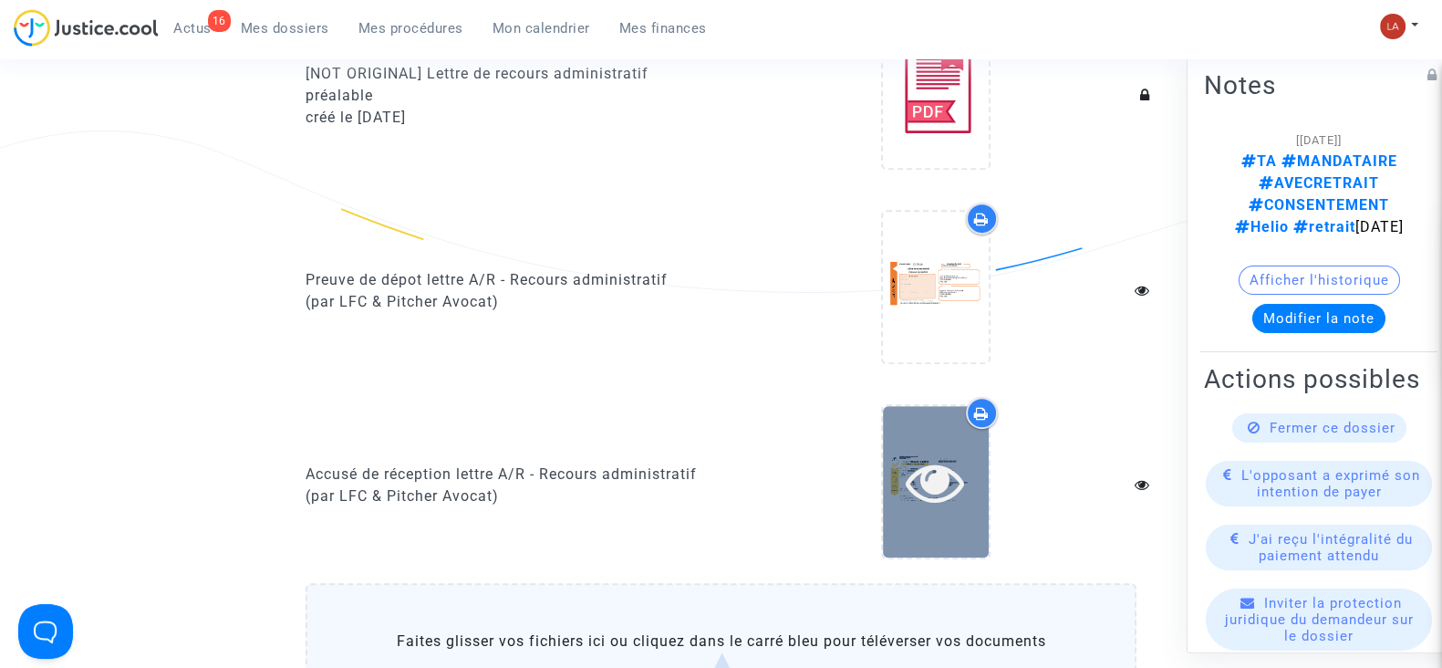
click at [955, 477] on icon at bounding box center [935, 481] width 59 height 58
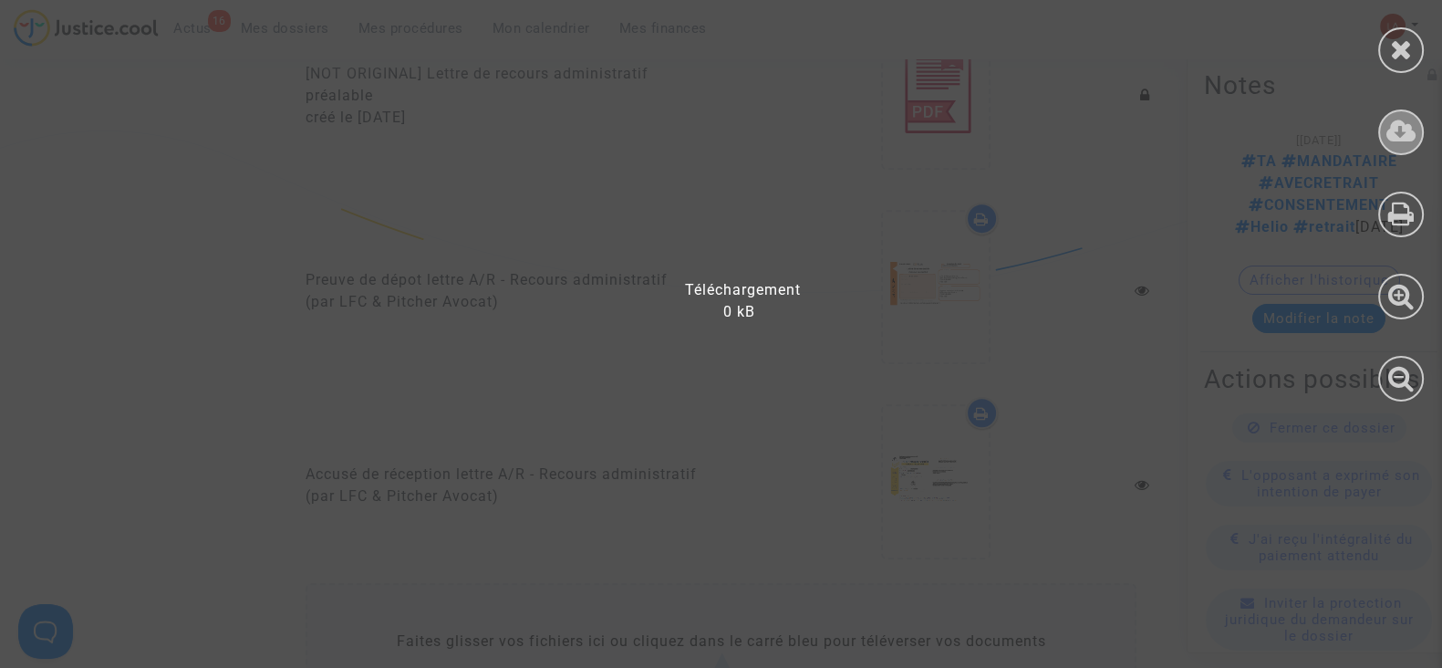
click at [1396, 112] on div at bounding box center [1401, 132] width 46 height 46
